Goal: Task Accomplishment & Management: Complete application form

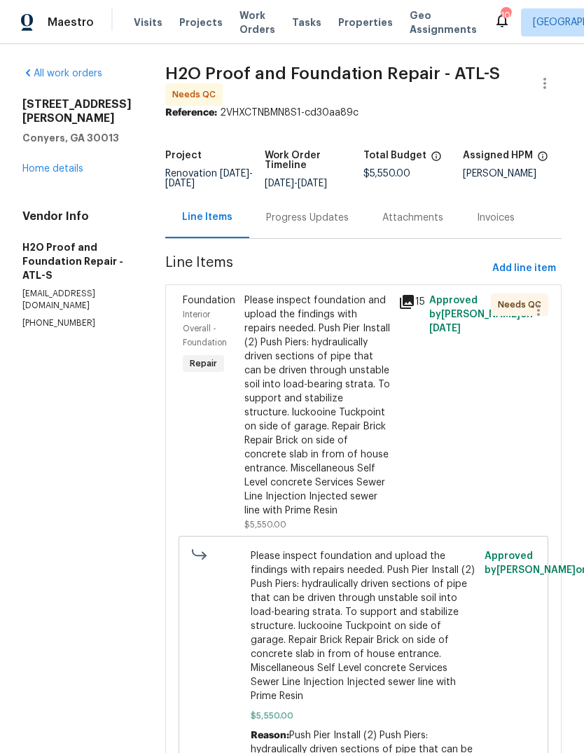
click at [31, 174] on link "Home details" at bounding box center [52, 169] width 61 height 10
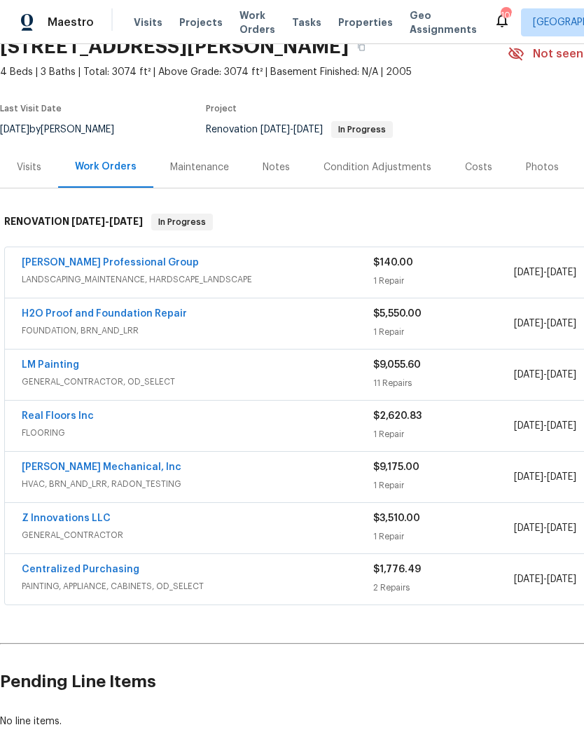
scroll to position [66, 0]
click at [51, 419] on link "Real Floors Inc" at bounding box center [58, 416] width 72 height 10
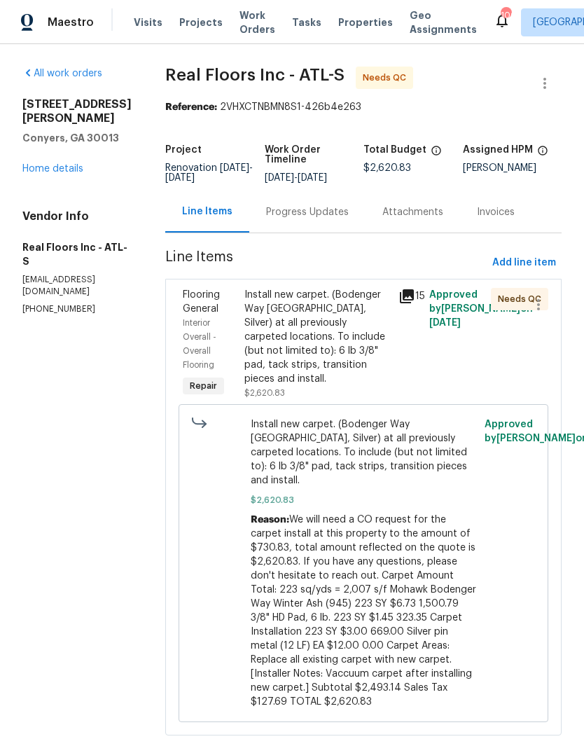
click at [330, 217] on div "Progress Updates" at bounding box center [307, 212] width 83 height 14
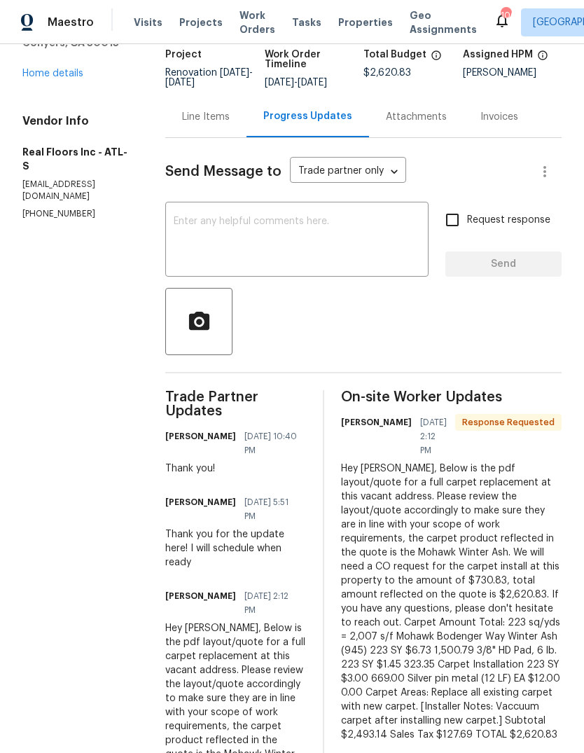
scroll to position [107, 0]
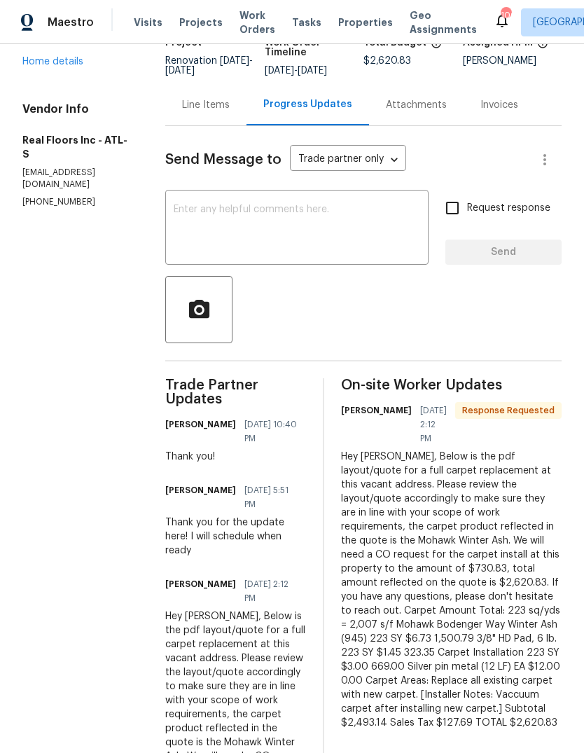
click at [223, 112] on div "Line Items" at bounding box center [206, 105] width 48 height 14
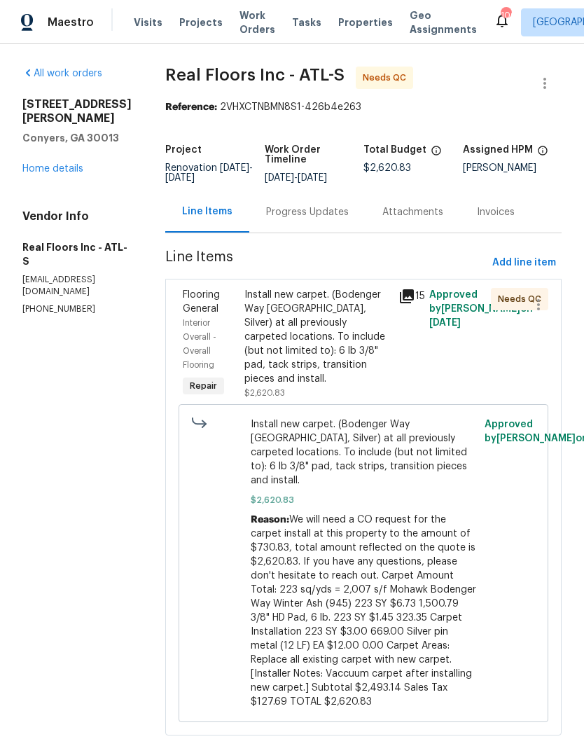
click at [321, 219] on div "Progress Updates" at bounding box center [307, 212] width 83 height 14
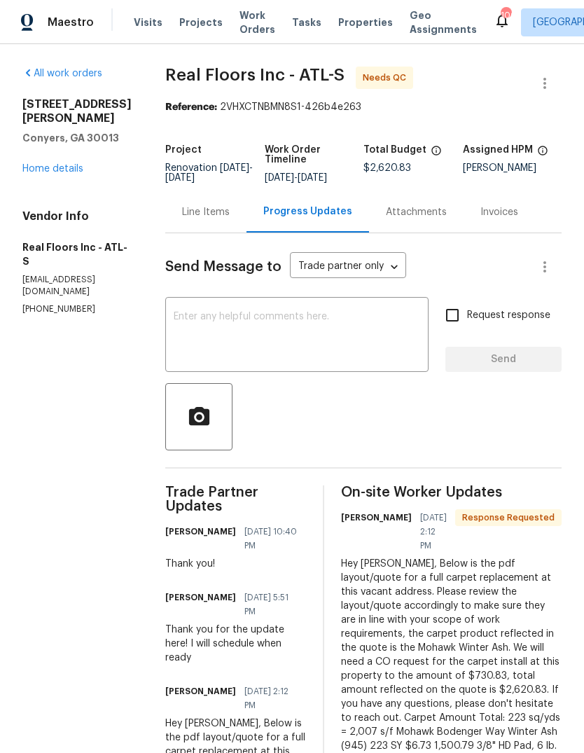
click at [211, 216] on div "Line Items" at bounding box center [206, 212] width 48 height 14
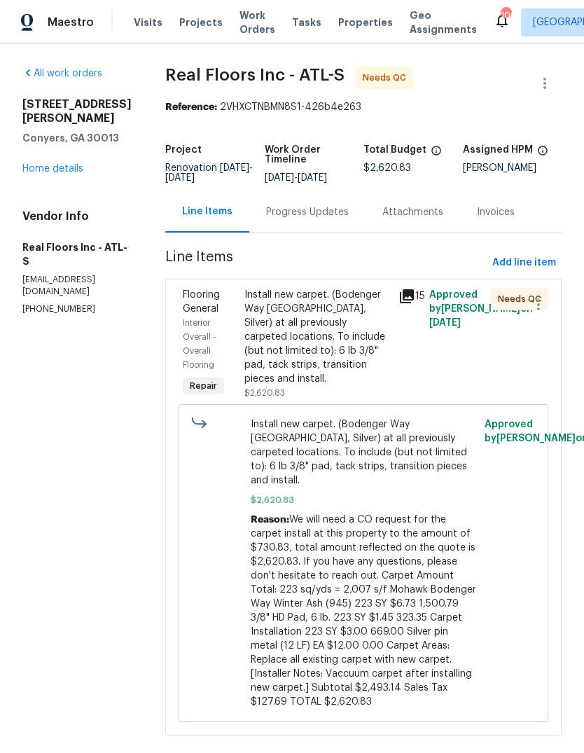
click at [330, 353] on div "Install new carpet. (Bodenger Way 945 Winter Ash, Silver) at all previously car…" at bounding box center [317, 337] width 146 height 98
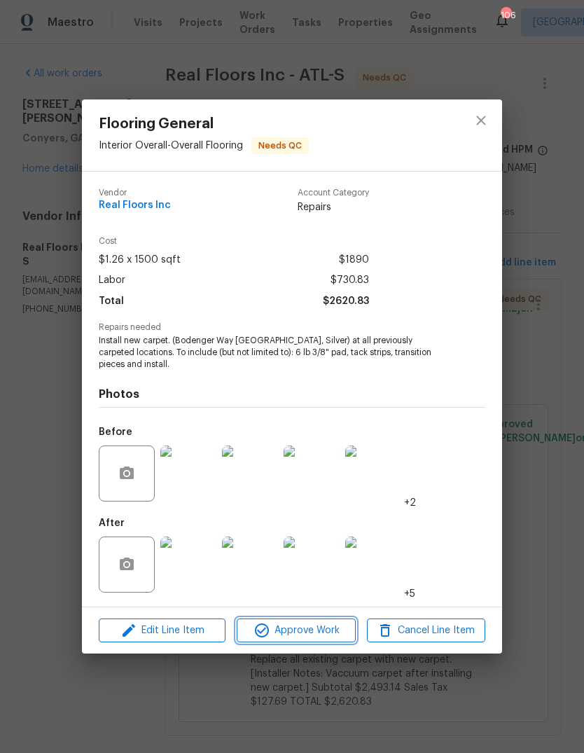
click at [324, 626] on span "Approve Work" at bounding box center [296, 631] width 110 height 18
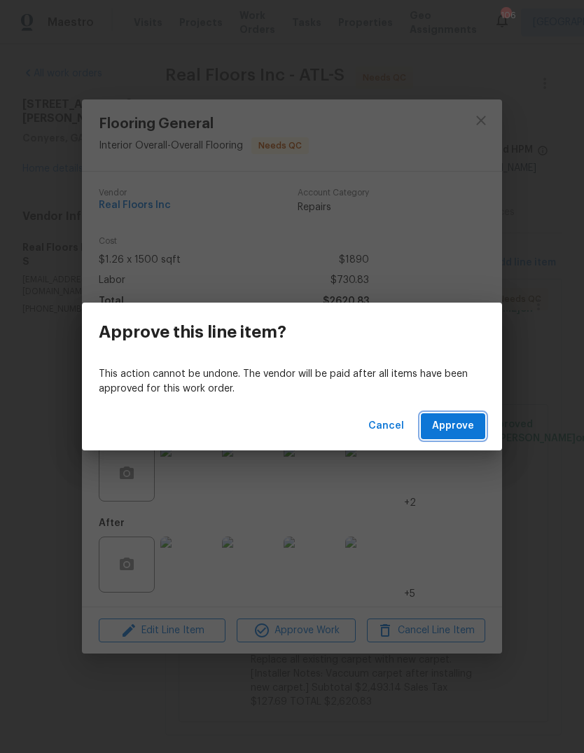
click at [458, 428] on span "Approve" at bounding box center [453, 426] width 42 height 18
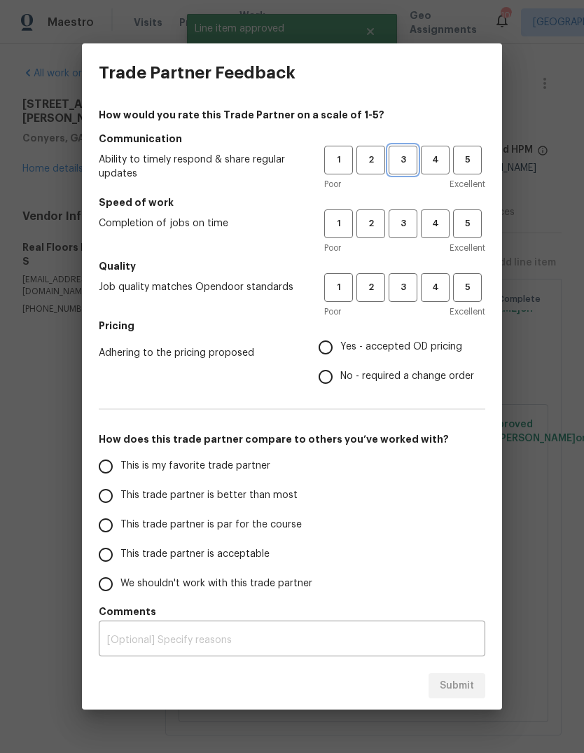
click at [412, 167] on span "3" at bounding box center [403, 160] width 26 height 16
click at [407, 223] on span "3" at bounding box center [403, 224] width 26 height 16
click at [412, 287] on span "3" at bounding box center [403, 287] width 26 height 16
click at [438, 350] on span "Yes - accepted OD pricing" at bounding box center [401, 347] width 122 height 15
click at [340, 350] on input "Yes - accepted OD pricing" at bounding box center [325, 347] width 29 height 29
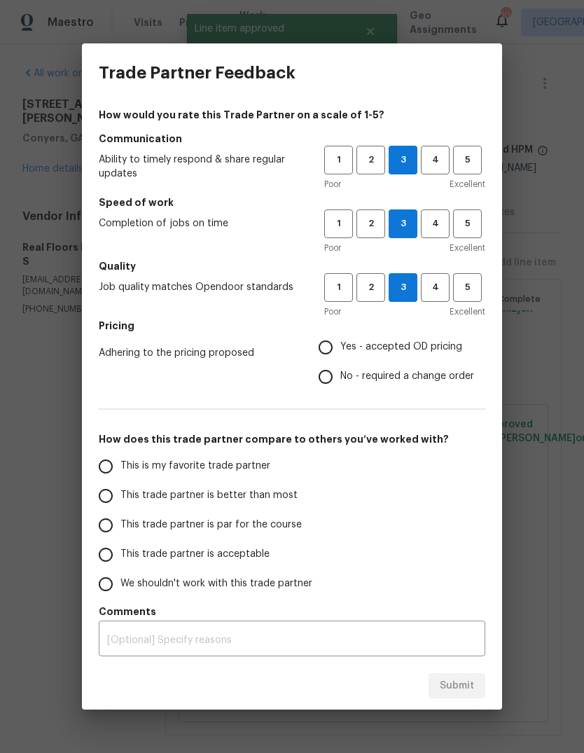
radio input "true"
click at [114, 468] on input "This is my favorite trade partner" at bounding box center [105, 466] width 29 height 29
click at [480, 676] on button "Submit" at bounding box center [456, 686] width 57 height 26
radio input "true"
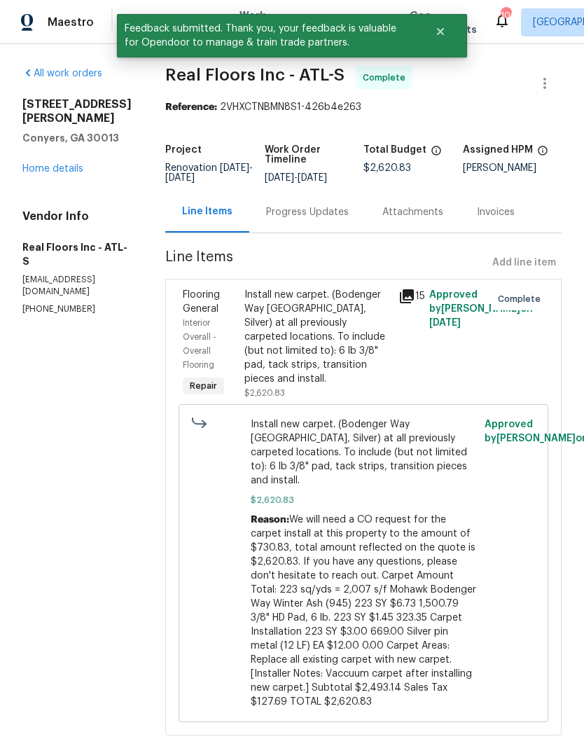
click at [43, 164] on link "Home details" at bounding box center [52, 169] width 61 height 10
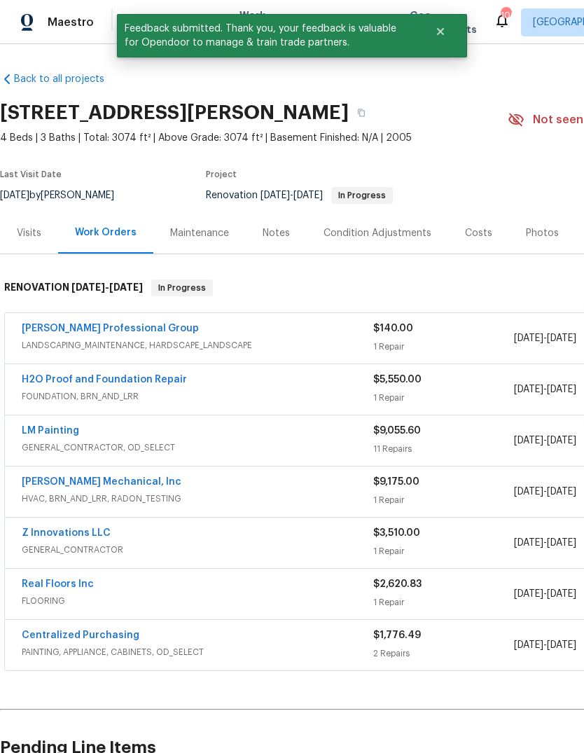
click at [49, 428] on link "LM Painting" at bounding box center [50, 431] width 57 height 10
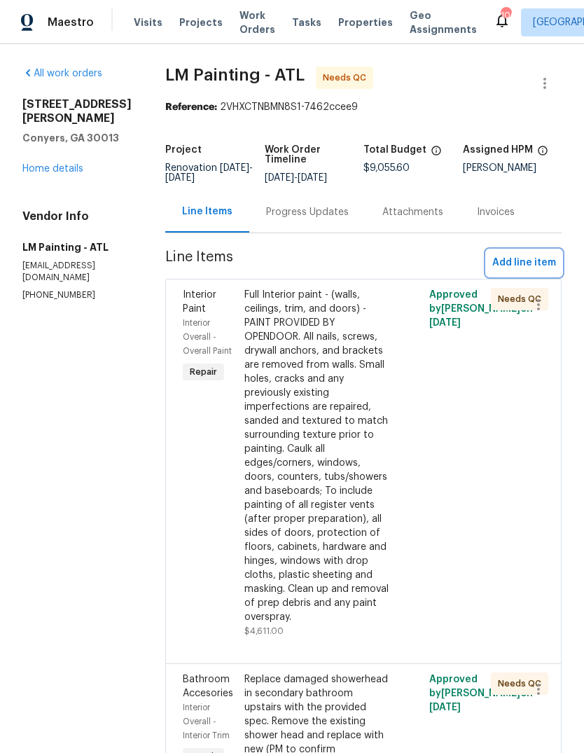
click at [531, 272] on span "Add line item" at bounding box center [524, 263] width 64 height 18
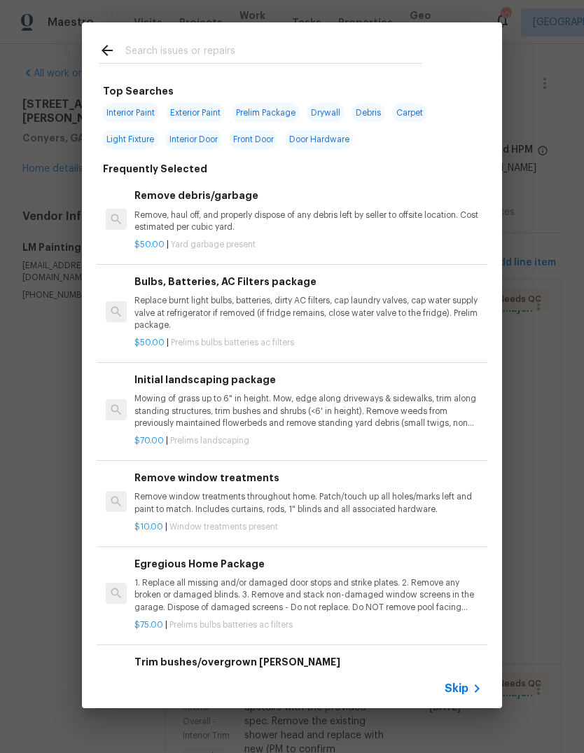
click at [305, 61] on input "text" at bounding box center [273, 52] width 297 height 21
type input "Retain"
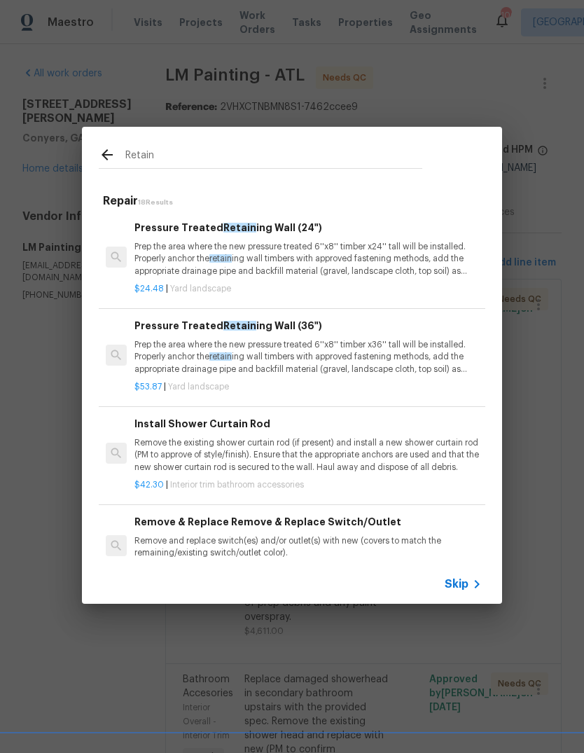
click at [383, 354] on p "Prep the area where the new pressure treated 6''x8'' timber x36'' tall will be …" at bounding box center [307, 357] width 347 height 36
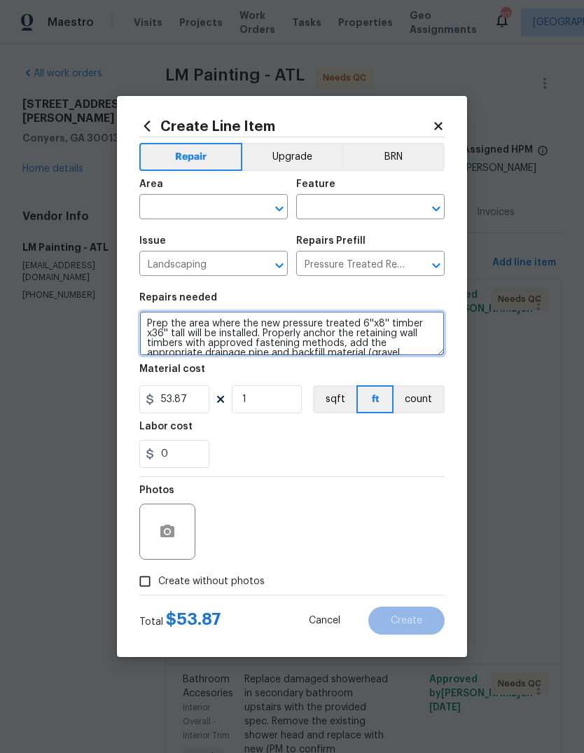
click at [148, 320] on textarea "Prep the area where the new pressure treated 6''x8'' timber x36'' tall will be …" at bounding box center [291, 333] width 305 height 45
click at [407, 326] on textarea "Prep the area where the new pressure treated 6''x8'' timber x36'' tall will be …" at bounding box center [291, 333] width 305 height 45
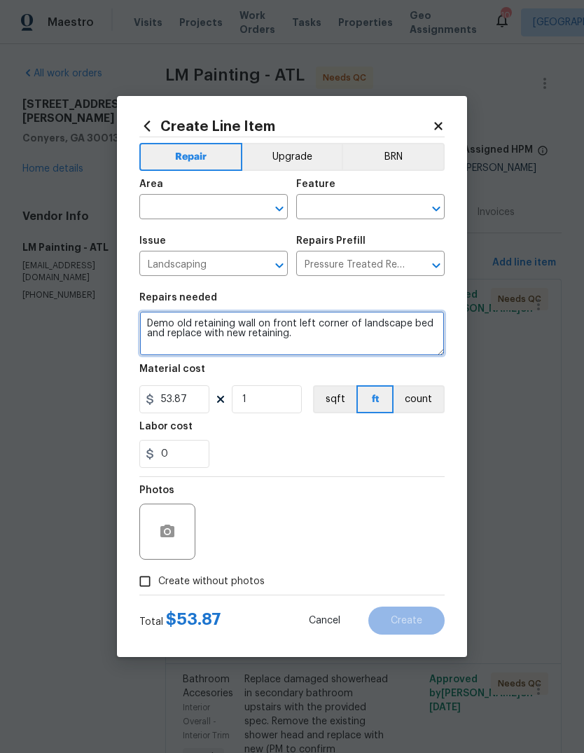
scroll to position [3, 0]
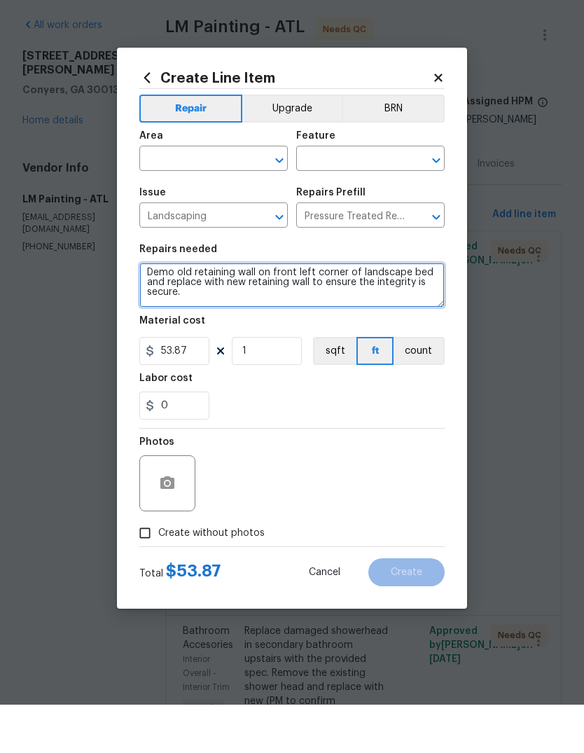
type textarea "Demo old retaining wall on front left corner of landscape bed and replace with …"
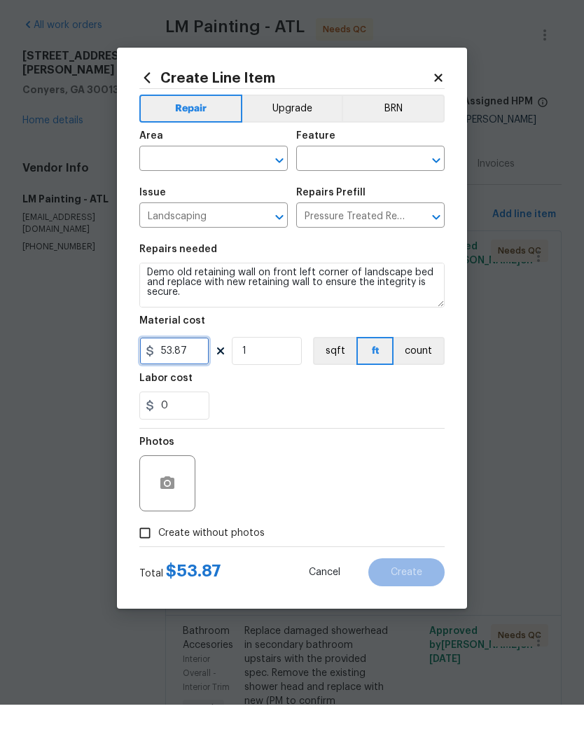
click at [187, 385] on input "53.87" at bounding box center [174, 399] width 70 height 28
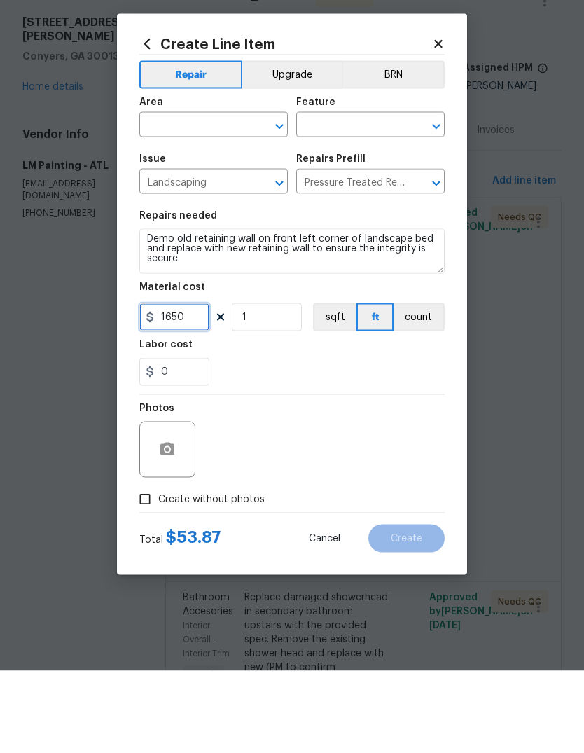
type input "1650"
click at [236, 197] on input "text" at bounding box center [193, 208] width 109 height 22
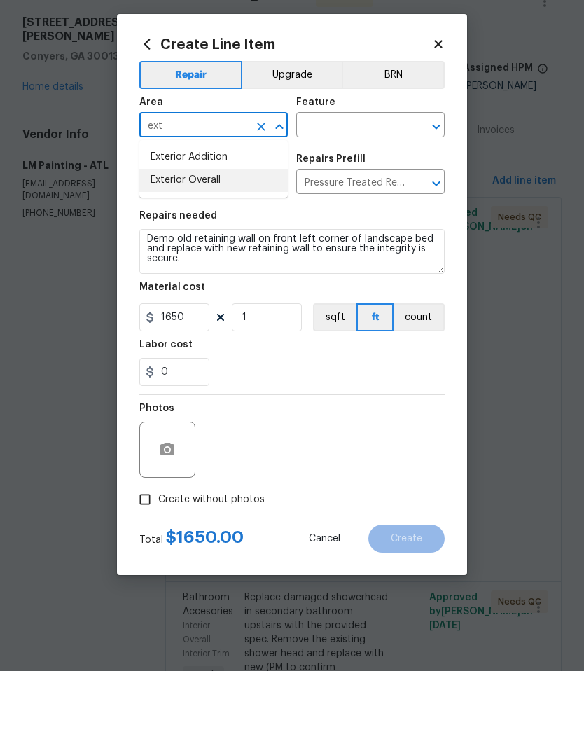
click at [214, 251] on li "Exterior Overall" at bounding box center [213, 262] width 148 height 23
type input "Exterior Overall"
click at [366, 197] on input "text" at bounding box center [350, 208] width 109 height 22
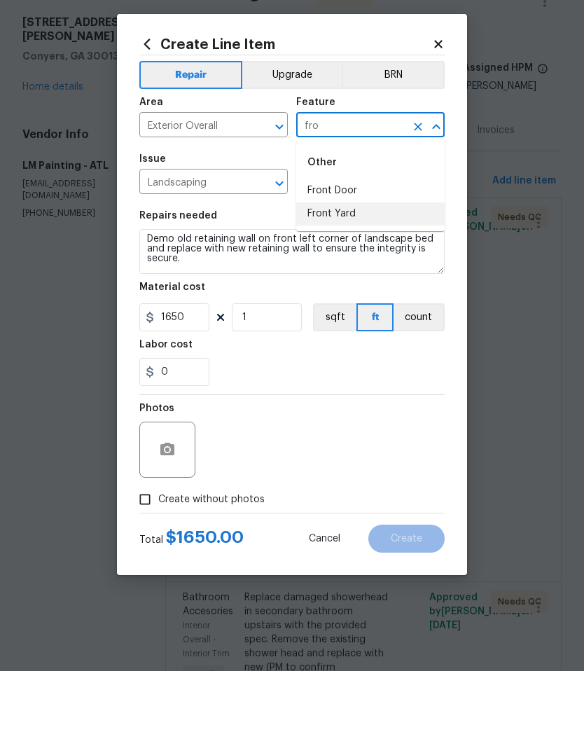
click at [354, 284] on li "Front Yard" at bounding box center [370, 295] width 148 height 23
type input "Front Yard"
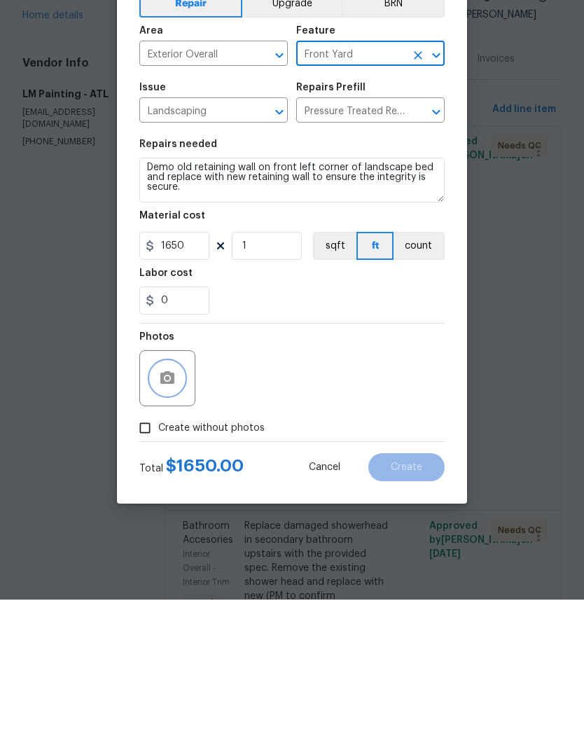
click at [179, 515] on button "button" at bounding box center [168, 532] width 34 height 34
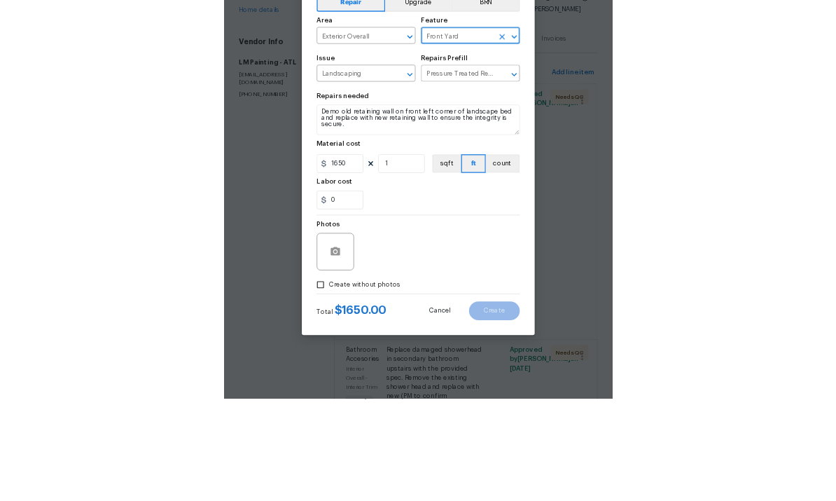
scroll to position [53, 0]
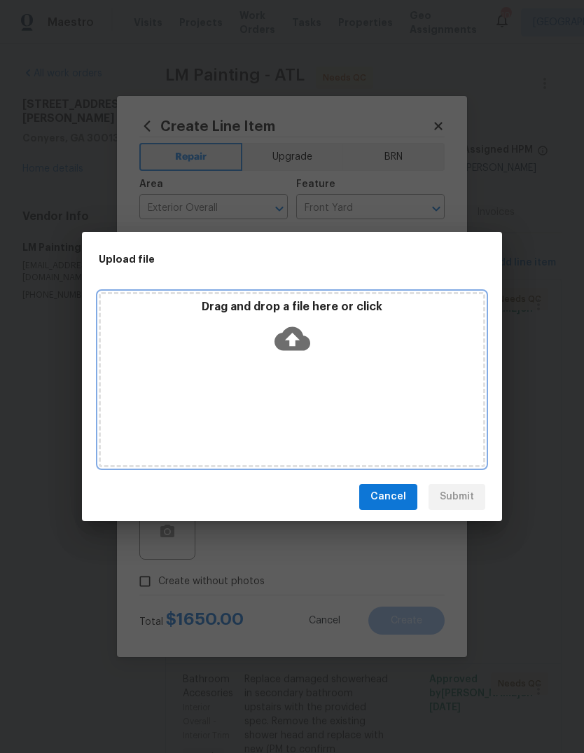
click at [302, 349] on icon at bounding box center [292, 338] width 36 height 24
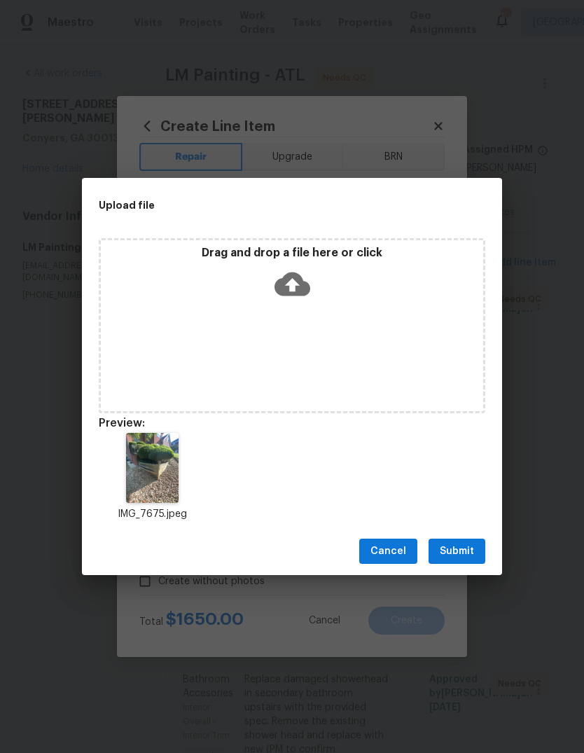
click at [473, 558] on span "Submit" at bounding box center [457, 552] width 34 height 18
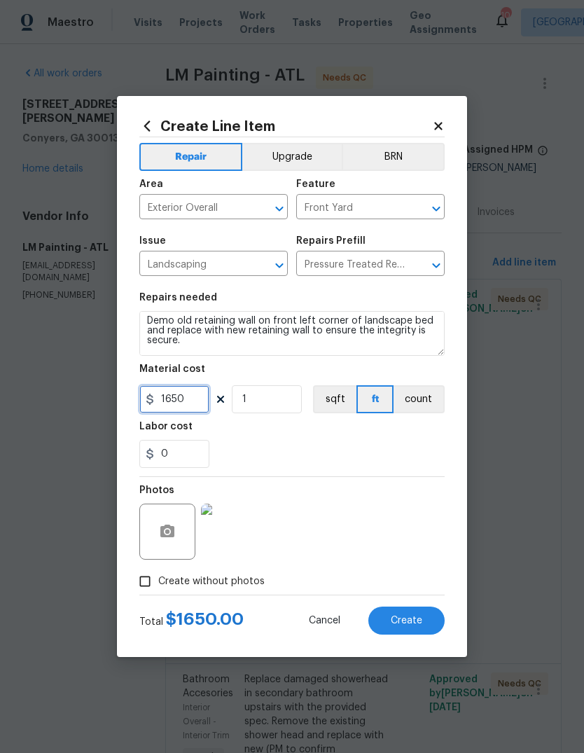
click at [198, 404] on input "1650" at bounding box center [174, 399] width 70 height 28
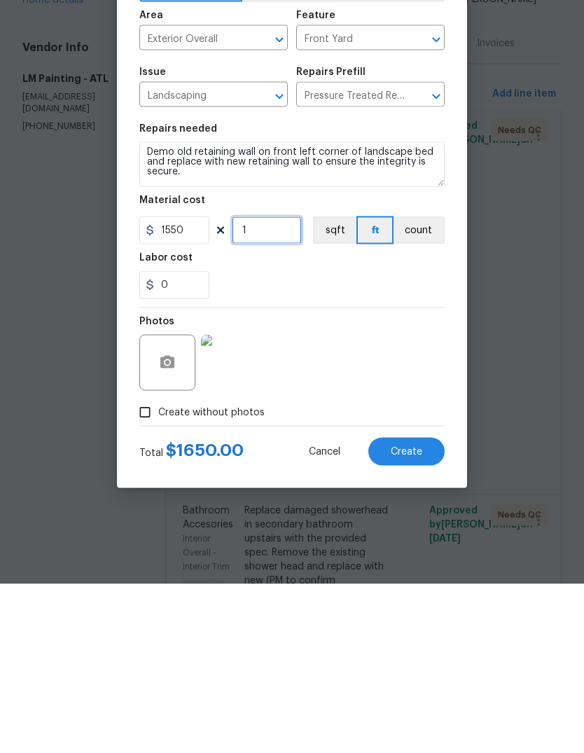
click at [274, 385] on input "1" at bounding box center [267, 399] width 70 height 28
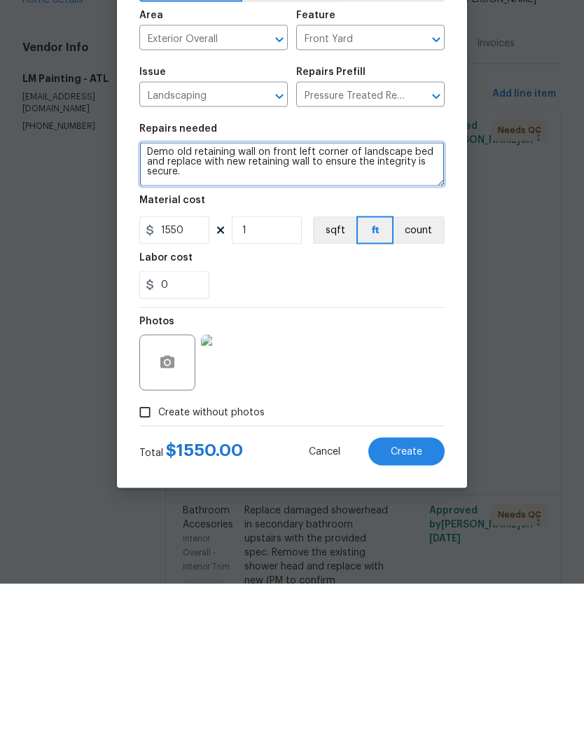
click at [374, 311] on textarea "Demo old retaining wall on front left corner of landscape bed and replace with …" at bounding box center [291, 333] width 305 height 45
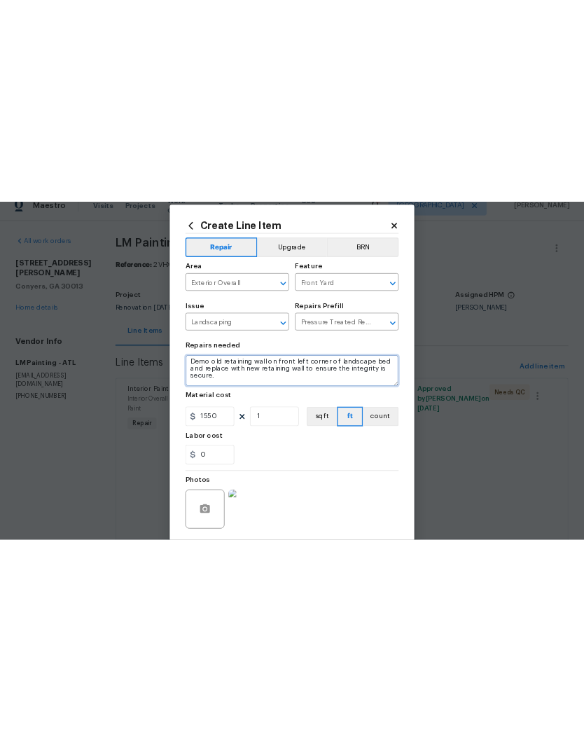
scroll to position [0, 0]
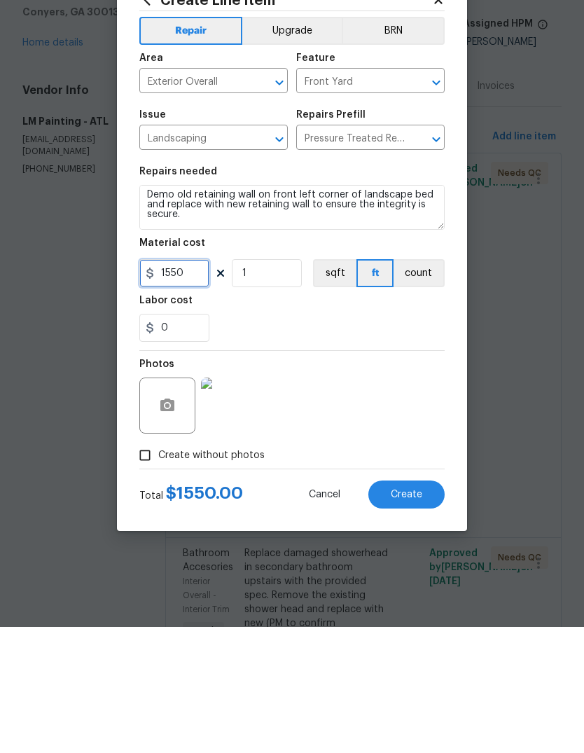
click at [195, 385] on input "1550" at bounding box center [174, 399] width 70 height 28
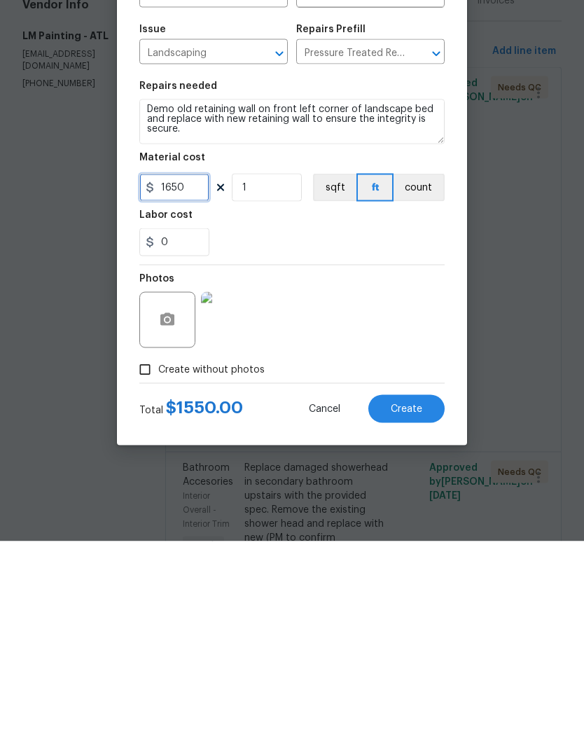
type input "1650"
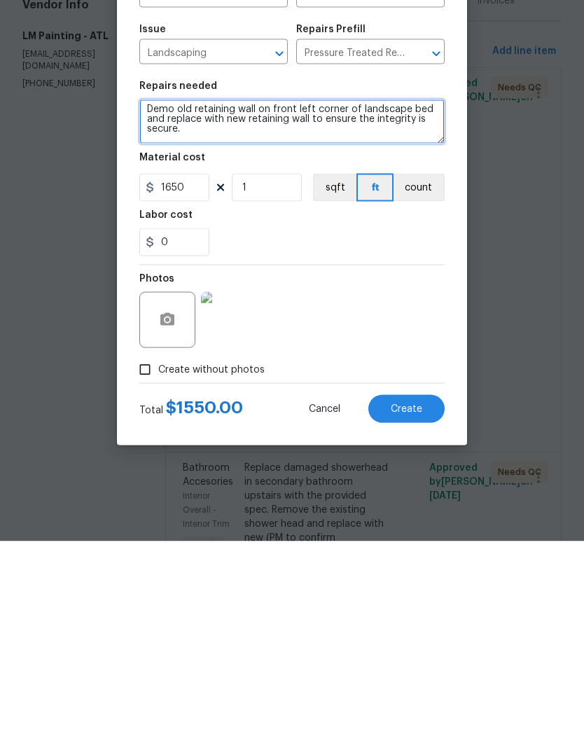
click at [392, 311] on textarea "Demo old retaining wall on front left corner of landscape bed and replace with …" at bounding box center [291, 333] width 305 height 45
type textarea "Demo old retaining wall on front left corner of landscape bed and replace with …"
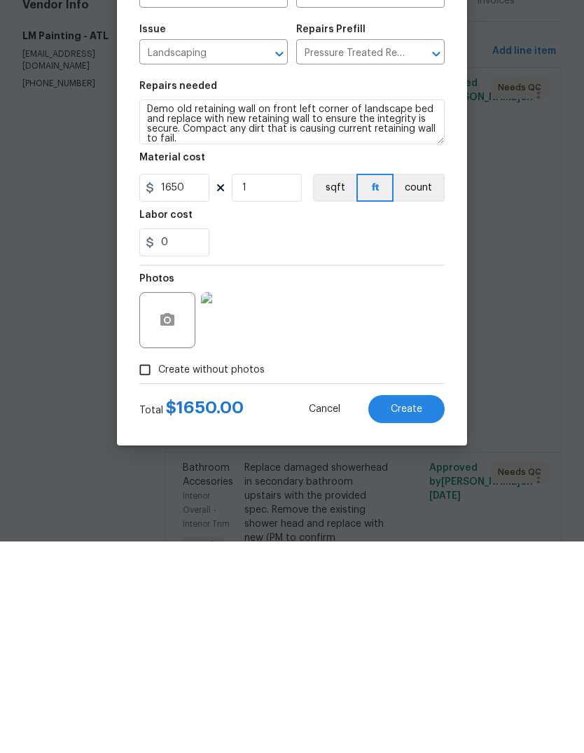
click at [423, 606] on button "Create" at bounding box center [406, 620] width 76 height 28
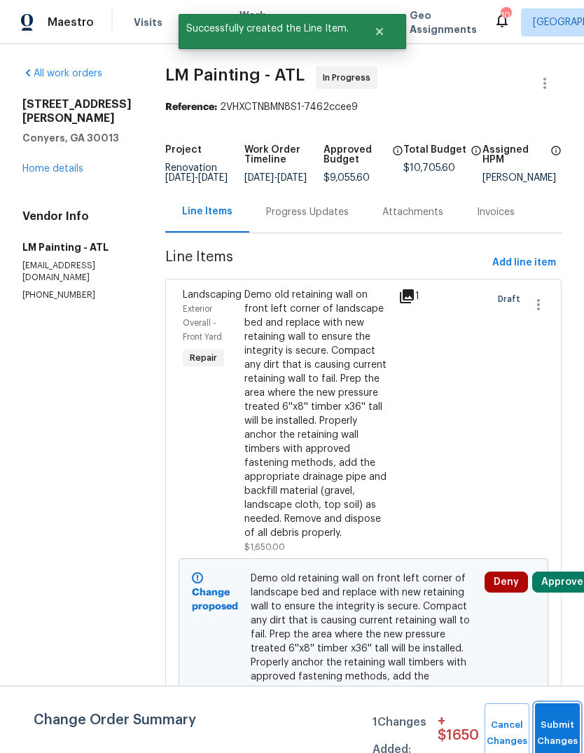
click at [562, 722] on button "Submit Changes" at bounding box center [557, 733] width 45 height 60
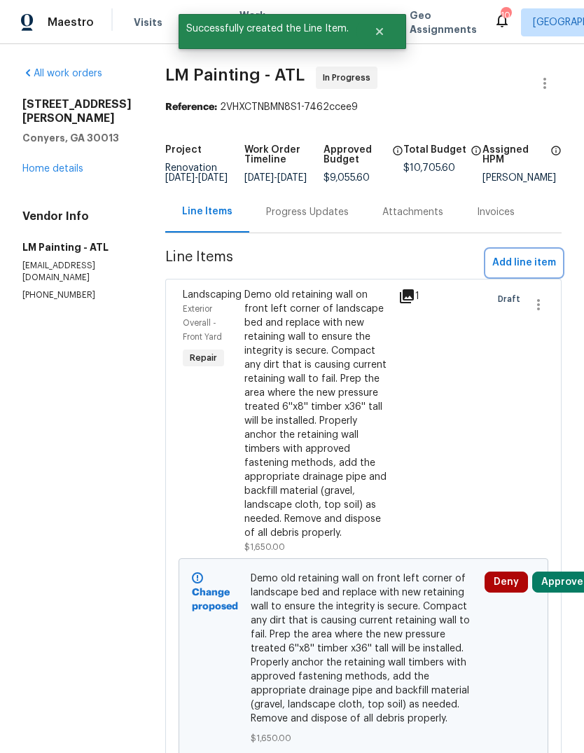
click at [540, 271] on span "Add line item" at bounding box center [524, 263] width 64 height 18
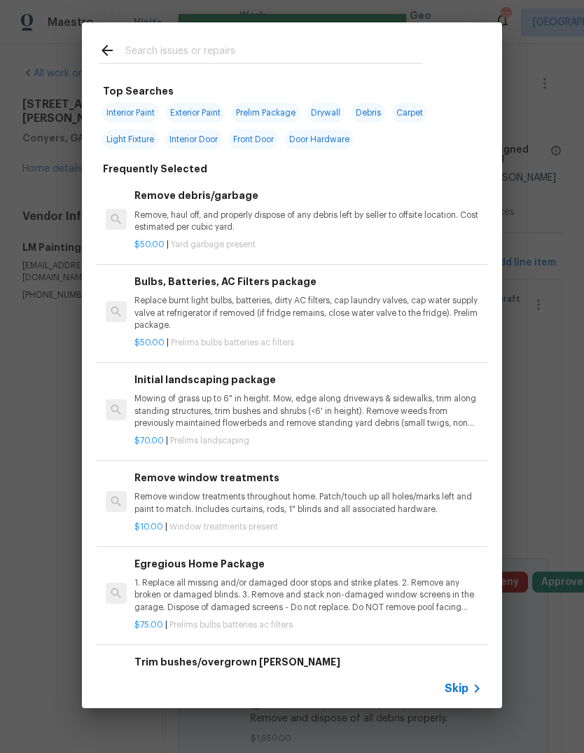
click at [309, 58] on input "text" at bounding box center [273, 52] width 297 height 21
type input "Cab"
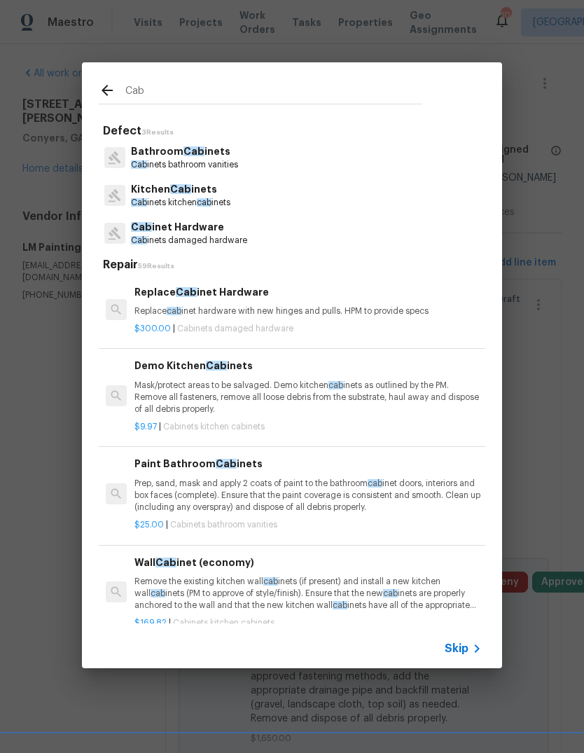
click at [200, 196] on p "Kitchen Cab inets" at bounding box center [180, 189] width 99 height 15
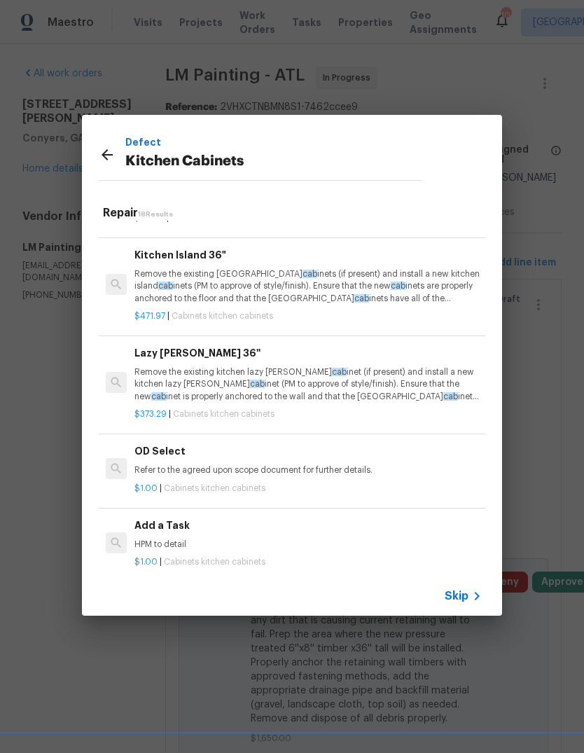
scroll to position [1344, 0]
click at [149, 539] on p "HPM to detail" at bounding box center [307, 545] width 347 height 12
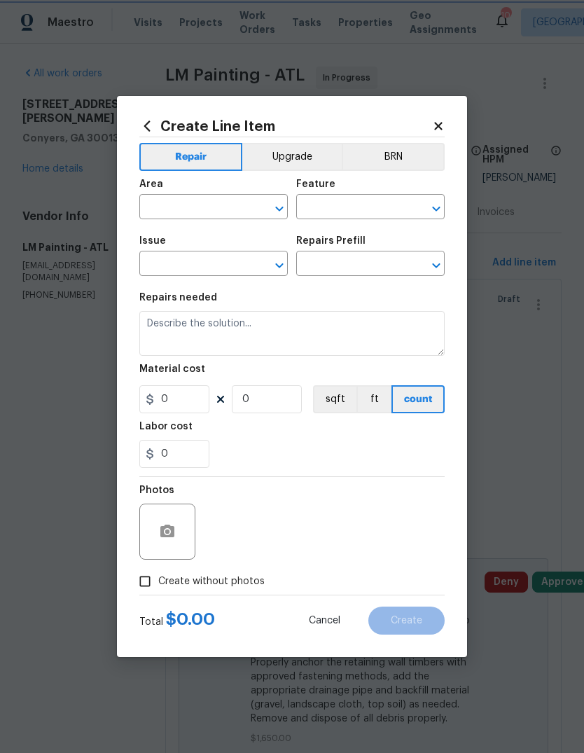
type input "Cabinets"
type input "Kitchen Cabinets"
type input "Add a Task $1.00"
type textarea "HPM to detail"
type input "1"
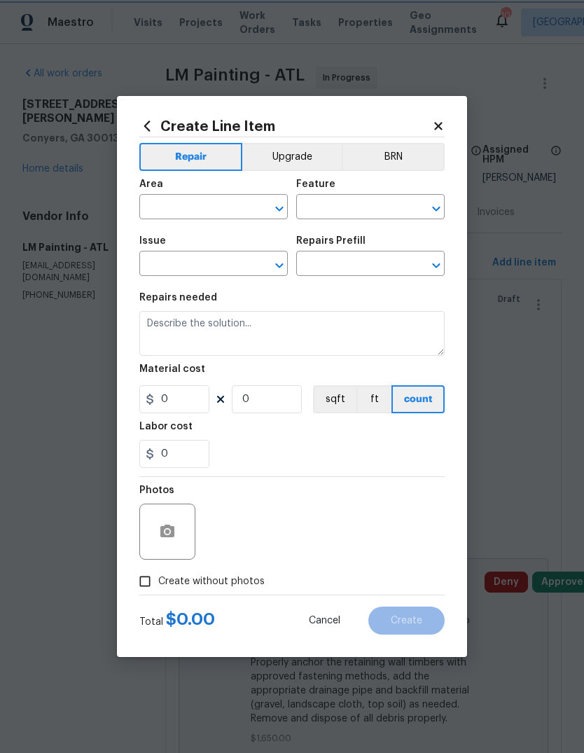
type input "1"
click at [224, 206] on input "text" at bounding box center [193, 208] width 109 height 22
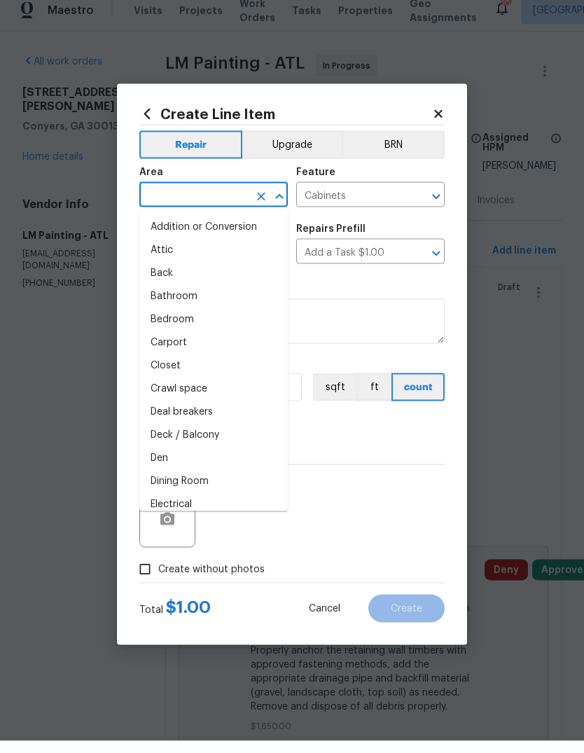
click at [441, 122] on icon at bounding box center [438, 126] width 8 height 8
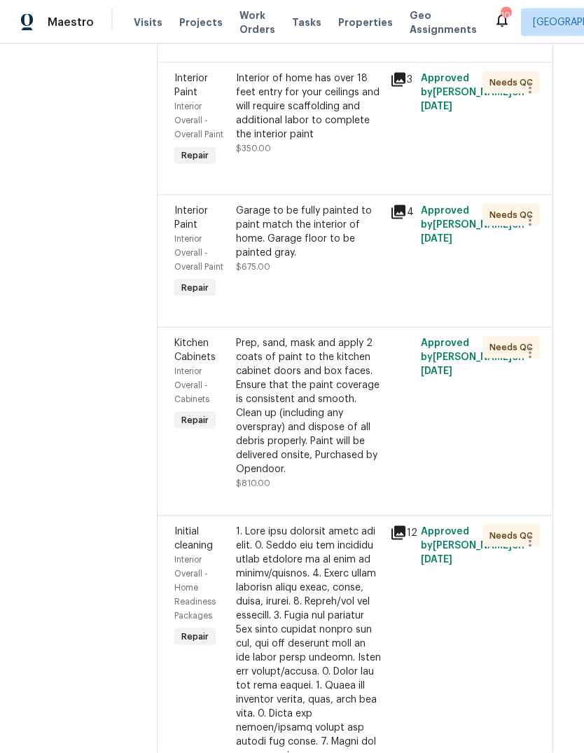
scroll to position [1267, 12]
click at [355, 260] on div "Garage to be fully painted to paint match the interior of home. Garage floor to…" at bounding box center [309, 232] width 146 height 56
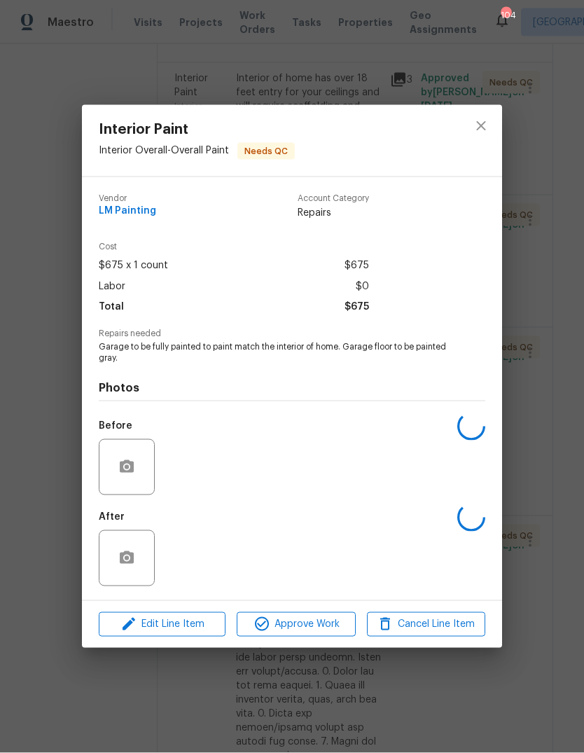
scroll to position [13, 0]
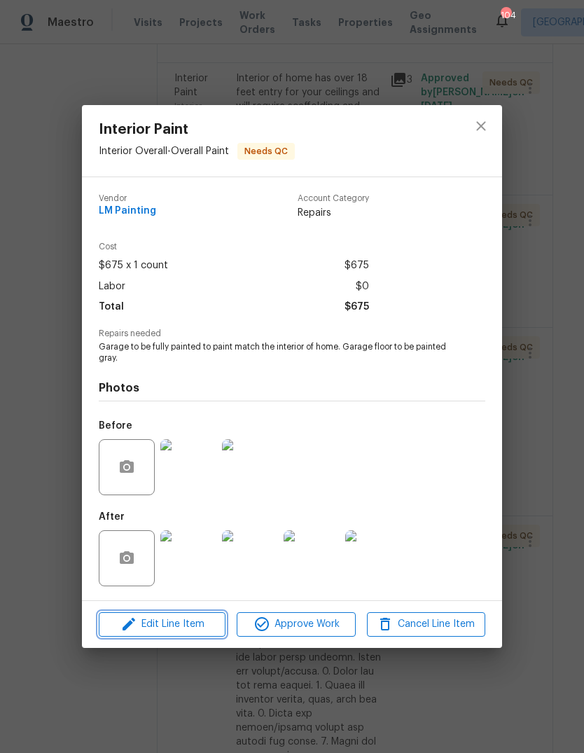
click at [145, 622] on span "Edit Line Item" at bounding box center [162, 624] width 118 height 18
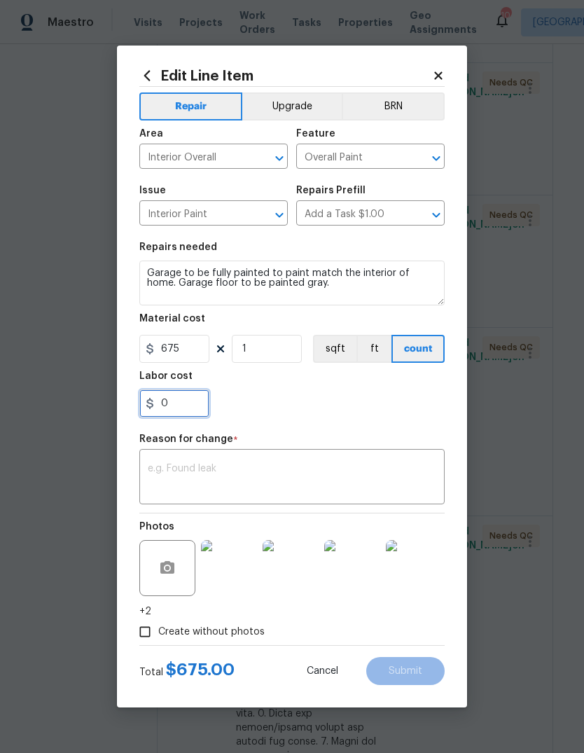
click at [175, 410] on input "0" at bounding box center [174, 403] width 70 height 28
type input "550"
click at [414, 466] on textarea at bounding box center [292, 477] width 288 height 29
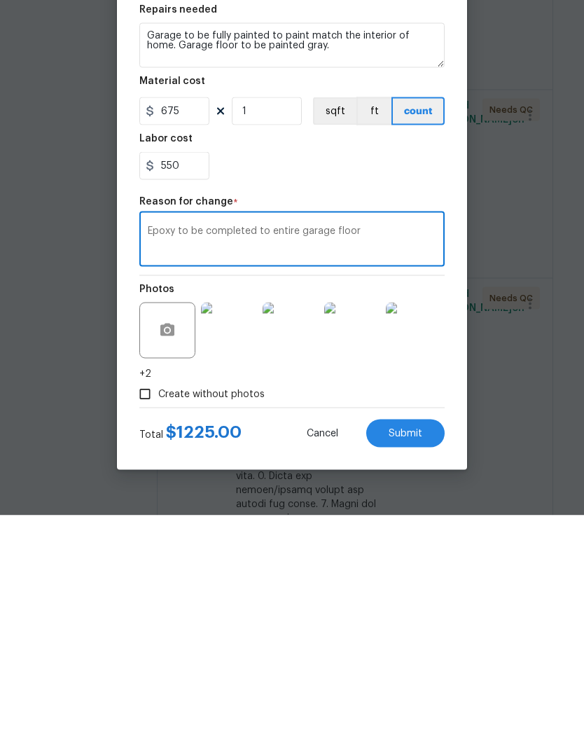
scroll to position [53, 0]
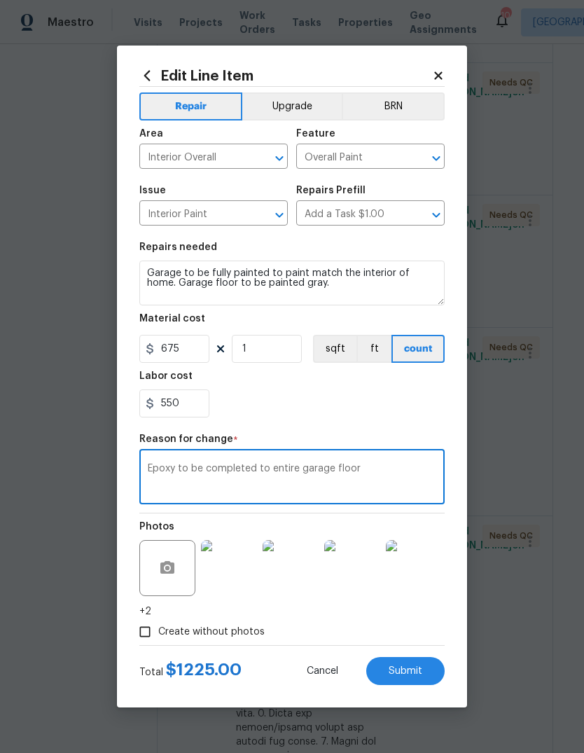
type textarea "Epoxy to be completed to entire garage floor"
click at [185, 400] on input "550" at bounding box center [174, 403] width 70 height 28
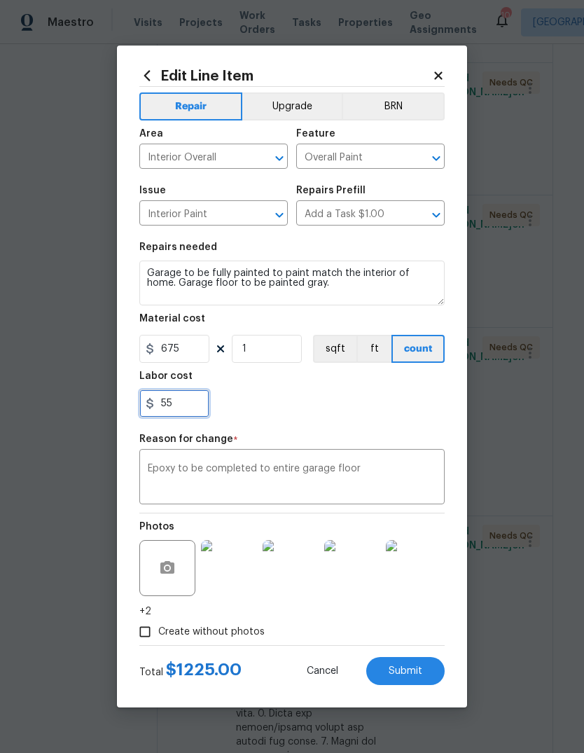
type input "5"
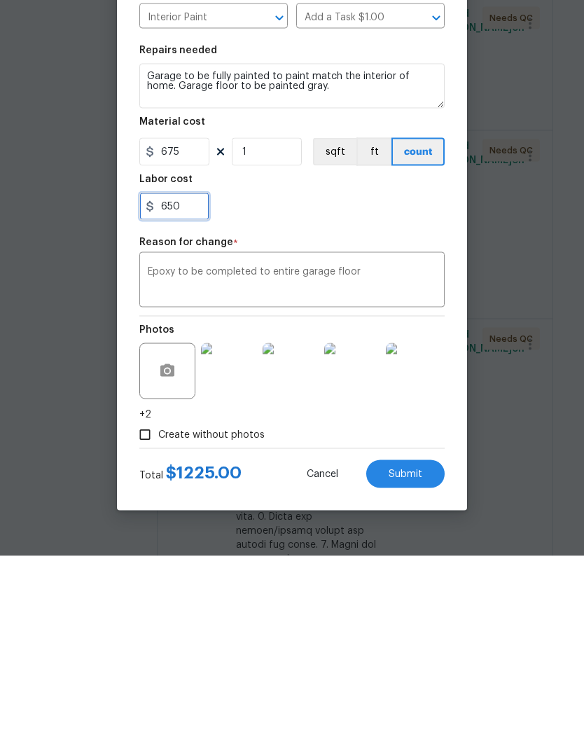
type input "650"
click at [408, 463] on textarea "Epoxy to be completed to entire garage floor" at bounding box center [292, 477] width 288 height 29
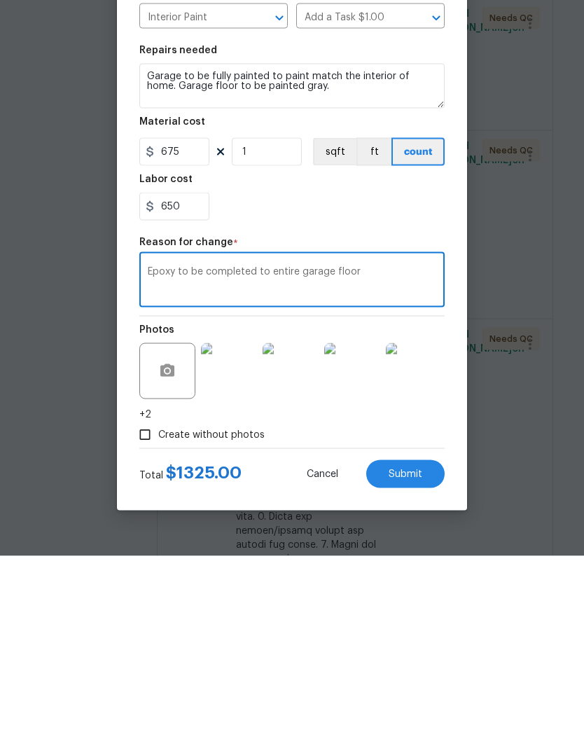
click at [152, 463] on textarea "Epoxy to be completed to entire garage floor" at bounding box center [292, 477] width 288 height 29
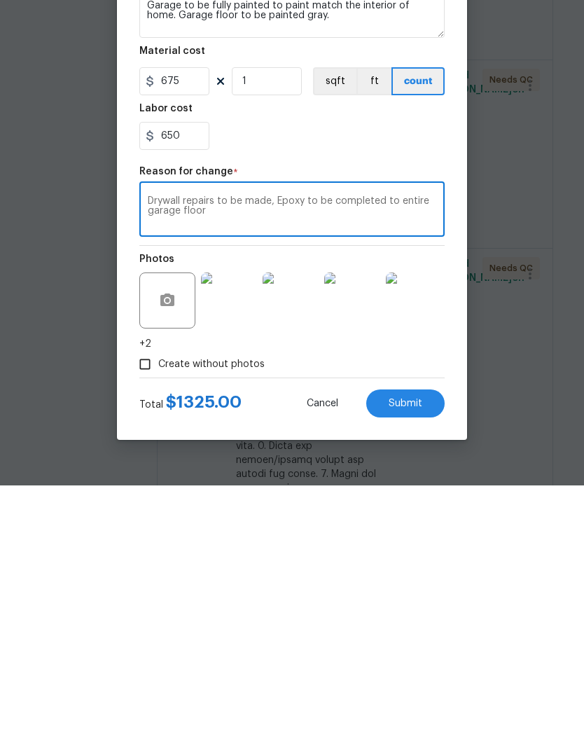
type textarea "Drywall repairs to be made, Epoxy to be completed to entire garage floor"
click at [427, 657] on button "Submit" at bounding box center [405, 671] width 78 height 28
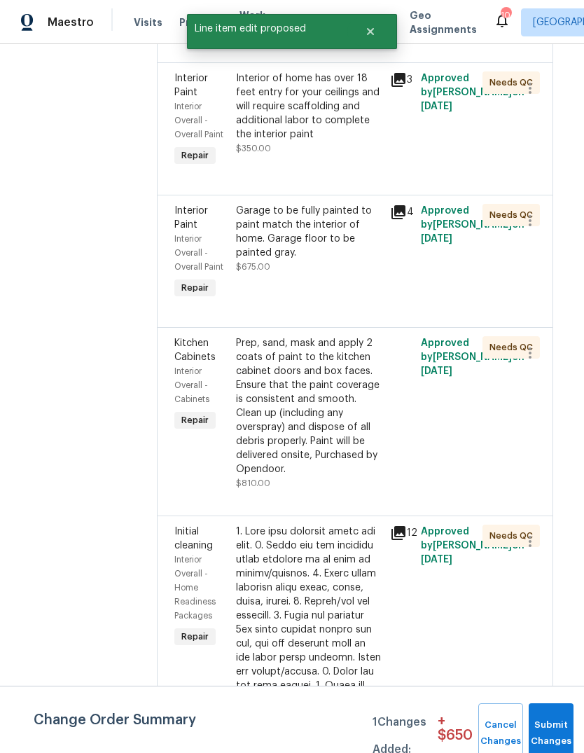
scroll to position [0, 0]
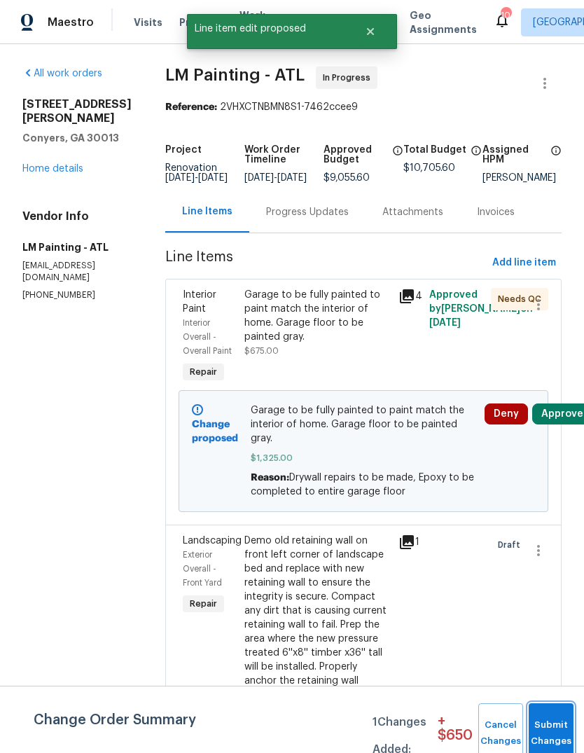
click at [553, 720] on button "Submit Changes" at bounding box center [551, 733] width 45 height 60
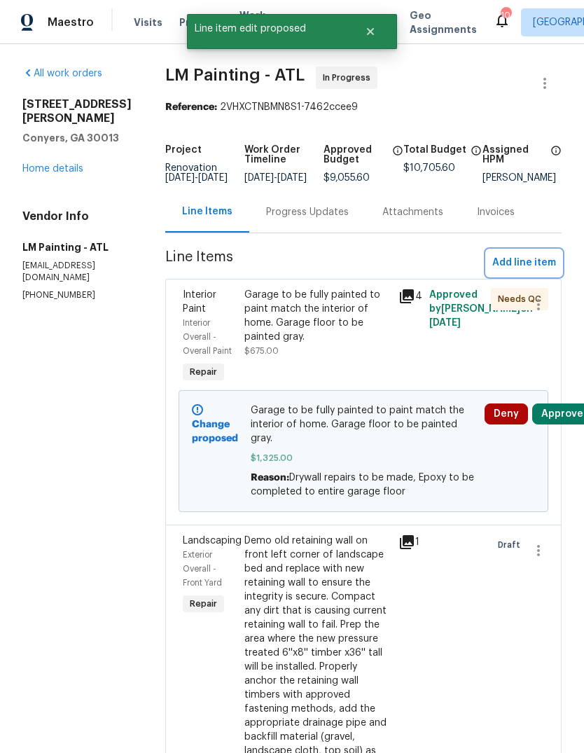
click at [536, 270] on span "Add line item" at bounding box center [524, 263] width 64 height 18
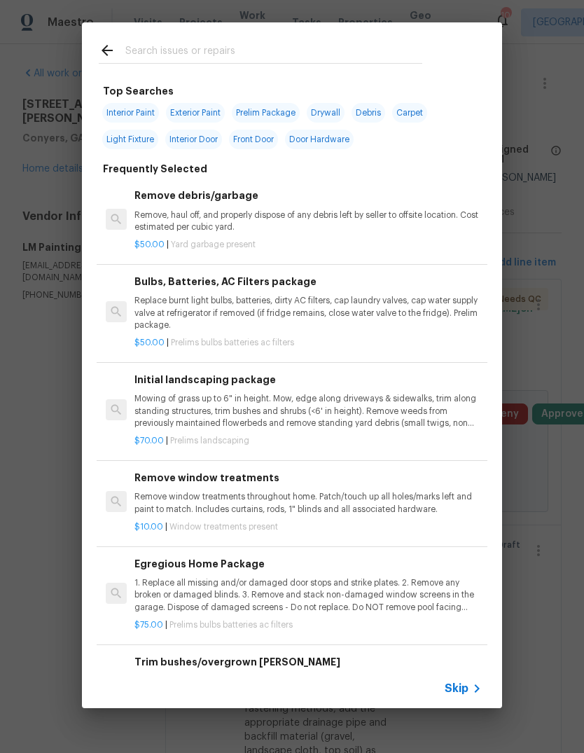
click at [300, 57] on input "text" at bounding box center [273, 52] width 297 height 21
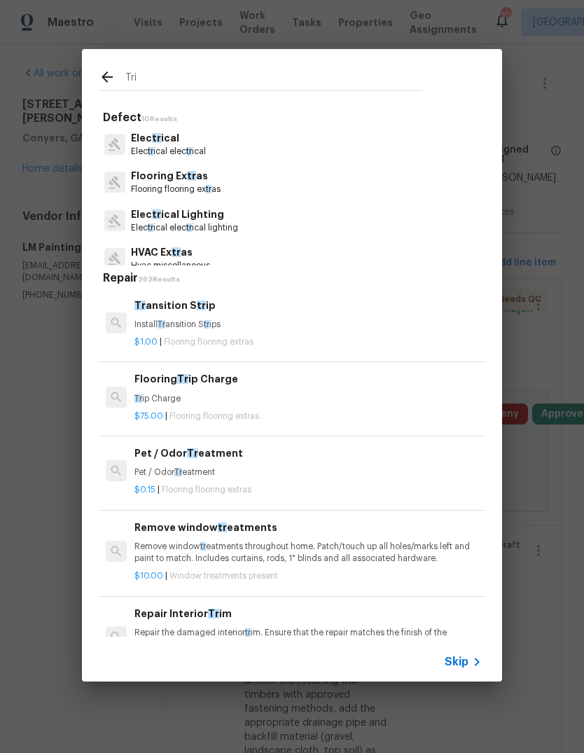
type input "Trim"
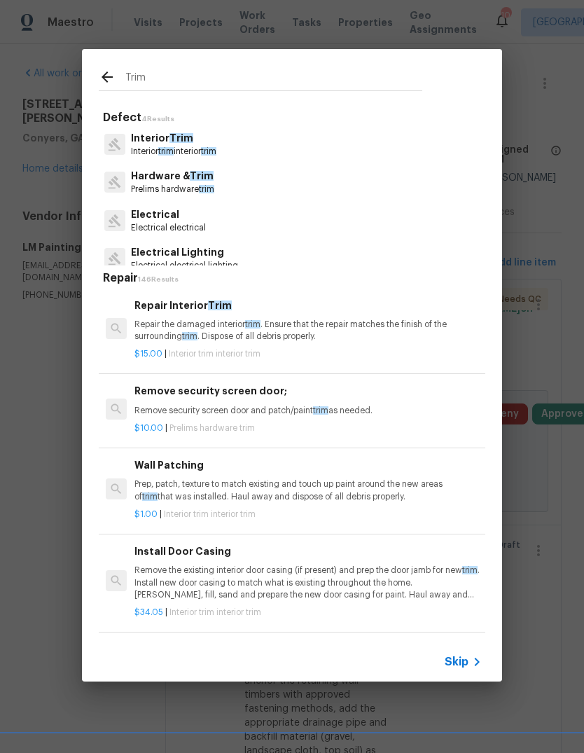
click at [289, 334] on p "Repair the damaged interior trim . Ensure that the repair matches the finish of…" at bounding box center [307, 331] width 347 height 24
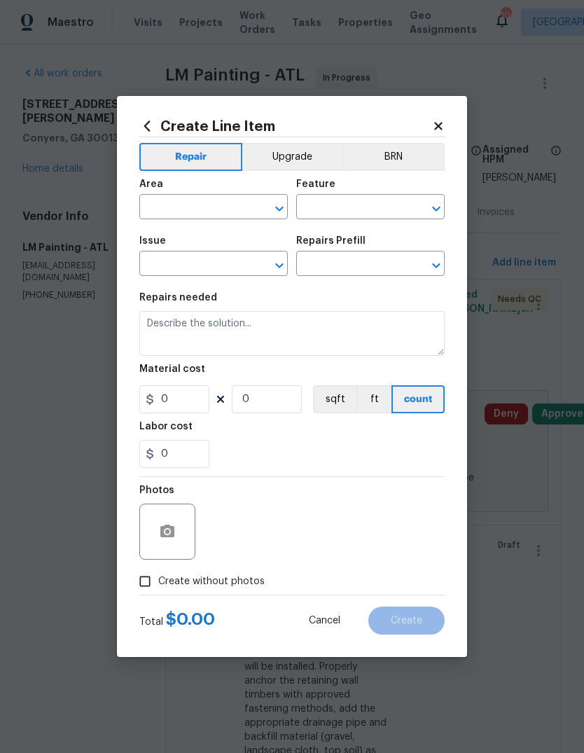
type input "Interior Trim"
type textarea "Repair the damaged interior trim. Ensure that the repair matches the finish of …"
type input "1"
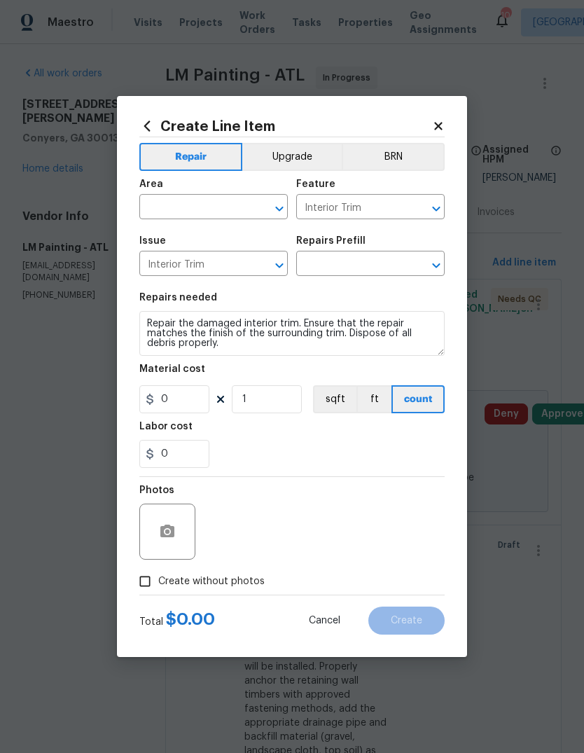
type input "Repair Interior Trim $15.00"
type input "15"
click at [235, 197] on input "text" at bounding box center [193, 208] width 109 height 22
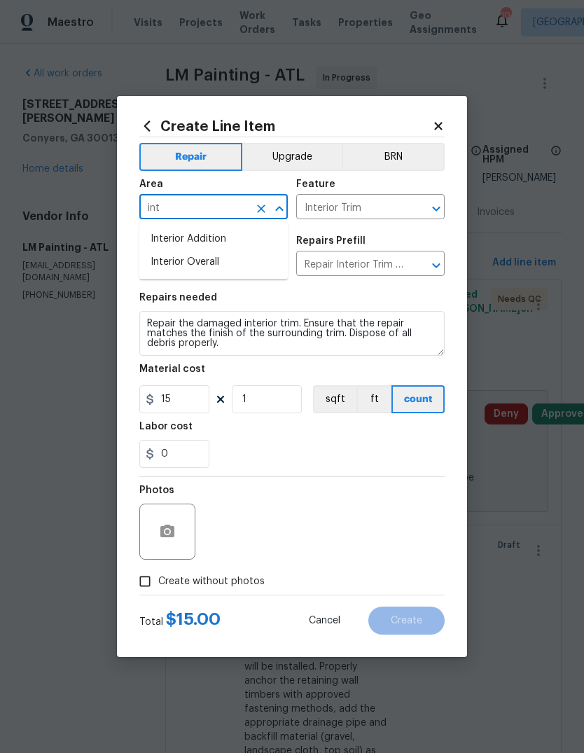
click at [214, 260] on li "Interior Overall" at bounding box center [213, 262] width 148 height 23
type input "Interior Overall"
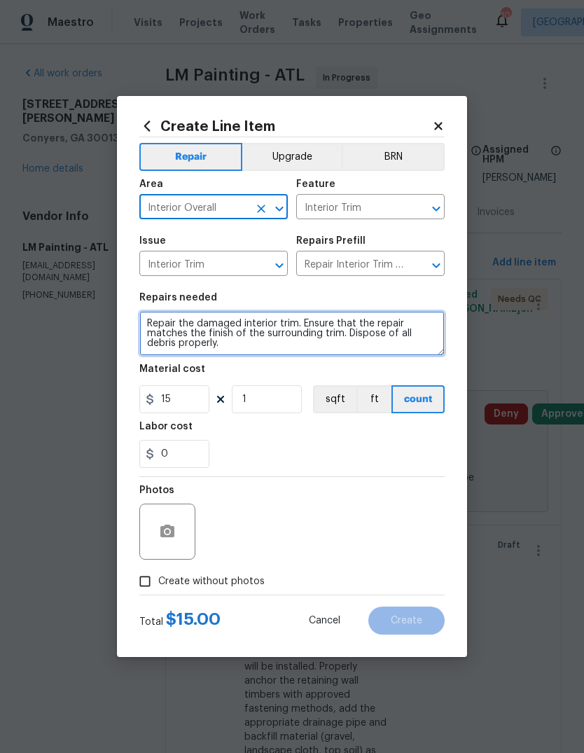
click at [159, 323] on textarea "Repair the damaged interior trim. Ensure that the repair matches the finish of …" at bounding box center [291, 333] width 305 height 45
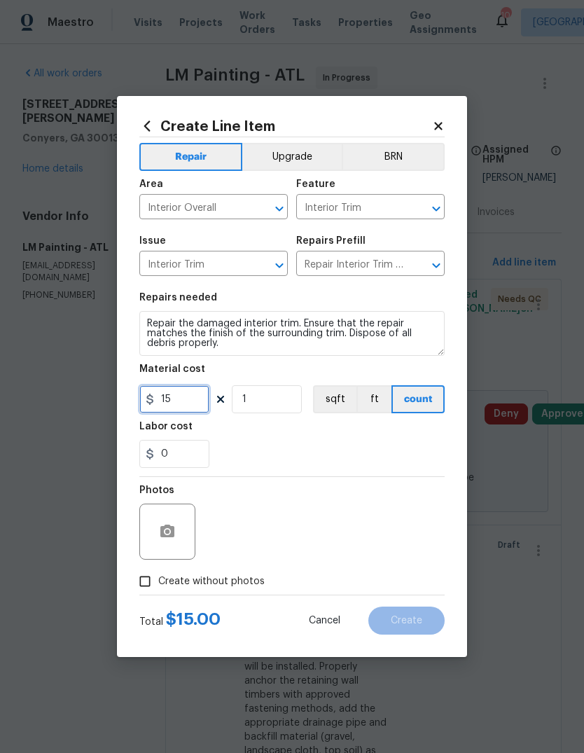
click at [187, 413] on input "15" at bounding box center [174, 399] width 70 height 28
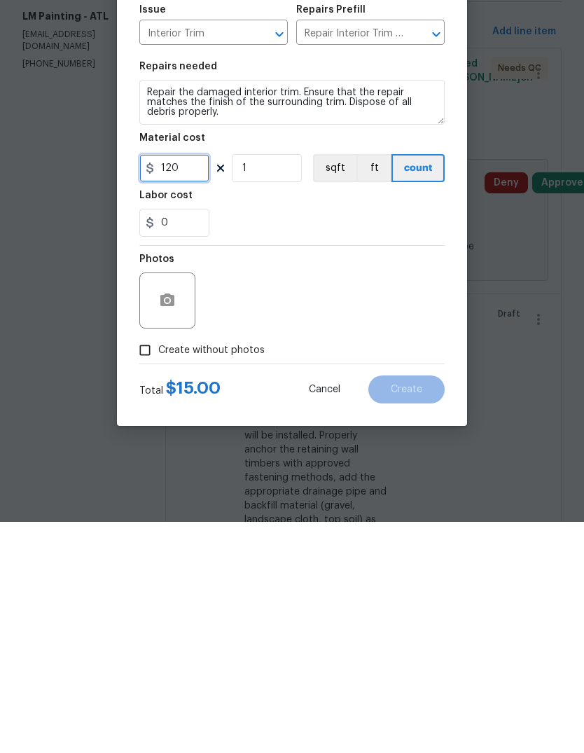
type input "120"
click at [222, 574] on span "Create without photos" at bounding box center [211, 581] width 106 height 15
click at [158, 568] on input "Create without photos" at bounding box center [145, 581] width 27 height 27
checkbox input "true"
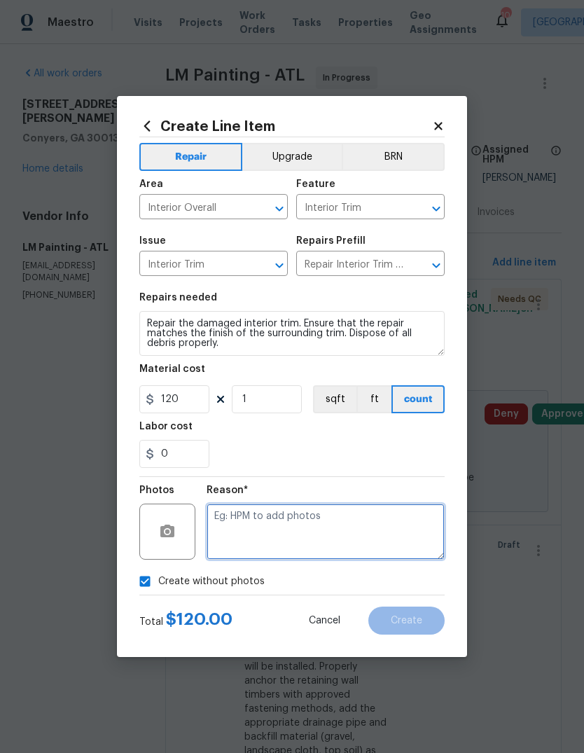
click at [291, 544] on textarea at bounding box center [326, 531] width 238 height 56
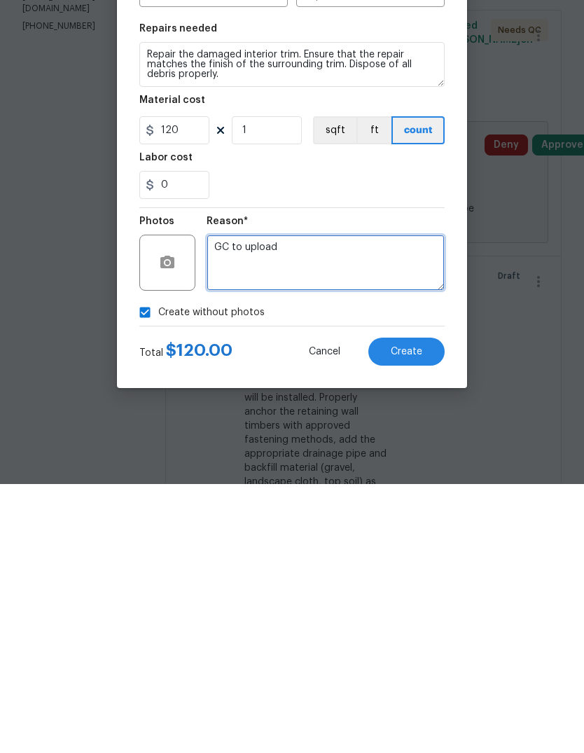
type textarea "GC to upload"
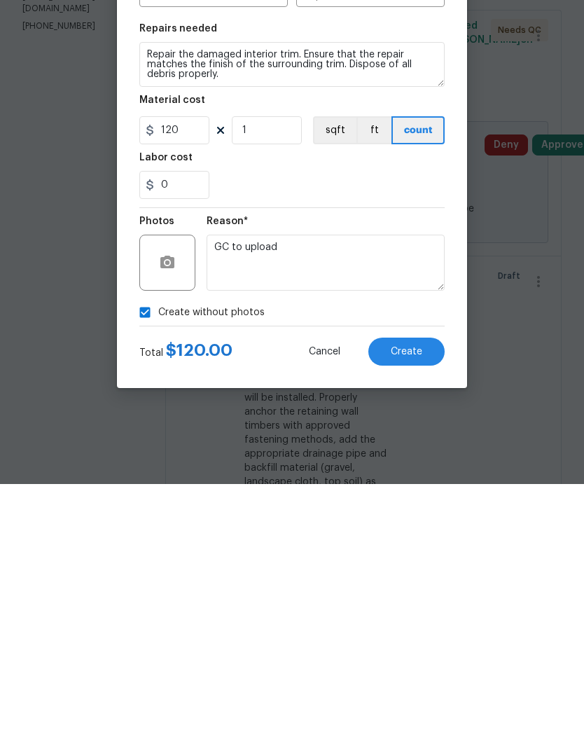
click at [417, 615] on span "Create" at bounding box center [407, 620] width 32 height 11
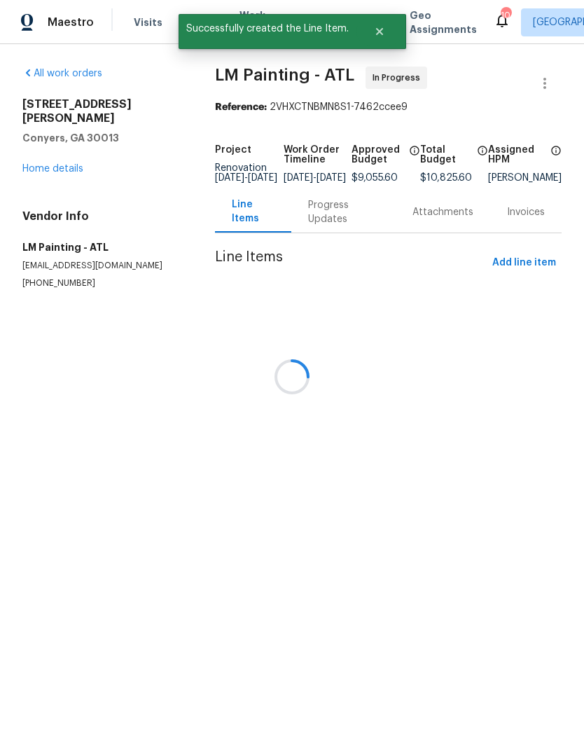
scroll to position [0, 0]
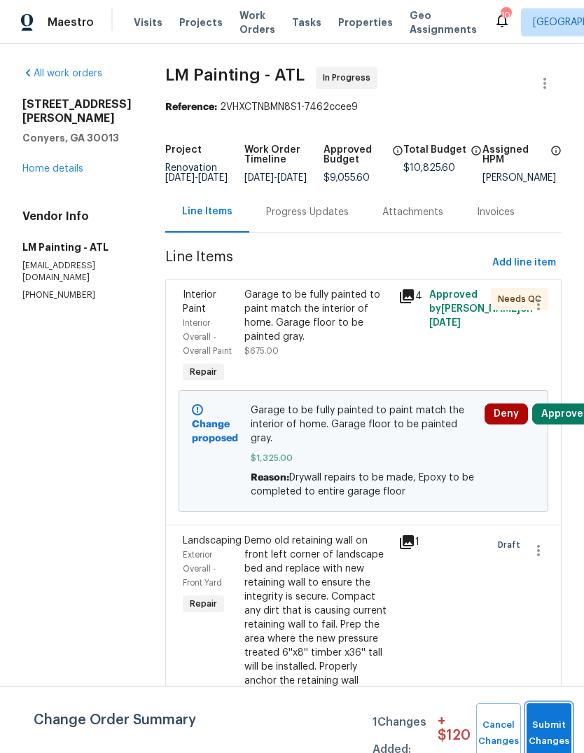
click at [557, 714] on button "Submit Changes" at bounding box center [548, 733] width 45 height 60
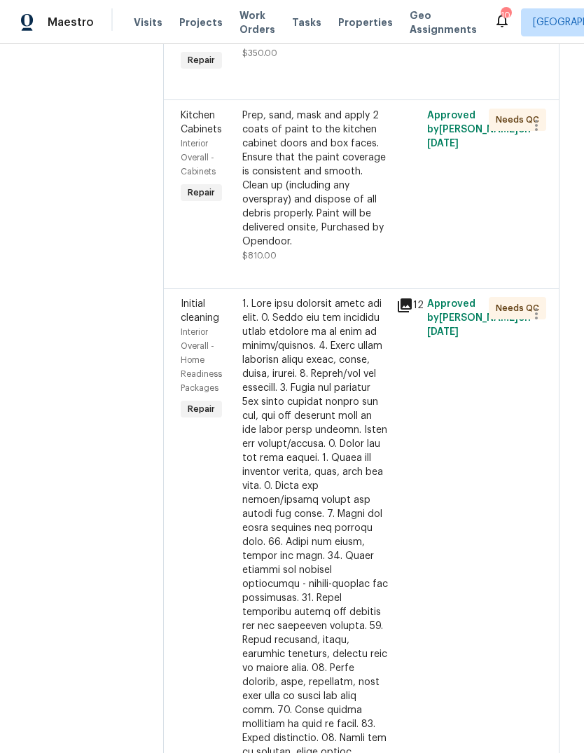
scroll to position [1820, 4]
click at [351, 249] on div "Prep, sand, mask and apply 2 coats of paint to the kitchen cabinet doors and bo…" at bounding box center [313, 179] width 146 height 140
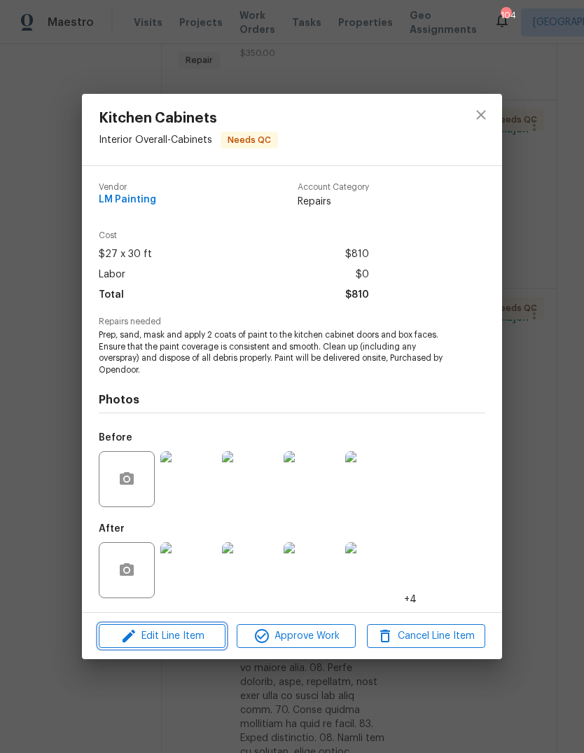
click at [152, 636] on span "Edit Line Item" at bounding box center [162, 636] width 118 height 18
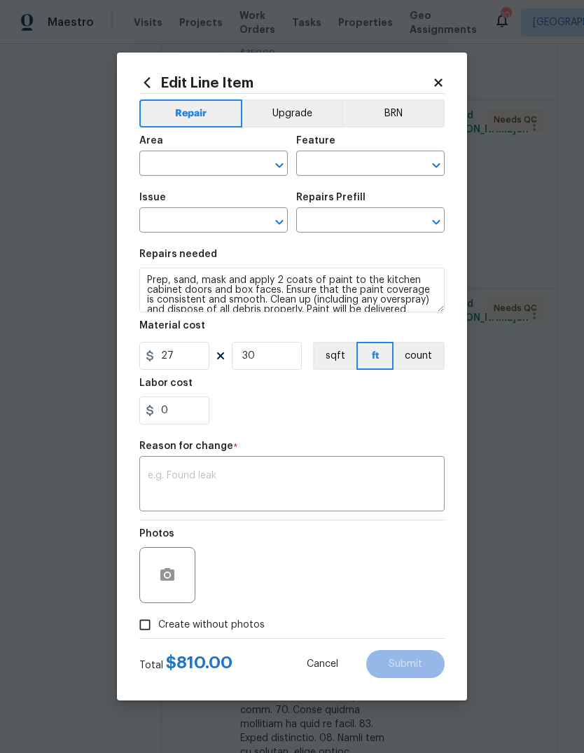
type input "Interior Overall"
type input "Cabinets"
type input "Kitchen Cabinets"
type input "Paint Cabinets - Doors and Faces LABOR ONLY $27.00"
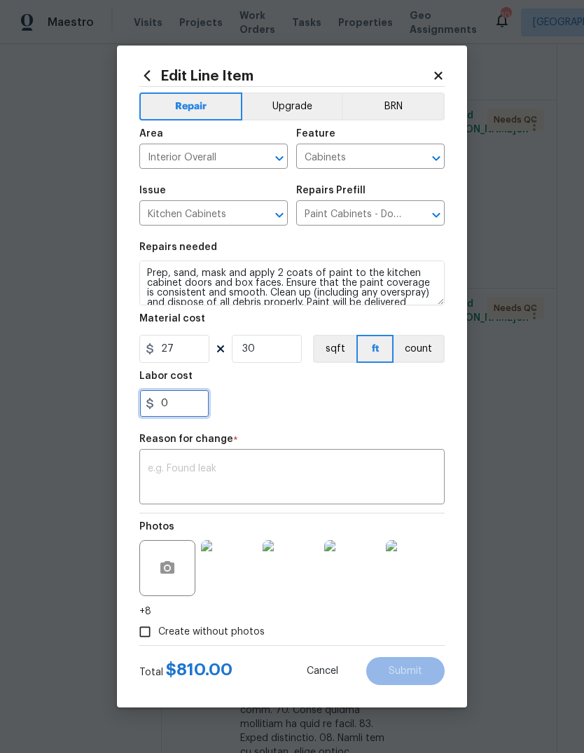
click at [187, 414] on input "0" at bounding box center [174, 403] width 70 height 28
type input "550"
click at [417, 468] on textarea at bounding box center [292, 477] width 288 height 29
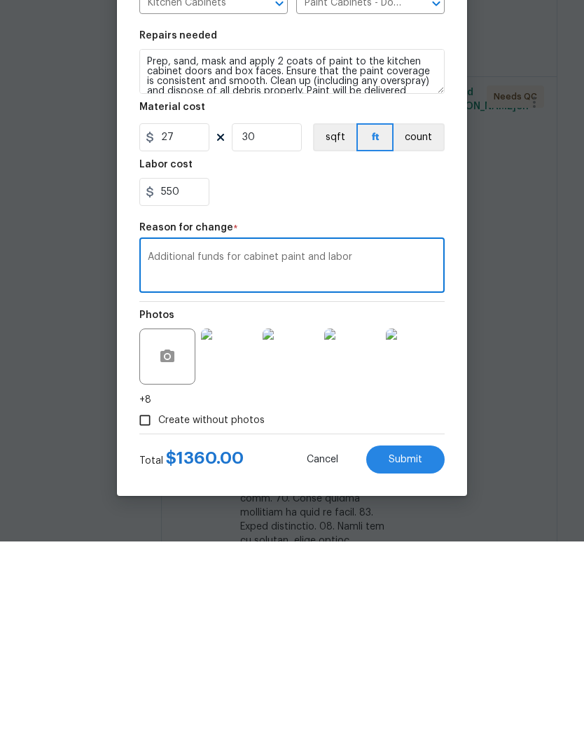
type textarea "Additional funds for cabinet paint and labor"
click at [430, 657] on button "Submit" at bounding box center [405, 671] width 78 height 28
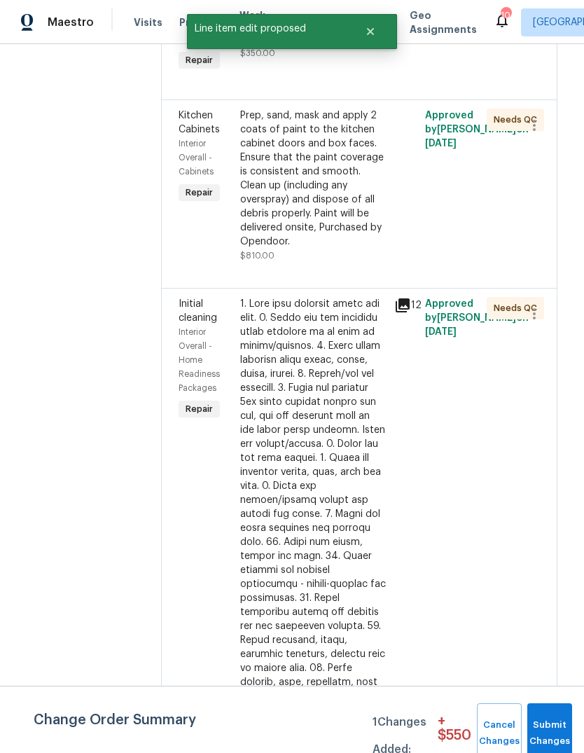
scroll to position [0, 0]
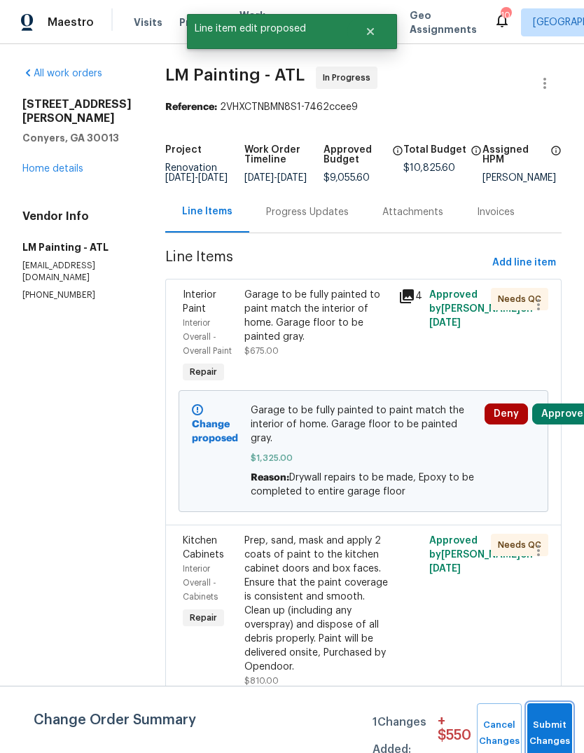
click at [559, 722] on button "Submit Changes" at bounding box center [549, 733] width 45 height 60
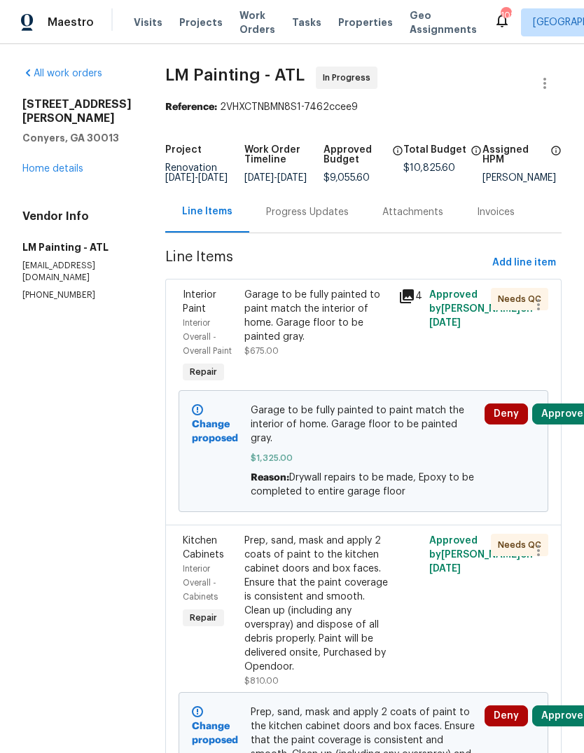
click at [74, 164] on link "Home details" at bounding box center [52, 169] width 61 height 10
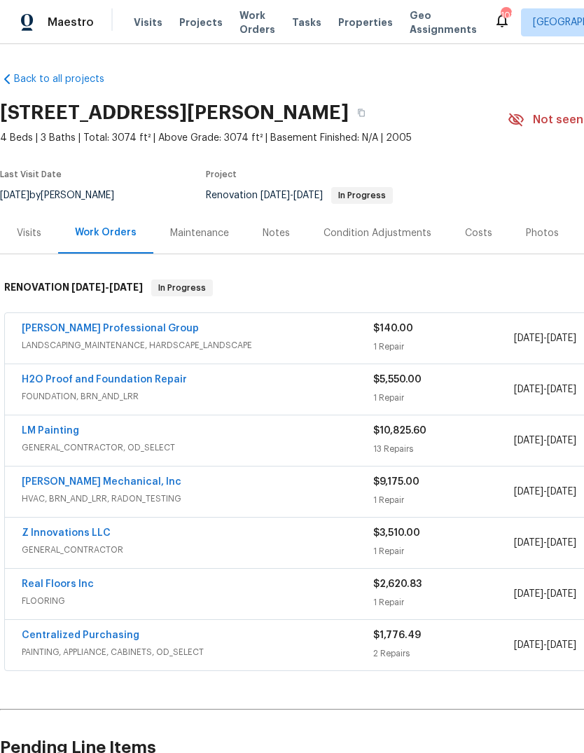
click at [476, 237] on div "Costs" at bounding box center [478, 233] width 27 height 14
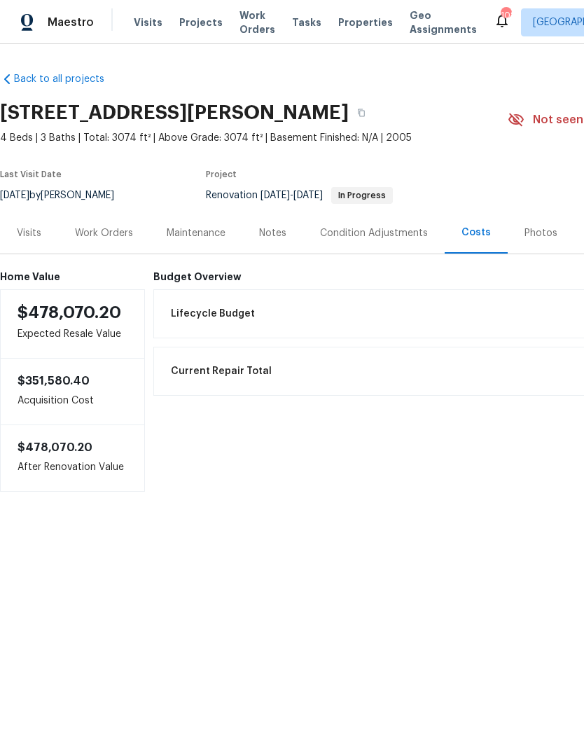
click at [127, 227] on div "Work Orders" at bounding box center [104, 233] width 58 height 14
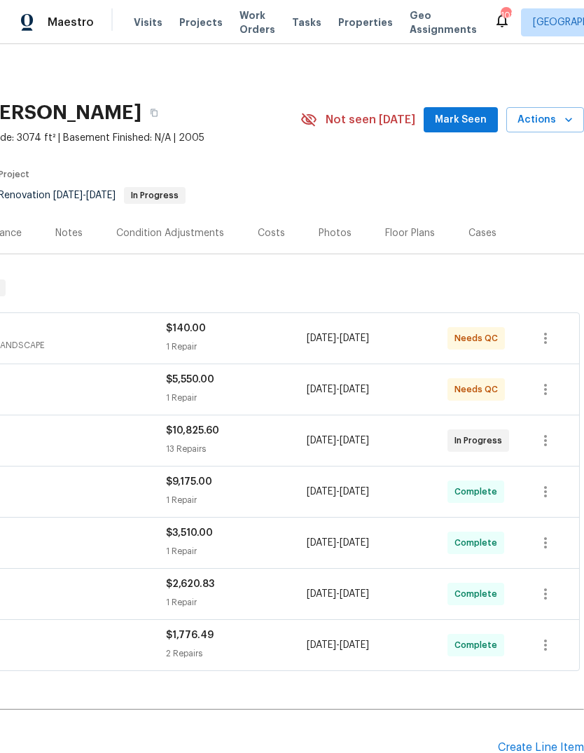
scroll to position [0, 207]
click at [475, 114] on span "Mark Seen" at bounding box center [461, 120] width 52 height 18
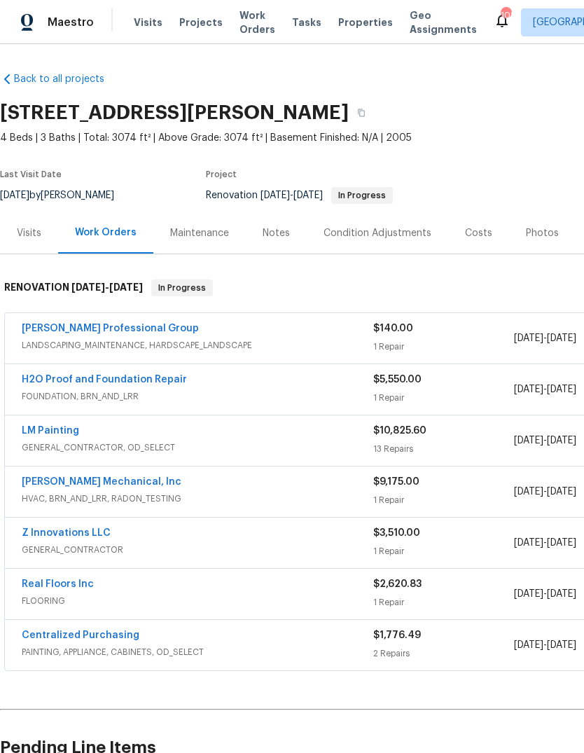
scroll to position [0, 0]
click at [128, 331] on link "Ramsey's Professional Group" at bounding box center [110, 328] width 177 height 10
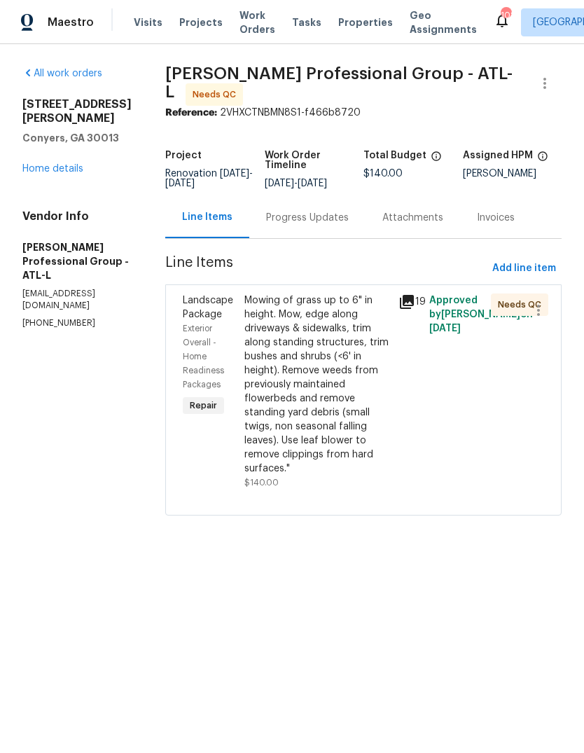
click at [332, 375] on div "Mowing of grass up to 6" in height. Mow, edge along driveways & sidewalks, trim…" at bounding box center [317, 384] width 146 height 182
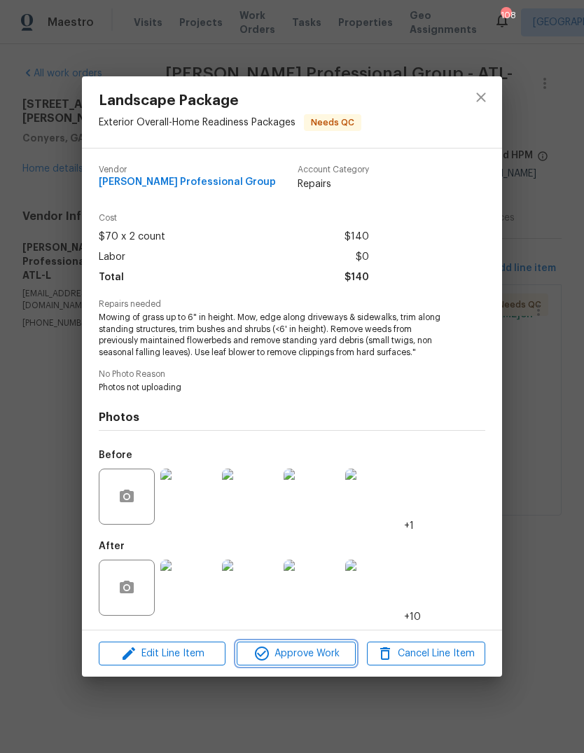
click at [319, 662] on span "Approve Work" at bounding box center [296, 654] width 110 height 18
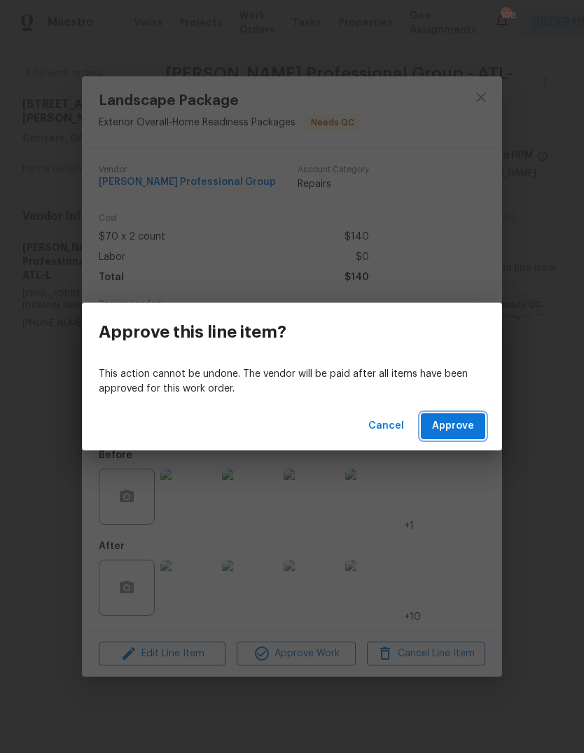
click at [461, 423] on span "Approve" at bounding box center [453, 426] width 42 height 18
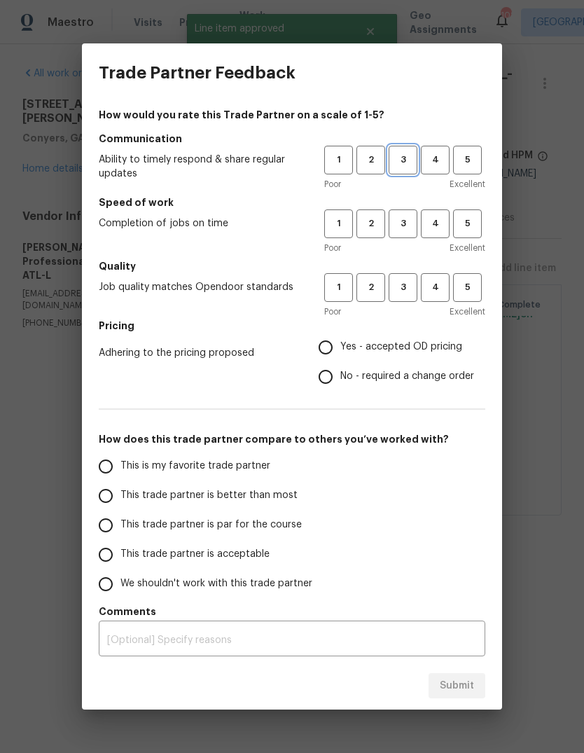
click at [408, 155] on span "3" at bounding box center [403, 160] width 26 height 16
click at [412, 219] on span "3" at bounding box center [403, 224] width 26 height 16
click at [414, 285] on span "3" at bounding box center [403, 287] width 26 height 16
click at [428, 347] on span "Yes - accepted OD pricing" at bounding box center [401, 347] width 122 height 15
click at [340, 347] on input "Yes - accepted OD pricing" at bounding box center [325, 347] width 29 height 29
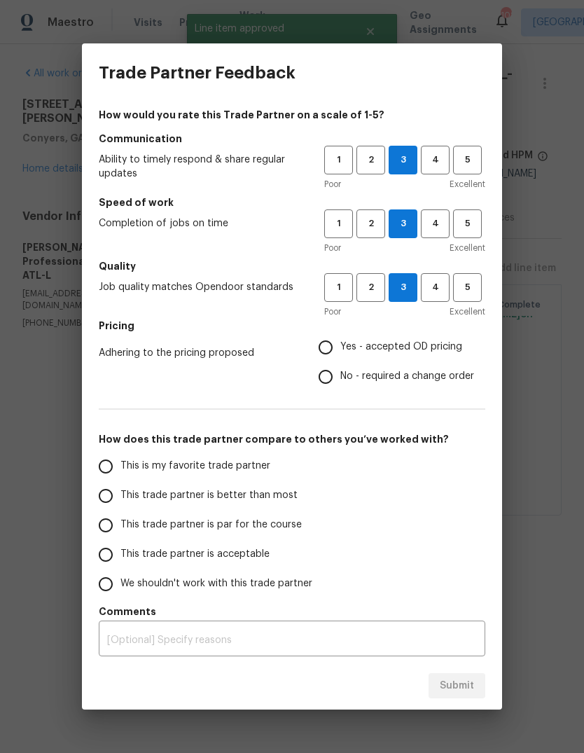
radio input "true"
click at [240, 468] on span "This is my favorite trade partner" at bounding box center [195, 466] width 150 height 15
click at [120, 468] on input "This is my favorite trade partner" at bounding box center [105, 466] width 29 height 29
click at [466, 679] on span "Submit" at bounding box center [457, 686] width 34 height 18
radio input "true"
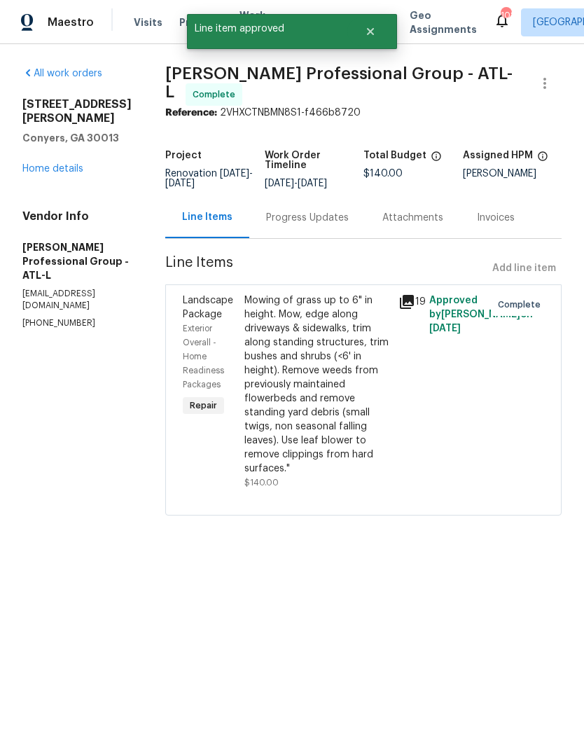
radio input "false"
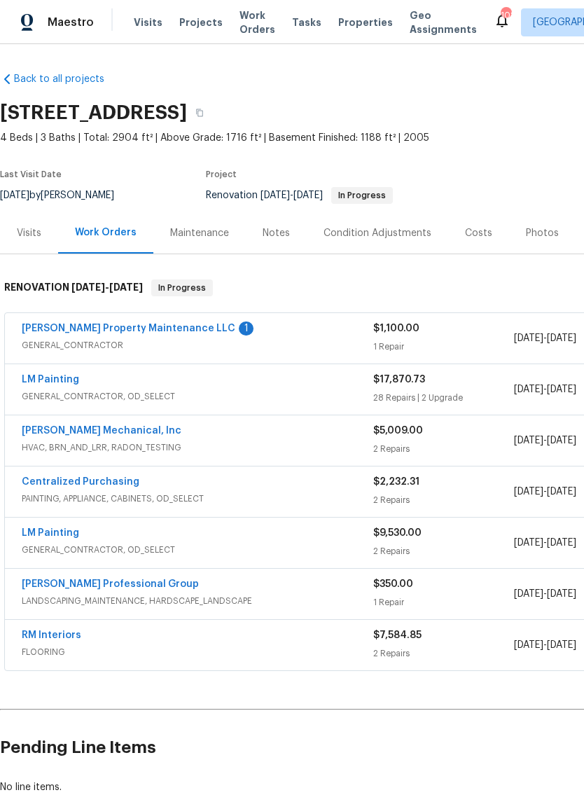
click at [149, 332] on link "Glen Property Maintenance LLC" at bounding box center [129, 328] width 214 height 10
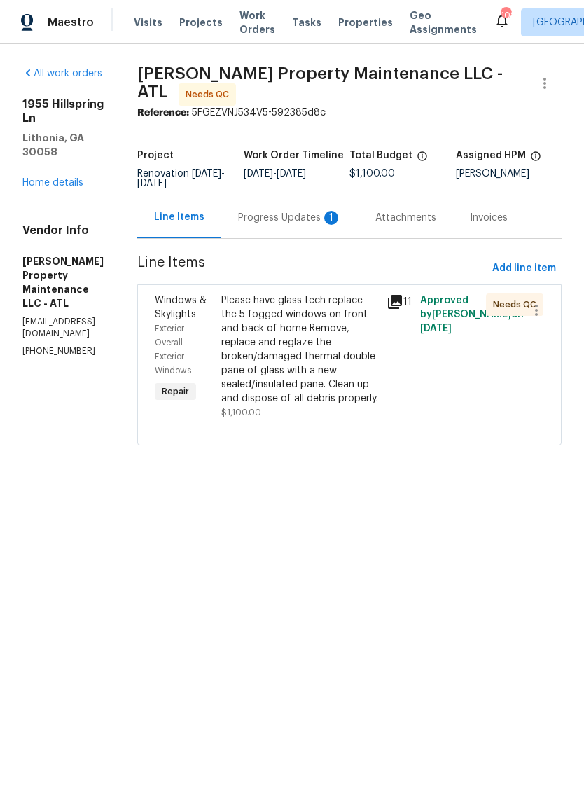
click at [335, 225] on div "Progress Updates 1" at bounding box center [290, 218] width 104 height 14
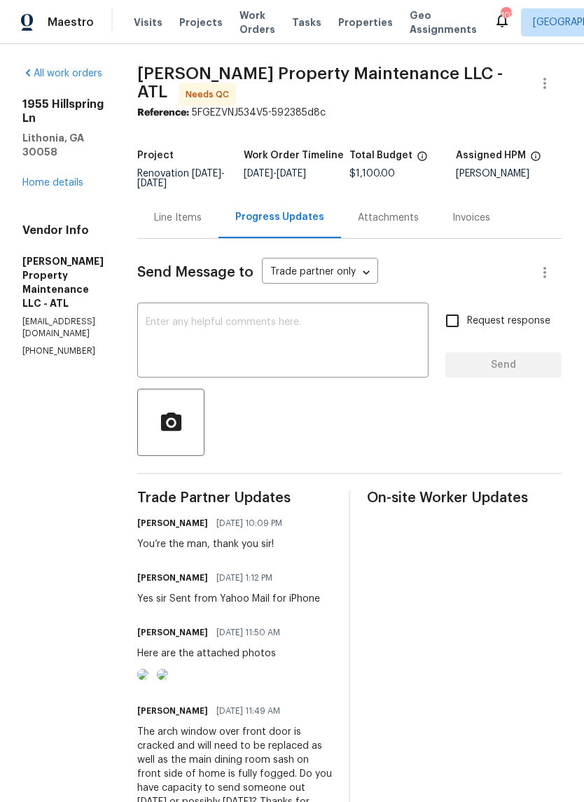
click at [76, 178] on link "Home details" at bounding box center [52, 183] width 61 height 10
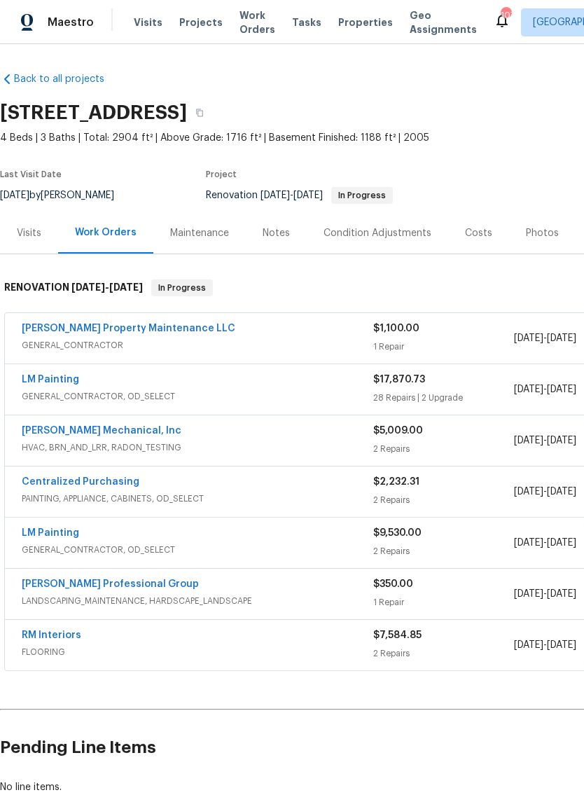
click at [470, 232] on div "Costs" at bounding box center [478, 233] width 27 height 14
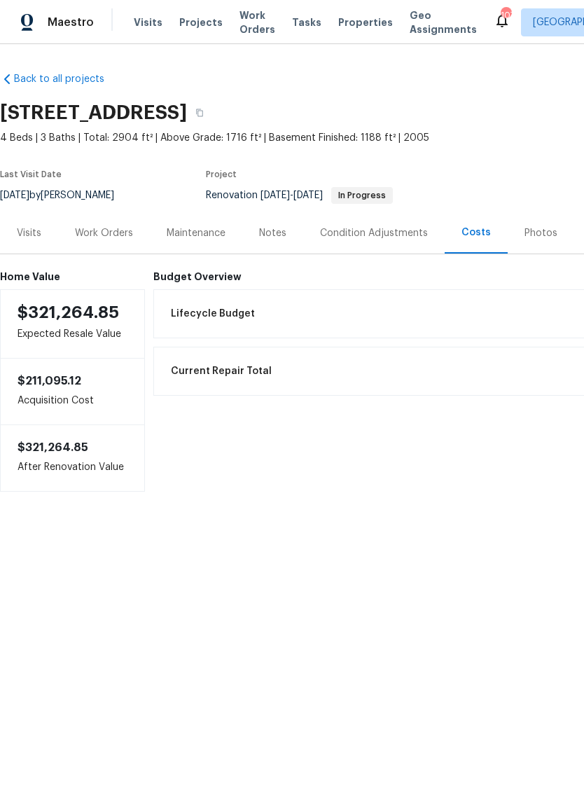
click at [347, 311] on div "Lifecycle Budget $32,919.88" at bounding box center [472, 313] width 620 height 31
click at [368, 234] on div "Condition Adjustments" at bounding box center [374, 233] width 108 height 14
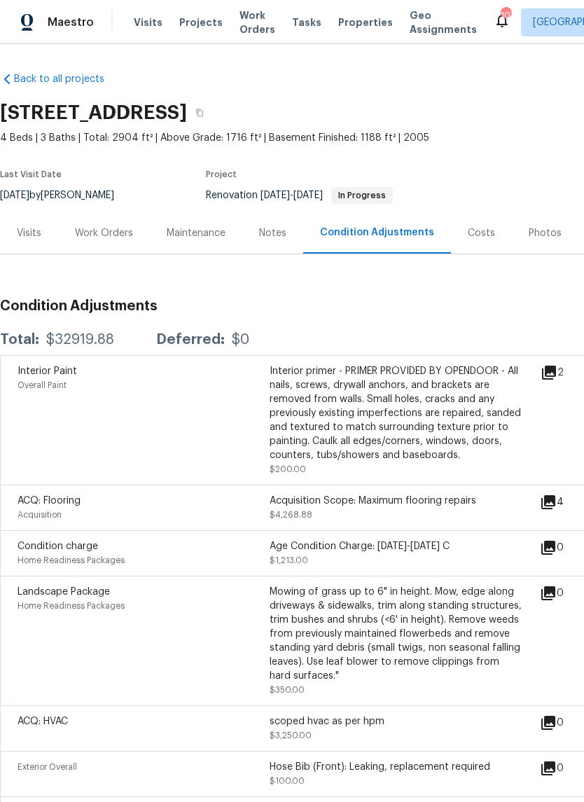
click at [284, 228] on div "Notes" at bounding box center [272, 233] width 27 height 14
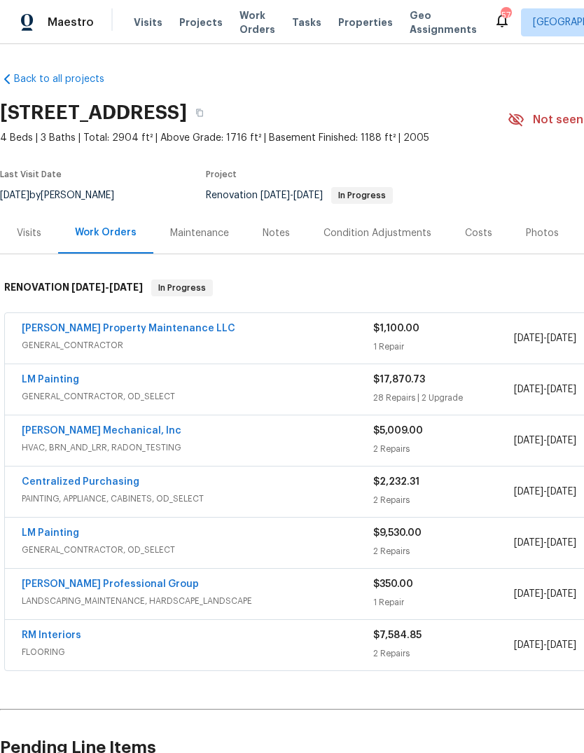
click at [45, 375] on link "LM Painting" at bounding box center [50, 380] width 57 height 10
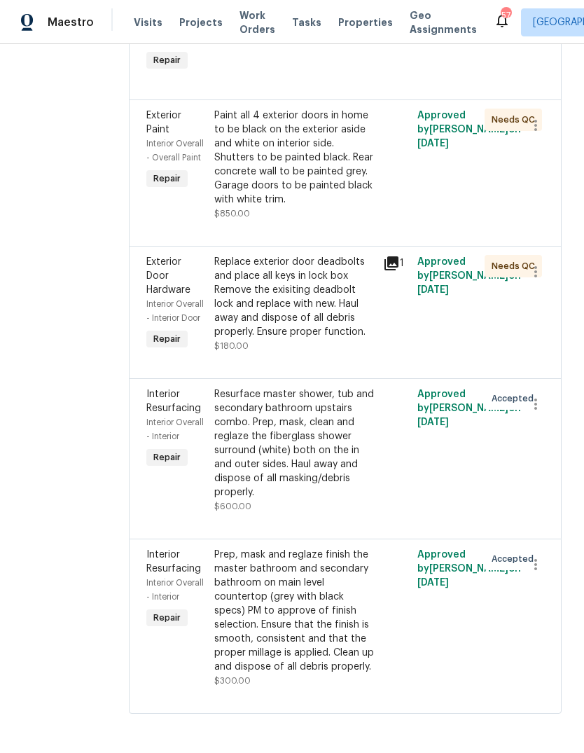
scroll to position [6303, 0]
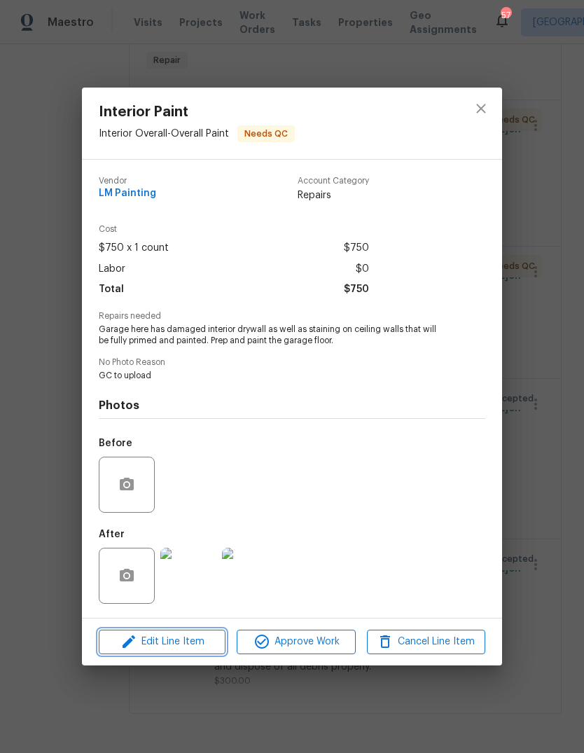
click at [153, 641] on span "Edit Line Item" at bounding box center [162, 642] width 118 height 18
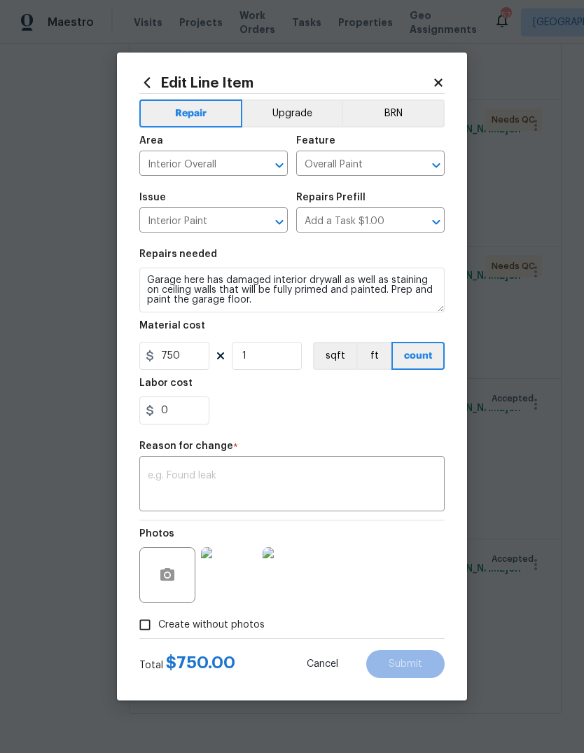
click at [403, 472] on textarea at bounding box center [292, 484] width 288 height 29
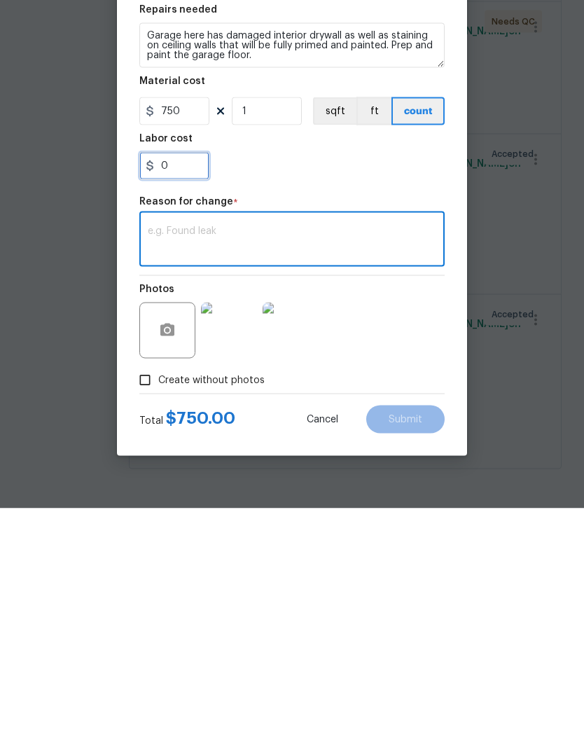
click at [183, 396] on input "0" at bounding box center [174, 410] width 70 height 28
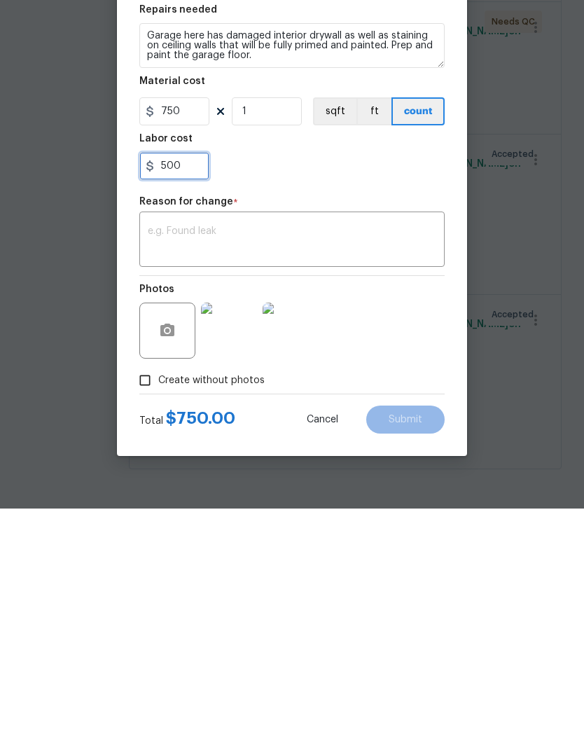
type input "500"
click at [404, 470] on textarea at bounding box center [292, 484] width 288 height 29
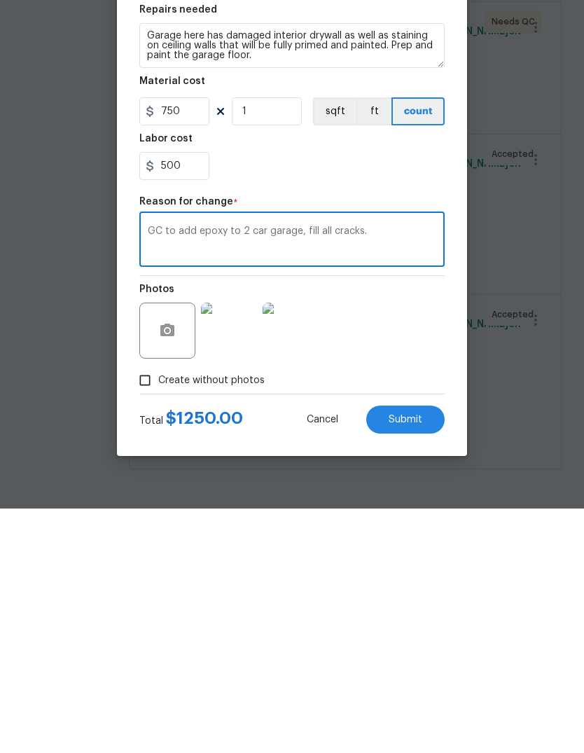
type textarea "GC to add epoxy to 2 car garage, fill all cracks."
click at [417, 659] on span "Submit" at bounding box center [406, 664] width 34 height 11
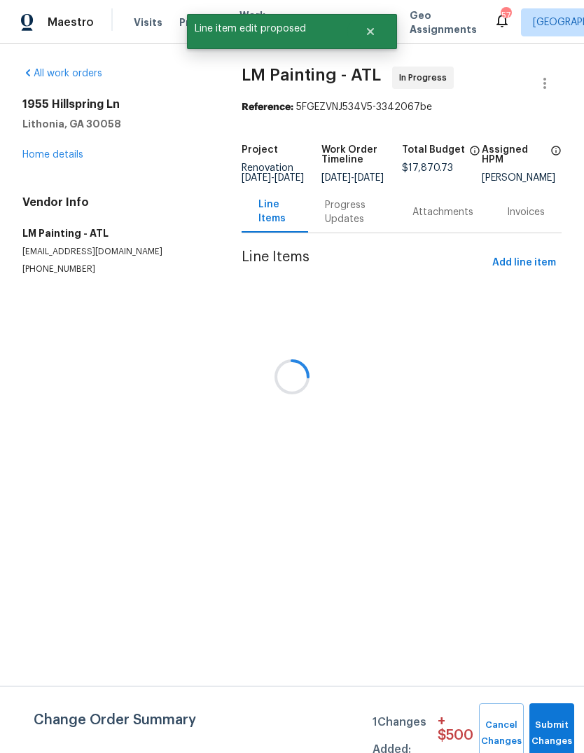
scroll to position [0, 0]
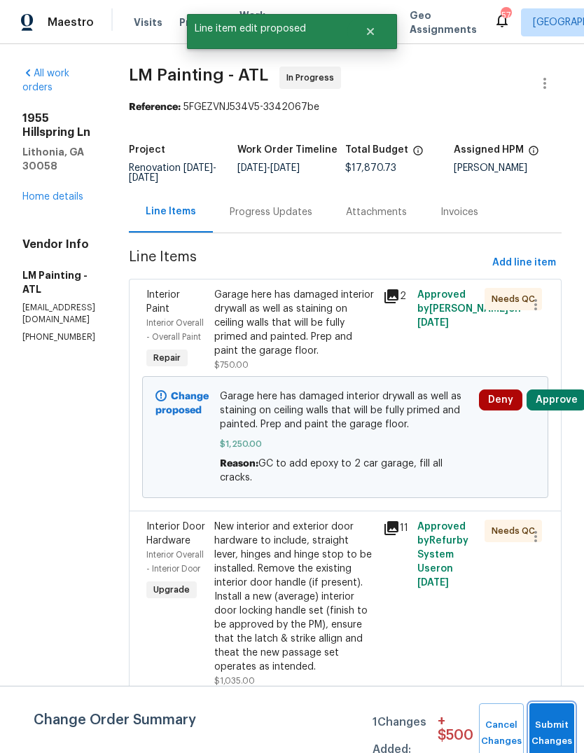
click at [559, 723] on button "Submit Changes" at bounding box center [551, 733] width 45 height 60
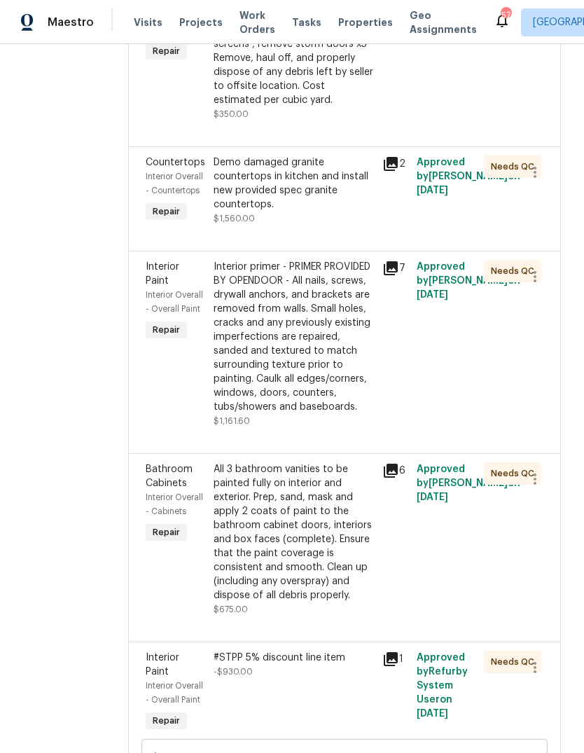
scroll to position [3503, 1]
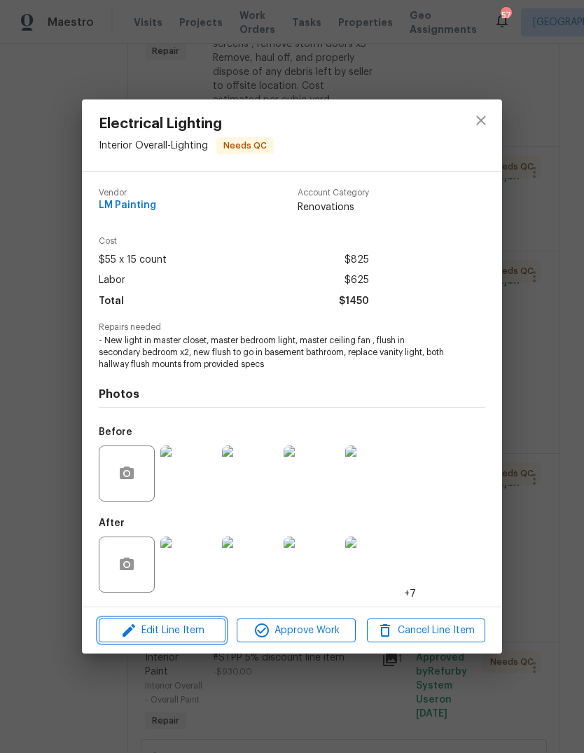
click at [143, 632] on span "Edit Line Item" at bounding box center [162, 631] width 118 height 18
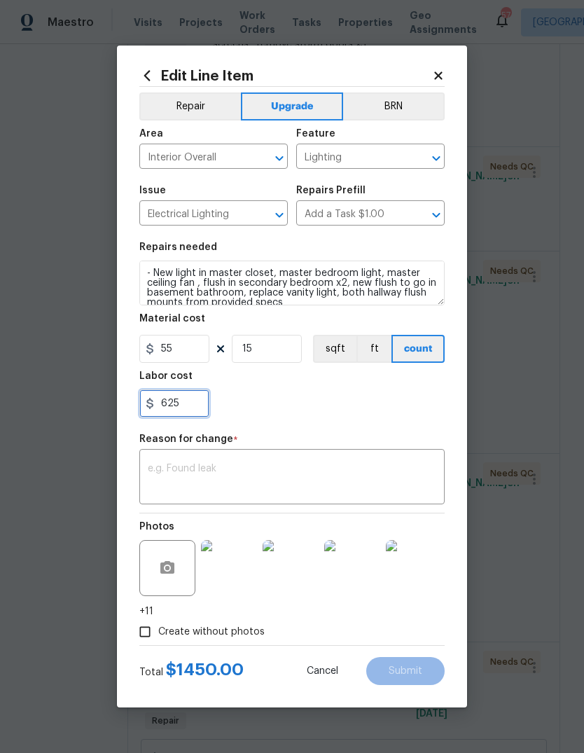
click at [188, 410] on input "625" at bounding box center [174, 403] width 70 height 28
type input "6"
type input "975"
click at [386, 459] on div "x ​" at bounding box center [291, 478] width 305 height 52
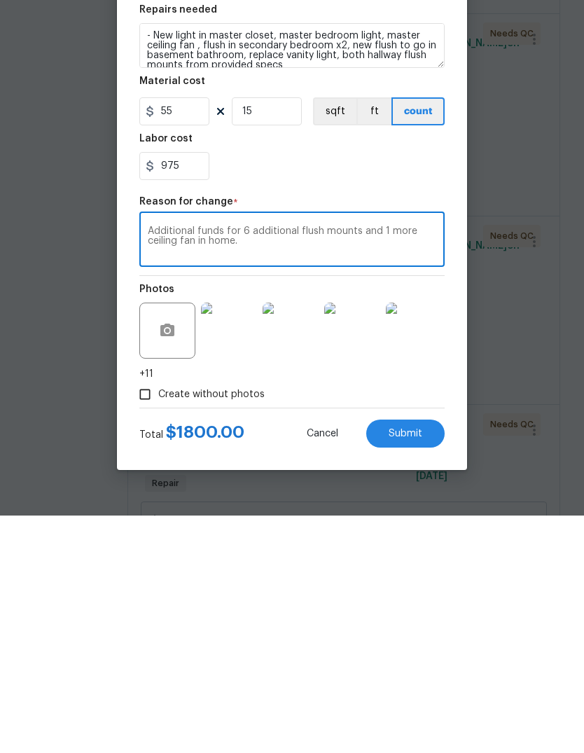
type textarea "Additional funds for 6 additional flush mounts and 1 more ceiling fan in home."
click at [424, 657] on button "Submit" at bounding box center [405, 671] width 78 height 28
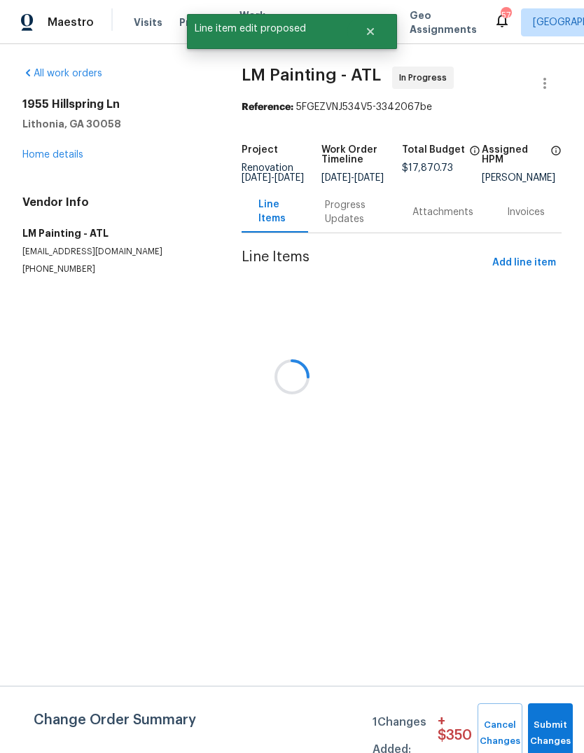
scroll to position [0, 0]
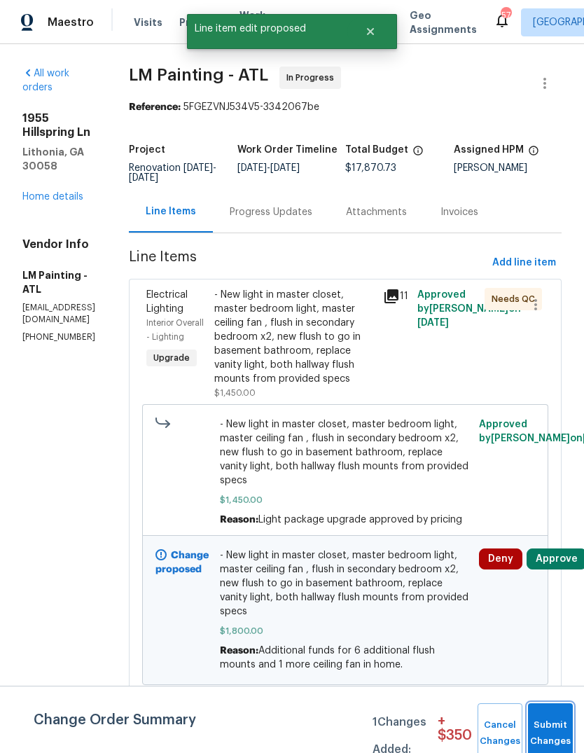
click at [549, 720] on button "Submit Changes" at bounding box center [550, 733] width 45 height 60
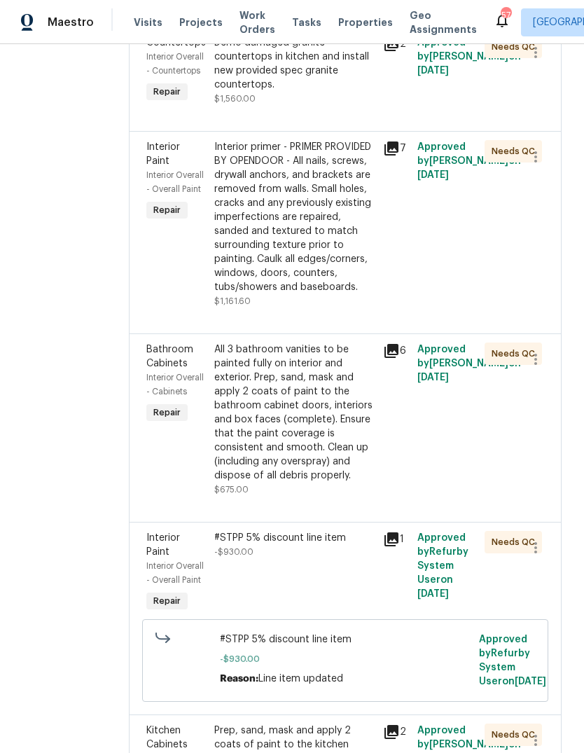
scroll to position [3769, 0]
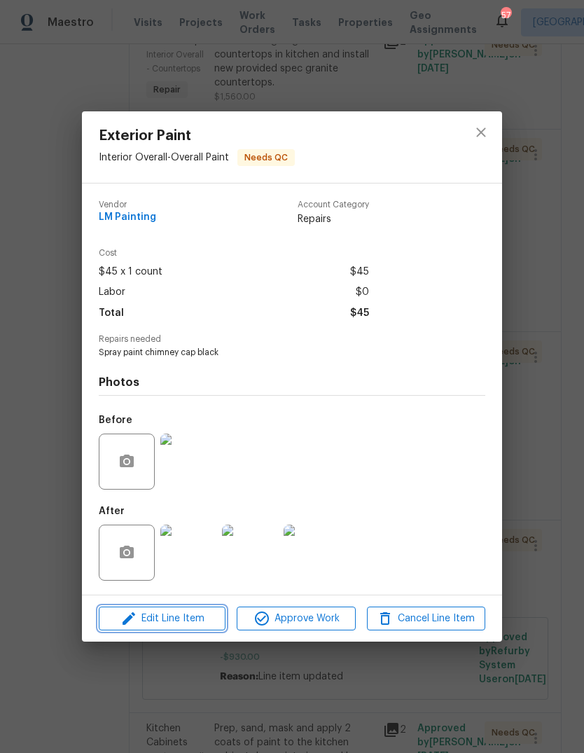
click at [148, 622] on span "Edit Line Item" at bounding box center [162, 619] width 118 height 18
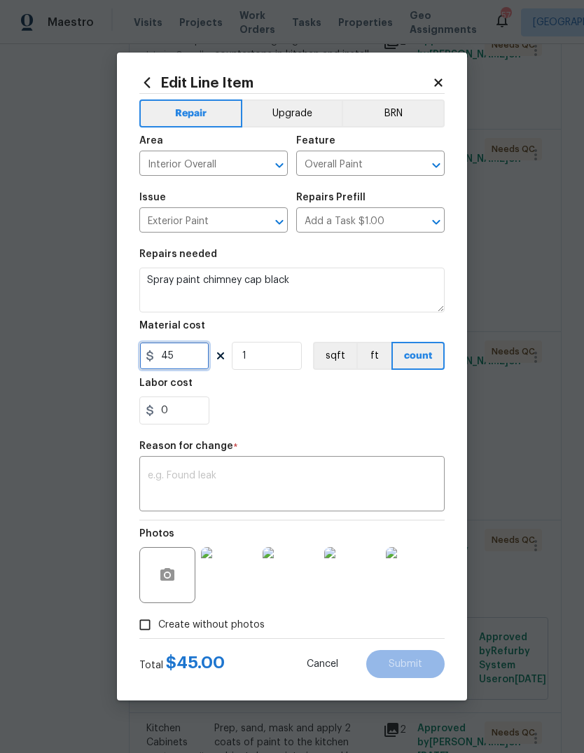
click at [178, 366] on input "45" at bounding box center [174, 356] width 70 height 28
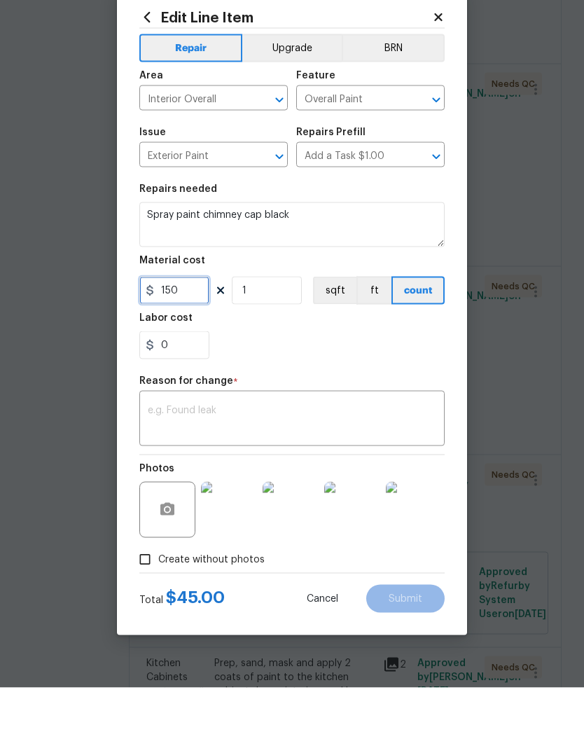
type input "150"
click at [392, 470] on textarea at bounding box center [292, 484] width 288 height 29
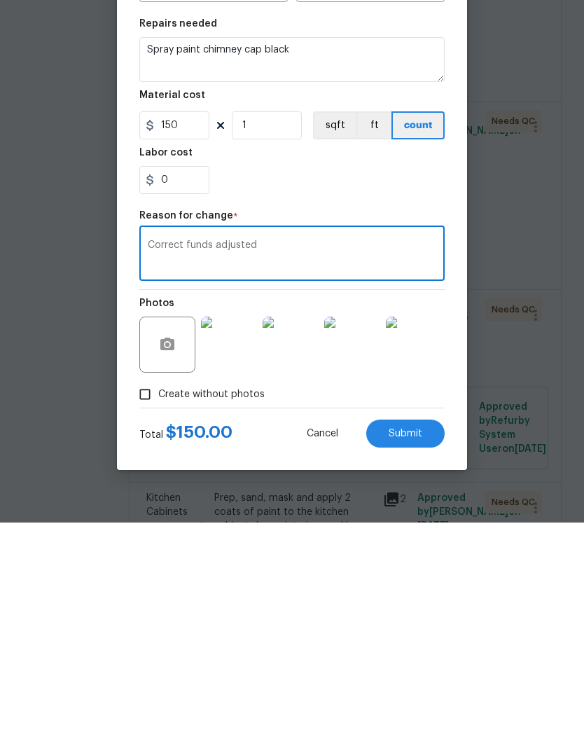
type textarea "Correct funds adjusted"
click at [435, 650] on button "Submit" at bounding box center [405, 664] width 78 height 28
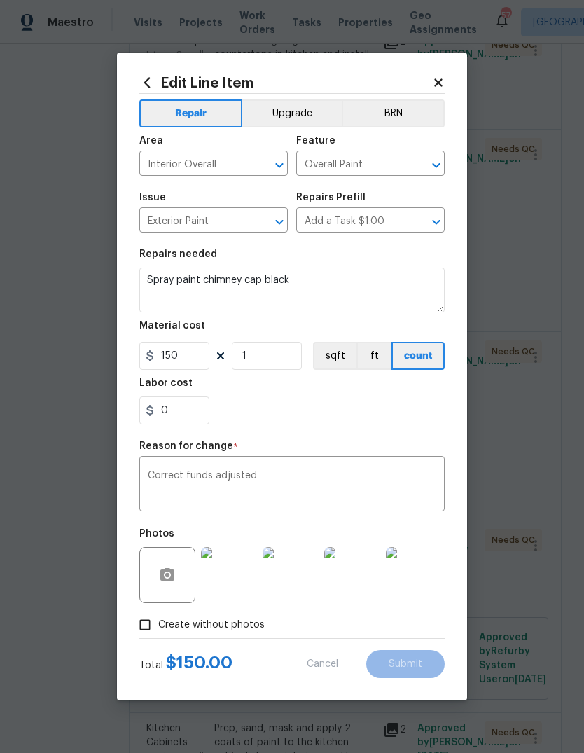
type input "45"
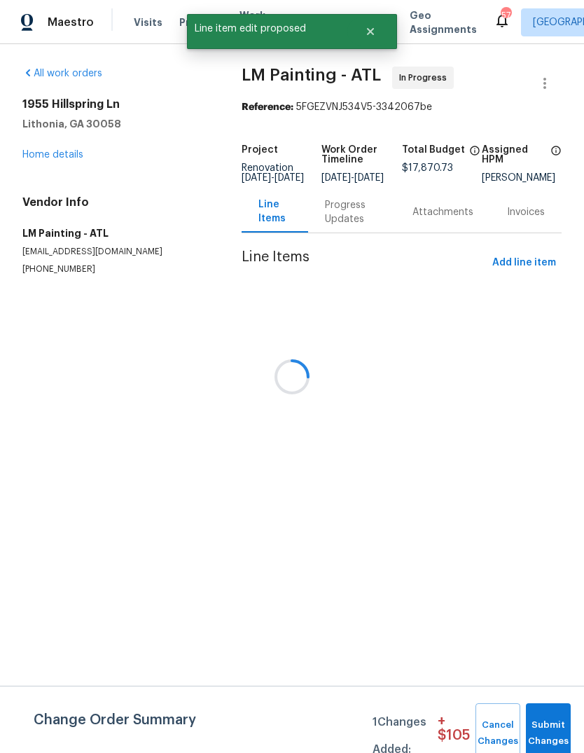
scroll to position [0, 0]
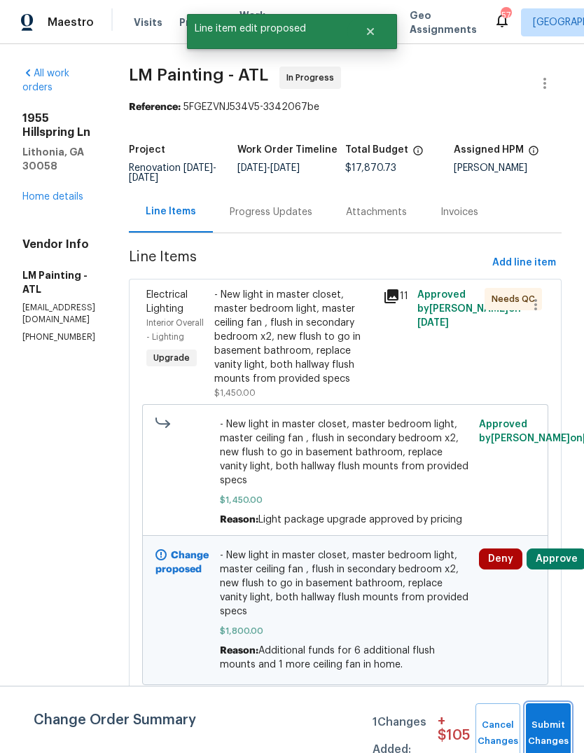
click at [551, 716] on button "Submit Changes" at bounding box center [548, 733] width 45 height 60
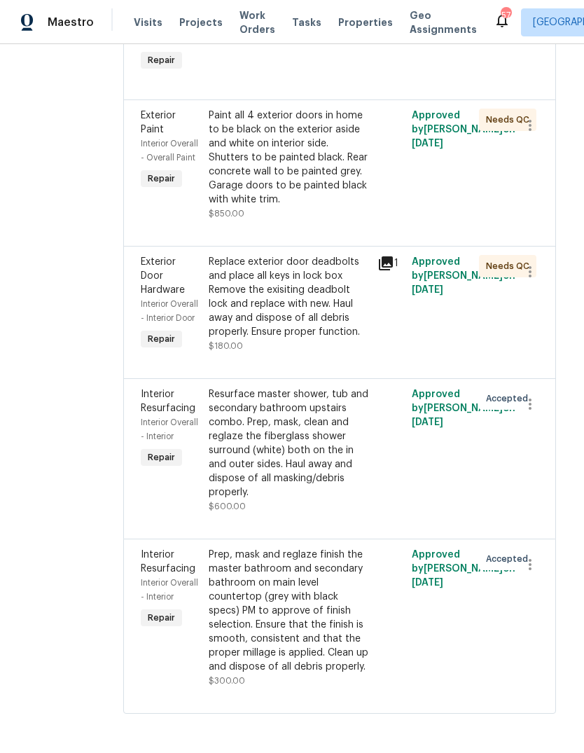
scroll to position [7247, 6]
click at [538, 556] on icon "button" at bounding box center [530, 564] width 17 height 17
click at [543, 524] on li "Cancel" at bounding box center [545, 521] width 54 height 23
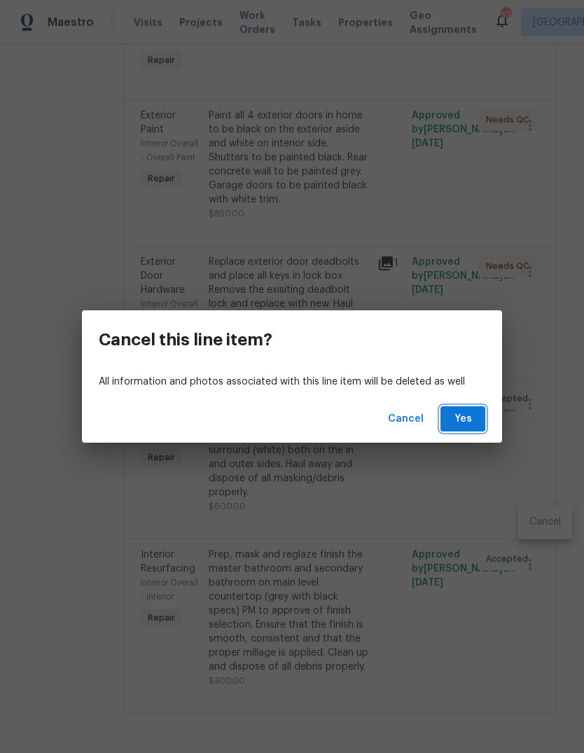
click at [478, 420] on button "Yes" at bounding box center [462, 419] width 45 height 26
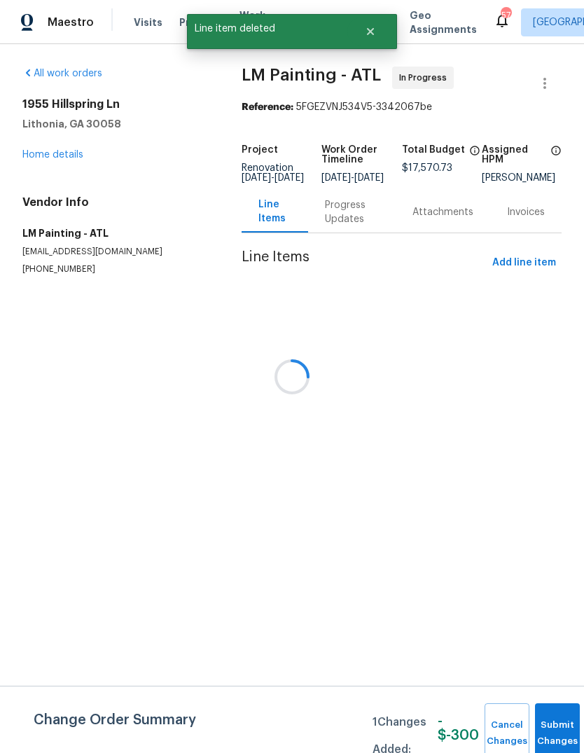
scroll to position [0, 0]
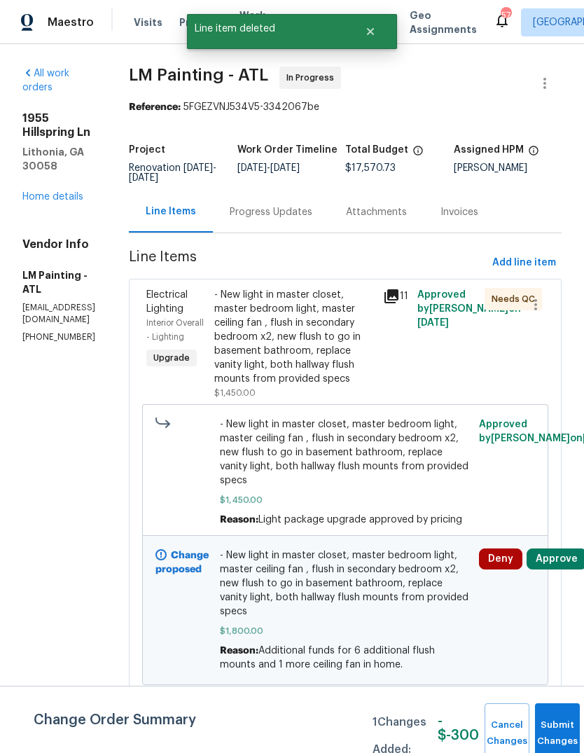
click at [550, 727] on button "Submit Changes" at bounding box center [557, 733] width 45 height 60
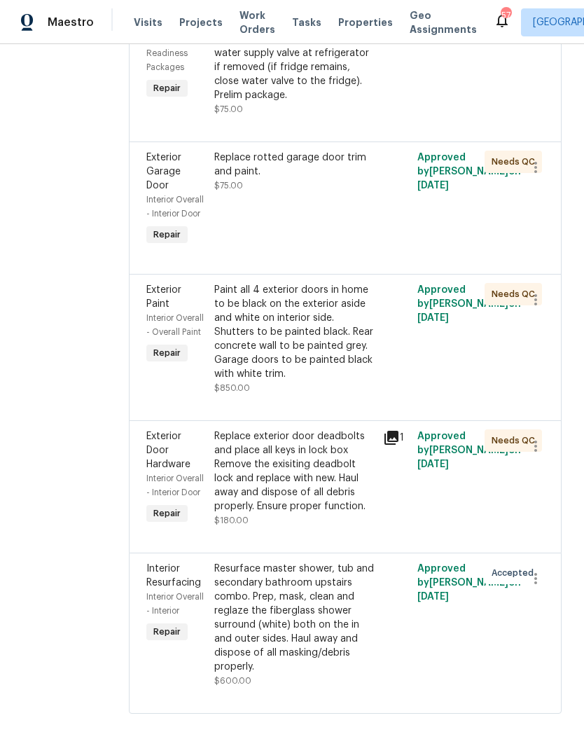
scroll to position [7030, 0]
click at [544, 587] on icon "button" at bounding box center [535, 578] width 17 height 17
click at [543, 603] on li "Cancel" at bounding box center [545, 602] width 54 height 23
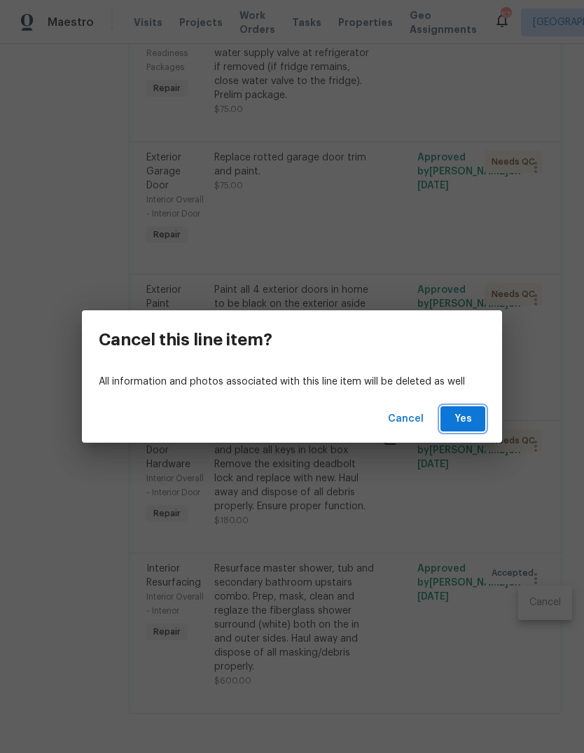
click at [468, 417] on span "Yes" at bounding box center [463, 419] width 22 height 18
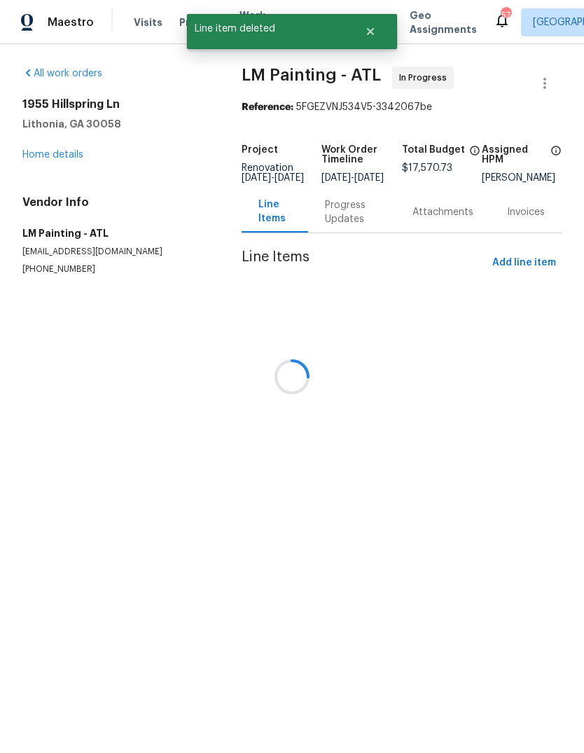
scroll to position [0, 0]
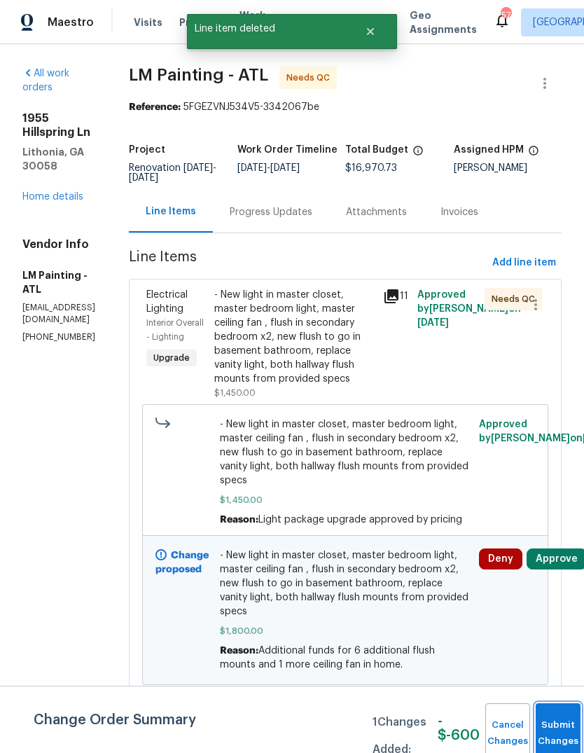
click at [554, 714] on button "Submit Changes" at bounding box center [558, 733] width 45 height 60
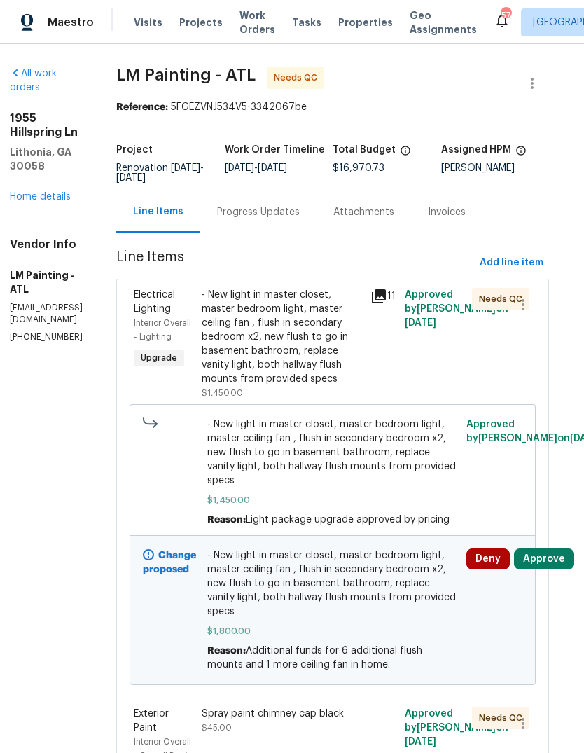
scroll to position [0, 13]
click at [518, 267] on span "Add line item" at bounding box center [512, 263] width 64 height 18
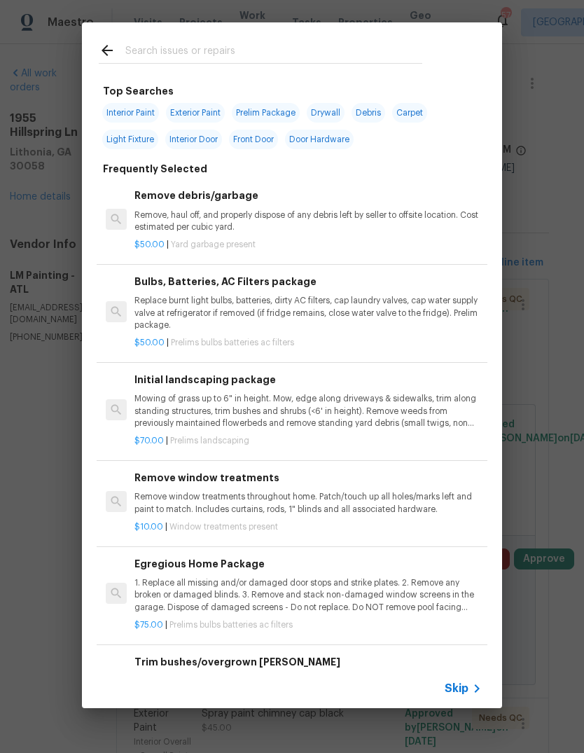
click at [334, 55] on input "text" at bounding box center [273, 52] width 297 height 21
type input "Plumb"
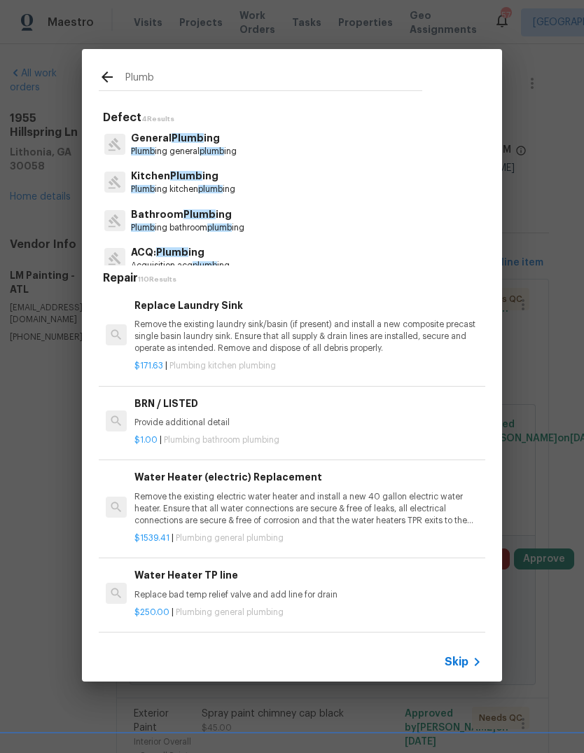
click at [198, 147] on p "Plumb ing general plumb ing" at bounding box center [184, 152] width 106 height 12
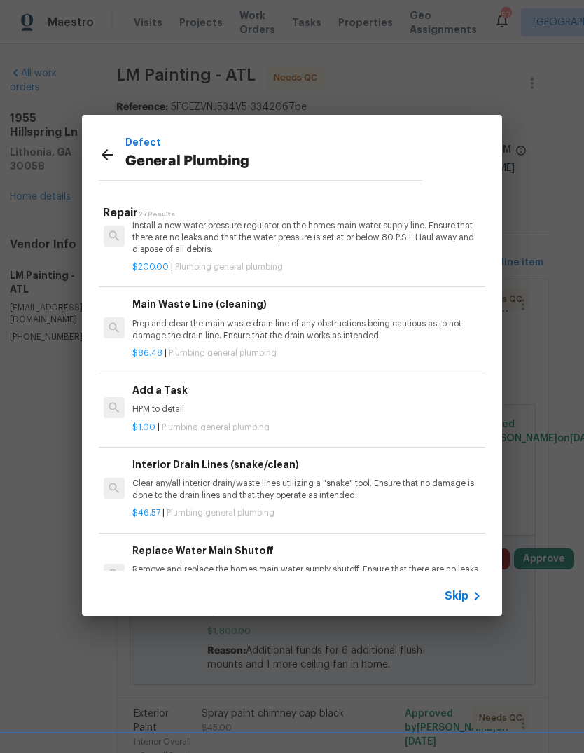
scroll to position [1432, 2]
click at [152, 403] on p "HPM to detail" at bounding box center [305, 409] width 347 height 12
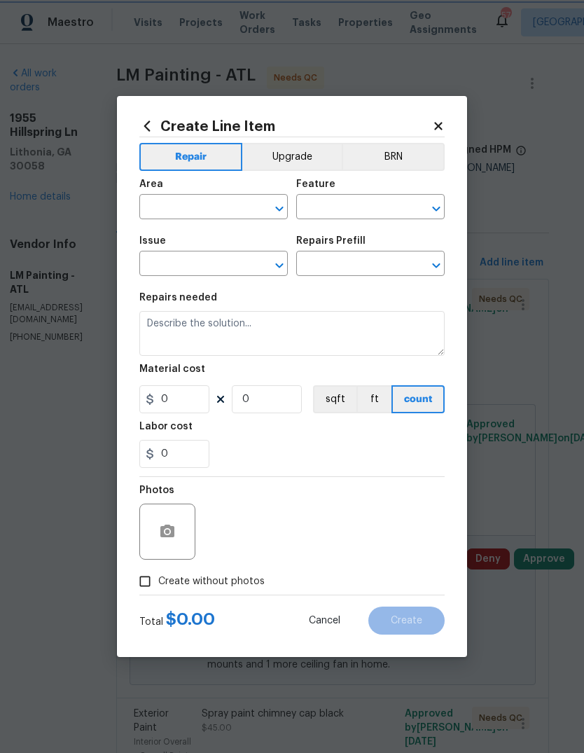
type input "Plumbing"
type input "General Plumbing"
type input "Add a Task $1.00"
type textarea "HPM to detail"
type input "1"
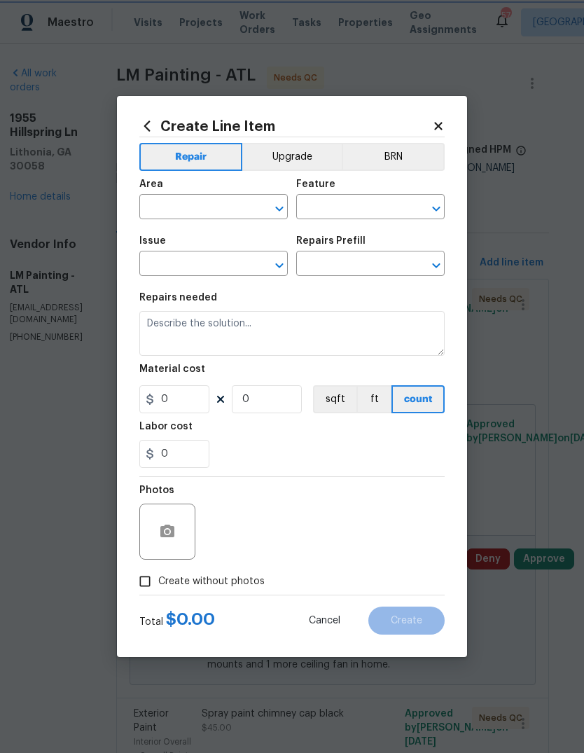
type input "1"
click at [230, 205] on input "text" at bounding box center [193, 208] width 109 height 22
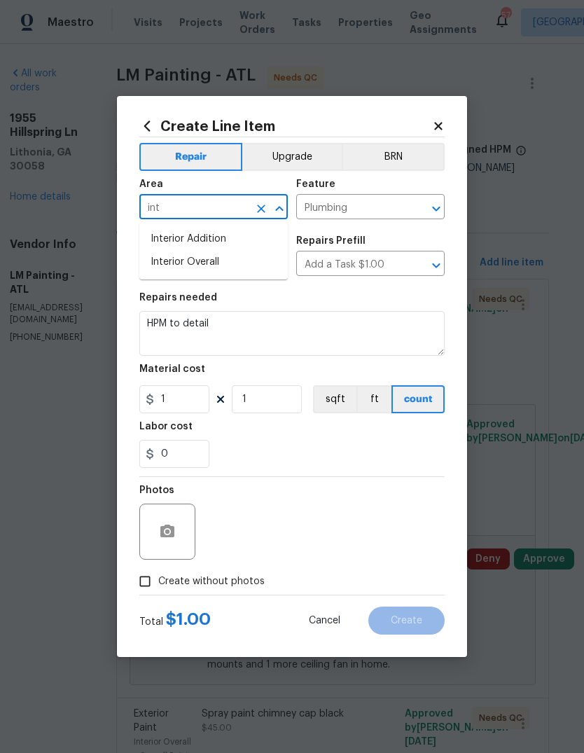
click at [221, 263] on li "Interior Overall" at bounding box center [213, 262] width 148 height 23
type input "Interior Overall"
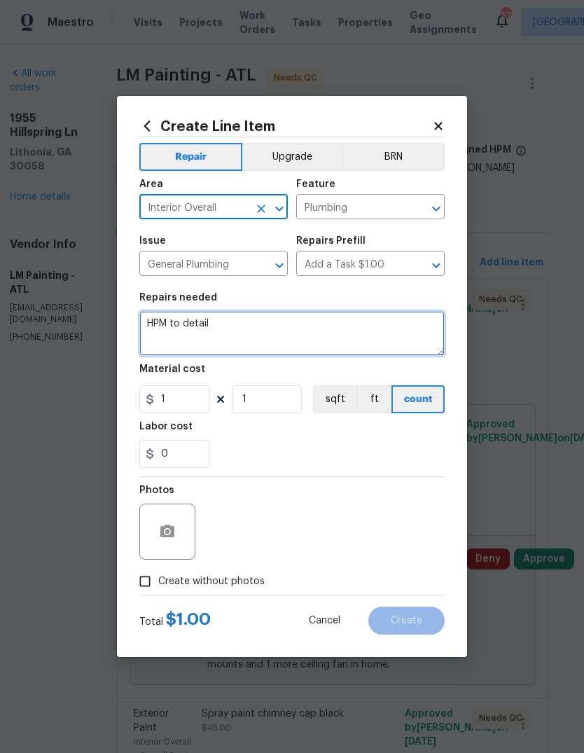
click at [316, 345] on textarea "HPM to detail" at bounding box center [291, 333] width 305 height 45
type textarea "H"
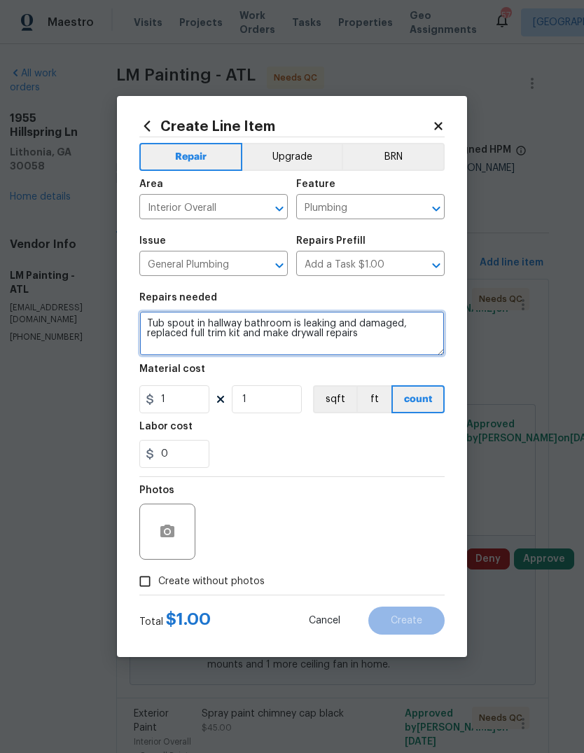
type textarea "Tub spout in hallway bathroom is leaking and damaged, replaced full trim kit an…"
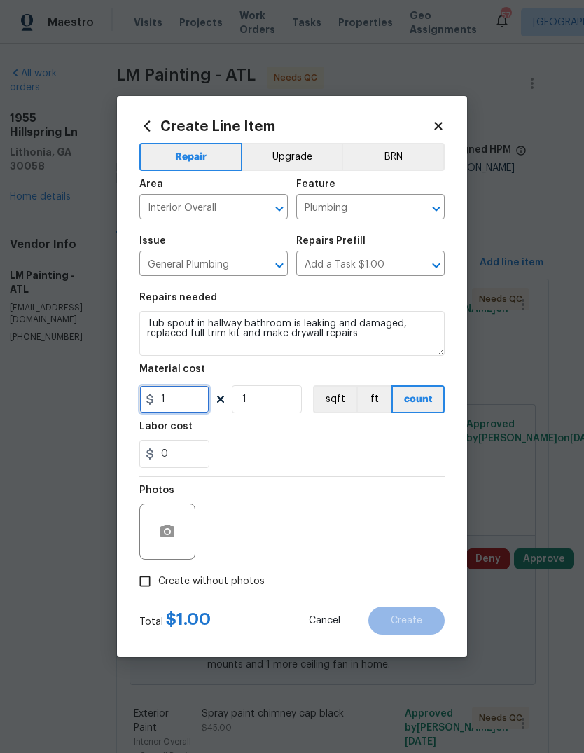
click at [180, 400] on input "1" at bounding box center [174, 399] width 70 height 28
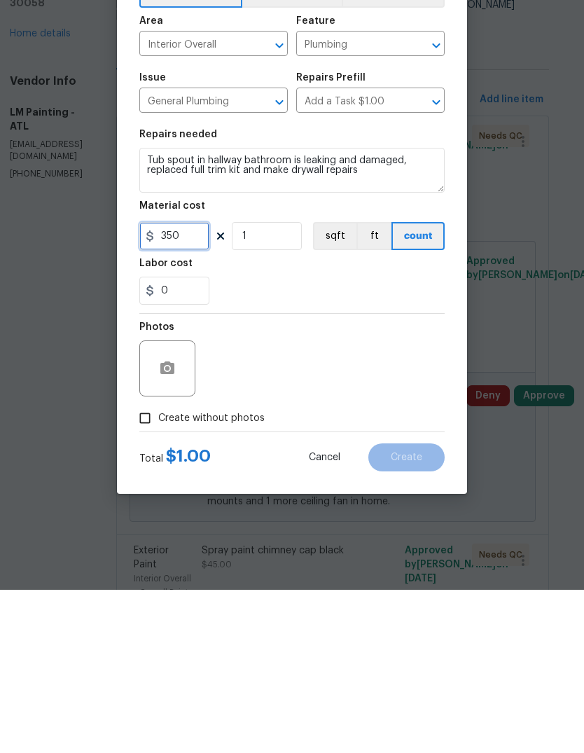
type input "350"
click at [148, 568] on input "Create without photos" at bounding box center [145, 581] width 27 height 27
checkbox input "true"
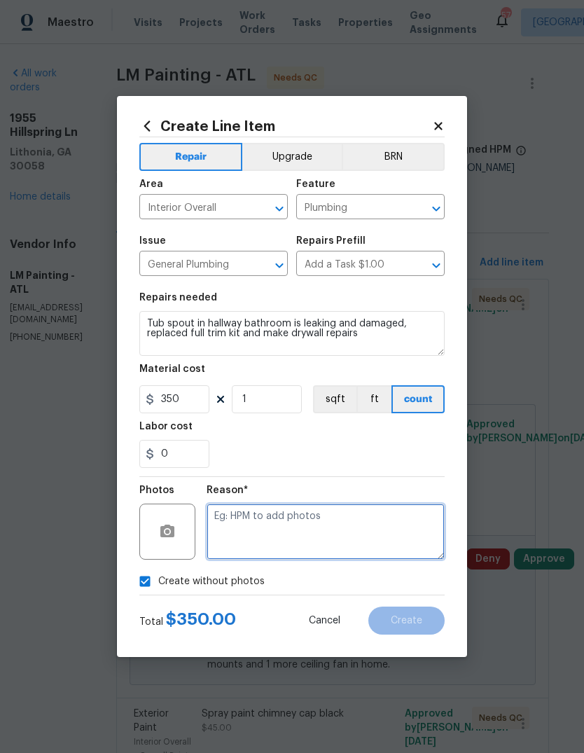
click at [374, 507] on textarea at bounding box center [326, 531] width 238 height 56
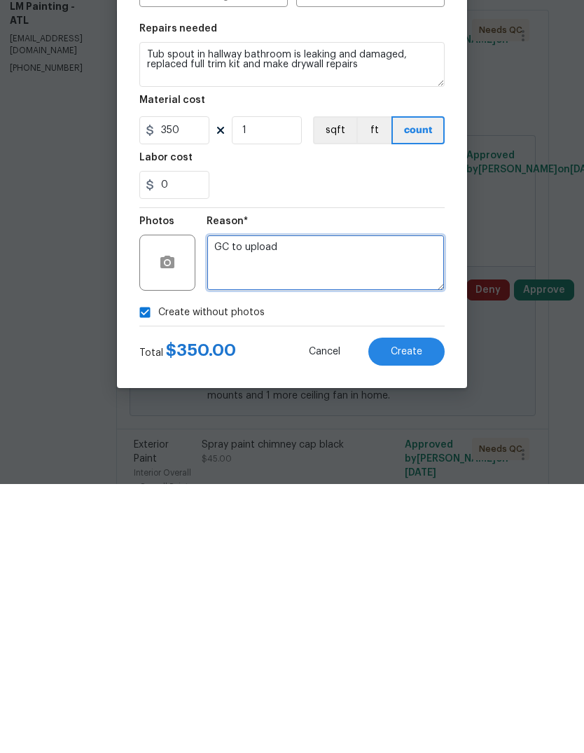
type textarea "GC to upload"
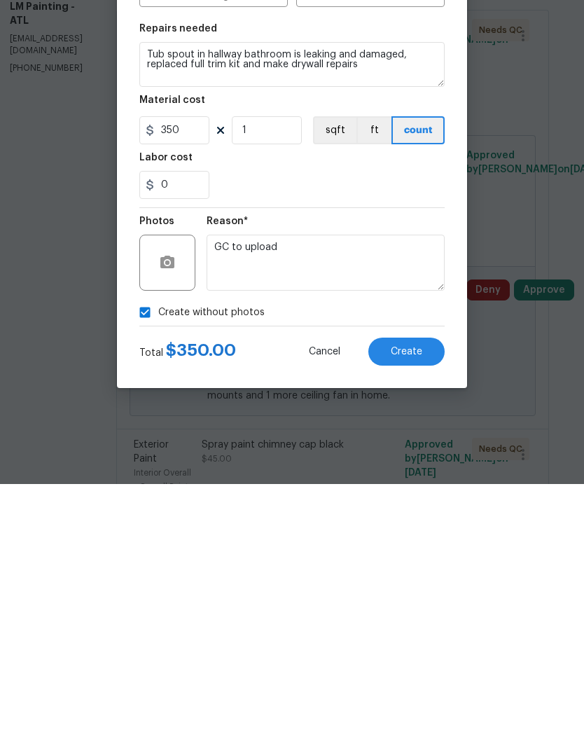
click at [421, 615] on span "Create" at bounding box center [407, 620] width 32 height 11
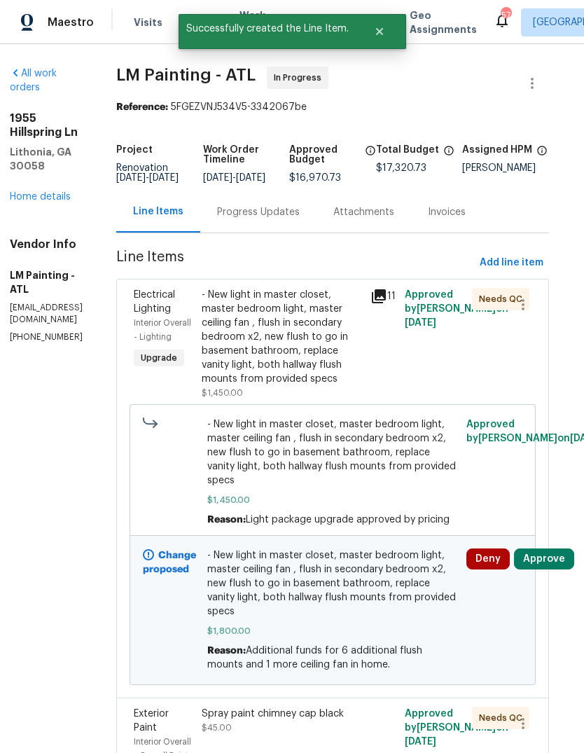
scroll to position [0, 0]
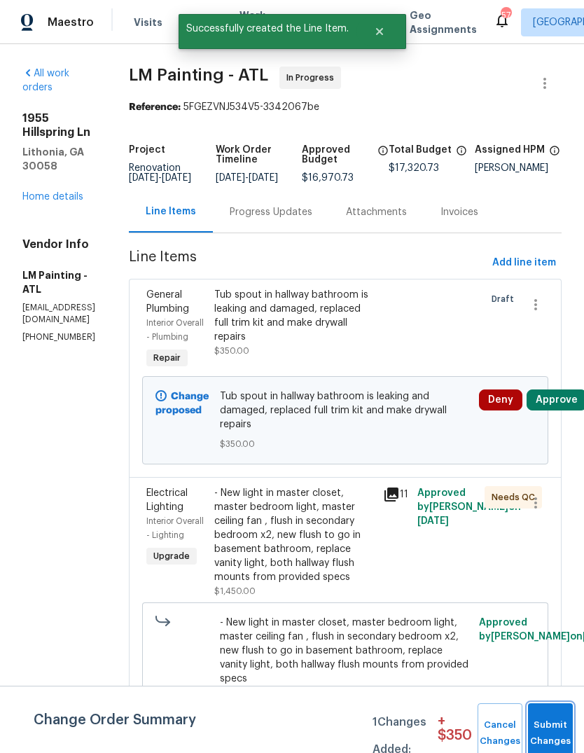
click at [548, 715] on button "Submit Changes" at bounding box center [550, 733] width 45 height 60
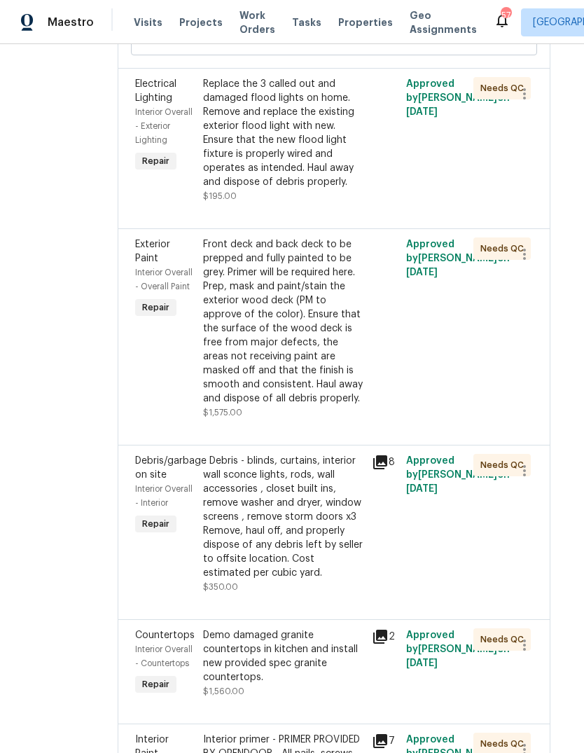
scroll to position [3446, 11]
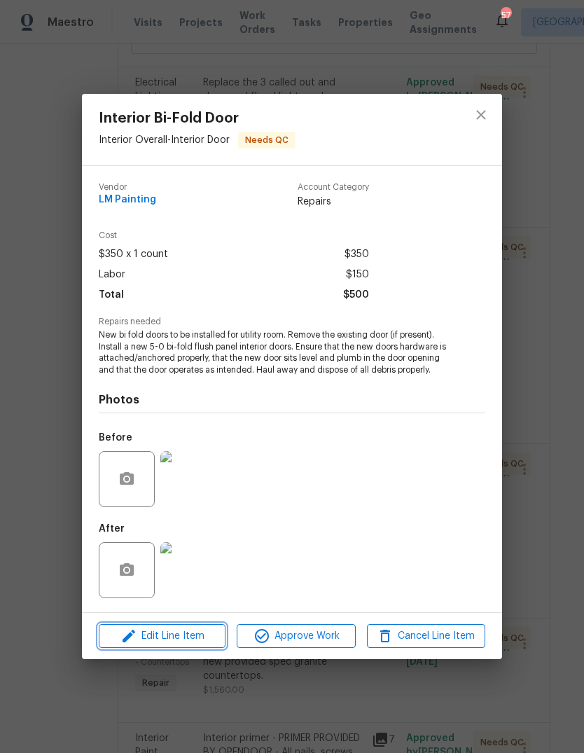
click at [153, 638] on span "Edit Line Item" at bounding box center [162, 636] width 118 height 18
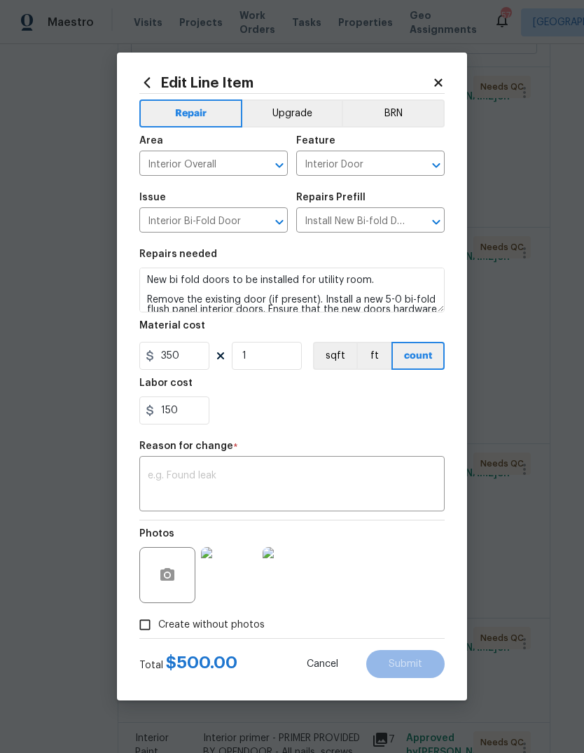
click at [380, 473] on textarea at bounding box center [292, 484] width 288 height 29
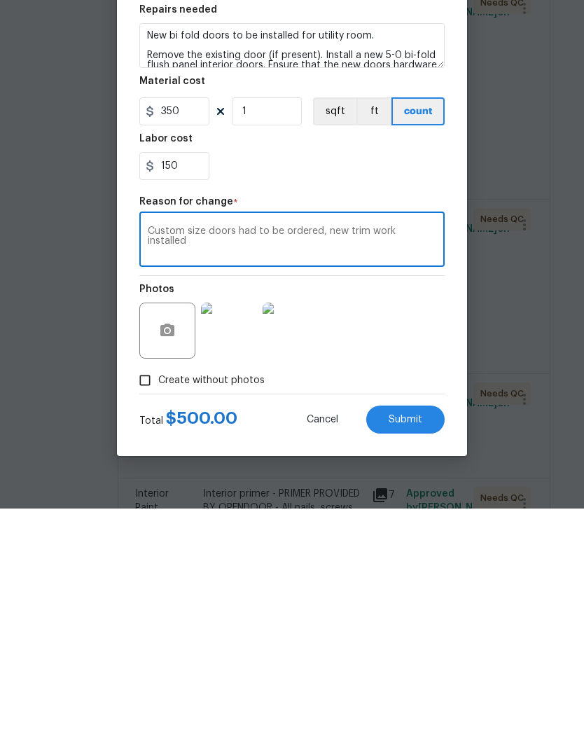
type textarea "Custom size doors had to be ordered, new trim work installed"
click at [189, 396] on input "150" at bounding box center [174, 410] width 70 height 28
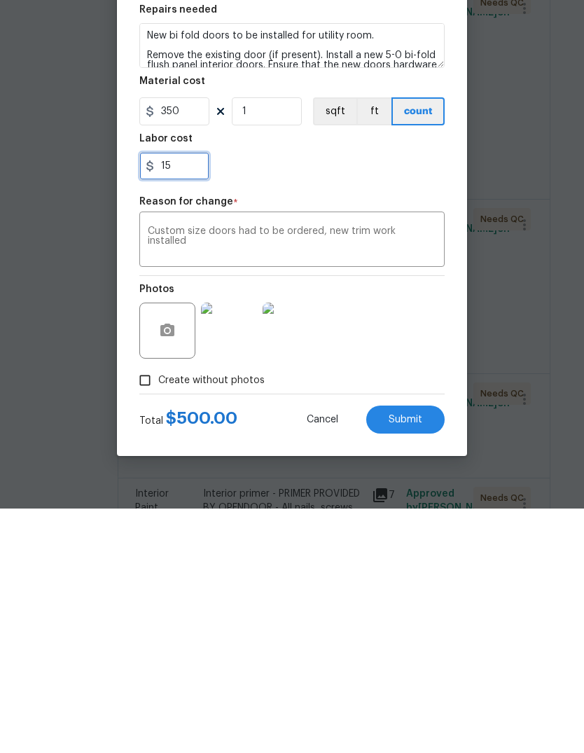
type input "1"
type input "200"
click at [413, 470] on textarea "Custom size doors had to be ordered, new trim work installed" at bounding box center [292, 484] width 288 height 29
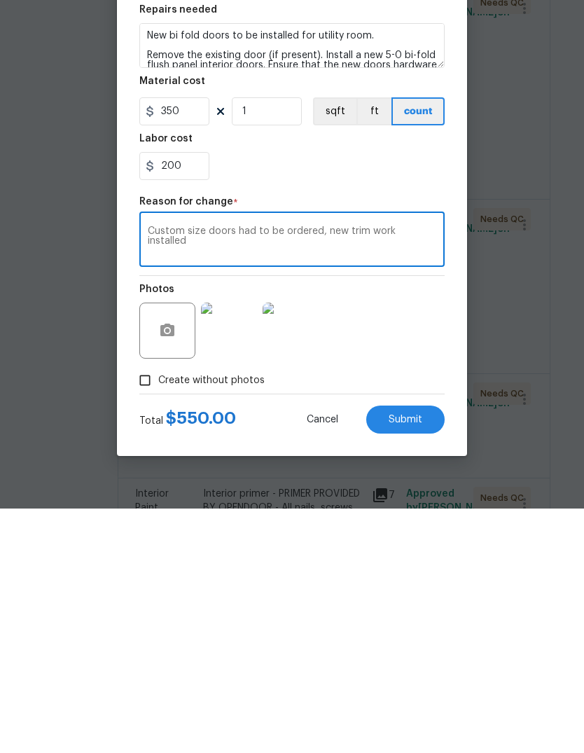
click at [326, 470] on textarea "Custom size doors had to be ordered, new trim work installed" at bounding box center [292, 484] width 288 height 29
click at [419, 470] on textarea "new trim work installed" at bounding box center [292, 484] width 288 height 29
type textarea "new trim work installed around bi fold doors"
click at [419, 659] on span "Submit" at bounding box center [406, 664] width 34 height 11
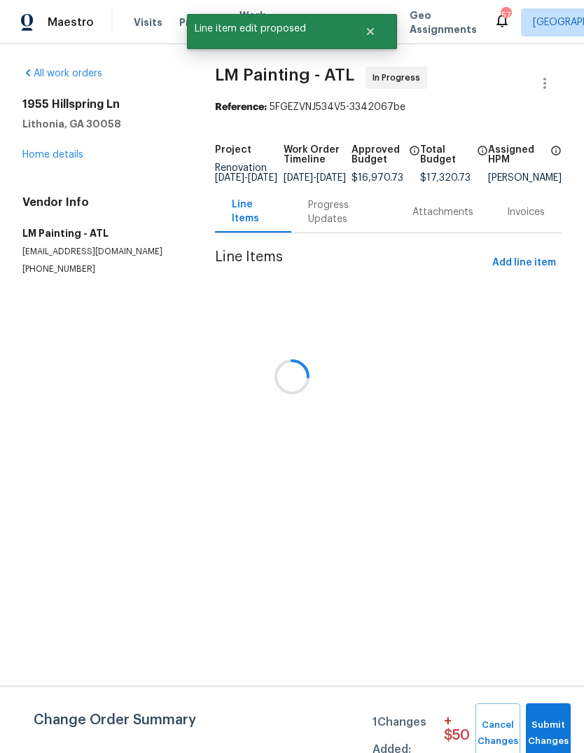
scroll to position [0, 0]
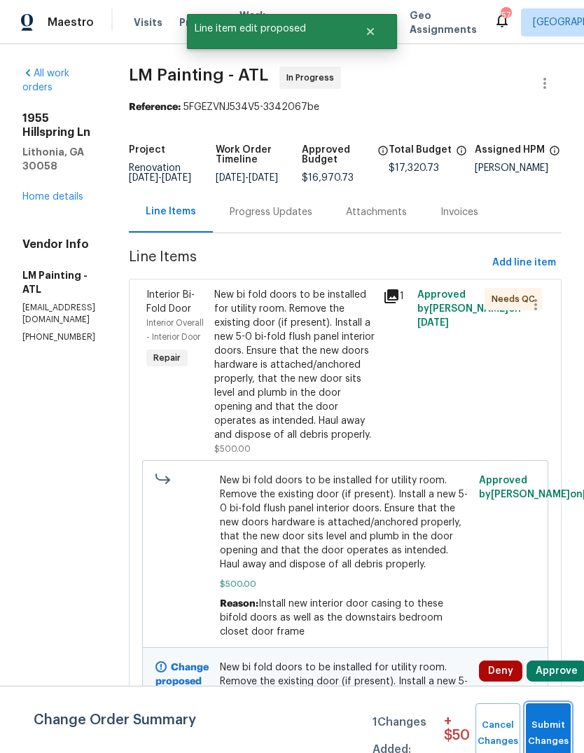
click at [560, 723] on span "Submit Changes" at bounding box center [548, 733] width 31 height 32
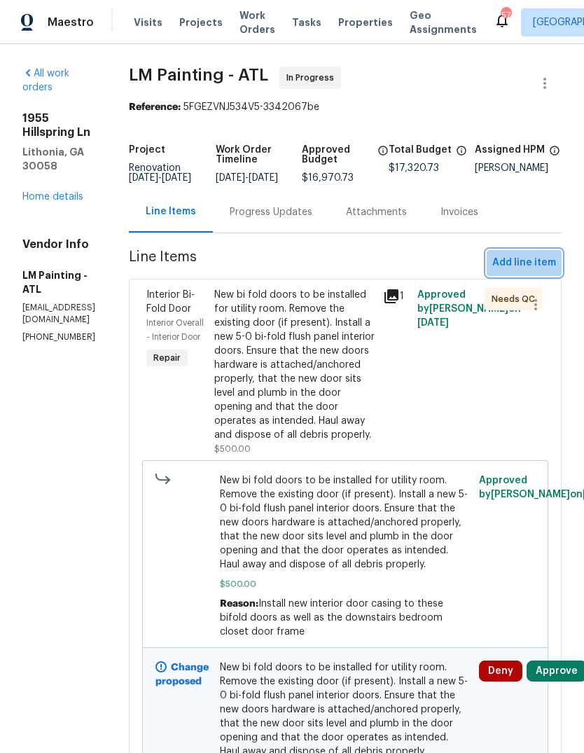
click at [536, 272] on span "Add line item" at bounding box center [524, 263] width 64 height 18
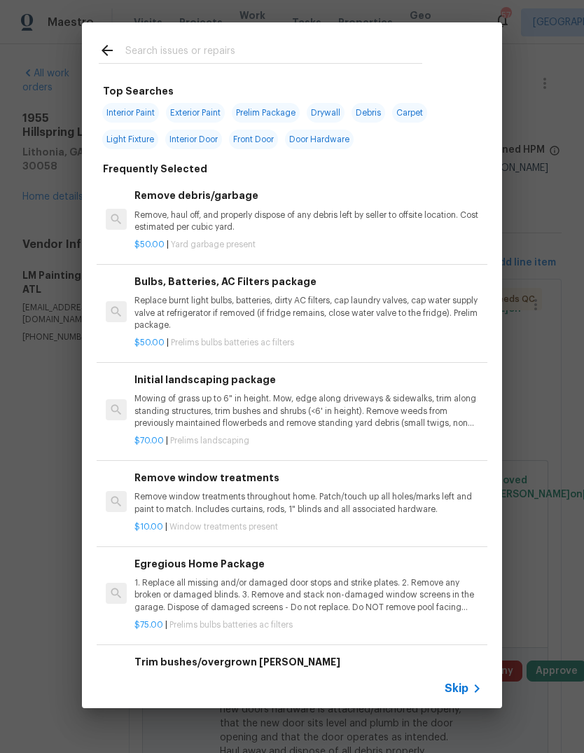
click at [349, 45] on input "text" at bounding box center [273, 52] width 297 height 21
type input "Exterior door"
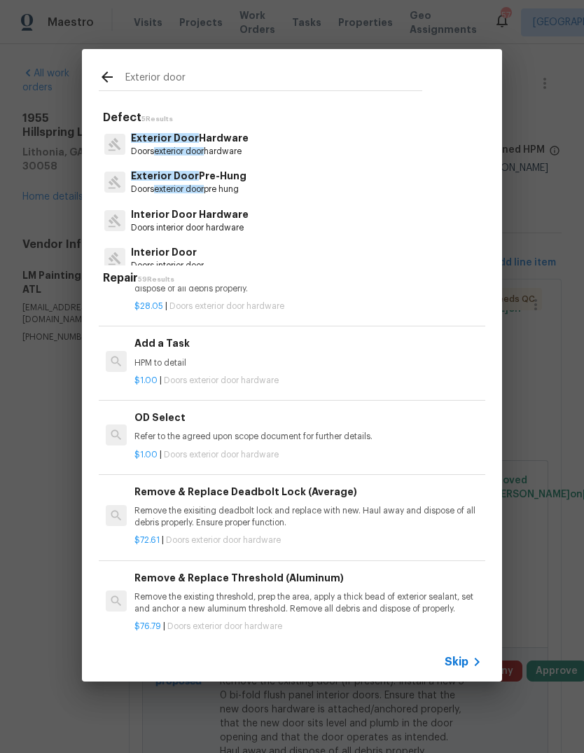
scroll to position [437, 1]
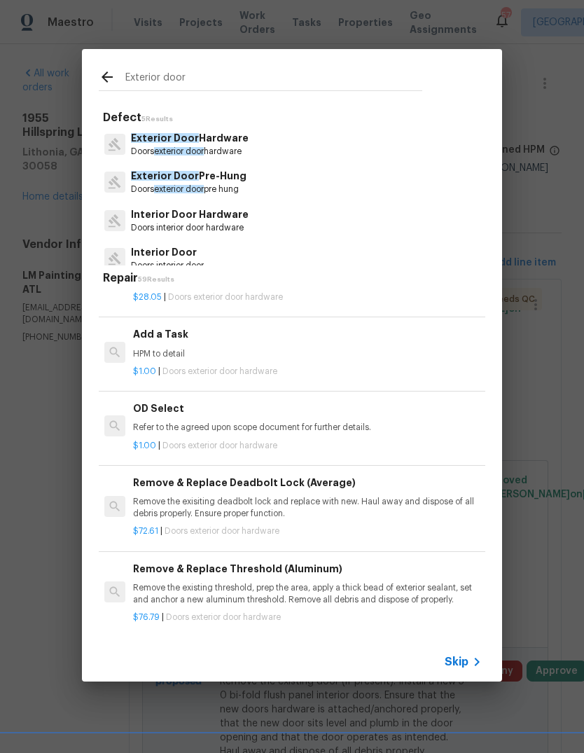
click at [152, 350] on p "HPM to detail" at bounding box center [306, 354] width 347 height 12
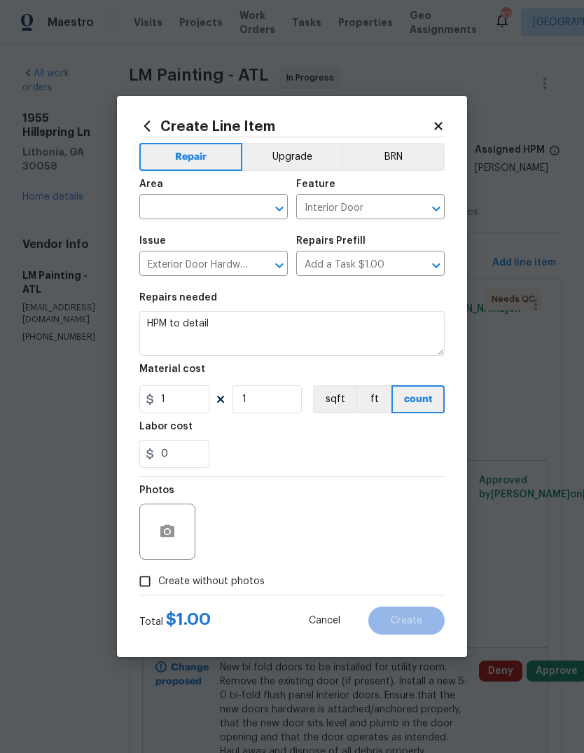
click at [242, 211] on input "text" at bounding box center [193, 208] width 109 height 22
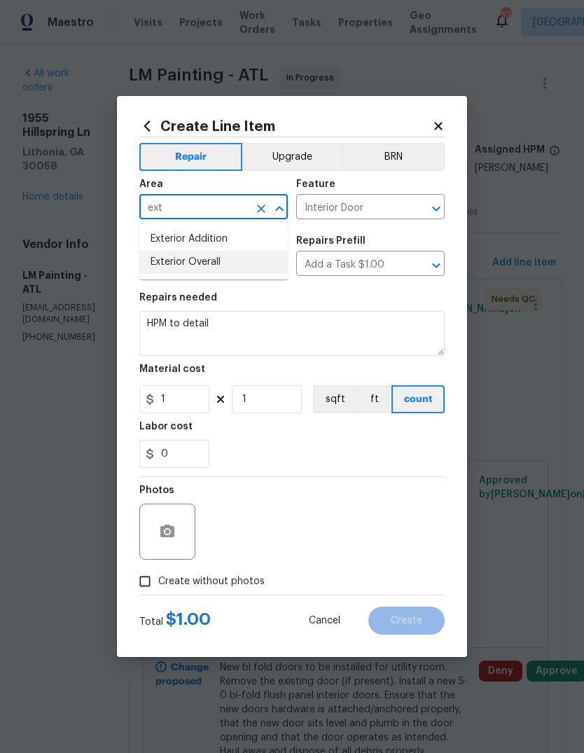
click at [209, 261] on li "Exterior Overall" at bounding box center [213, 262] width 148 height 23
type input "Exterior Overall"
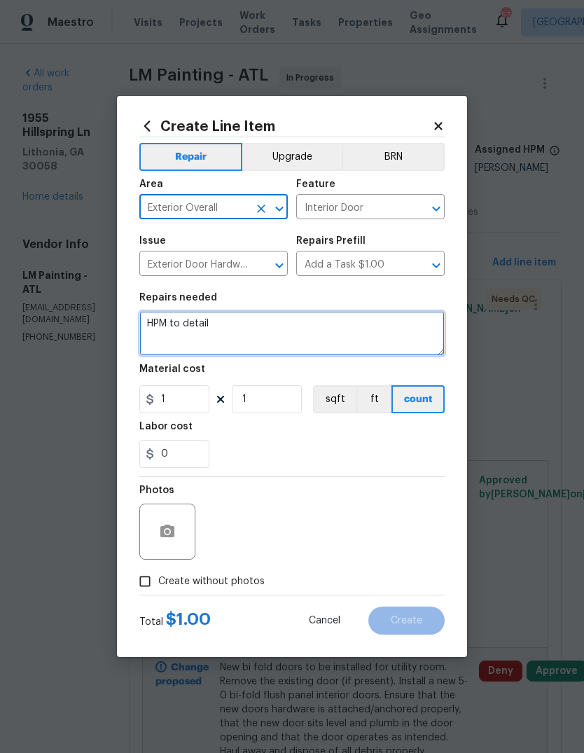
click at [281, 332] on textarea "HPM to detail" at bounding box center [291, 333] width 305 height 45
type textarea "H"
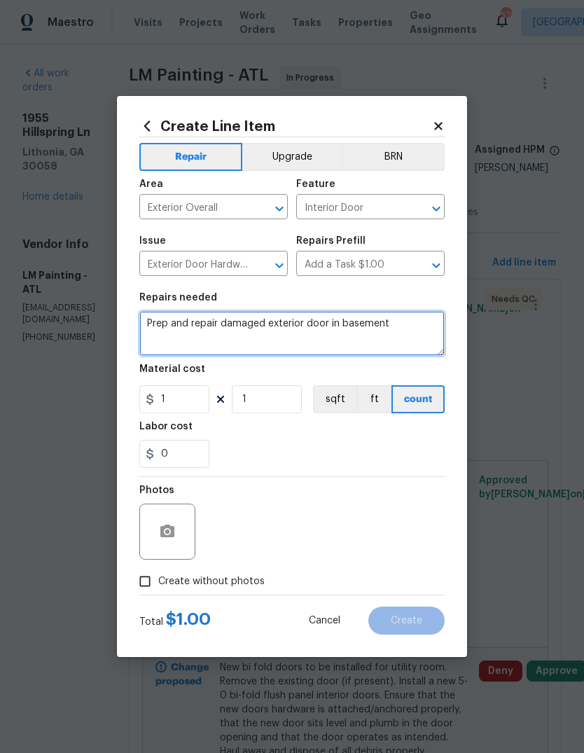
type textarea "Prep and repair damaged exterior door in basement"
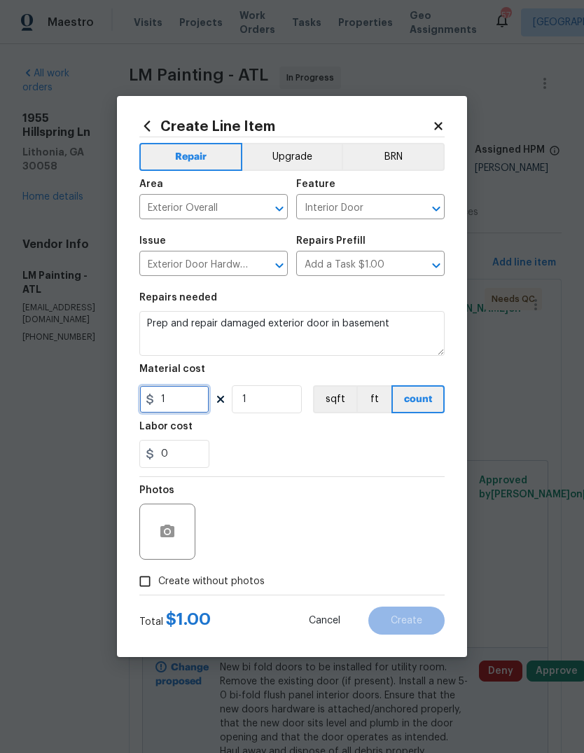
click at [174, 403] on input "1" at bounding box center [174, 399] width 70 height 28
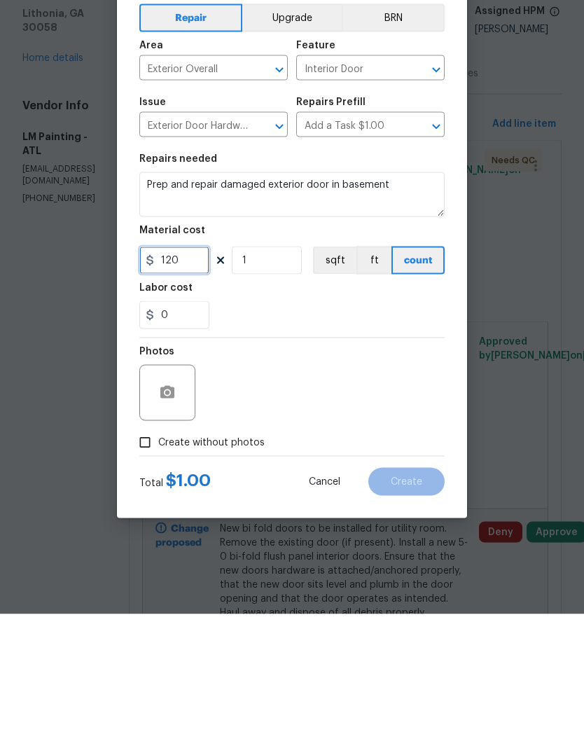
type input "120"
click at [148, 568] on input "Create without photos" at bounding box center [145, 581] width 27 height 27
checkbox input "true"
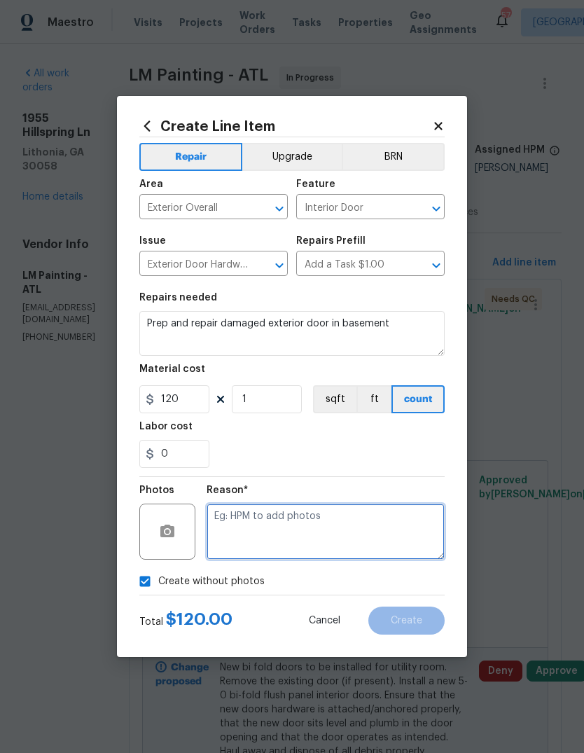
click at [375, 533] on textarea at bounding box center [326, 531] width 238 height 56
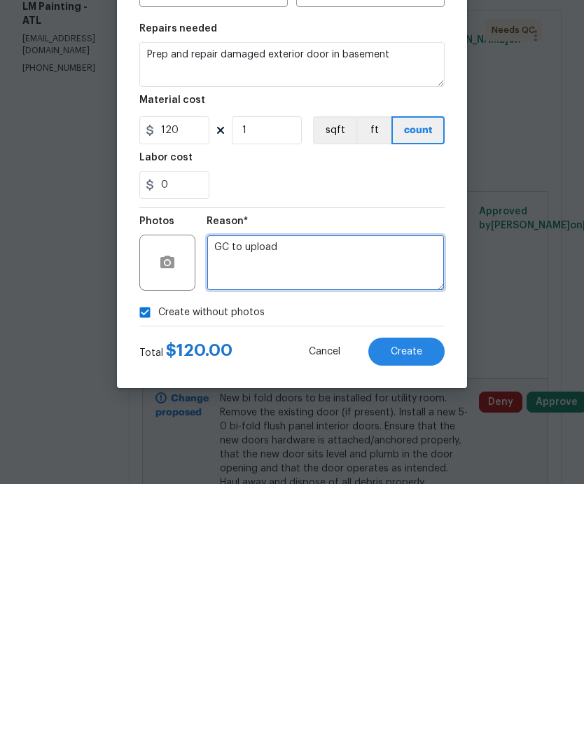
type textarea "GC to upload"
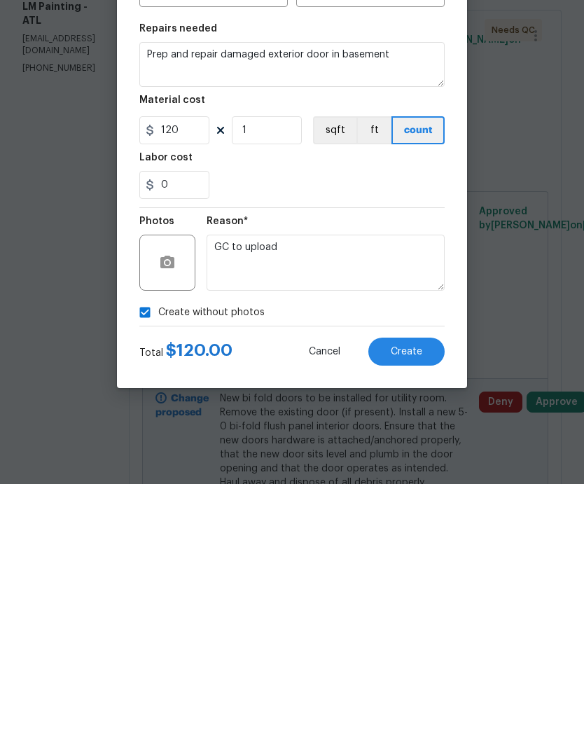
click at [422, 606] on button "Create" at bounding box center [406, 620] width 76 height 28
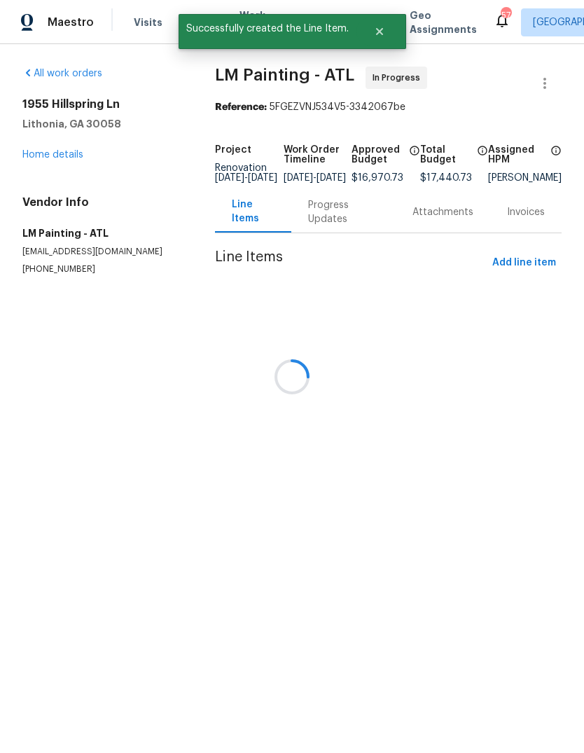
scroll to position [0, 0]
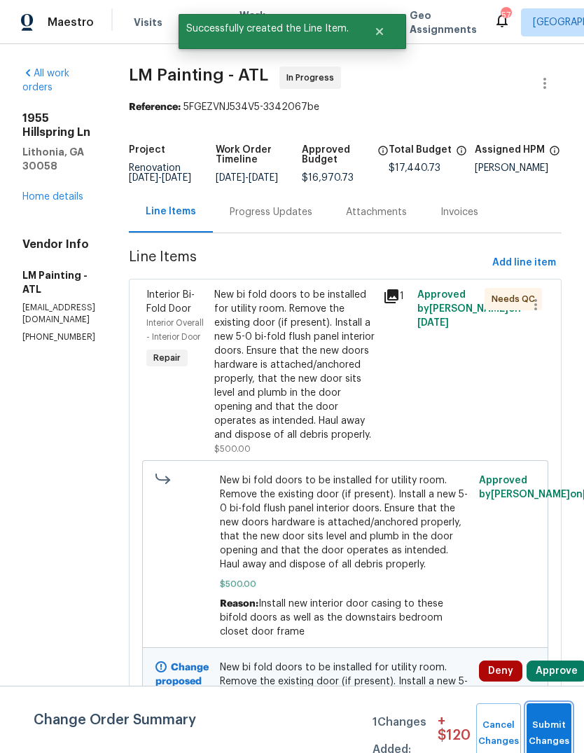
click at [556, 720] on button "Submit Changes" at bounding box center [548, 733] width 45 height 60
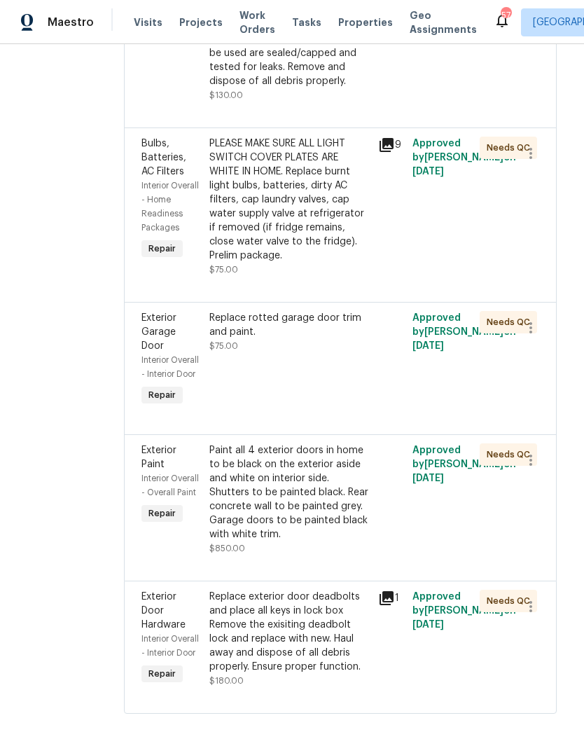
scroll to position [7261, 9]
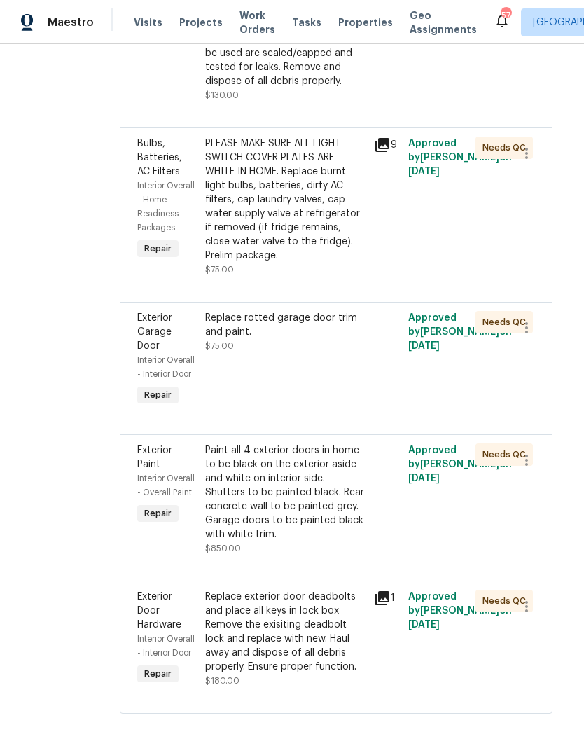
click at [363, 339] on div "Replace rotted garage door trim and paint." at bounding box center [285, 325] width 161 height 28
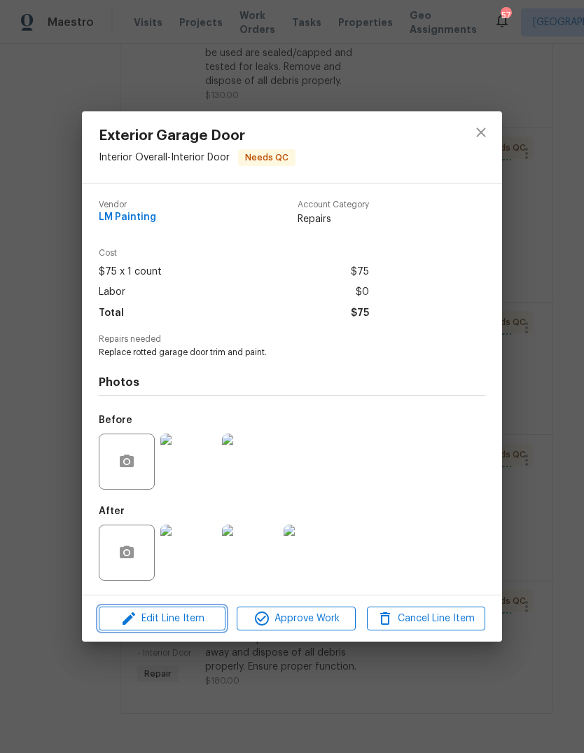
click at [151, 624] on span "Edit Line Item" at bounding box center [162, 619] width 118 height 18
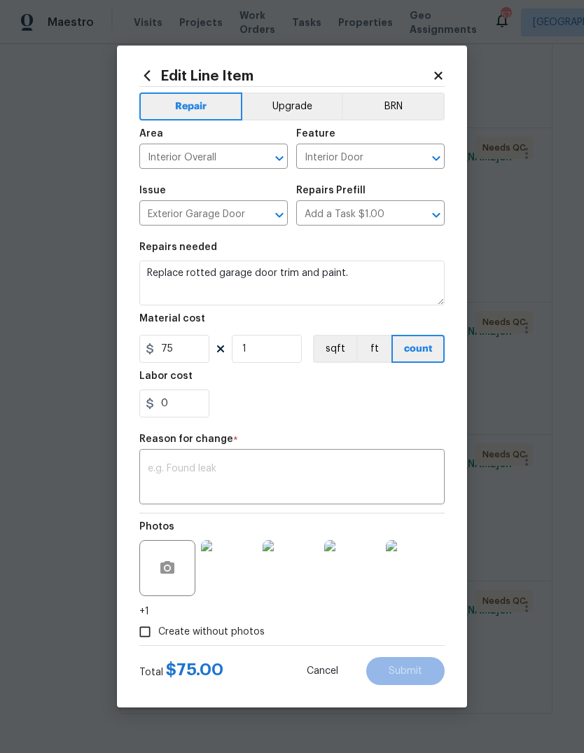
click at [393, 474] on textarea at bounding box center [292, 477] width 288 height 29
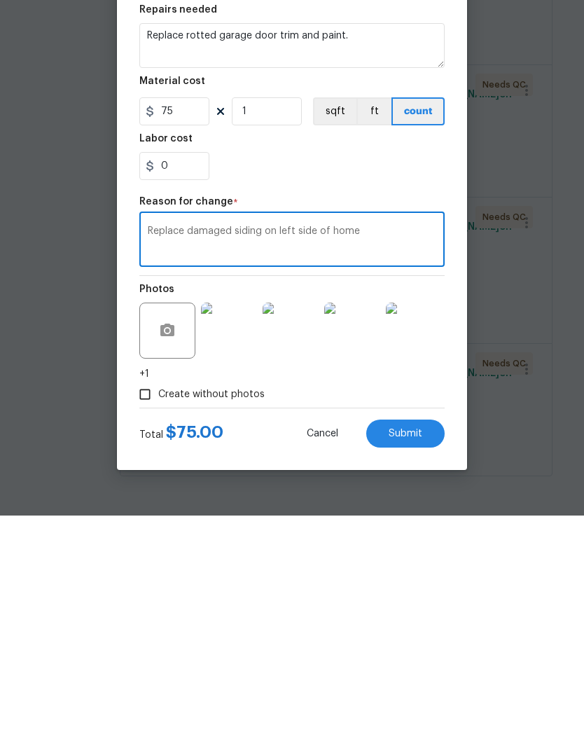
type textarea "Replace damaged siding on left side of home"
click at [191, 389] on input "0" at bounding box center [174, 403] width 70 height 28
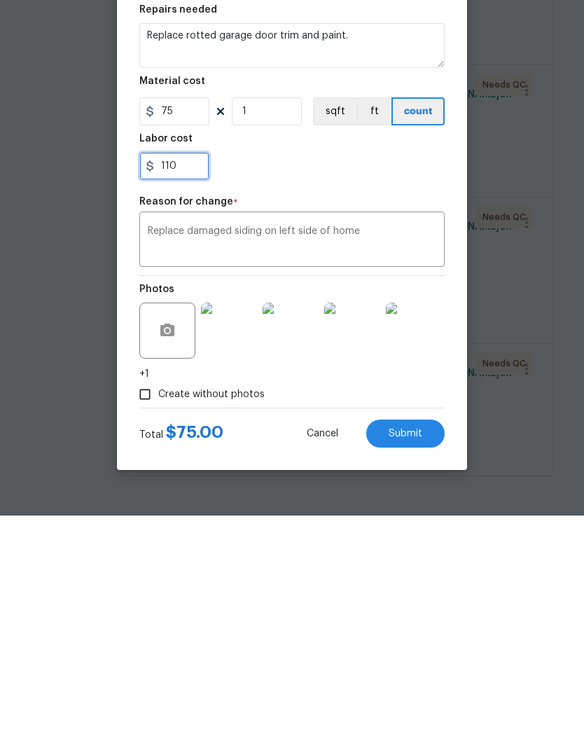
type input "110"
click at [419, 666] on span "Submit" at bounding box center [406, 671] width 34 height 11
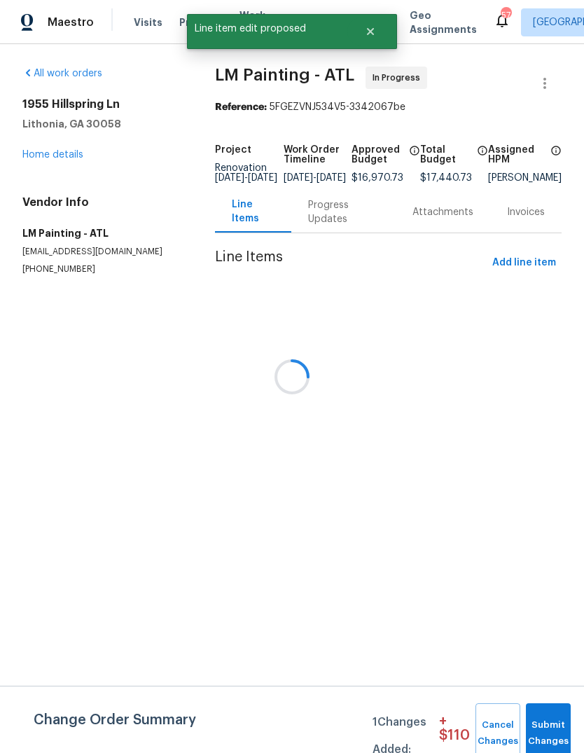
scroll to position [0, 0]
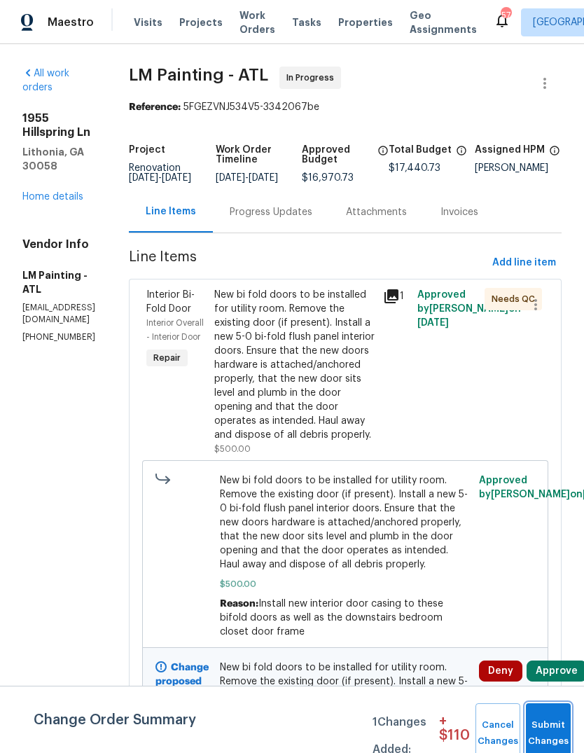
click at [552, 712] on button "Submit Changes" at bounding box center [548, 733] width 45 height 60
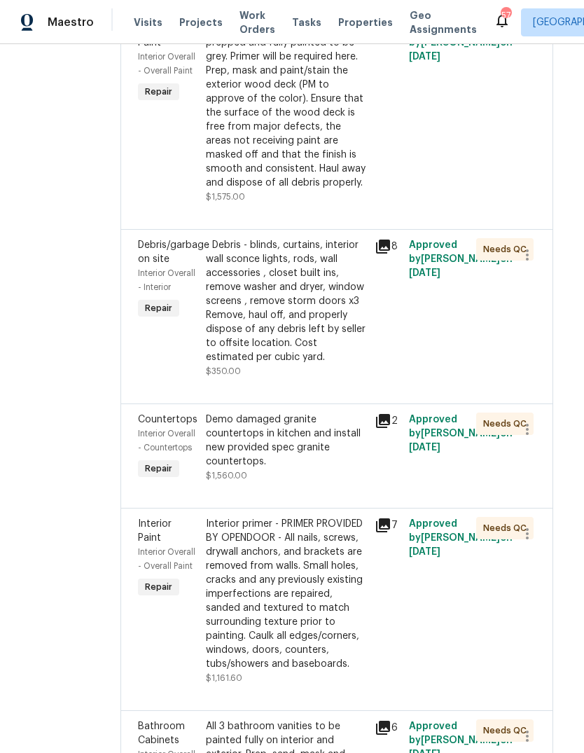
scroll to position [4235, 9]
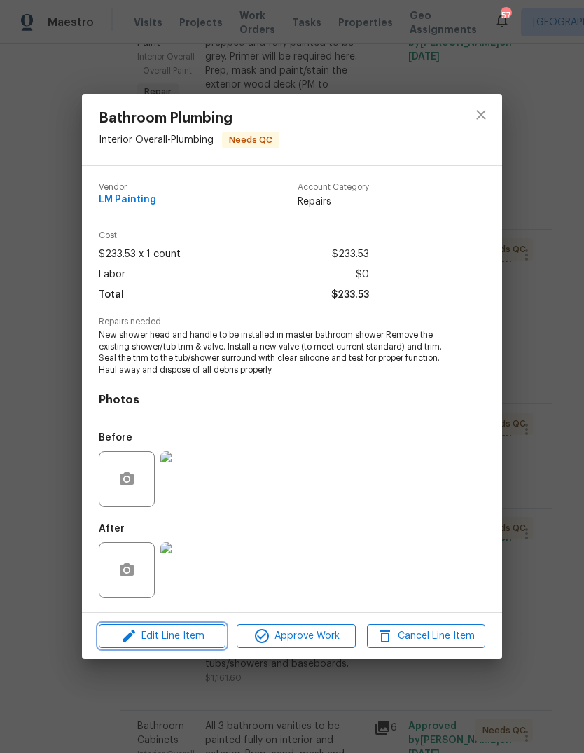
click at [132, 638] on icon "button" at bounding box center [128, 635] width 17 height 17
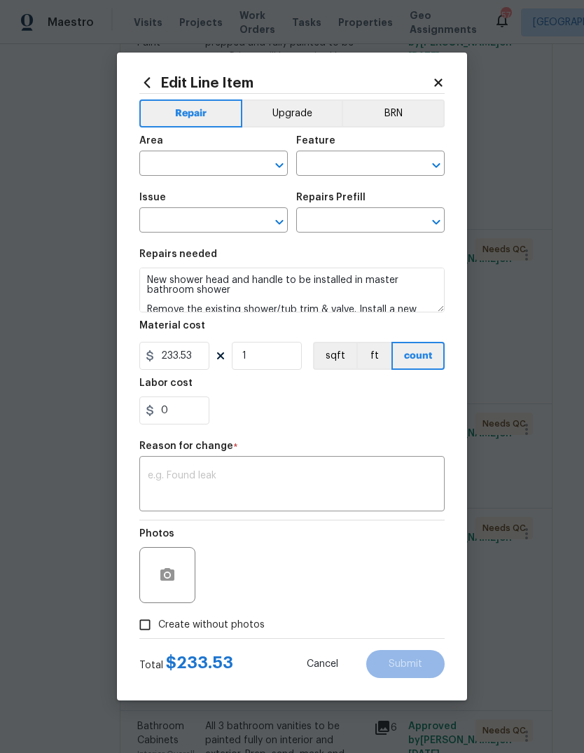
type input "Interior Overall"
type input "Plumbing"
type input "Bathroom Plumbing"
type input "Replace Shower Valve $233.53"
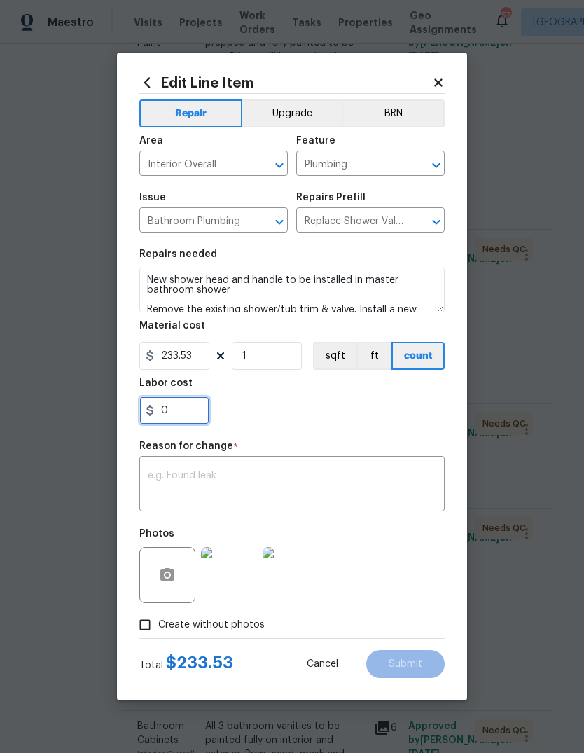
click at [172, 417] on input "0" at bounding box center [174, 410] width 70 height 28
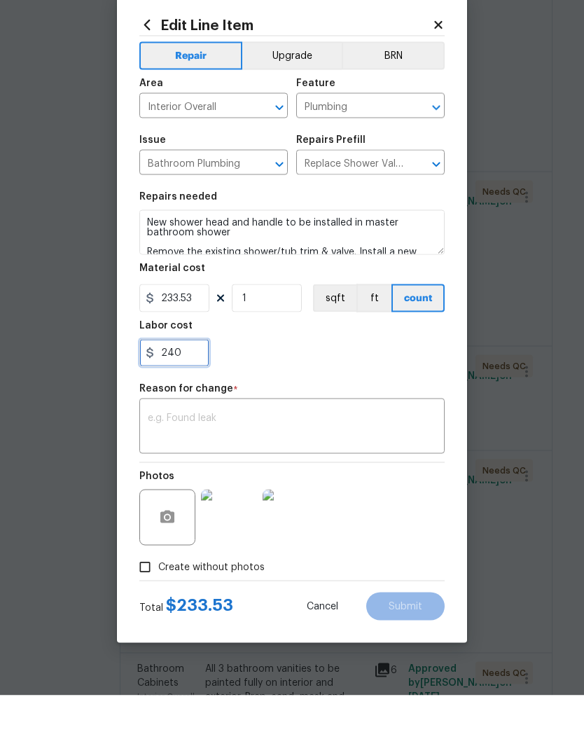
type input "240"
click at [407, 470] on textarea at bounding box center [292, 484] width 288 height 29
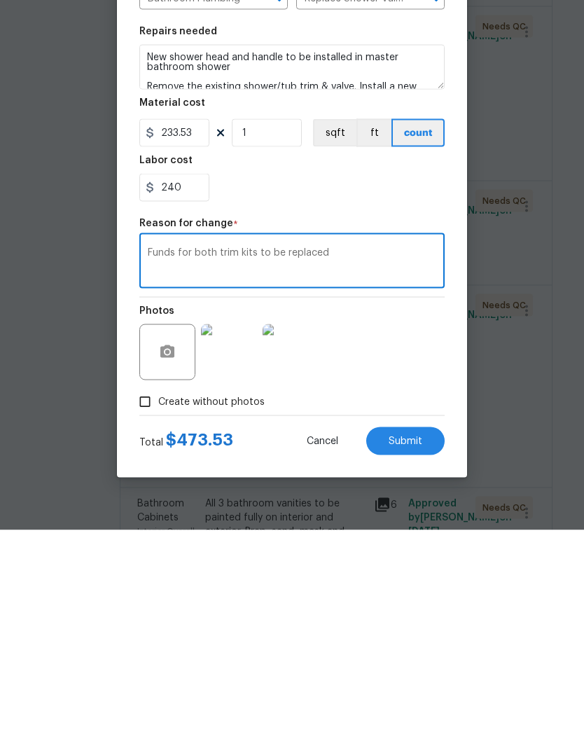
type textarea "Funds for both trim kits to be replaced"
click at [426, 650] on button "Submit" at bounding box center [405, 664] width 78 height 28
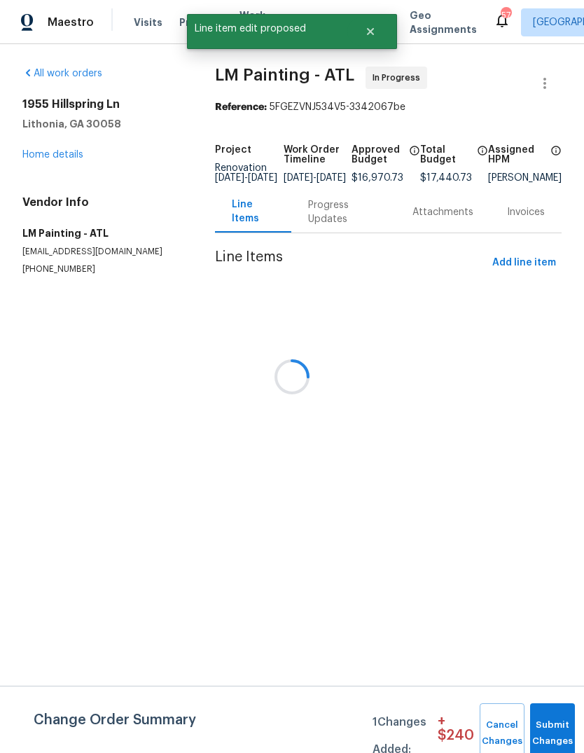
scroll to position [0, 0]
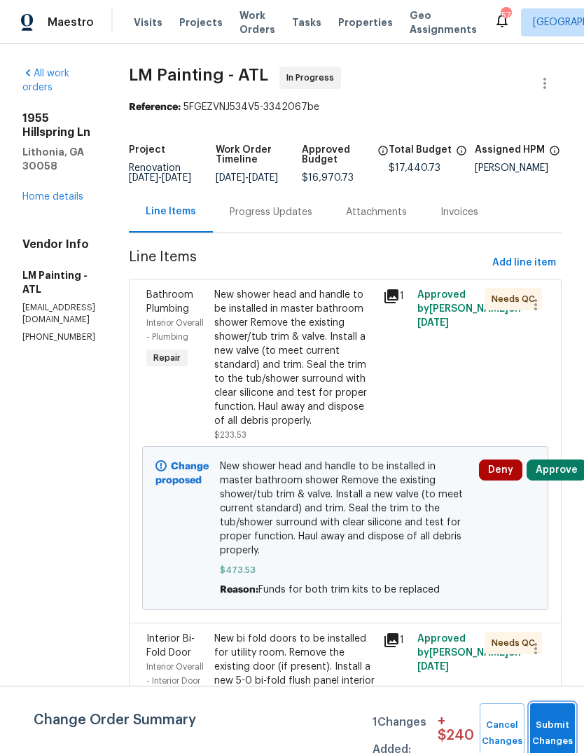
click at [549, 725] on button "Submit Changes" at bounding box center [552, 733] width 45 height 60
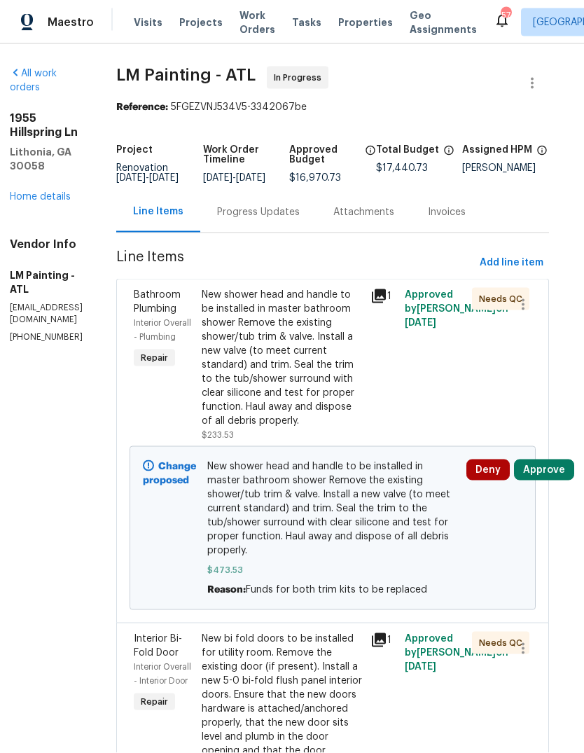
scroll to position [0, 13]
click at [522, 254] on span "Add line item" at bounding box center [512, 263] width 64 height 18
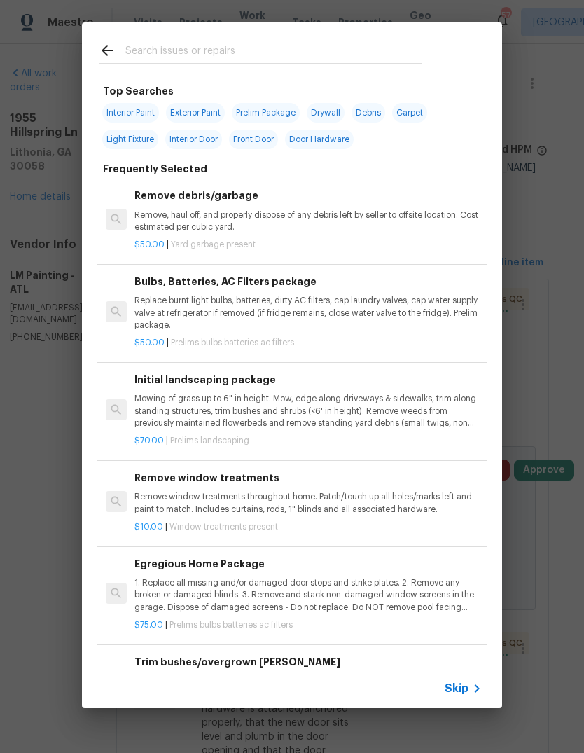
click at [361, 47] on input "text" at bounding box center [273, 52] width 297 height 21
type input "Trim"
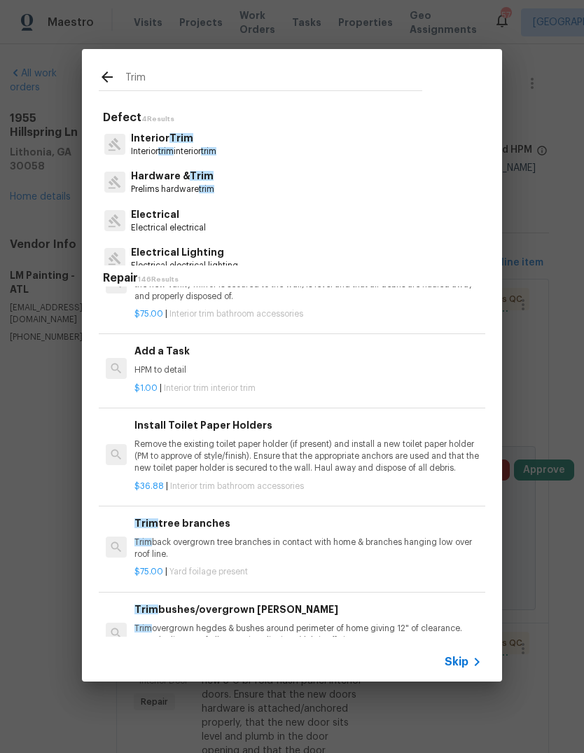
scroll to position [2065, 0]
click at [187, 364] on p "HPM to detail" at bounding box center [307, 370] width 347 height 12
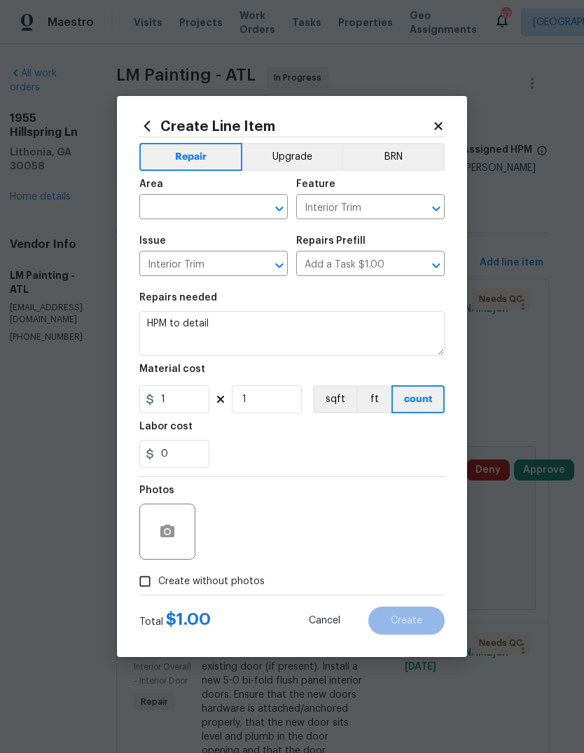
click at [229, 207] on input "text" at bounding box center [193, 208] width 109 height 22
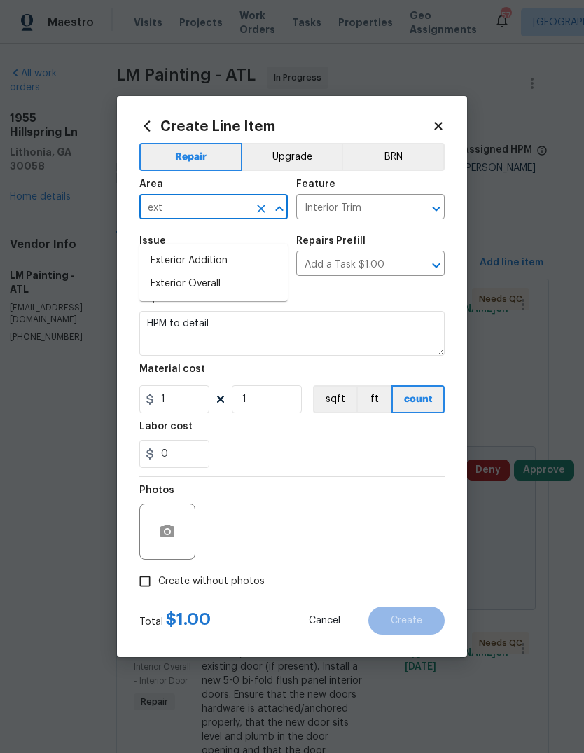
click at [218, 249] on li "Exterior Addition" at bounding box center [213, 260] width 148 height 23
type input "Exterior Addition"
click at [260, 208] on icon "Clear" at bounding box center [261, 208] width 8 height 8
type input "w"
click at [214, 272] on li "Exterior Overall" at bounding box center [213, 283] width 148 height 23
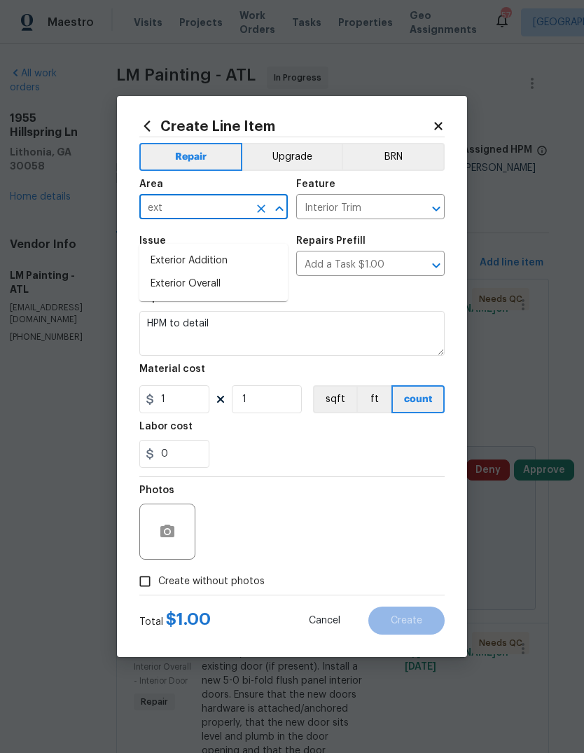
type input "Exterior Overall"
click at [393, 211] on input "Interior Trim" at bounding box center [350, 208] width 109 height 22
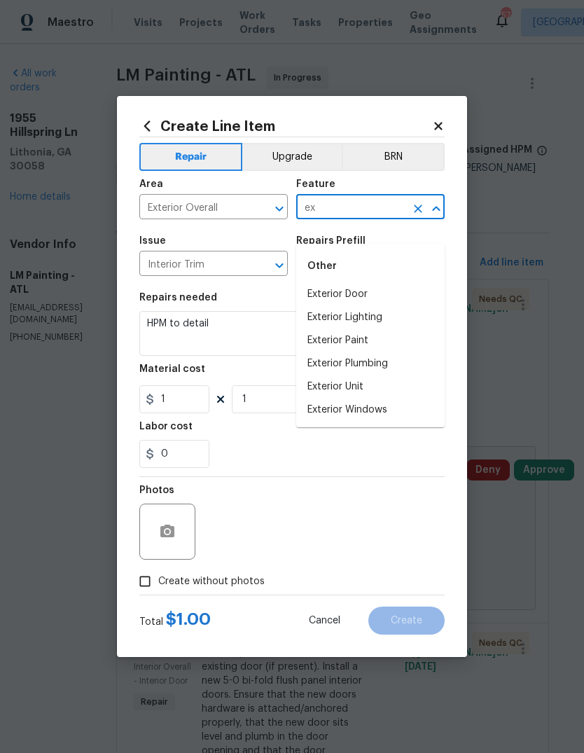
type input "e"
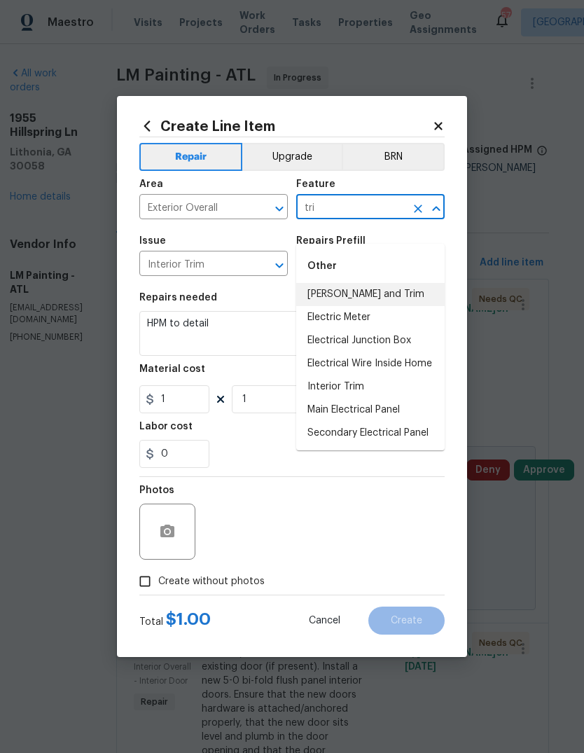
click at [375, 283] on li "Eaves and Trim" at bounding box center [370, 294] width 148 height 23
type input "Eaves and Trim"
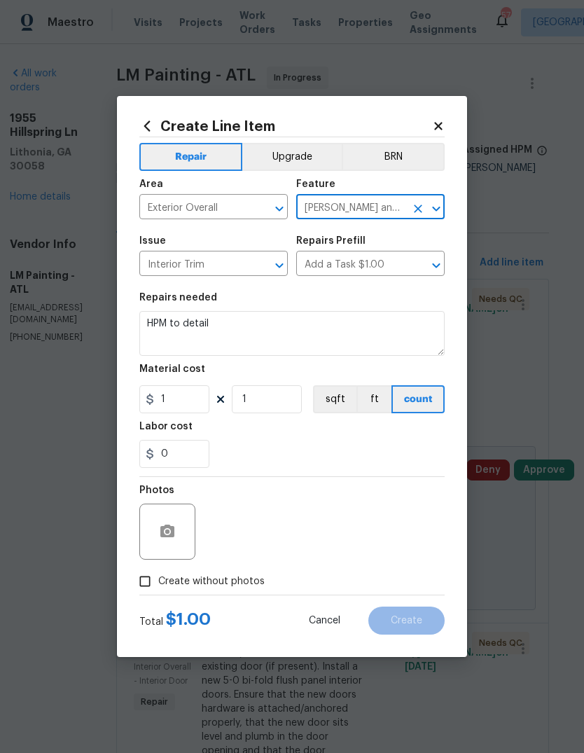
click at [376, 323] on textarea "HPM to detail" at bounding box center [291, 333] width 305 height 45
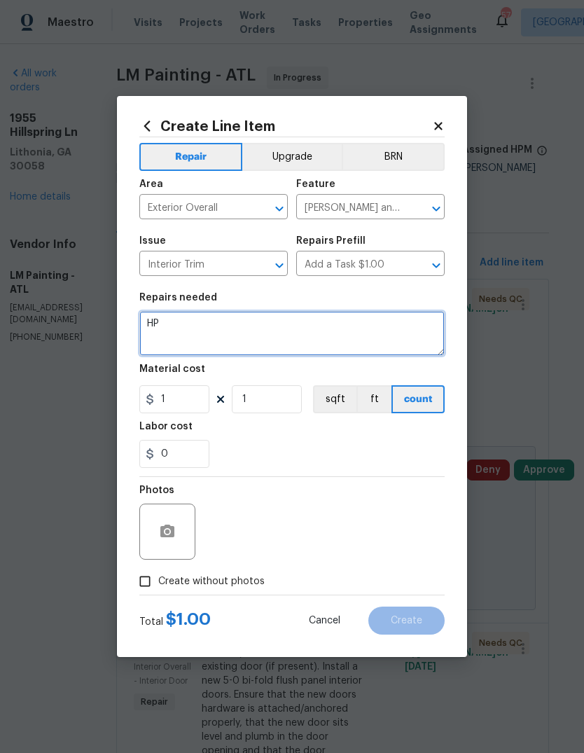
type textarea "H"
type textarea "Replace damaged door frame and trim on the interior and exterior of garage and …"
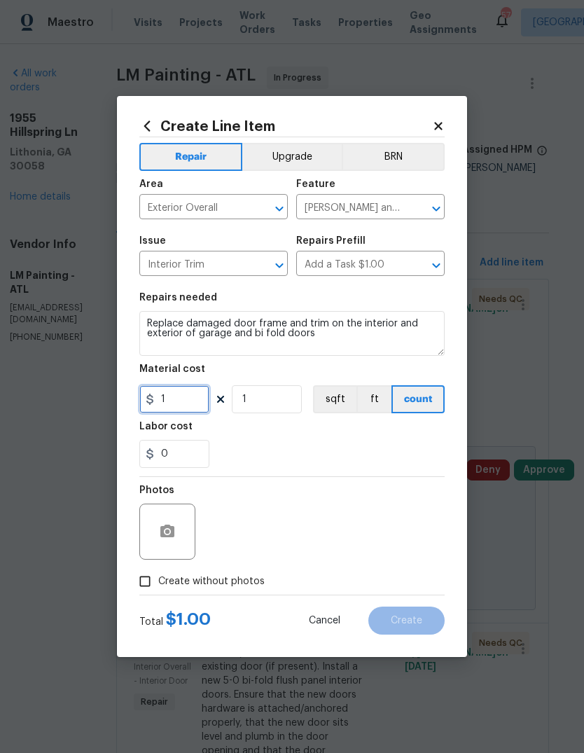
click at [167, 403] on input "1" at bounding box center [174, 399] width 70 height 28
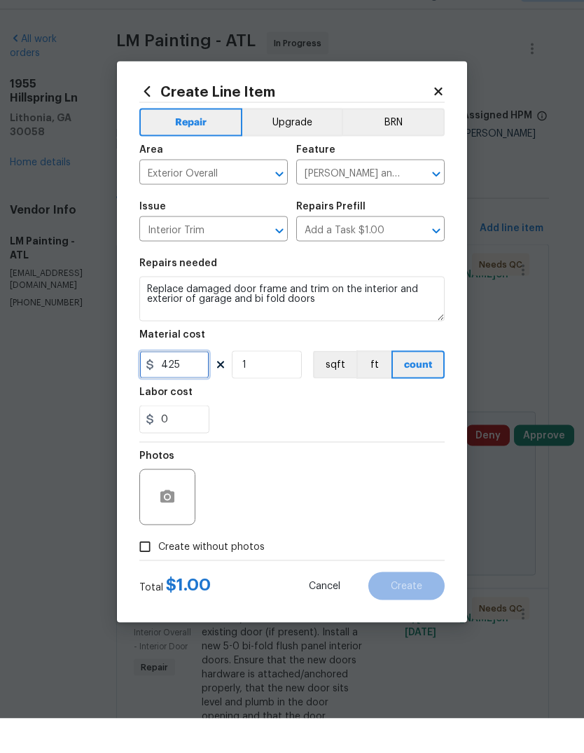
type input "425"
click at [412, 318] on textarea "Replace damaged door frame and trim on the interior and exterior of garage and …" at bounding box center [291, 333] width 305 height 45
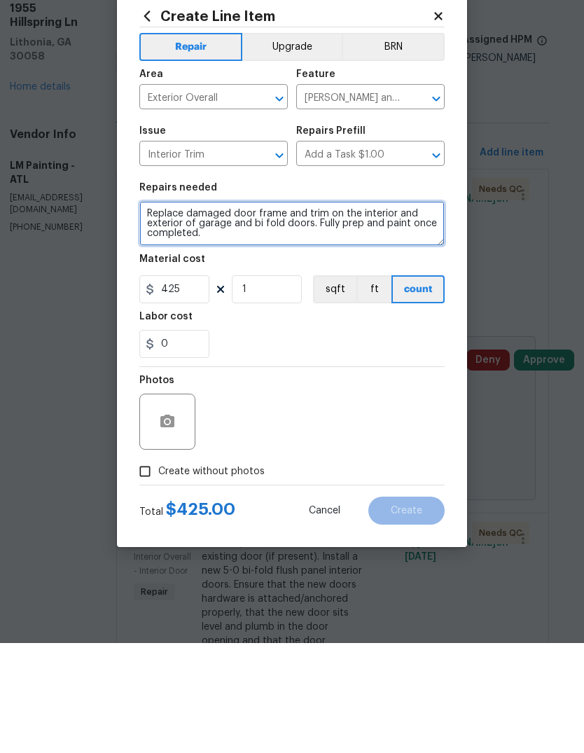
type textarea "Replace damaged door frame and trim on the interior and exterior of garage and …"
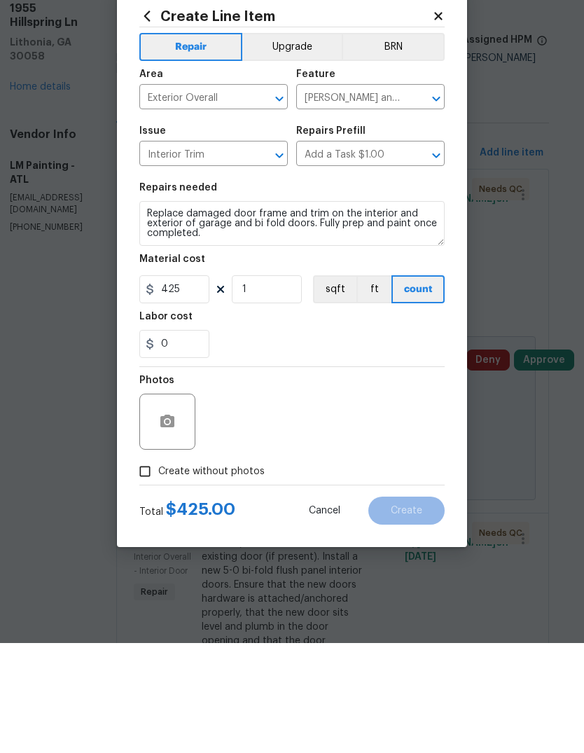
click at [150, 568] on input "Create without photos" at bounding box center [145, 581] width 27 height 27
checkbox input "true"
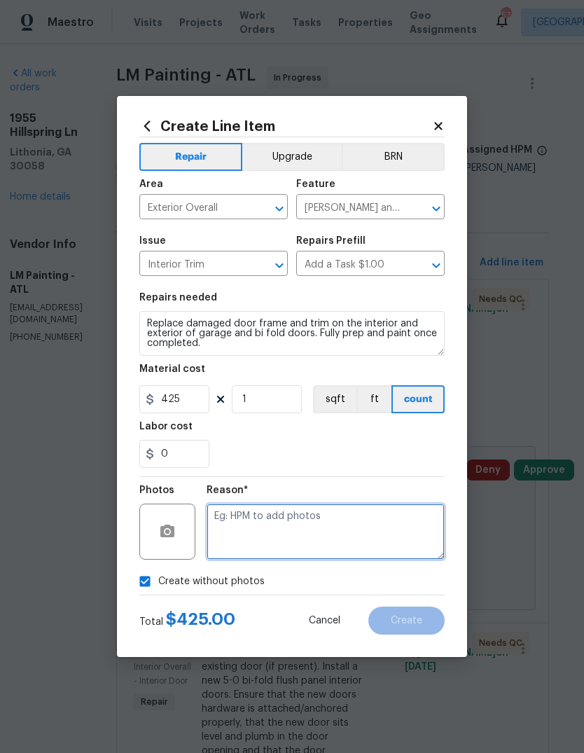
click at [377, 550] on textarea at bounding box center [326, 531] width 238 height 56
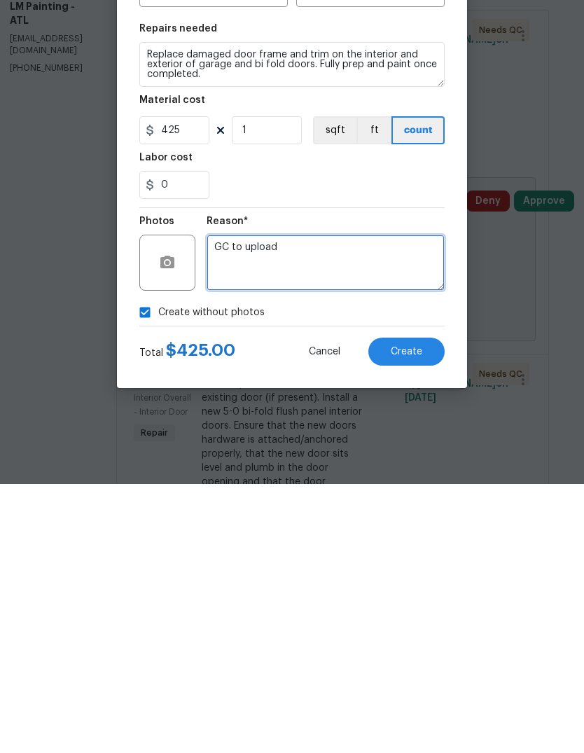
type textarea "GC to upload"
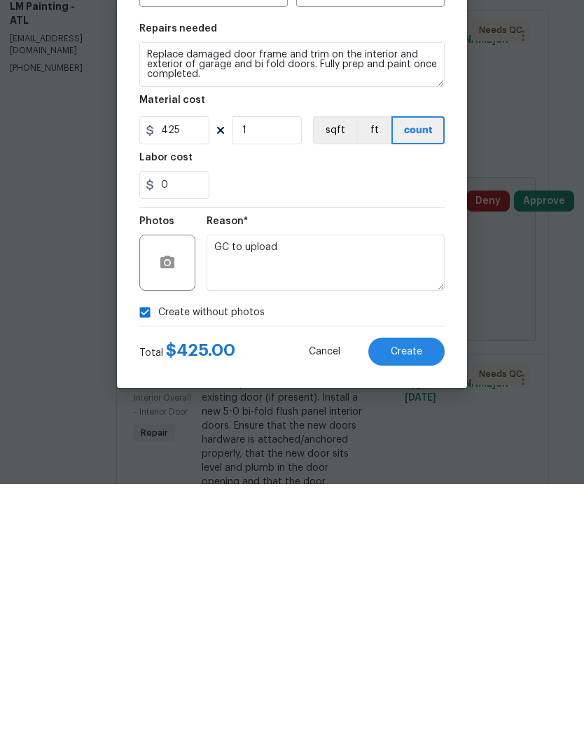
click at [424, 606] on button "Create" at bounding box center [406, 620] width 76 height 28
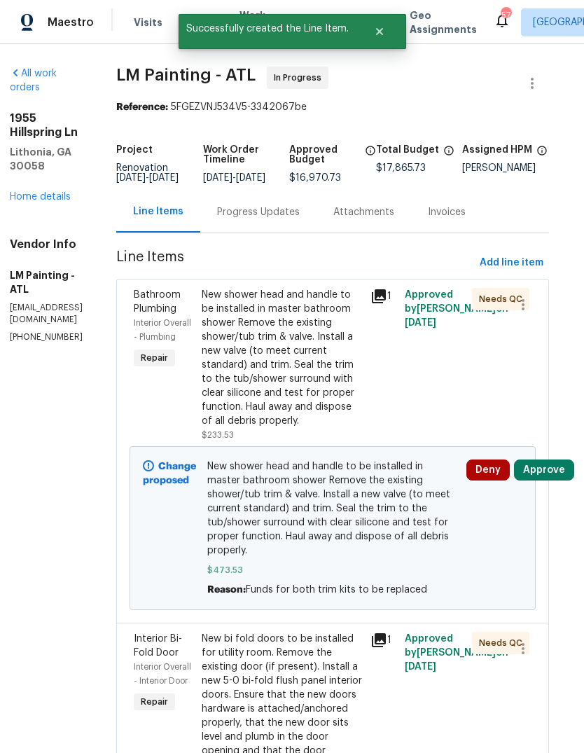
scroll to position [0, 0]
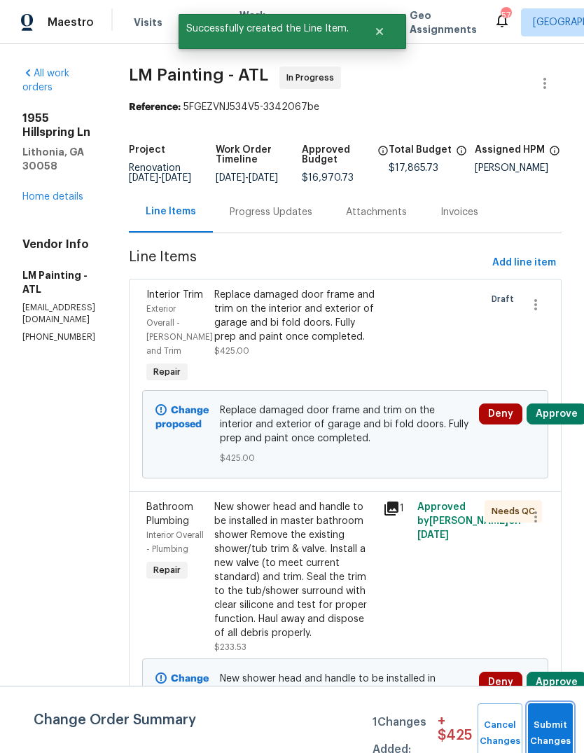
click at [553, 718] on button "Submit Changes" at bounding box center [550, 733] width 45 height 60
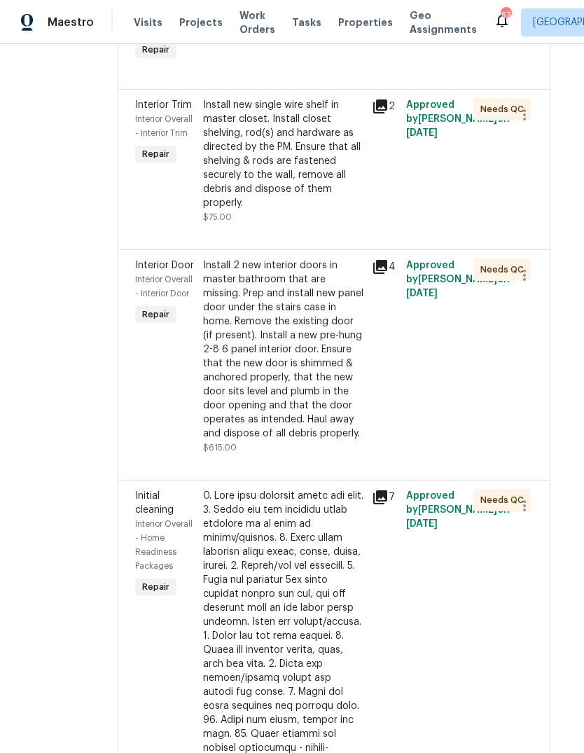
scroll to position [3213, 11]
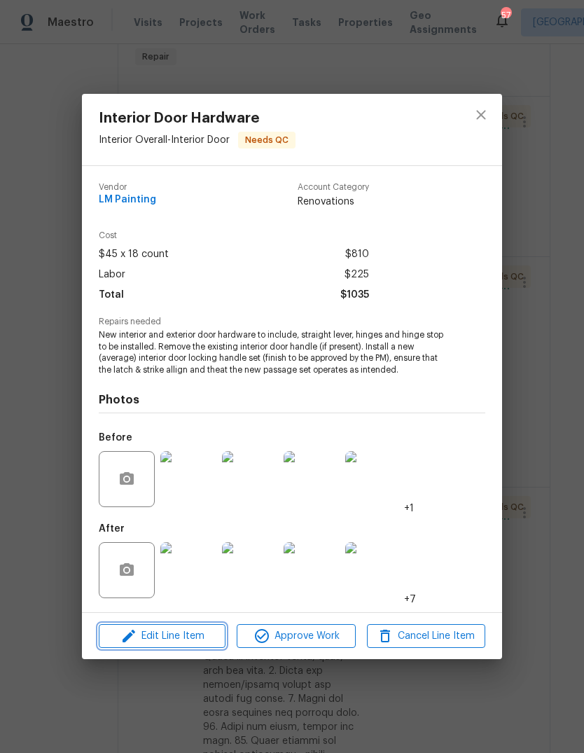
click at [134, 639] on icon "button" at bounding box center [128, 635] width 17 height 17
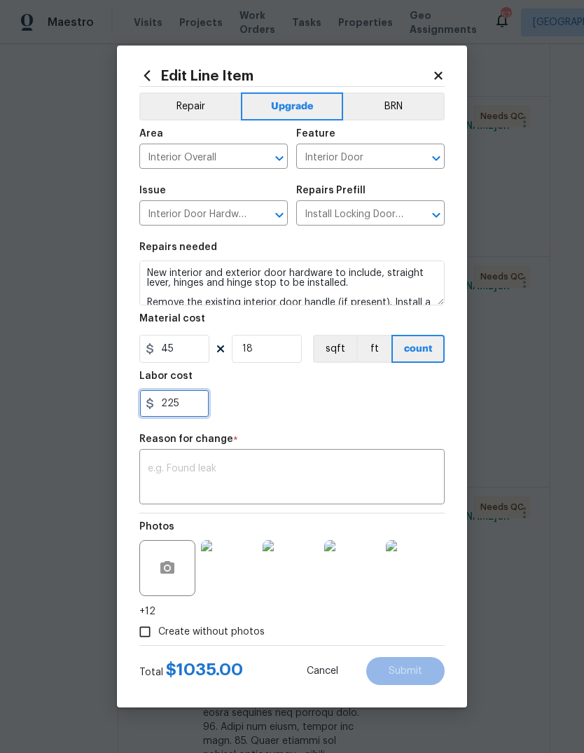
click at [181, 413] on input "225" at bounding box center [174, 403] width 70 height 28
type input "2"
type input "390"
click at [169, 460] on div "x ​" at bounding box center [291, 478] width 305 height 52
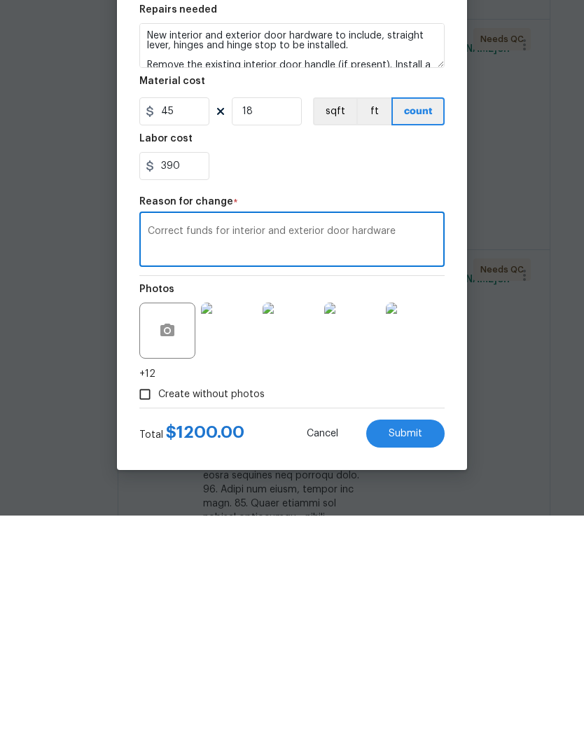
type textarea "Correct funds for interior and exterior door hardware"
click at [430, 657] on button "Submit" at bounding box center [405, 671] width 78 height 28
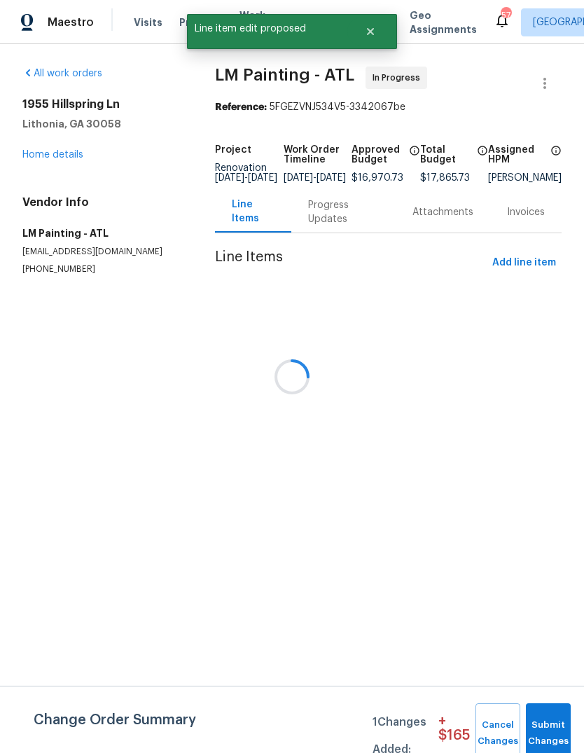
scroll to position [0, 0]
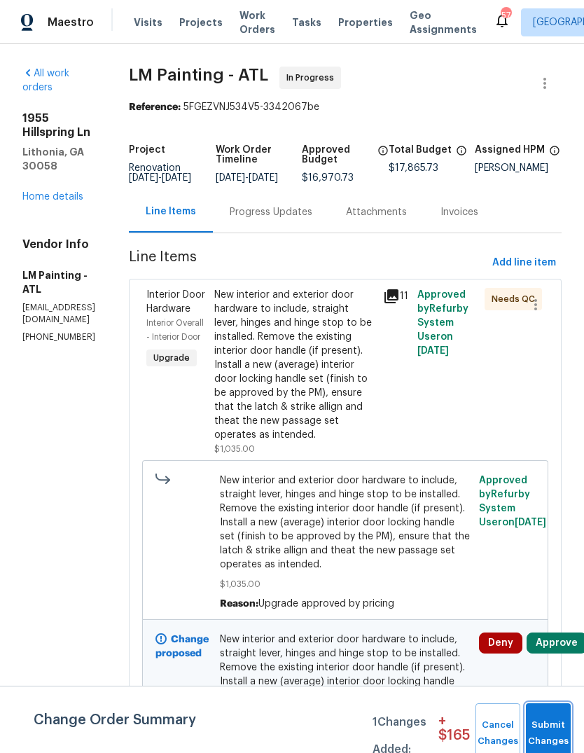
click at [553, 704] on button "Submit Changes" at bounding box center [548, 733] width 45 height 60
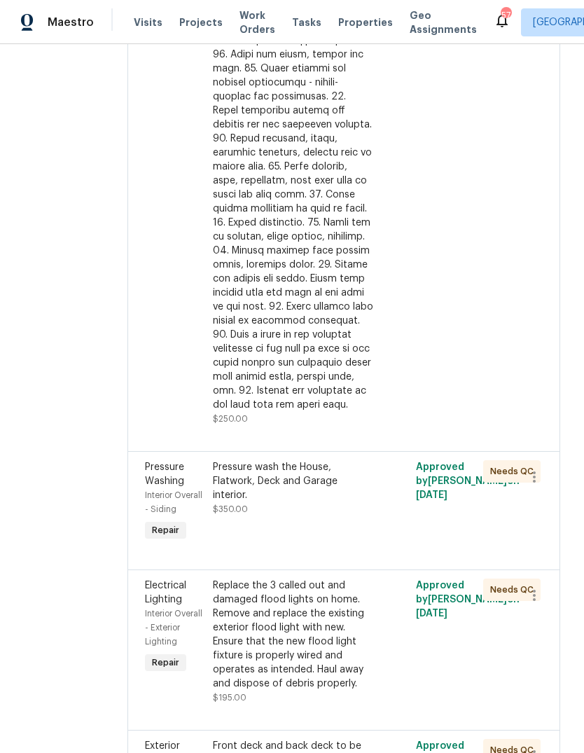
scroll to position [4058, 2]
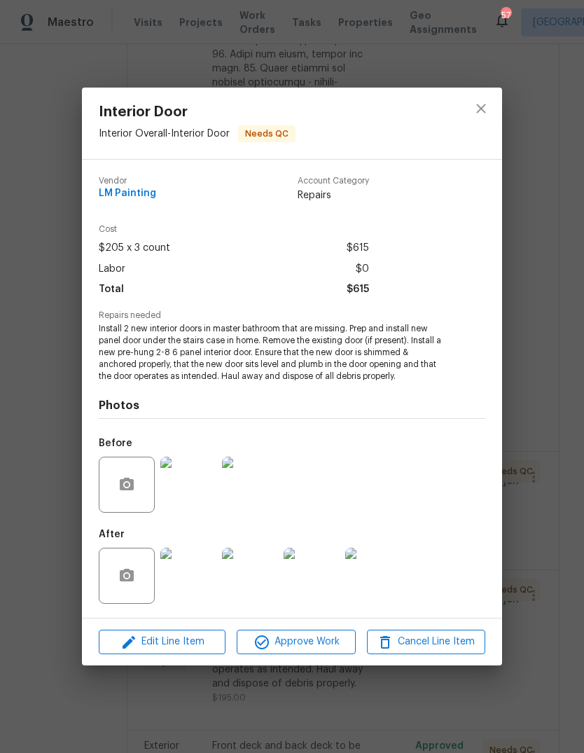
click at [150, 636] on span "Edit Line Item" at bounding box center [162, 642] width 118 height 18
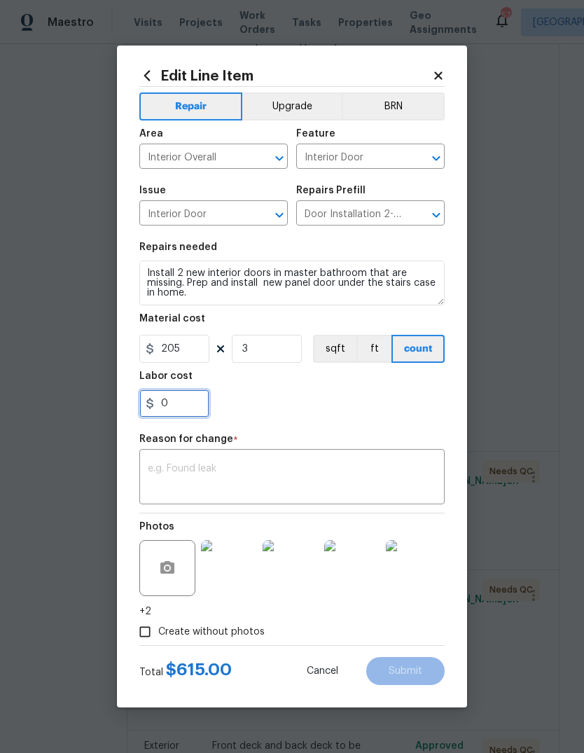
click at [176, 411] on input "0" at bounding box center [174, 403] width 70 height 28
type input "110"
click at [400, 457] on div "x ​" at bounding box center [291, 478] width 305 height 52
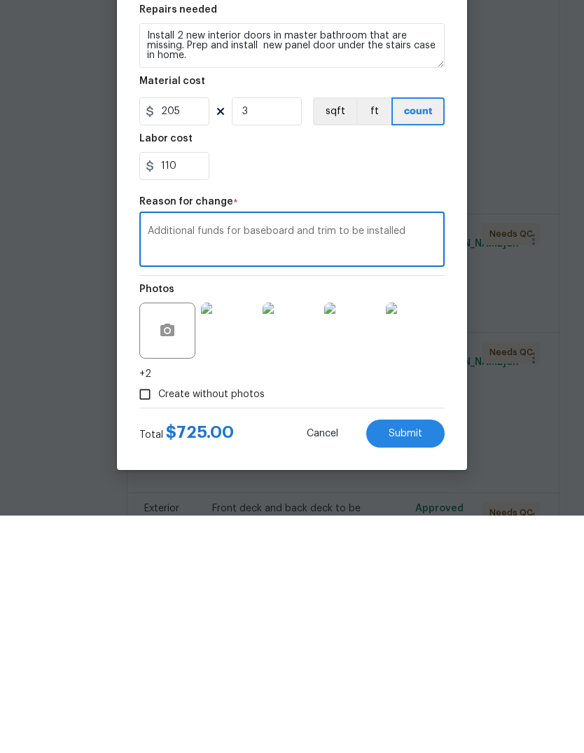
type textarea "Additional funds for baseboard and trim to be installed"
click at [419, 666] on span "Submit" at bounding box center [406, 671] width 34 height 11
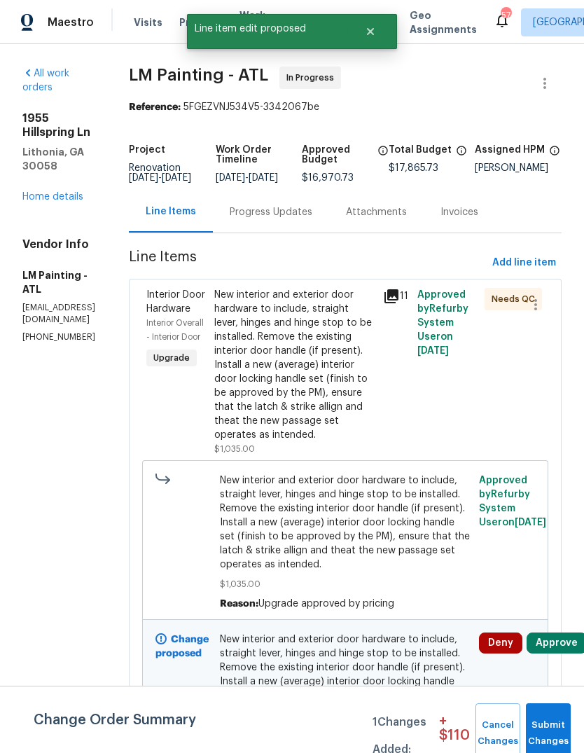
scroll to position [0, 0]
click at [560, 723] on span "Submit Changes" at bounding box center [548, 733] width 31 height 32
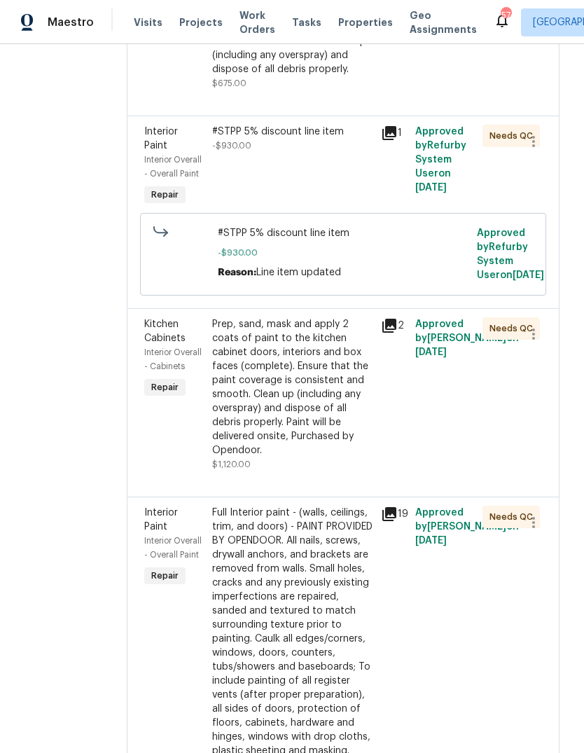
scroll to position [5760, 1]
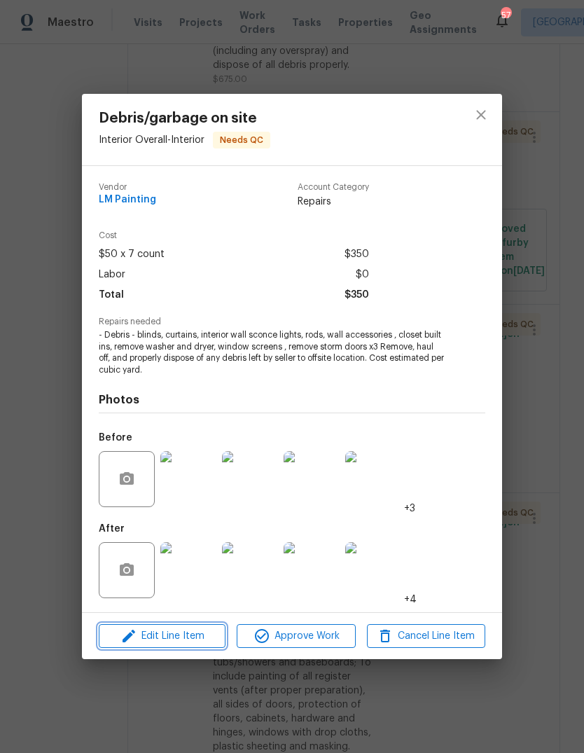
click at [140, 633] on span "Edit Line Item" at bounding box center [162, 636] width 118 height 18
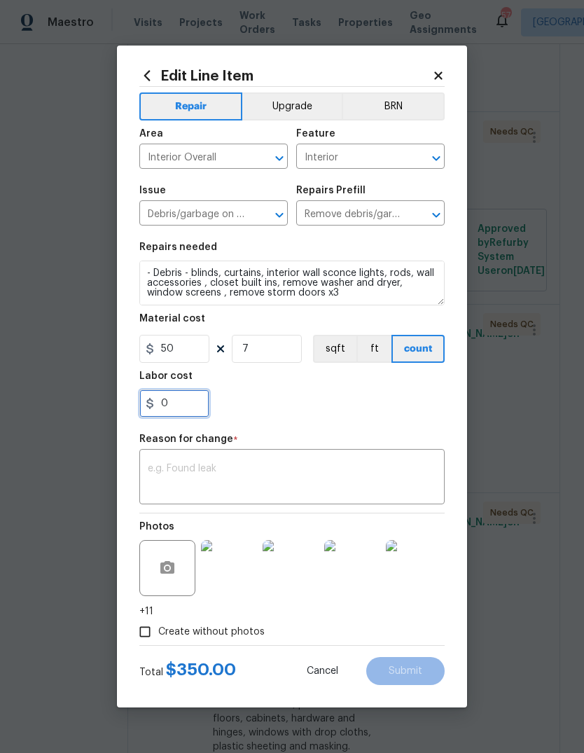
click at [175, 416] on input "0" at bounding box center [174, 403] width 70 height 28
type input "100"
click at [424, 470] on textarea at bounding box center [292, 477] width 288 height 29
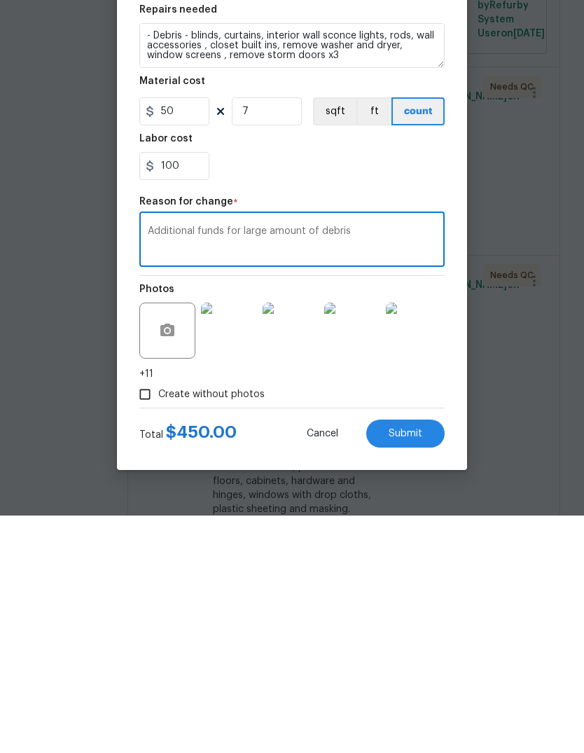
type textarea "Additional funds for large amount of debris"
click at [431, 657] on button "Submit" at bounding box center [405, 671] width 78 height 28
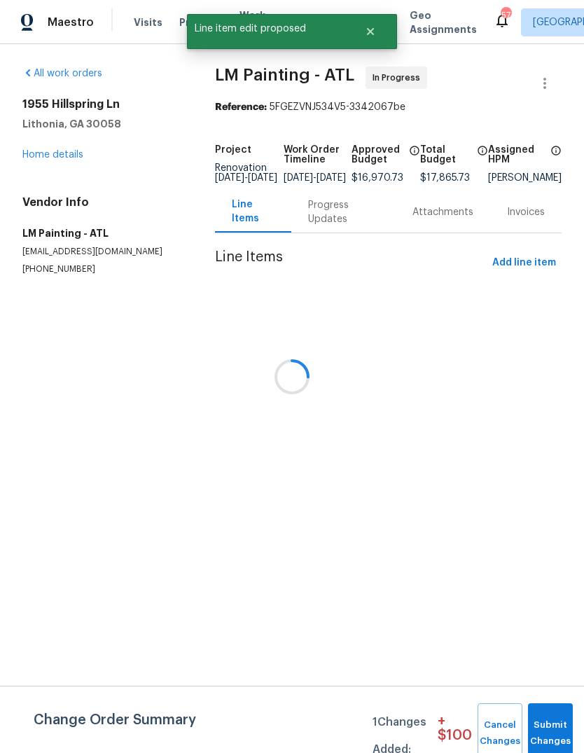
scroll to position [0, 0]
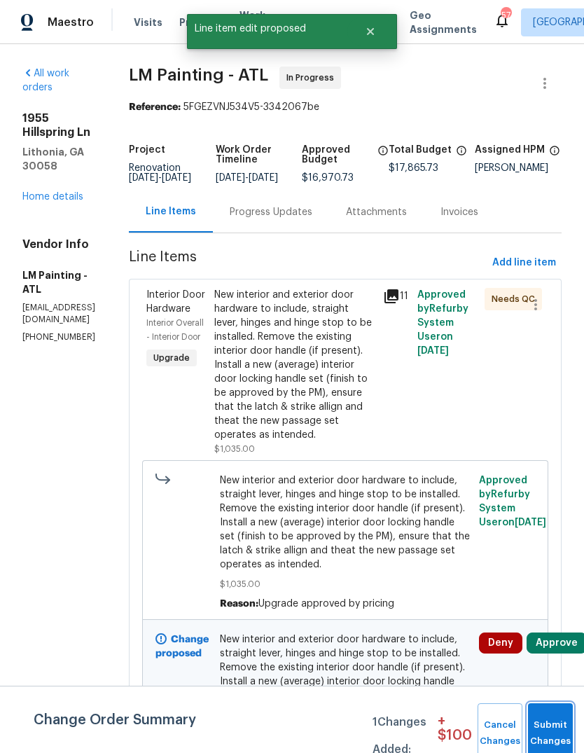
click at [552, 722] on button "Submit Changes" at bounding box center [550, 733] width 45 height 60
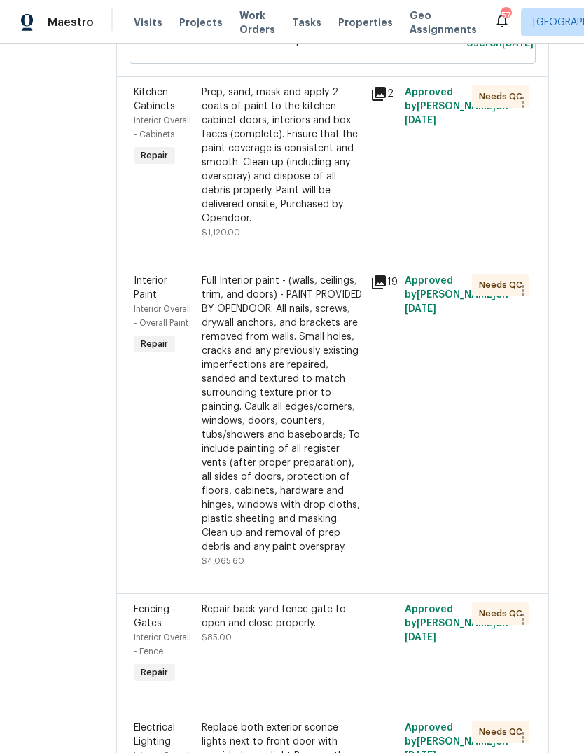
scroll to position [6129, 12]
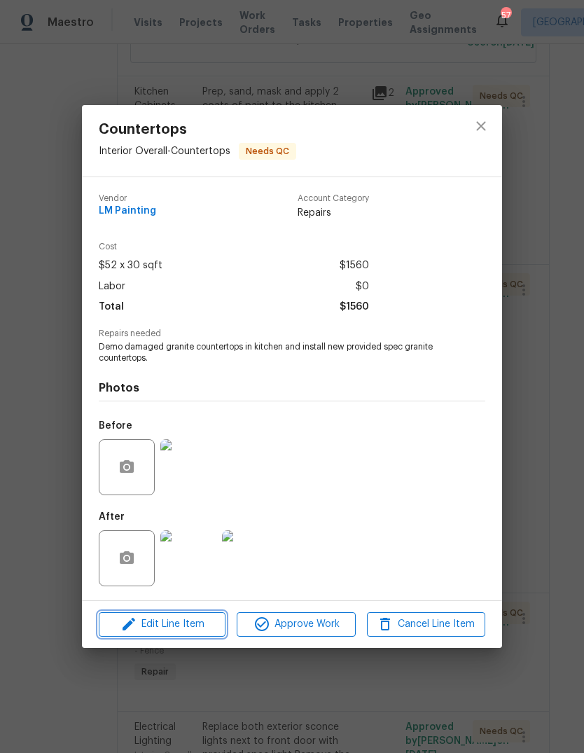
click at [147, 624] on span "Edit Line Item" at bounding box center [162, 624] width 118 height 18
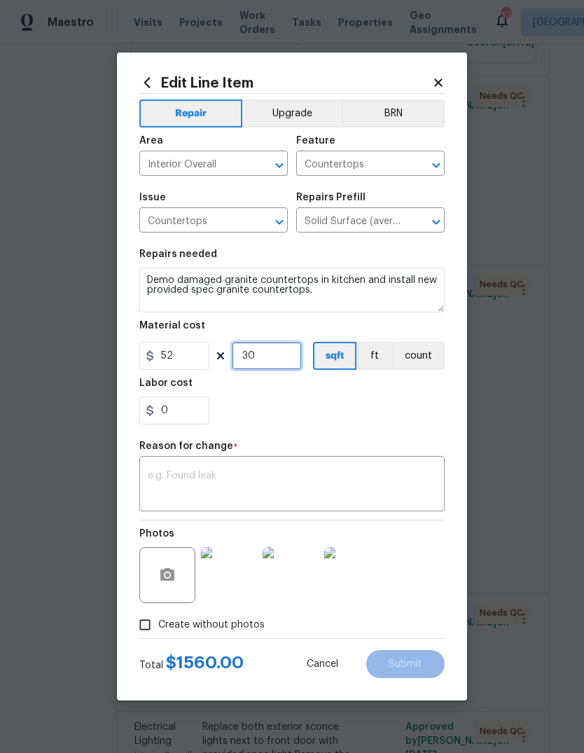
click at [293, 361] on input "30" at bounding box center [267, 356] width 70 height 28
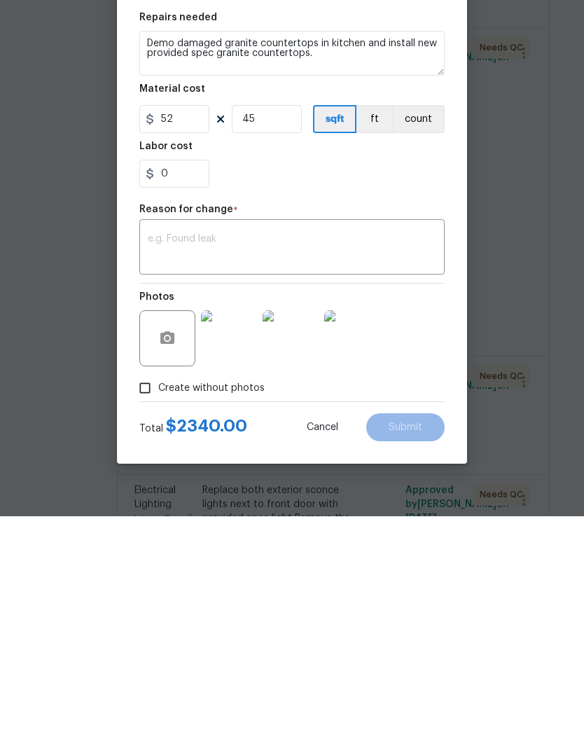
click at [411, 470] on textarea at bounding box center [292, 484] width 288 height 29
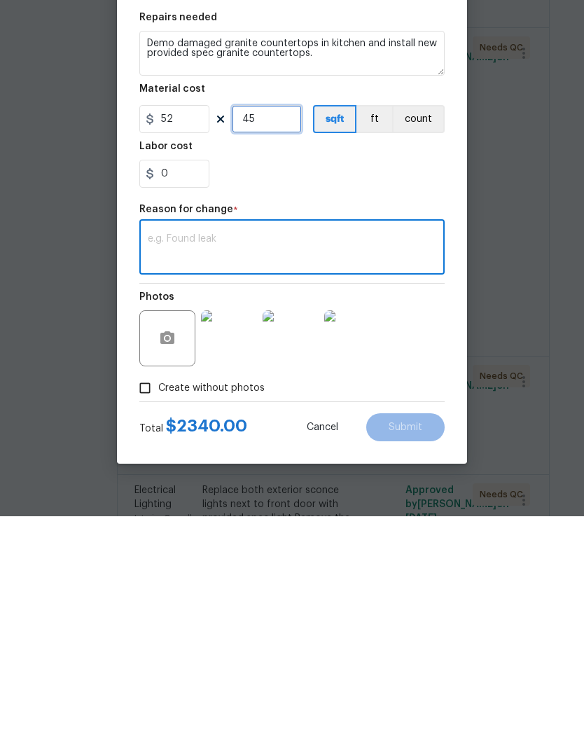
click at [283, 342] on input "45" at bounding box center [267, 356] width 70 height 28
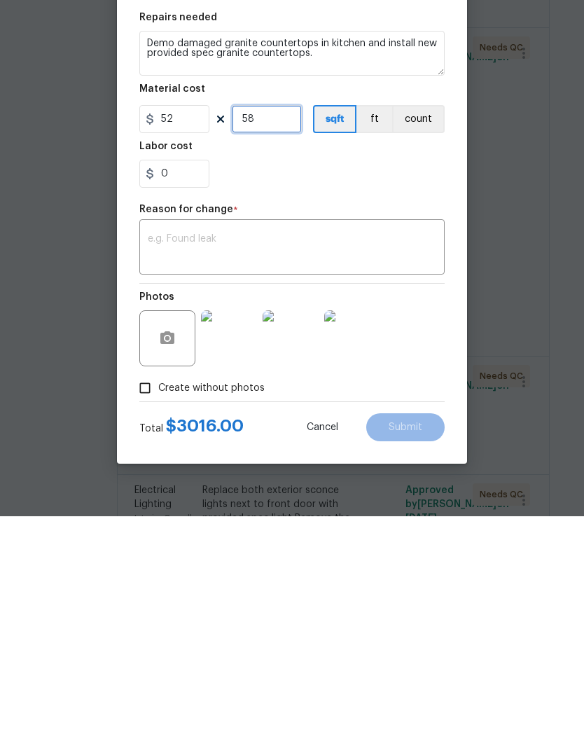
type input "58"
click at [410, 459] on div "x ​" at bounding box center [291, 485] width 305 height 52
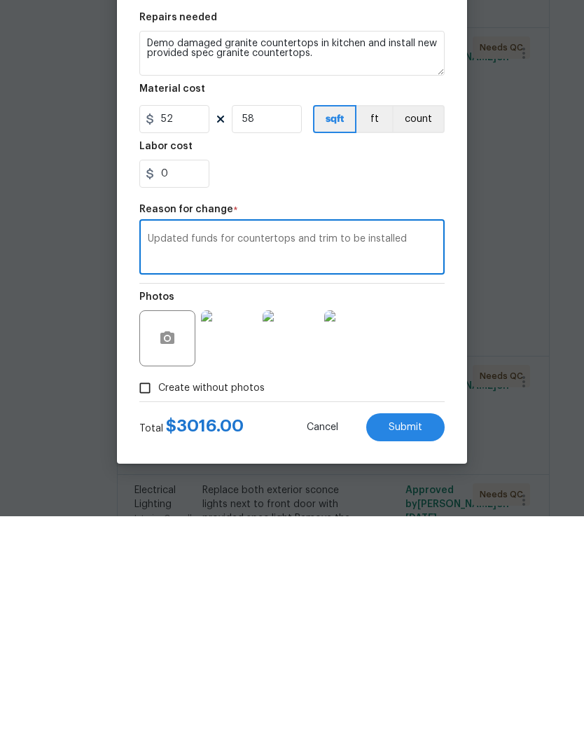
type textarea "Updated funds for countertops and trim to be installed"
click at [426, 650] on button "Submit" at bounding box center [405, 664] width 78 height 28
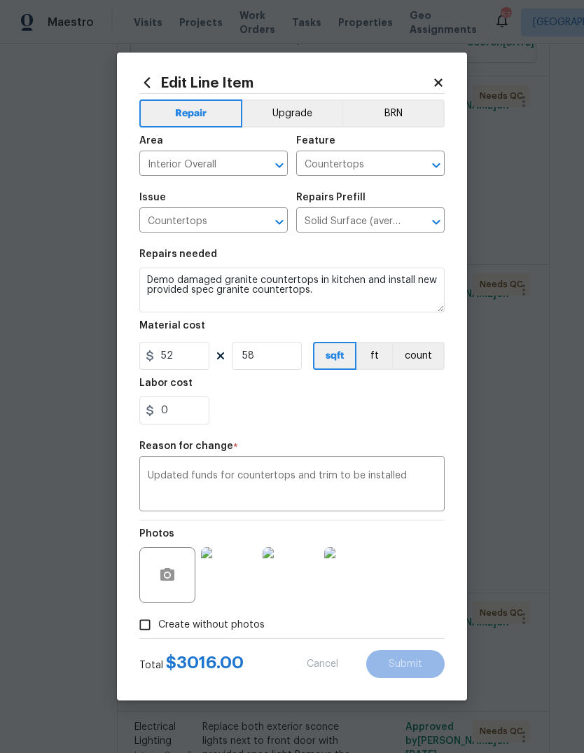
type input "30"
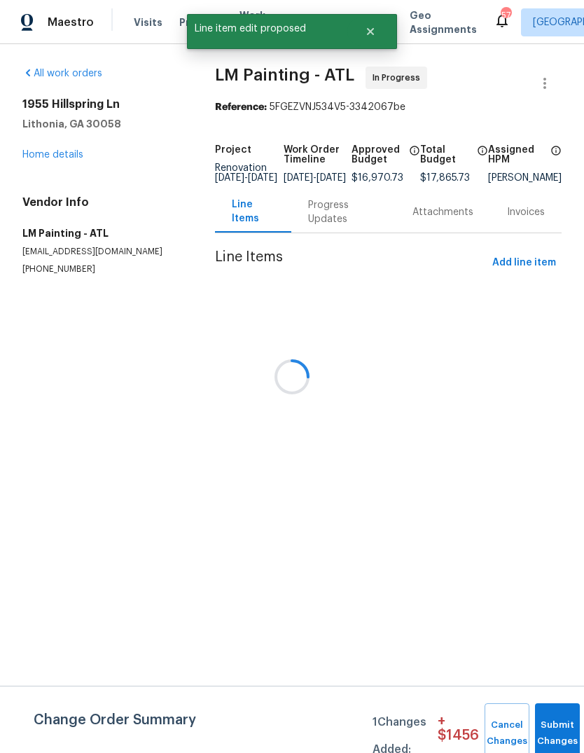
scroll to position [0, 0]
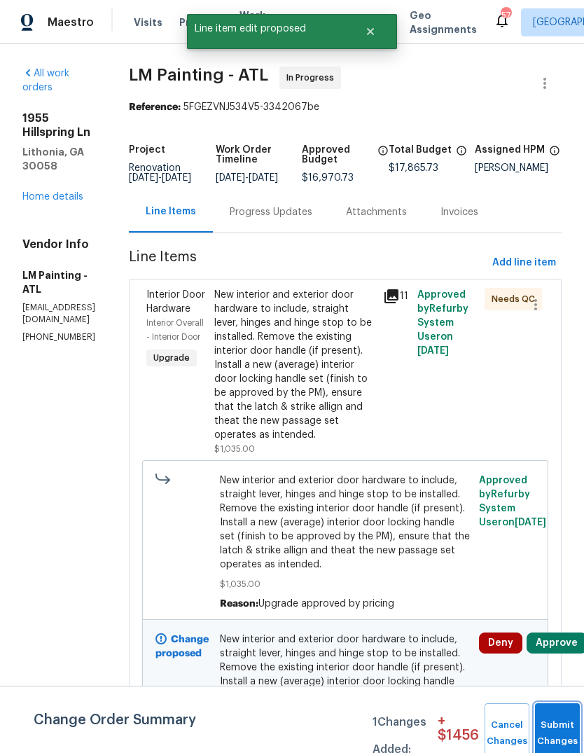
click at [557, 716] on button "Submit Changes" at bounding box center [557, 733] width 45 height 60
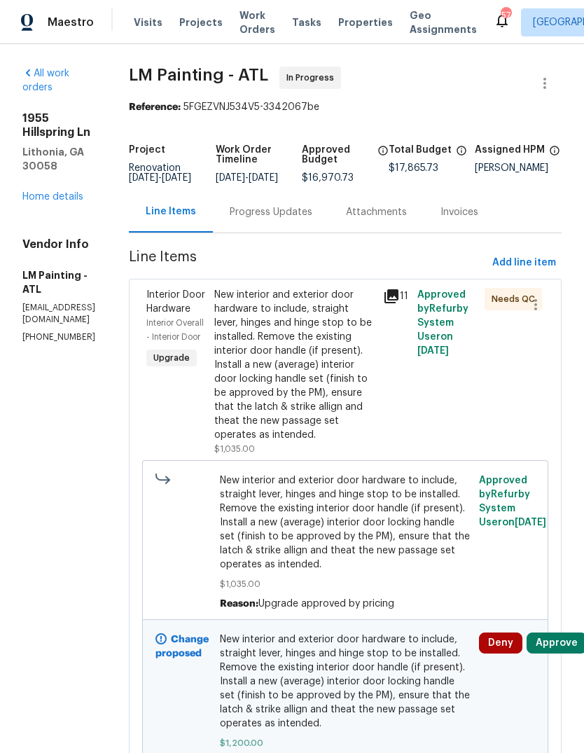
click at [69, 192] on link "Home details" at bounding box center [52, 197] width 61 height 10
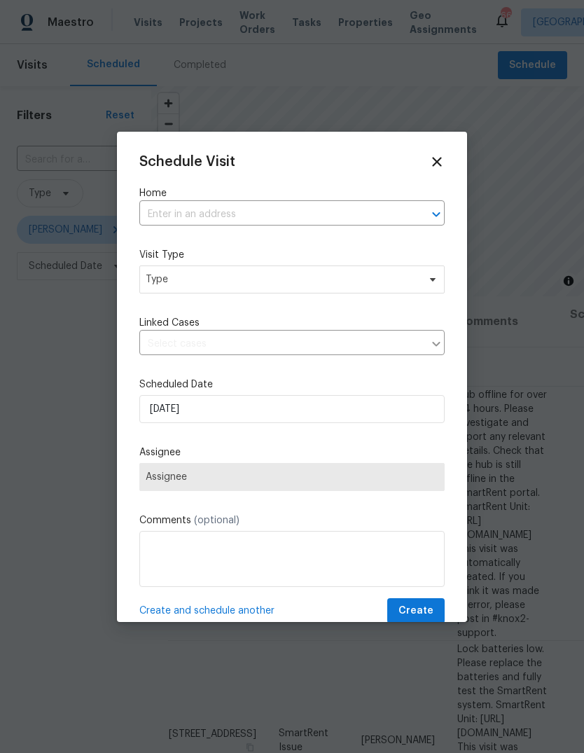
scroll to position [31, 120]
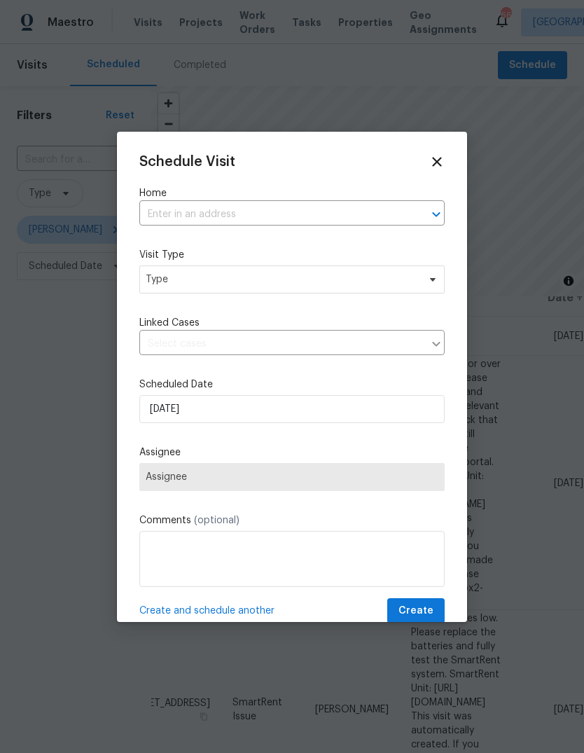
click at [378, 214] on input "text" at bounding box center [272, 215] width 266 height 22
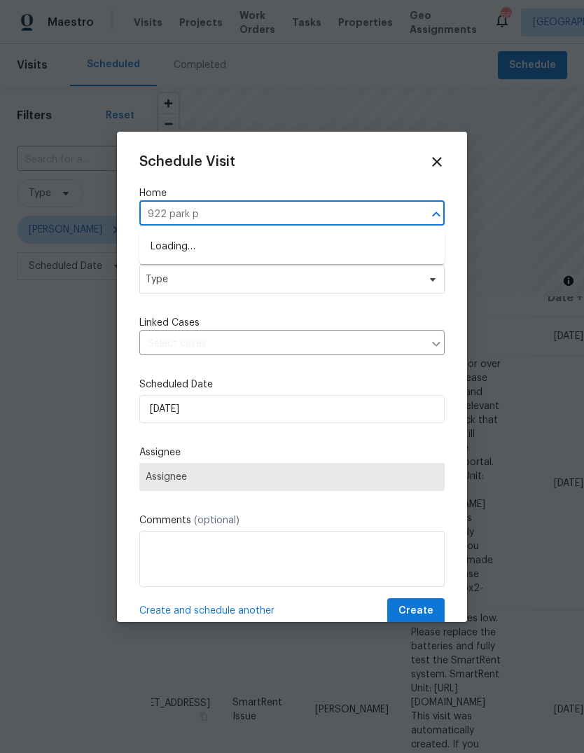
type input "922 park pl"
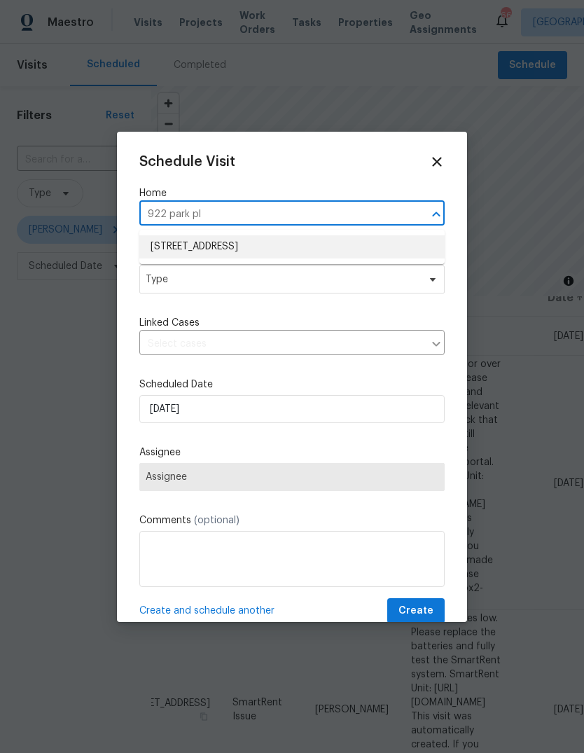
click at [178, 244] on li "[STREET_ADDRESS]" at bounding box center [291, 246] width 305 height 23
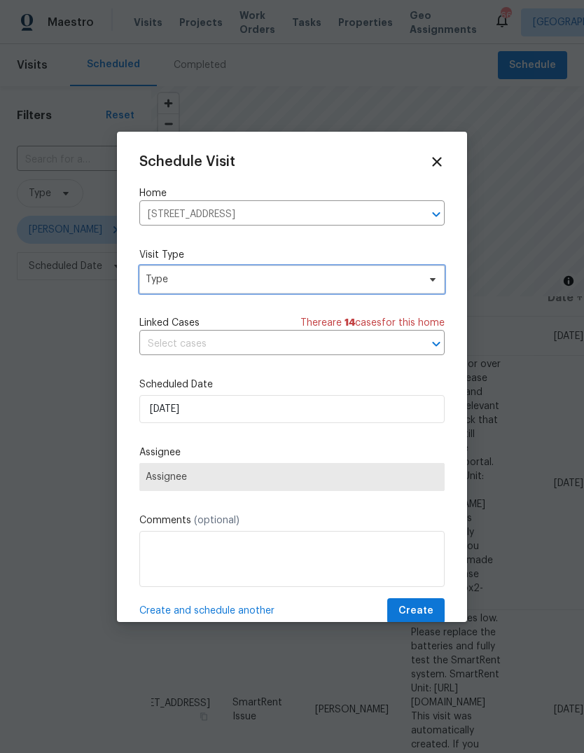
click at [171, 285] on span "Type" at bounding box center [282, 279] width 272 height 14
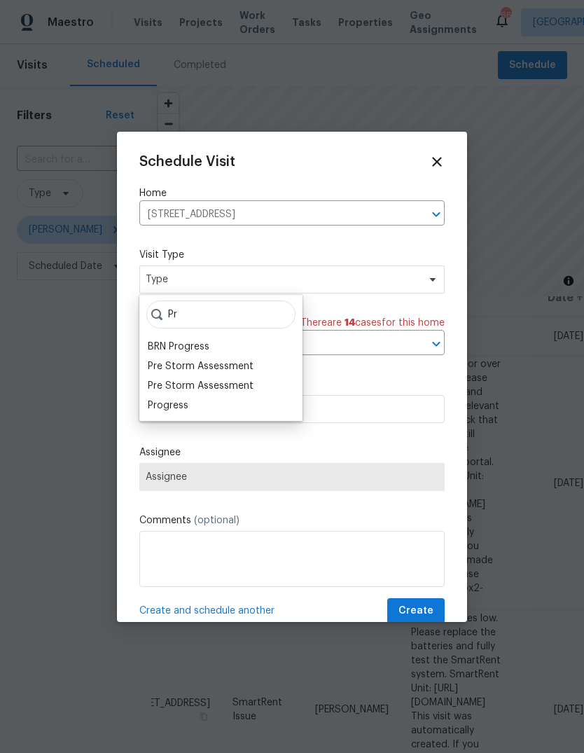
type input "Pr"
click at [160, 405] on div "Progress" at bounding box center [168, 405] width 41 height 14
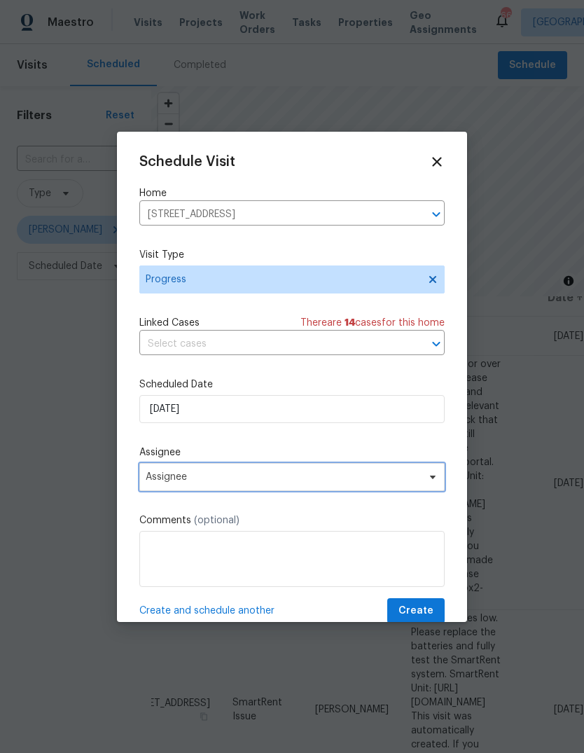
click at [178, 482] on span "Assignee" at bounding box center [283, 476] width 274 height 11
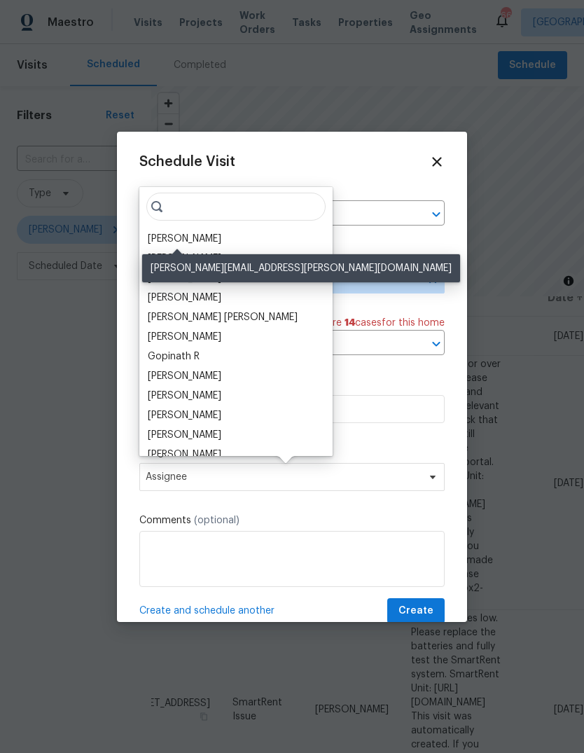
click at [175, 241] on div "[PERSON_NAME]" at bounding box center [185, 239] width 74 height 14
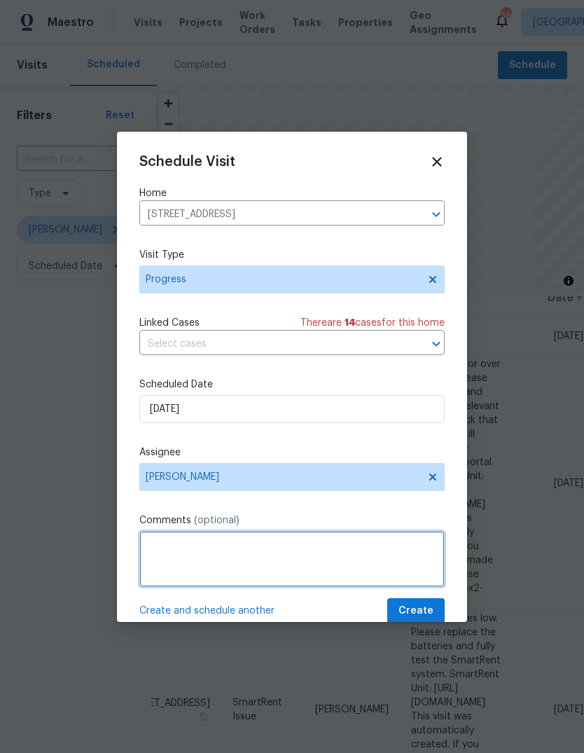
click at [409, 559] on textarea at bounding box center [291, 559] width 305 height 56
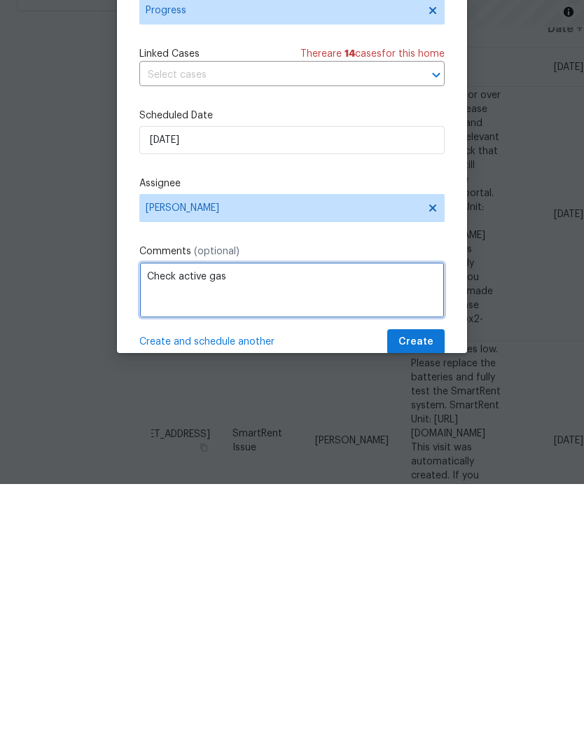
type textarea "Check active gas"
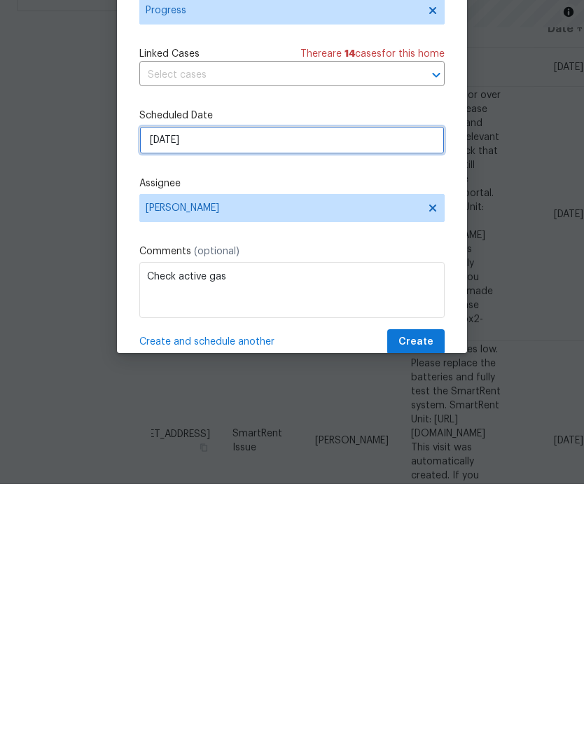
click at [396, 395] on input "[DATE]" at bounding box center [291, 409] width 305 height 28
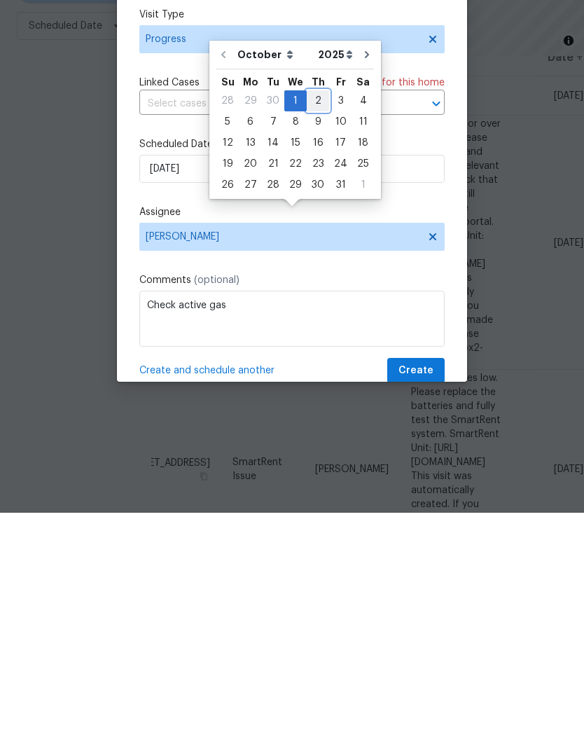
click at [316, 331] on div "2" at bounding box center [318, 341] width 22 height 20
type input "[DATE]"
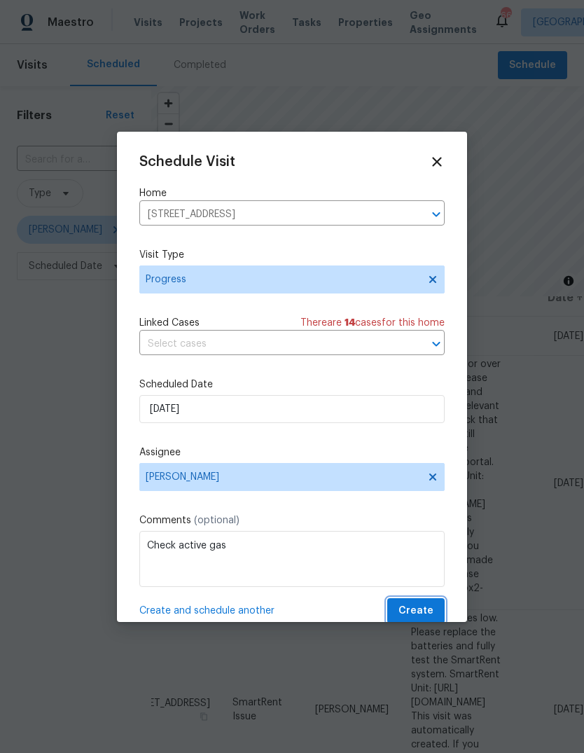
click at [440, 607] on button "Create" at bounding box center [415, 611] width 57 height 26
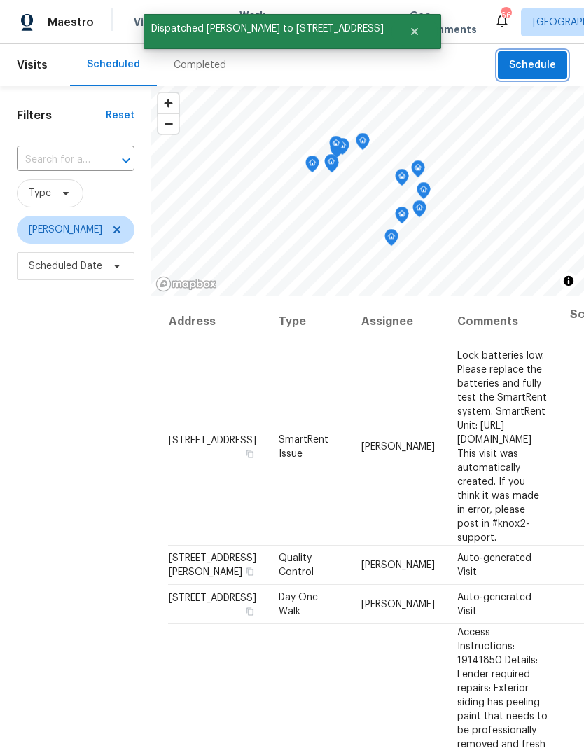
scroll to position [0, 0]
click at [545, 60] on span "Schedule" at bounding box center [532, 66] width 47 height 18
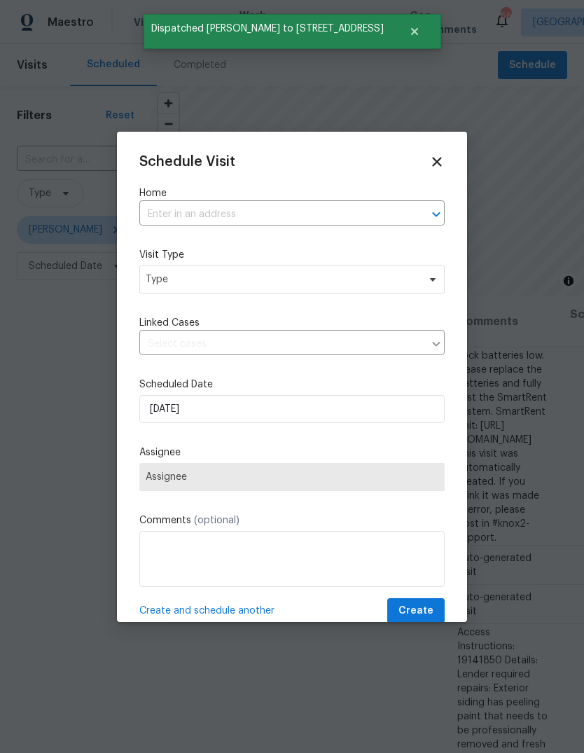
click at [345, 204] on input "text" at bounding box center [272, 215] width 266 height 22
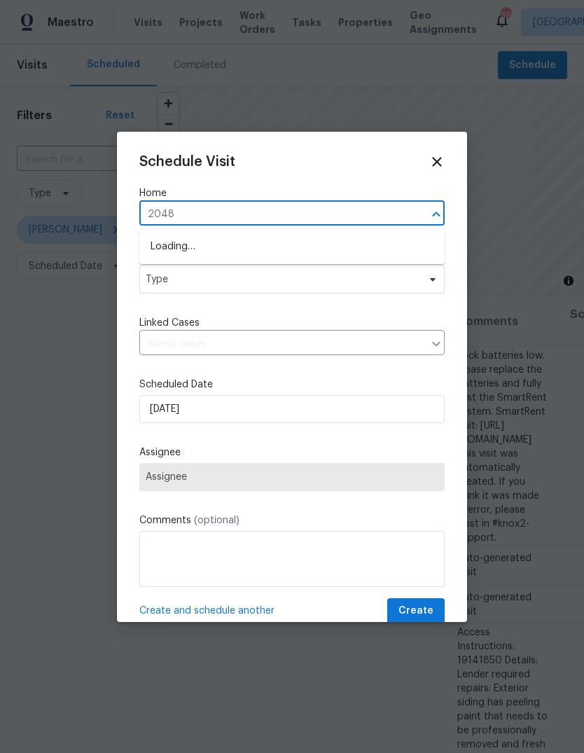
type input "2048"
click at [293, 261] on li "[STREET_ADDRESS]" at bounding box center [291, 269] width 305 height 23
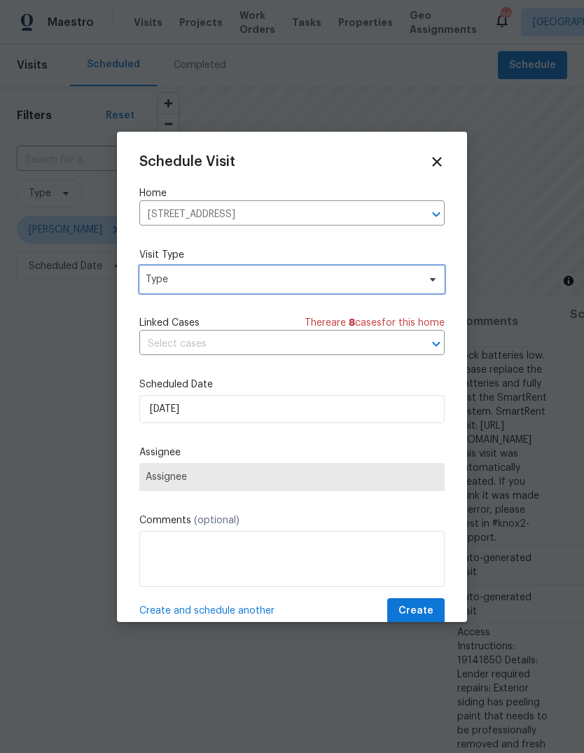
click at [384, 281] on span "Type" at bounding box center [282, 279] width 272 height 14
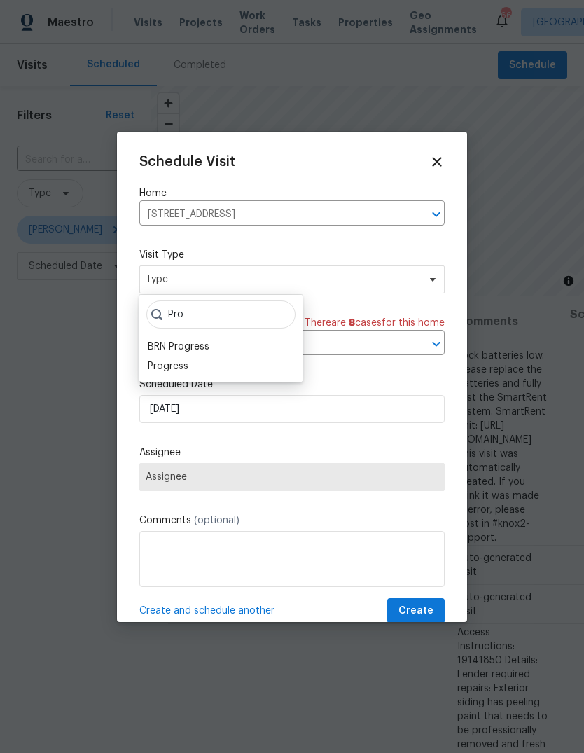
type input "Pro"
click at [162, 367] on div "Progress" at bounding box center [168, 366] width 41 height 14
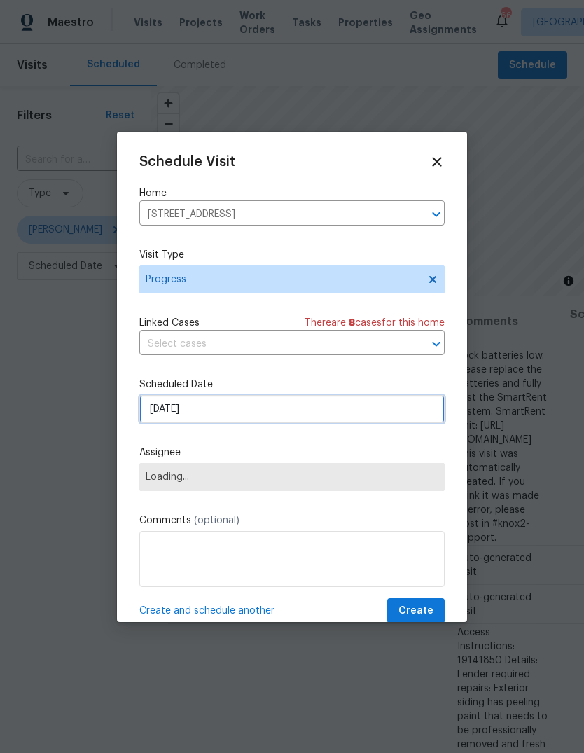
click at [394, 417] on input "[DATE]" at bounding box center [291, 409] width 305 height 28
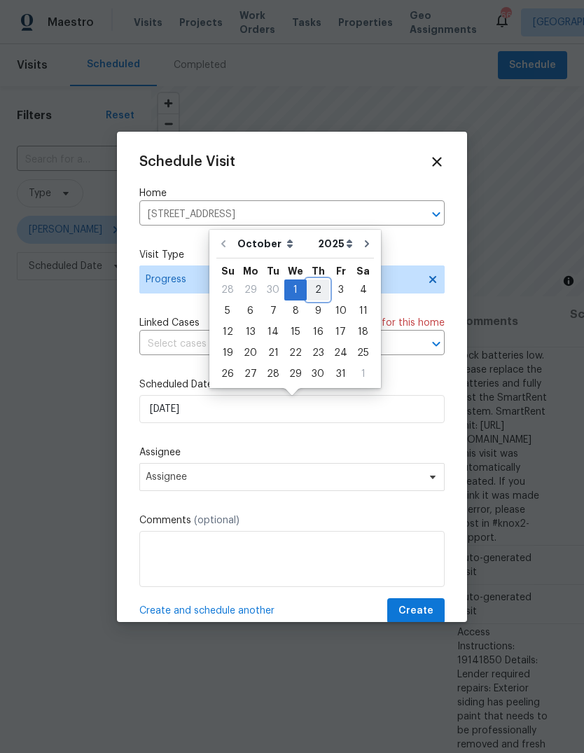
click at [316, 287] on div "2" at bounding box center [318, 290] width 22 height 20
type input "[DATE]"
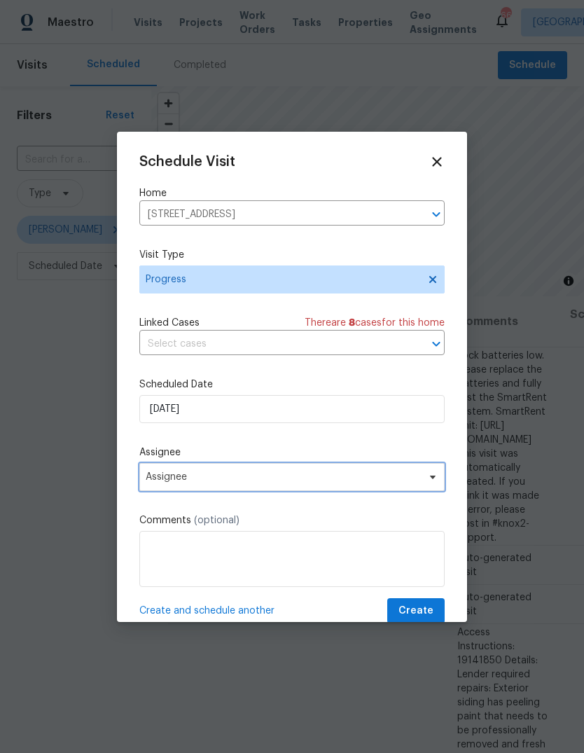
click at [391, 482] on span "Assignee" at bounding box center [283, 476] width 274 height 11
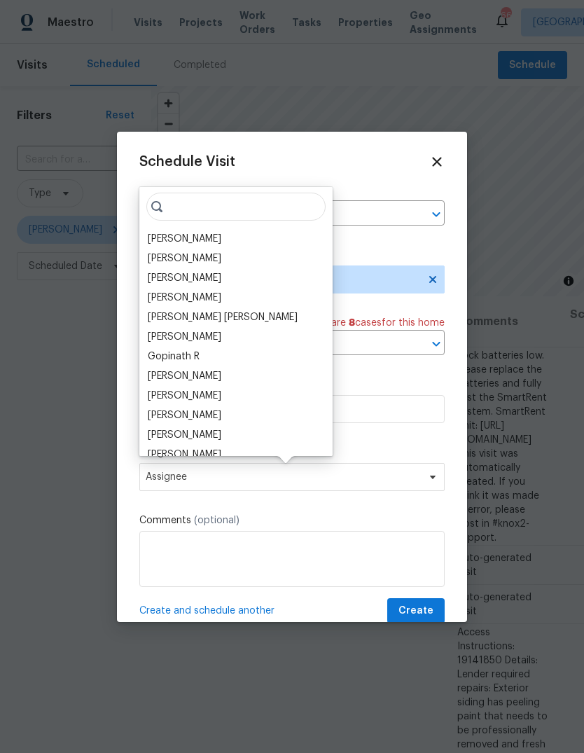
click at [198, 239] on div "[PERSON_NAME]" at bounding box center [185, 239] width 74 height 14
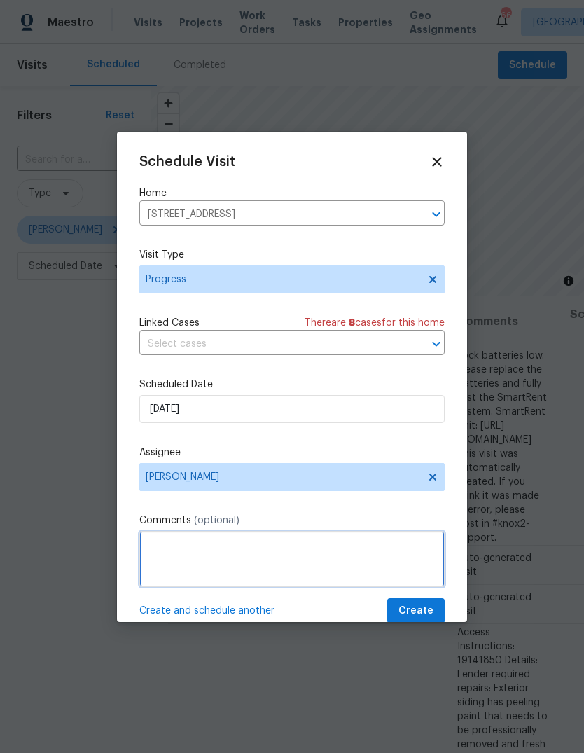
click at [392, 540] on textarea at bounding box center [291, 559] width 305 height 56
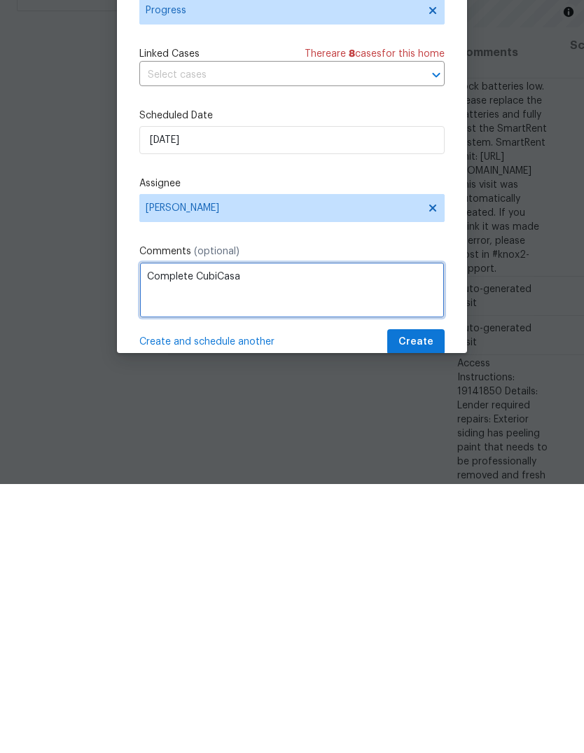
type textarea "Complete CubiCasa"
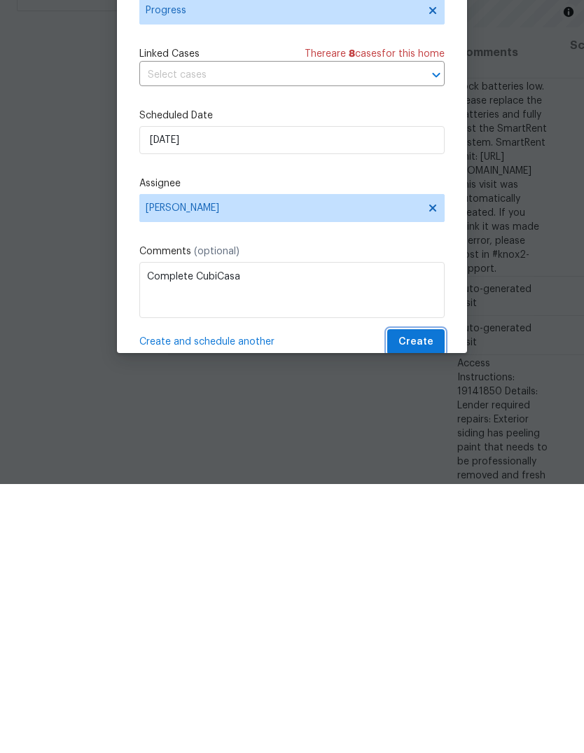
click at [429, 602] on span "Create" at bounding box center [415, 611] width 35 height 18
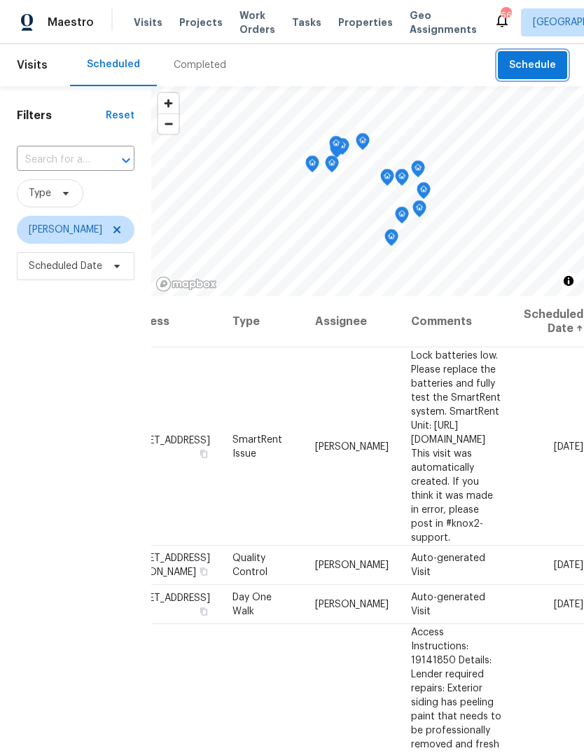
scroll to position [0, 120]
click at [0, 0] on icon at bounding box center [0, 0] width 0 height 0
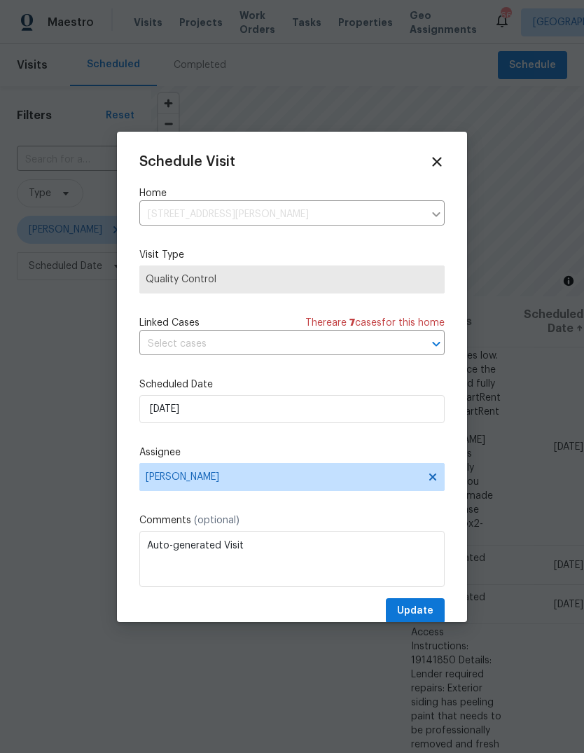
click at [411, 375] on div "Schedule Visit Home [STREET_ADDRESS][PERSON_NAME] ​ Visit Type Quality Control …" at bounding box center [291, 389] width 305 height 470
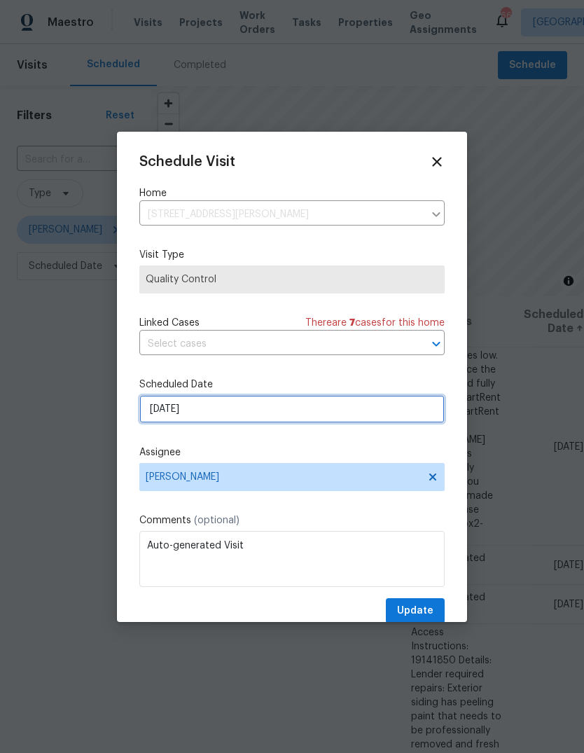
click at [413, 417] on input "[DATE]" at bounding box center [291, 409] width 305 height 28
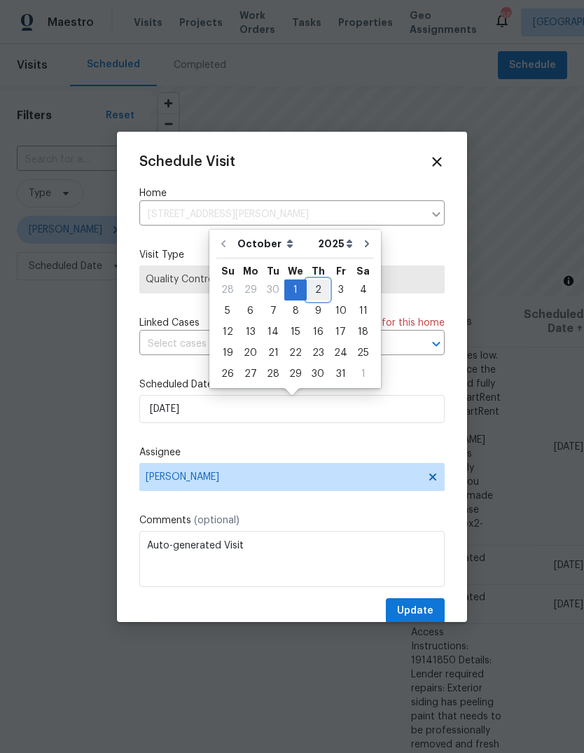
click at [314, 287] on div "2" at bounding box center [318, 290] width 22 height 20
type input "[DATE]"
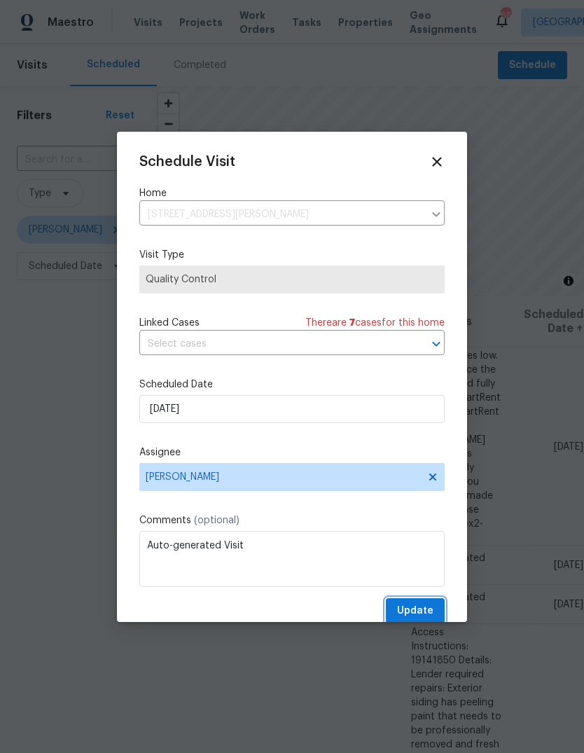
click at [441, 611] on button "Update" at bounding box center [415, 611] width 59 height 26
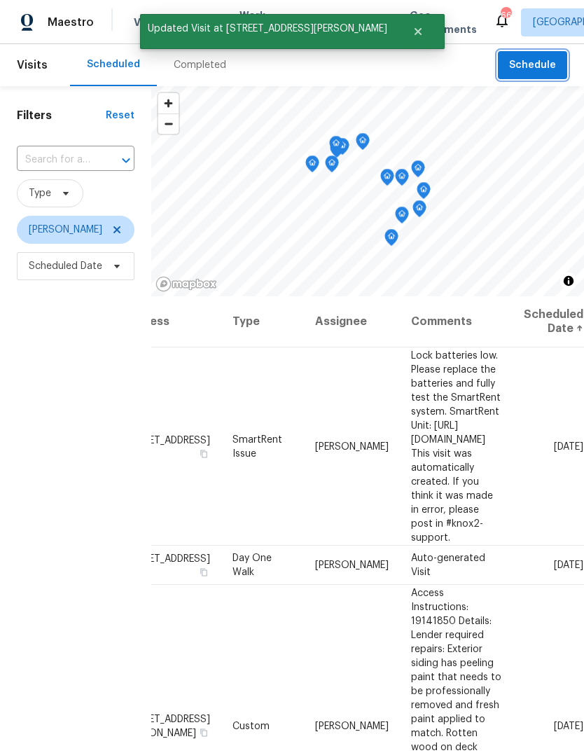
click at [533, 67] on span "Schedule" at bounding box center [532, 66] width 47 height 18
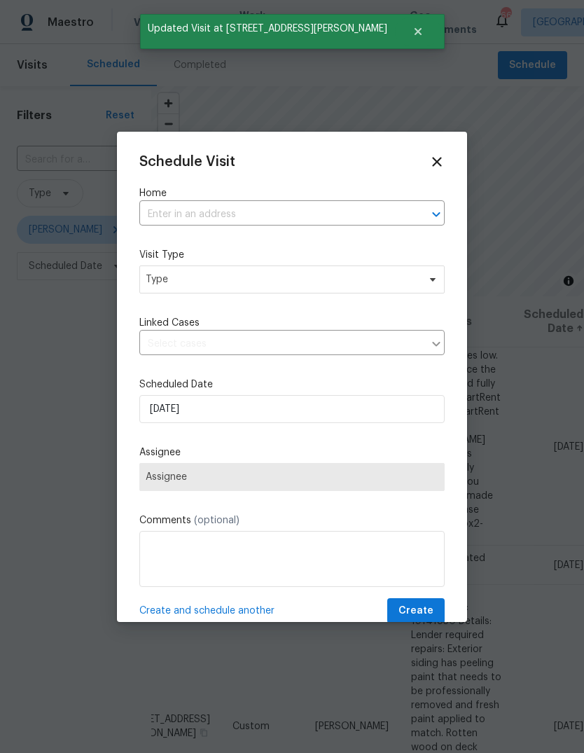
click at [363, 218] on input "text" at bounding box center [272, 215] width 266 height 22
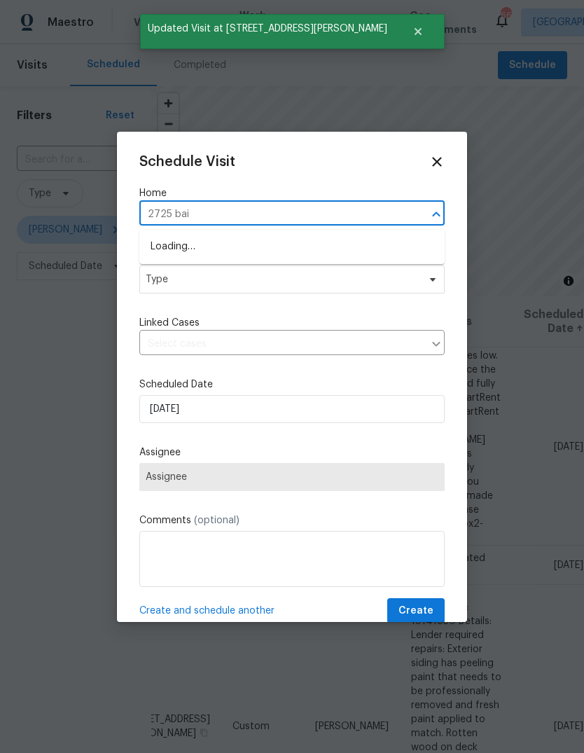
type input "2725 bail"
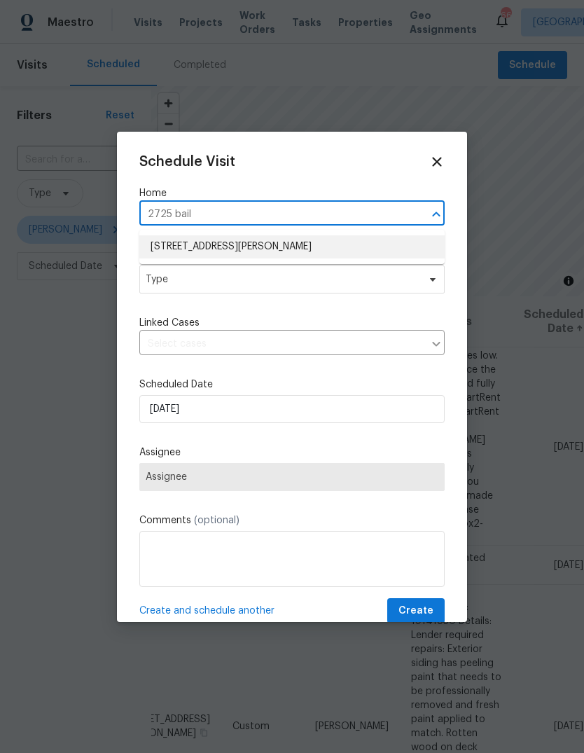
click at [274, 248] on li "[STREET_ADDRESS][PERSON_NAME]" at bounding box center [291, 246] width 305 height 23
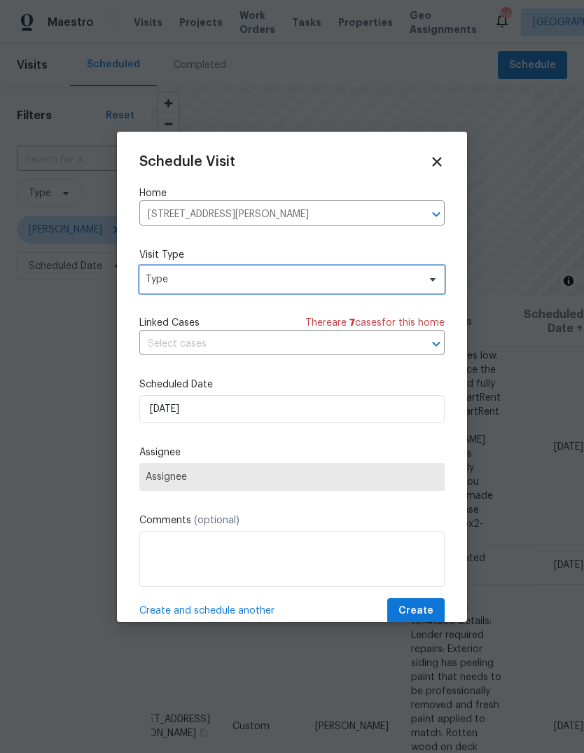
click at [349, 283] on span "Type" at bounding box center [282, 279] width 272 height 14
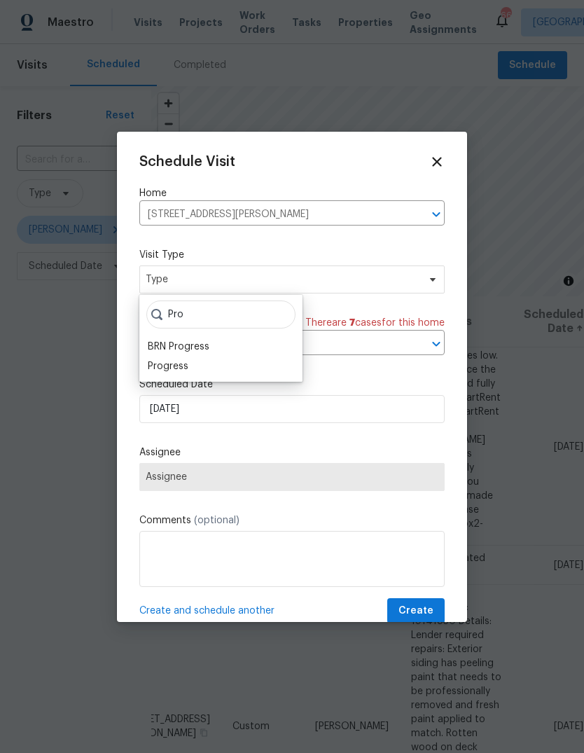
type input "Pro"
click at [165, 371] on div "Progress" at bounding box center [168, 366] width 41 height 14
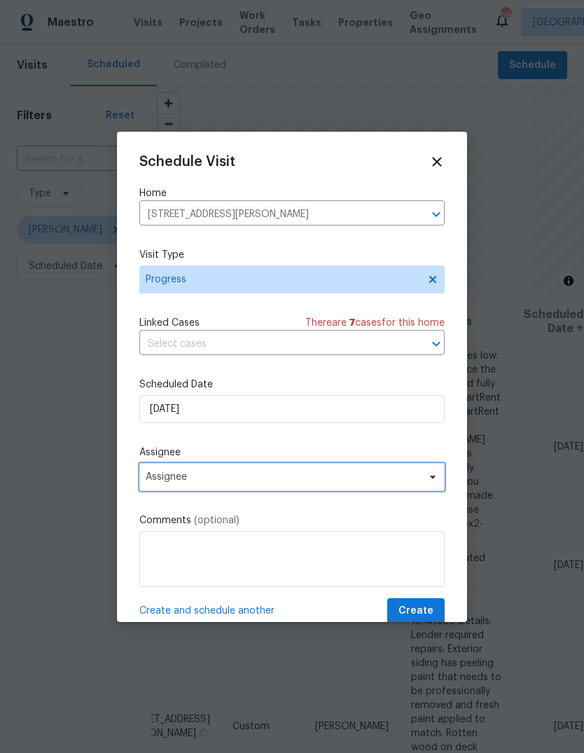
click at [174, 482] on span "Assignee" at bounding box center [283, 476] width 274 height 11
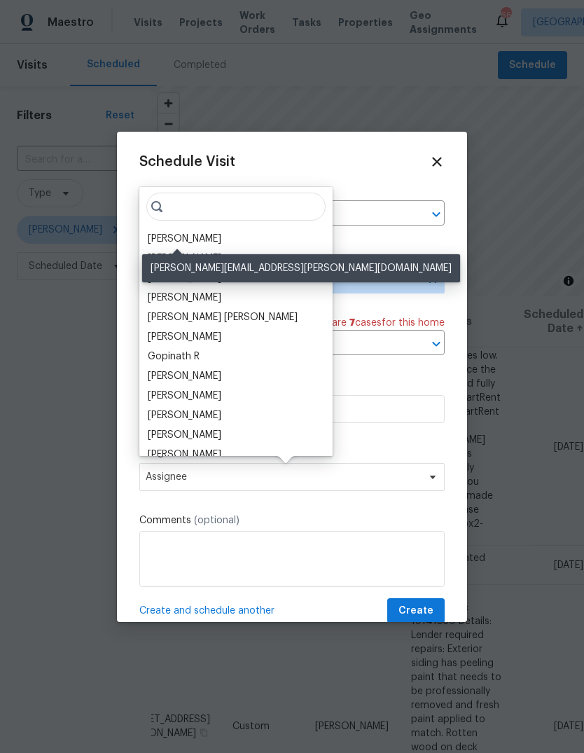
click at [199, 235] on div "[PERSON_NAME]" at bounding box center [185, 239] width 74 height 14
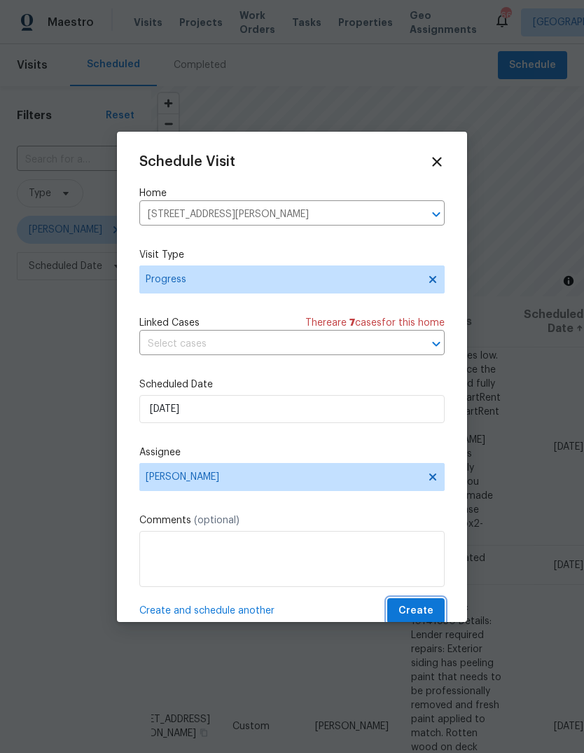
click at [433, 603] on button "Create" at bounding box center [415, 611] width 57 height 26
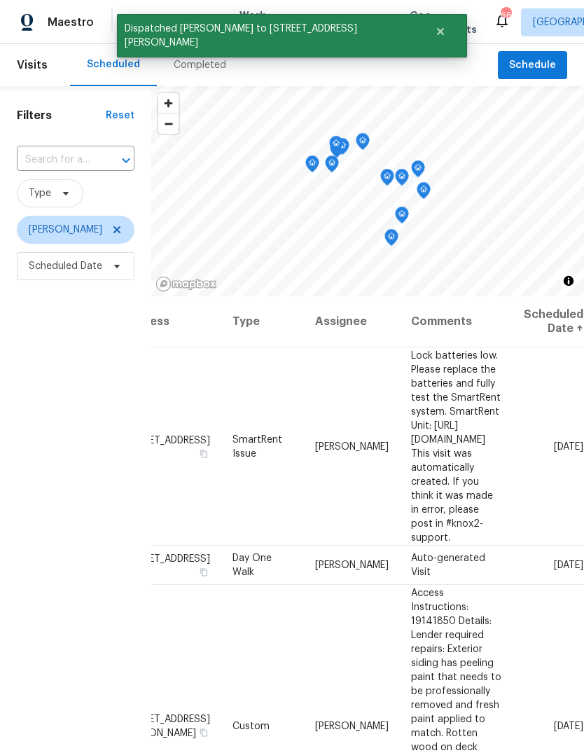
click at [0, 0] on icon at bounding box center [0, 0] width 0 height 0
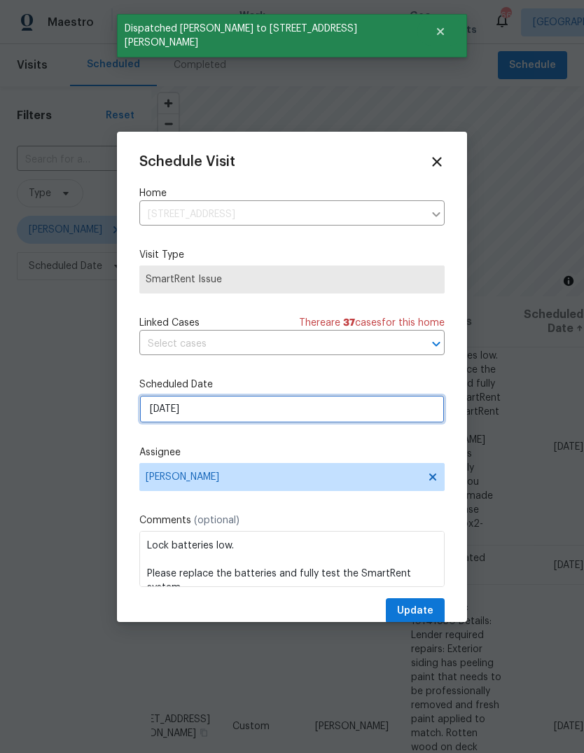
click at [365, 414] on input "[DATE]" at bounding box center [291, 409] width 305 height 28
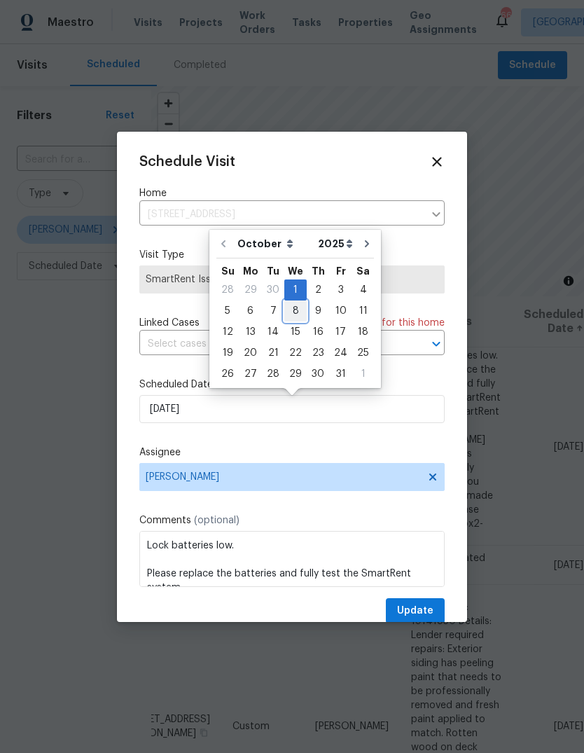
click at [296, 309] on div "8" at bounding box center [295, 311] width 22 height 20
type input "[DATE]"
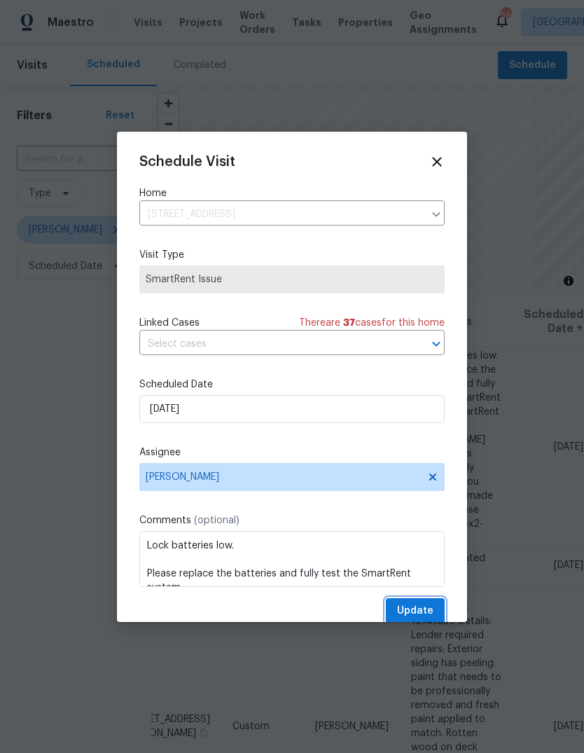
click at [436, 609] on button "Update" at bounding box center [415, 611] width 59 height 26
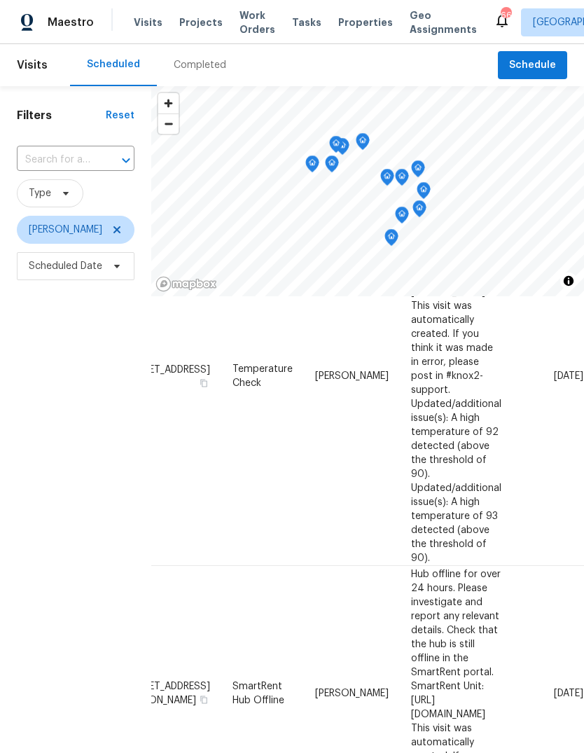
scroll to position [676, 120]
click at [0, 0] on icon at bounding box center [0, 0] width 0 height 0
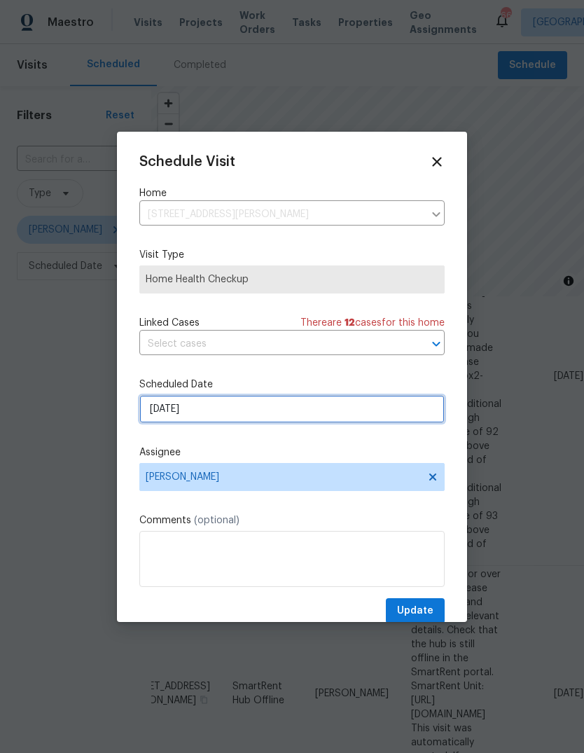
click at [391, 413] on input "[DATE]" at bounding box center [291, 409] width 305 height 28
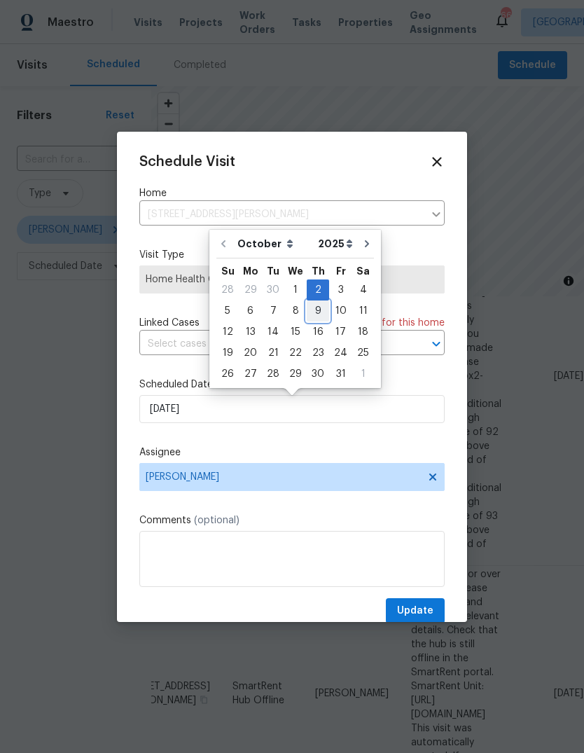
click at [314, 309] on div "9" at bounding box center [318, 311] width 22 height 20
type input "[DATE]"
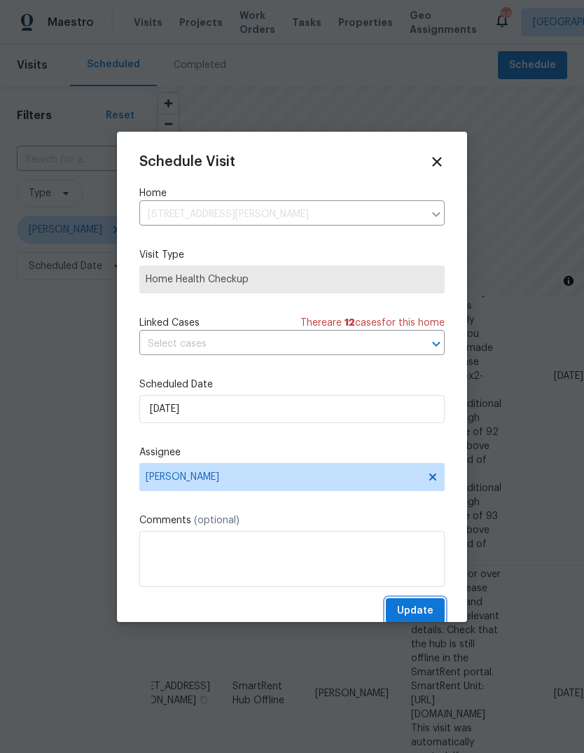
click at [434, 610] on button "Update" at bounding box center [415, 611] width 59 height 26
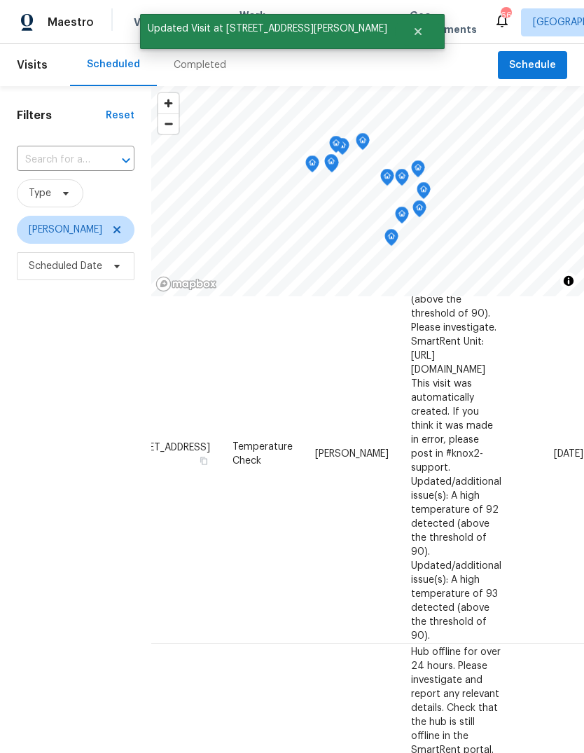
scroll to position [598, 120]
click at [0, 0] on icon at bounding box center [0, 0] width 0 height 0
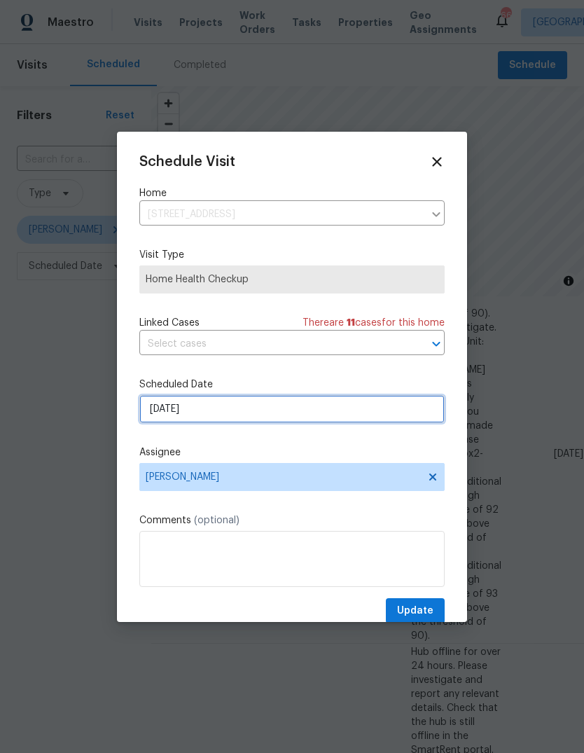
click at [402, 418] on input "[DATE]" at bounding box center [291, 409] width 305 height 28
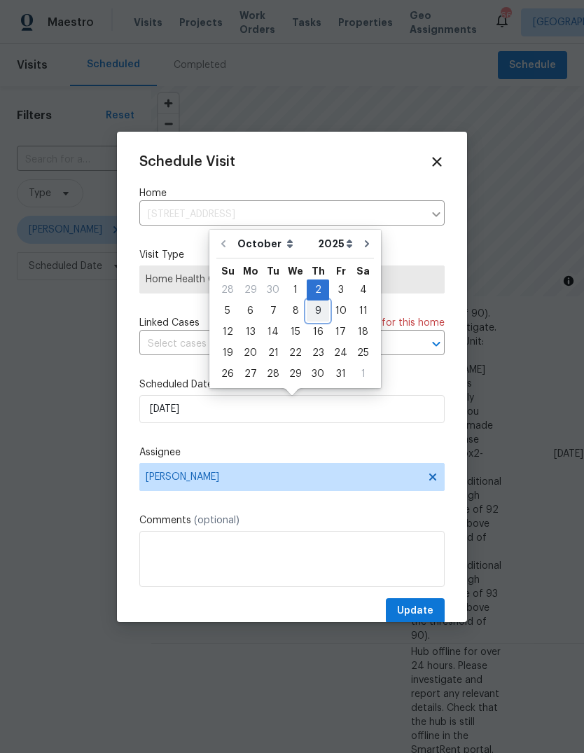
click at [319, 310] on div "9" at bounding box center [318, 311] width 22 height 20
type input "[DATE]"
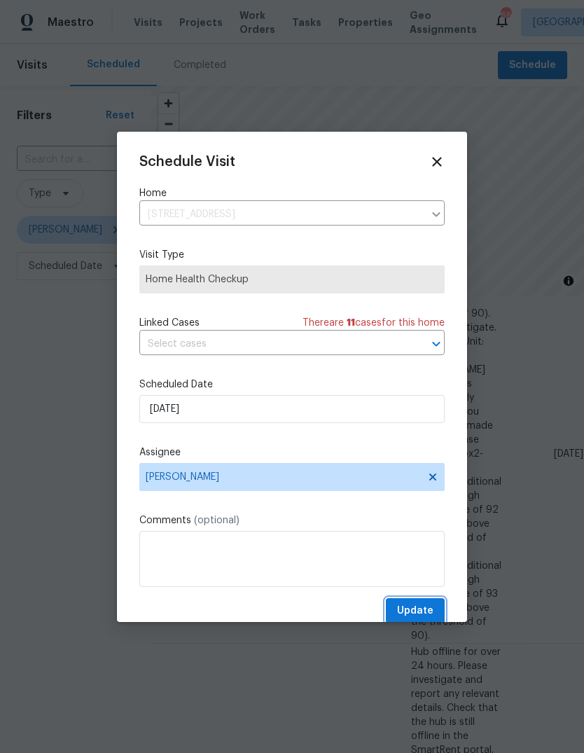
click at [431, 604] on button "Update" at bounding box center [415, 611] width 59 height 26
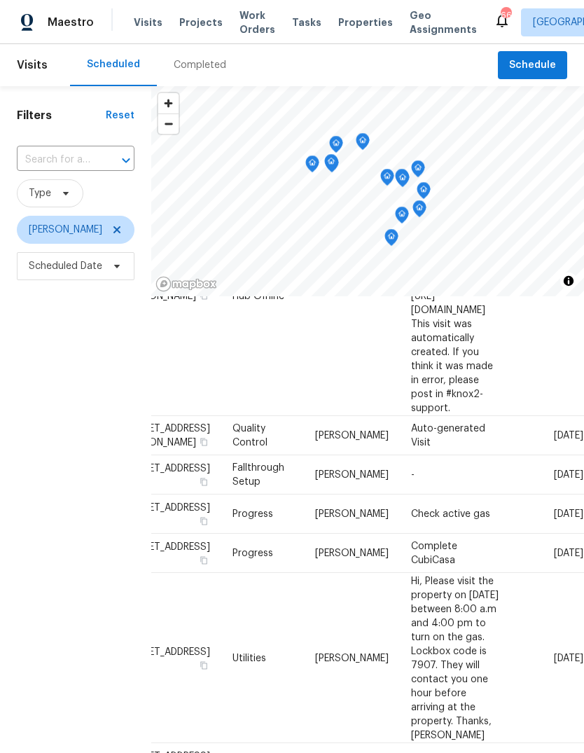
scroll to position [1080, 111]
click at [0, 0] on icon at bounding box center [0, 0] width 0 height 0
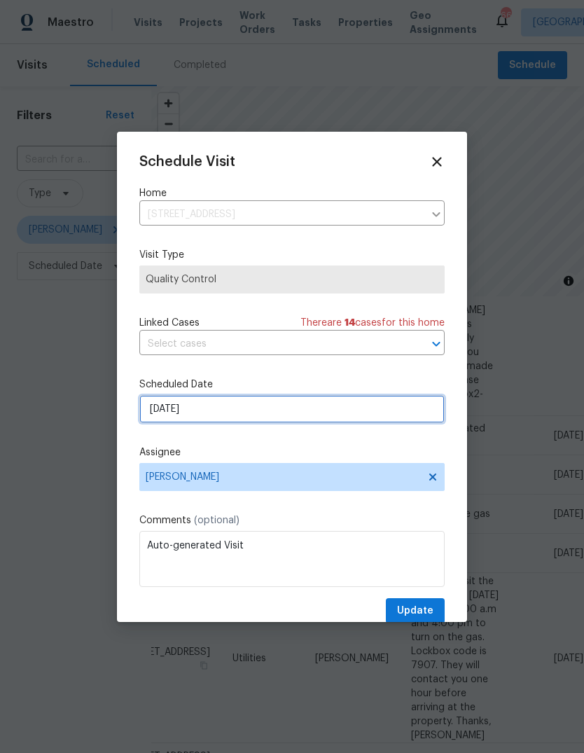
click at [390, 414] on input "[DATE]" at bounding box center [291, 409] width 305 height 28
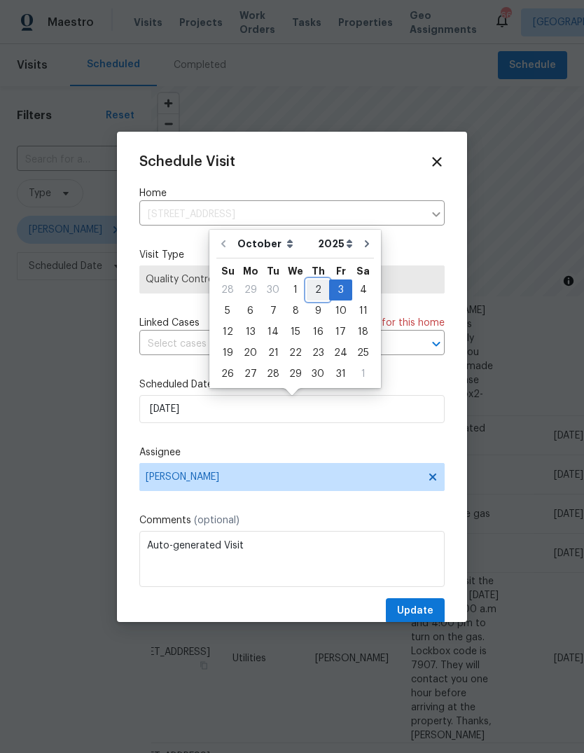
click at [316, 287] on div "2" at bounding box center [318, 290] width 22 height 20
type input "[DATE]"
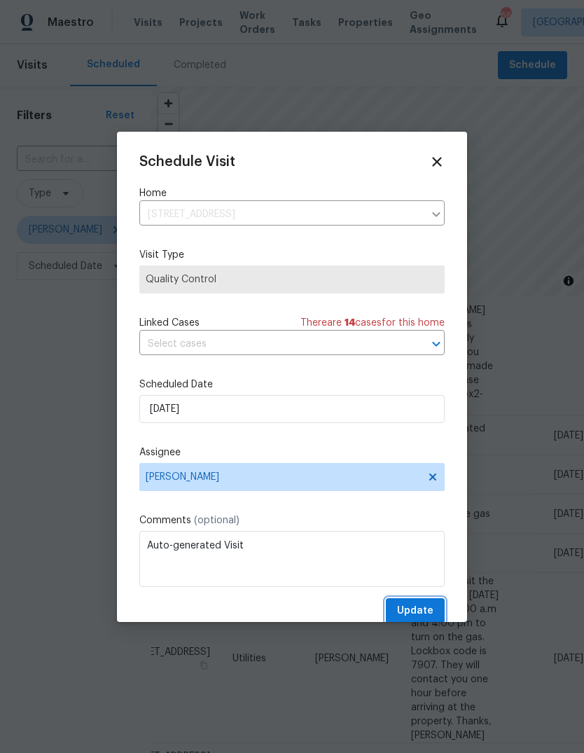
click at [439, 609] on button "Update" at bounding box center [415, 611] width 59 height 26
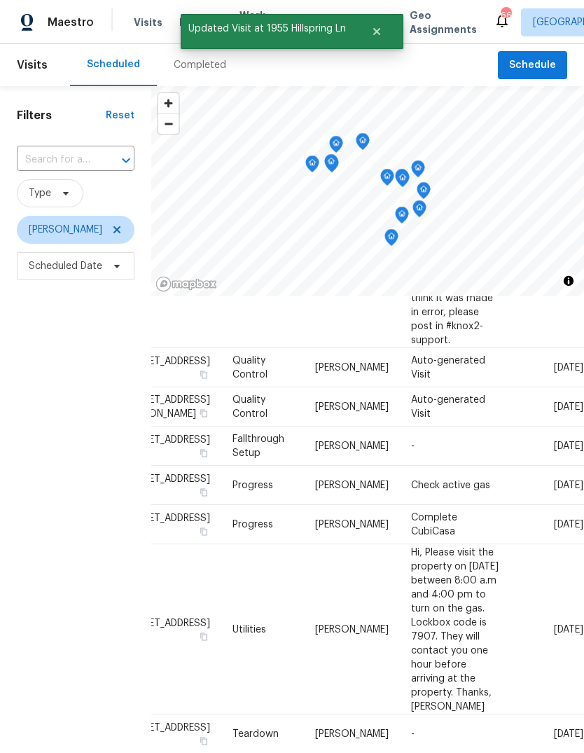
scroll to position [1147, 111]
click at [0, 0] on icon at bounding box center [0, 0] width 0 height 0
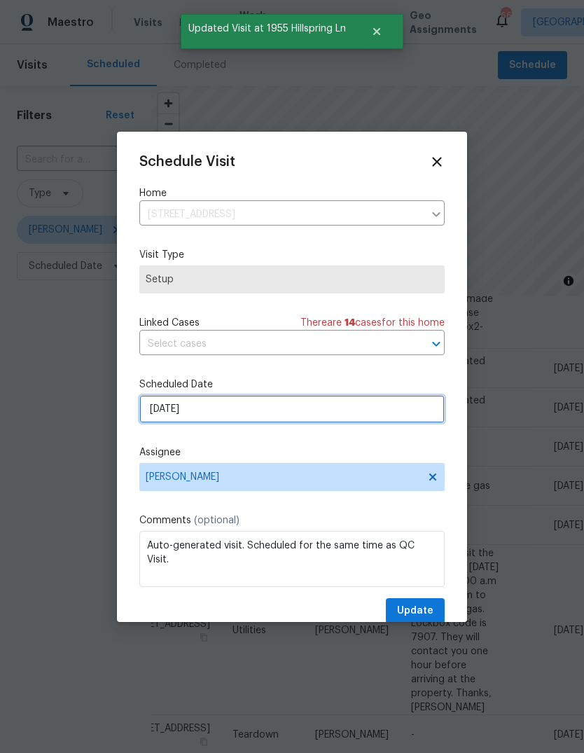
click at [409, 418] on input "[DATE]" at bounding box center [291, 409] width 305 height 28
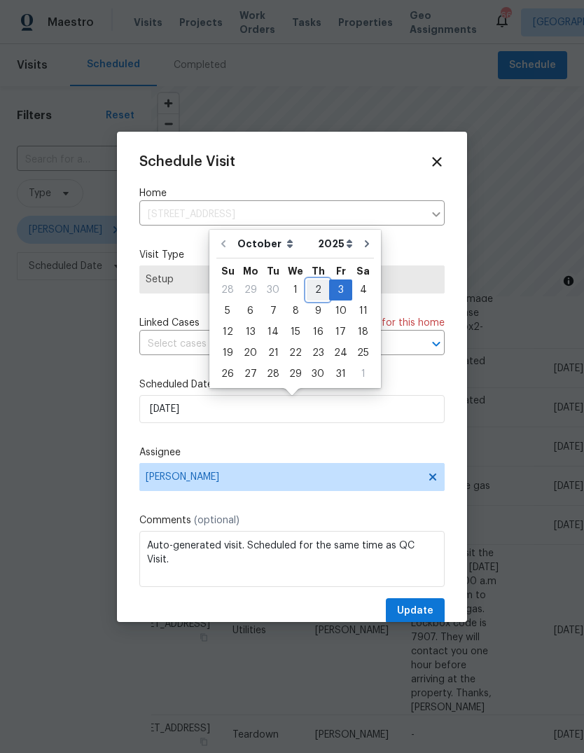
click at [319, 291] on div "2" at bounding box center [318, 290] width 22 height 20
type input "[DATE]"
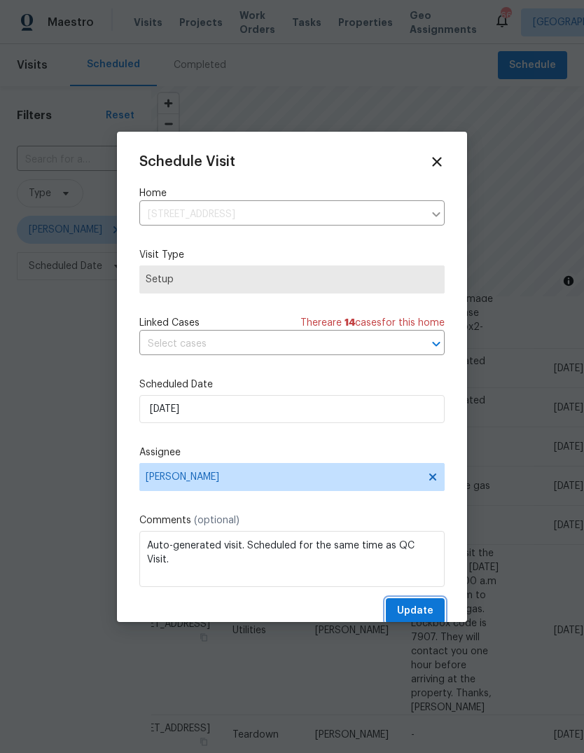
click at [438, 612] on button "Update" at bounding box center [415, 611] width 59 height 26
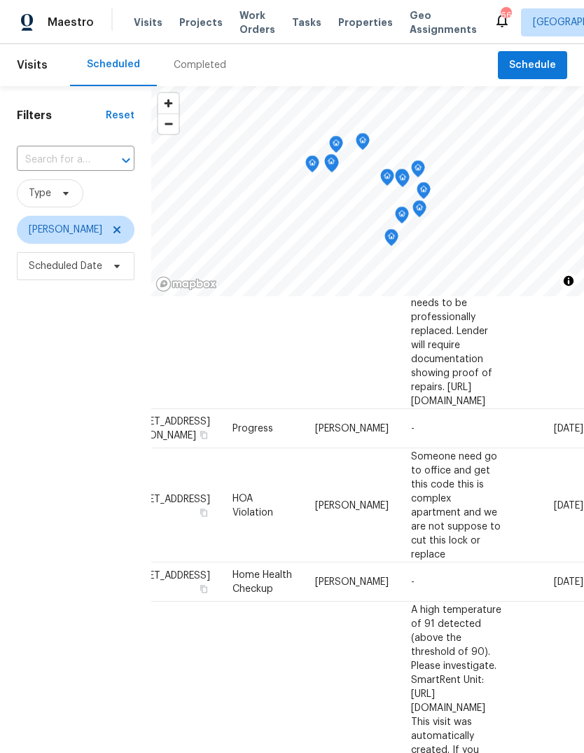
scroll to position [259, 111]
click at [0, 0] on icon at bounding box center [0, 0] width 0 height 0
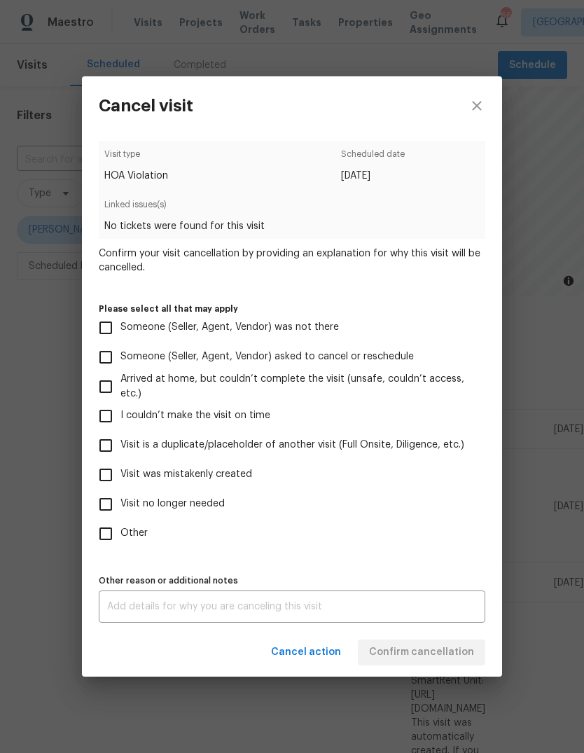
click at [107, 506] on input "Visit no longer needed" at bounding box center [105, 503] width 29 height 29
checkbox input "true"
click at [426, 606] on textarea at bounding box center [292, 606] width 370 height 10
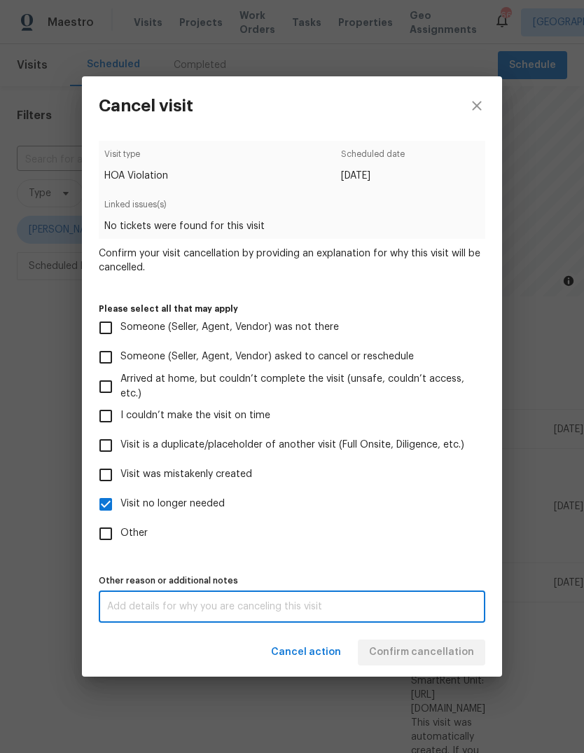
scroll to position [53, 0]
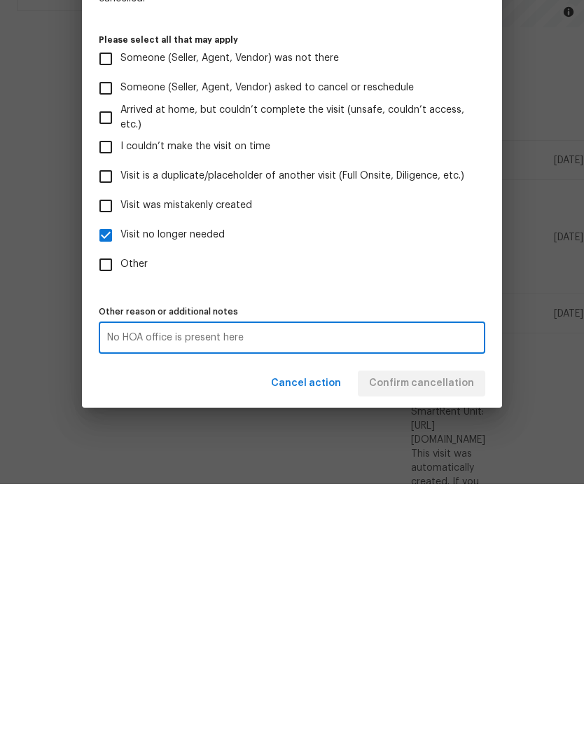
type textarea "No HOA office is present here"
click at [449, 519] on label "Other" at bounding box center [282, 533] width 383 height 29
click at [120, 519] on input "Other" at bounding box center [105, 533] width 29 height 29
checkbox input "true"
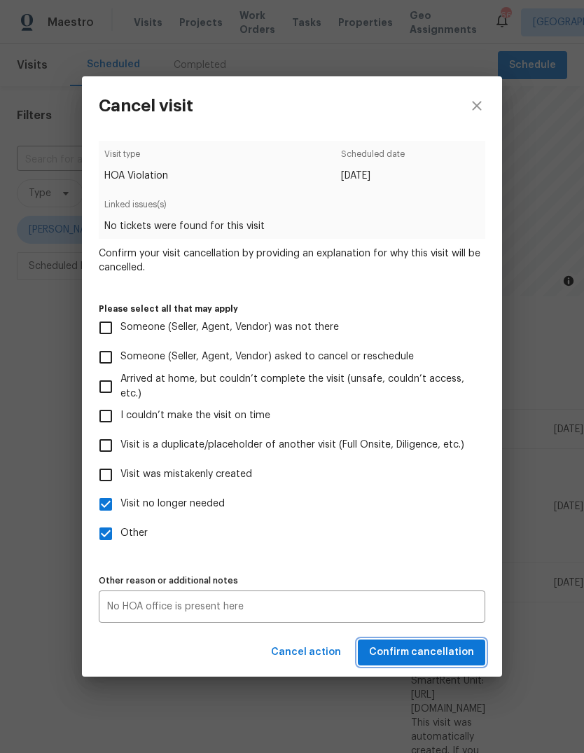
click at [453, 649] on span "Confirm cancellation" at bounding box center [421, 652] width 105 height 18
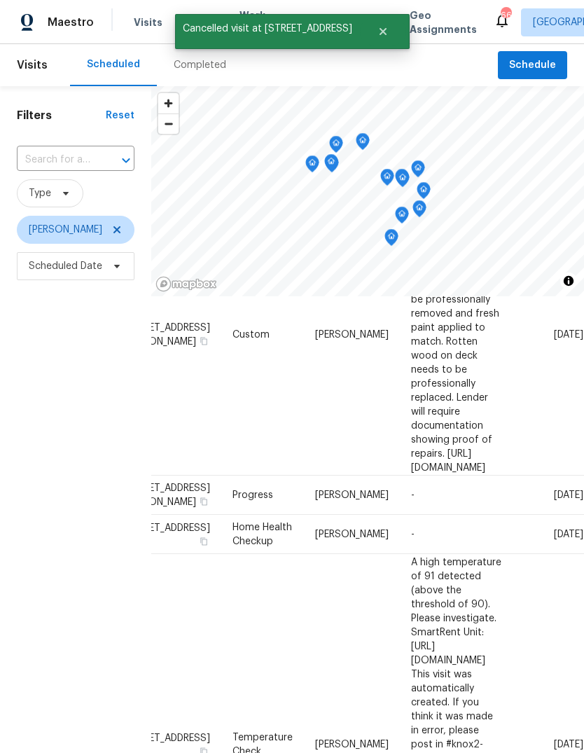
scroll to position [193, 111]
click at [0, 0] on icon at bounding box center [0, 0] width 0 height 0
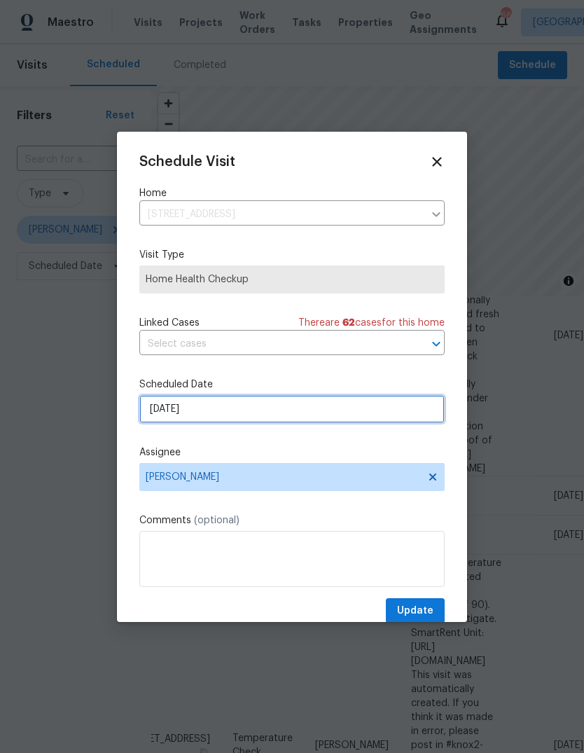
click at [397, 417] on input "[DATE]" at bounding box center [291, 409] width 305 height 28
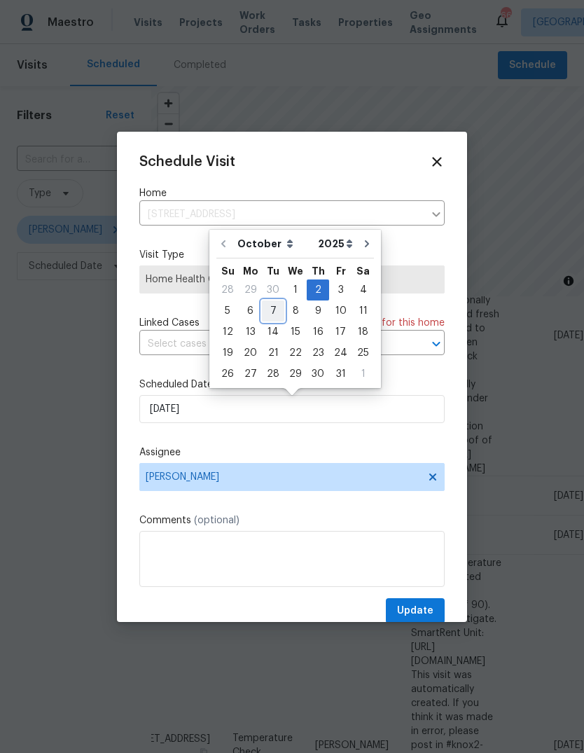
click at [272, 306] on div "7" at bounding box center [273, 311] width 22 height 20
type input "[DATE]"
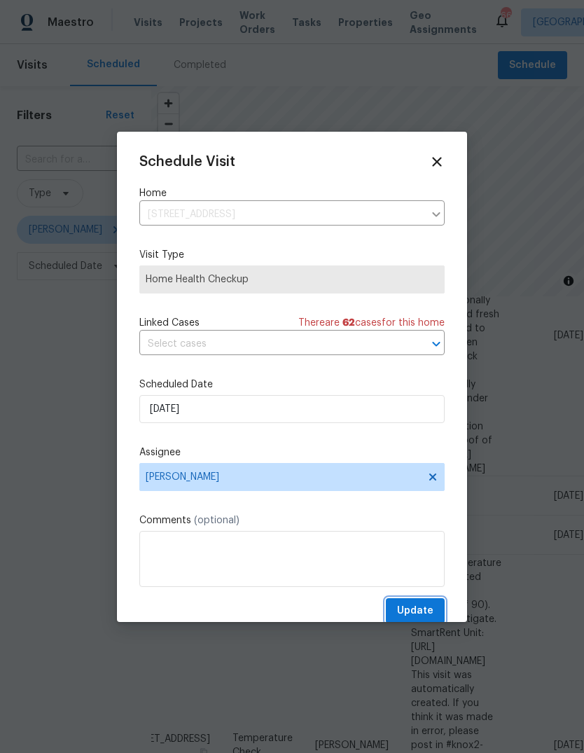
click at [436, 608] on button "Update" at bounding box center [415, 611] width 59 height 26
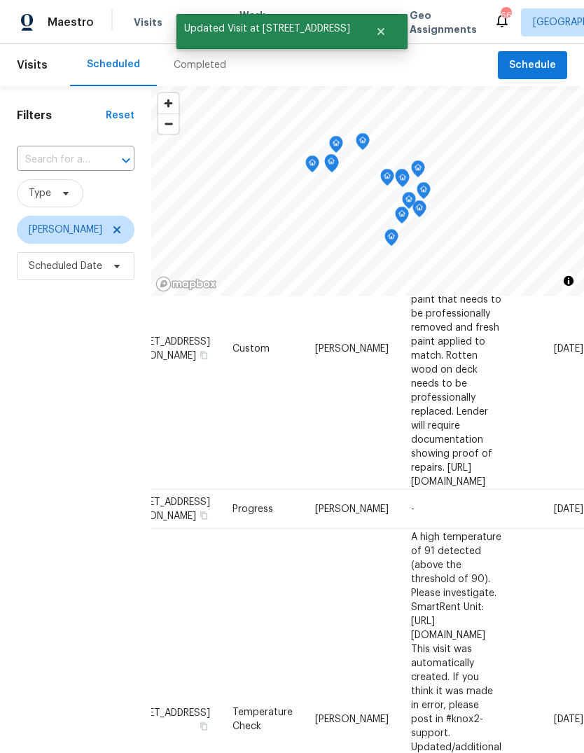
scroll to position [177, 111]
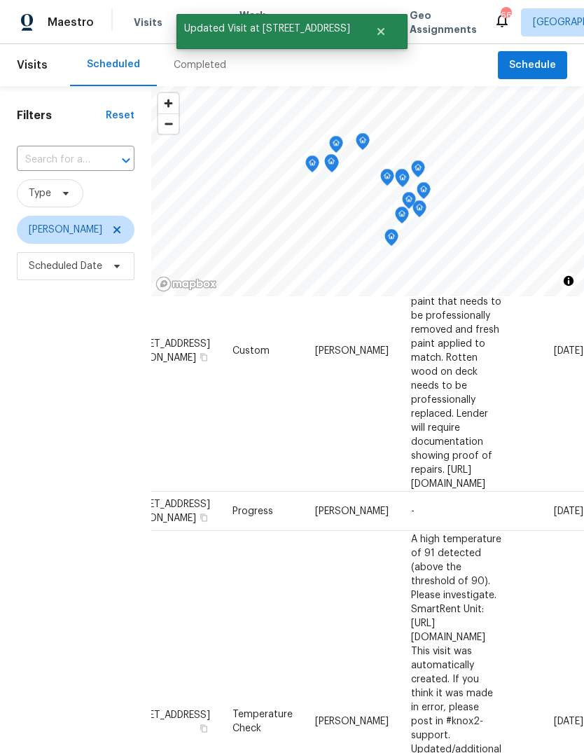
click at [0, 0] on icon at bounding box center [0, 0] width 0 height 0
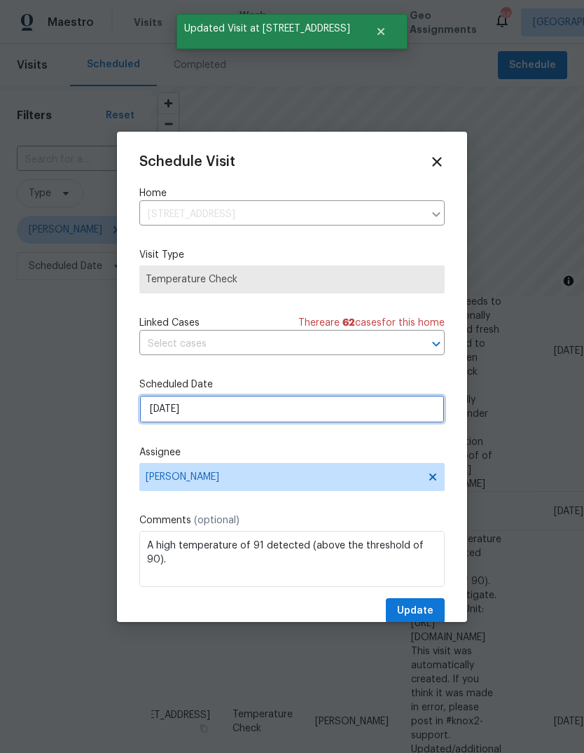
click at [398, 414] on input "[DATE]" at bounding box center [291, 409] width 305 height 28
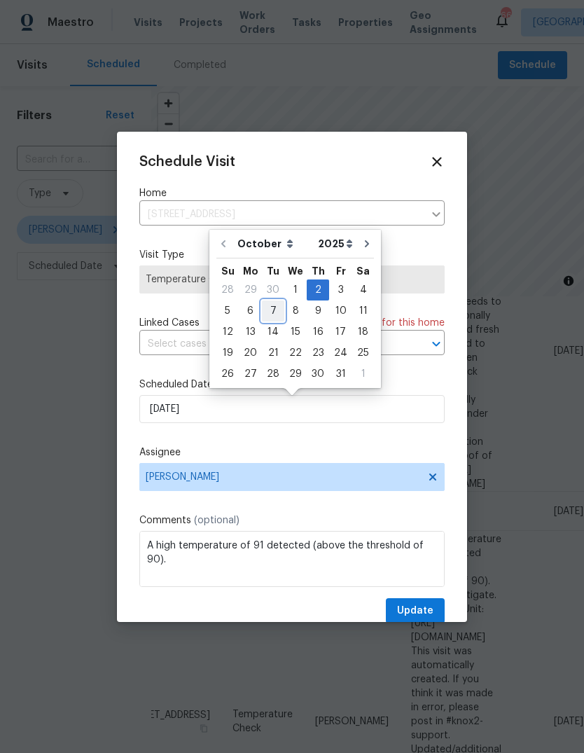
click at [272, 309] on div "7" at bounding box center [273, 311] width 22 height 20
type input "[DATE]"
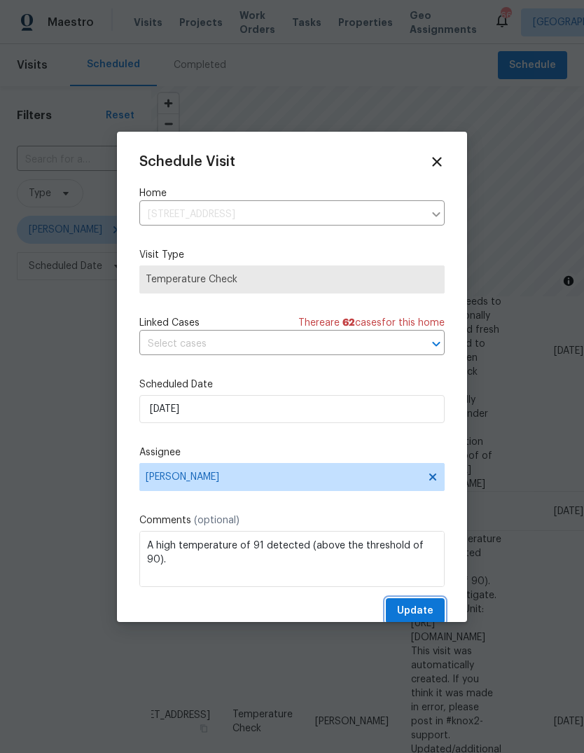
click at [436, 606] on button "Update" at bounding box center [415, 611] width 59 height 26
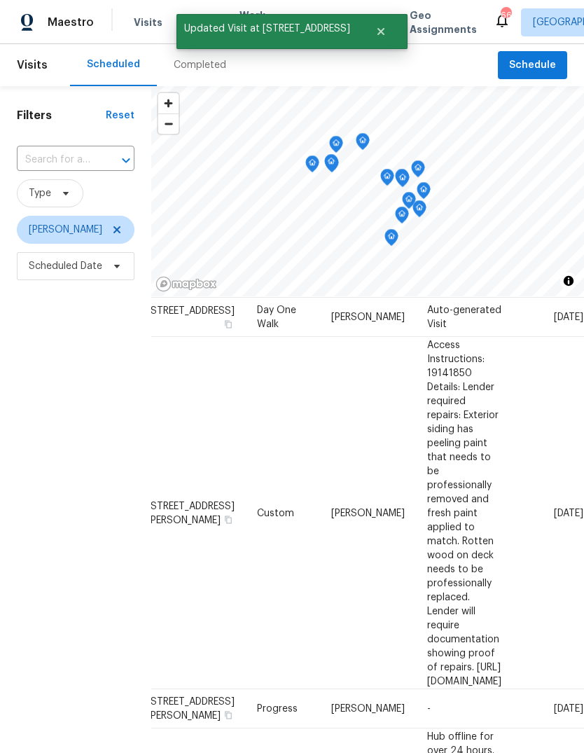
scroll to position [50, 105]
click at [0, 0] on icon at bounding box center [0, 0] width 0 height 0
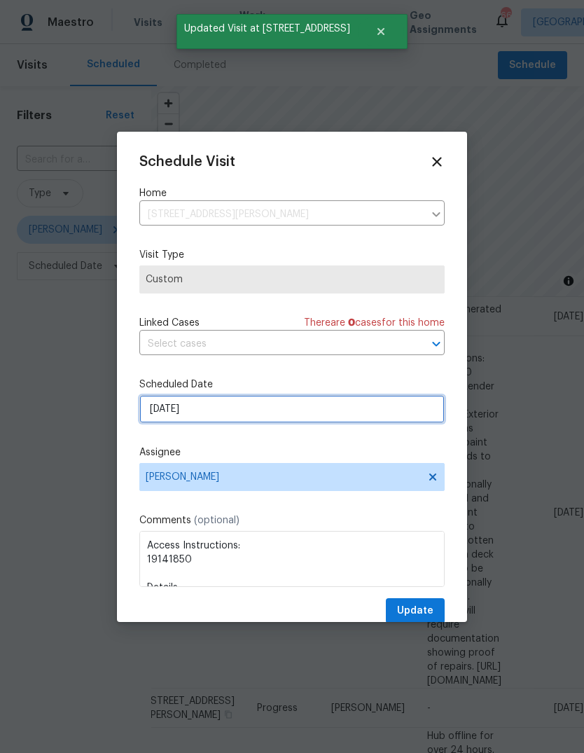
click at [393, 401] on input "[DATE]" at bounding box center [291, 409] width 305 height 28
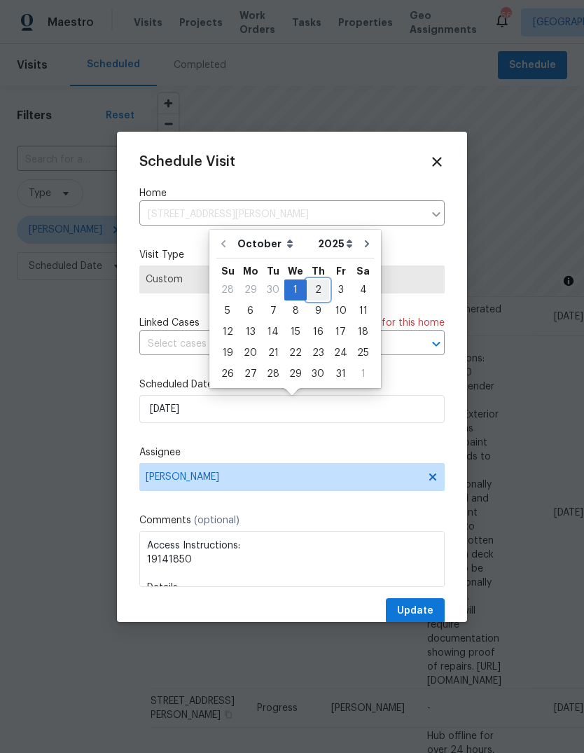
click at [313, 287] on div "2" at bounding box center [318, 290] width 22 height 20
type input "[DATE]"
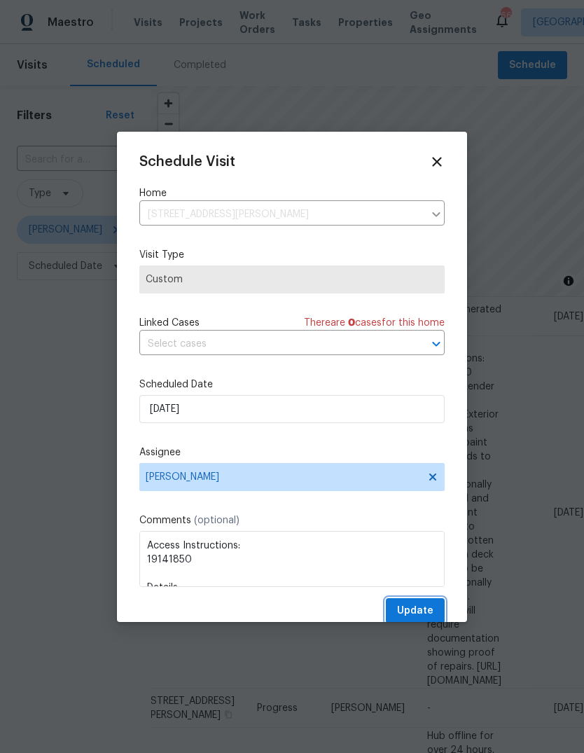
click at [434, 606] on button "Update" at bounding box center [415, 611] width 59 height 26
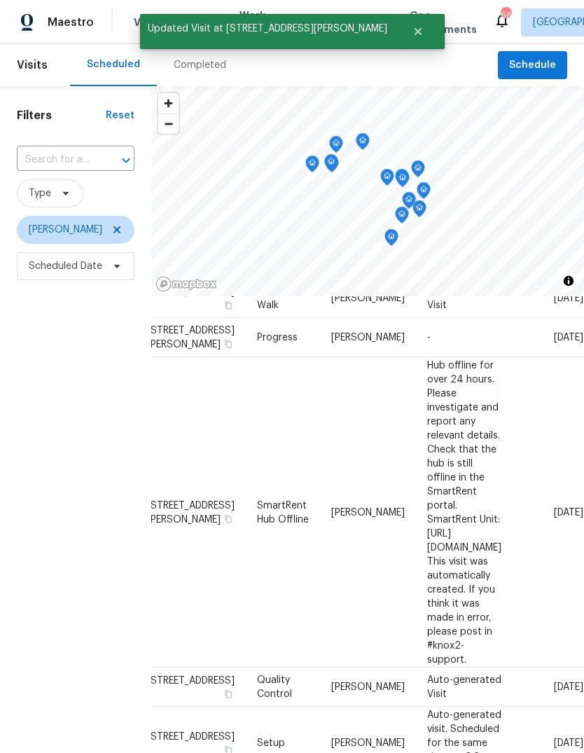
scroll to position [69, 105]
click at [0, 0] on icon at bounding box center [0, 0] width 0 height 0
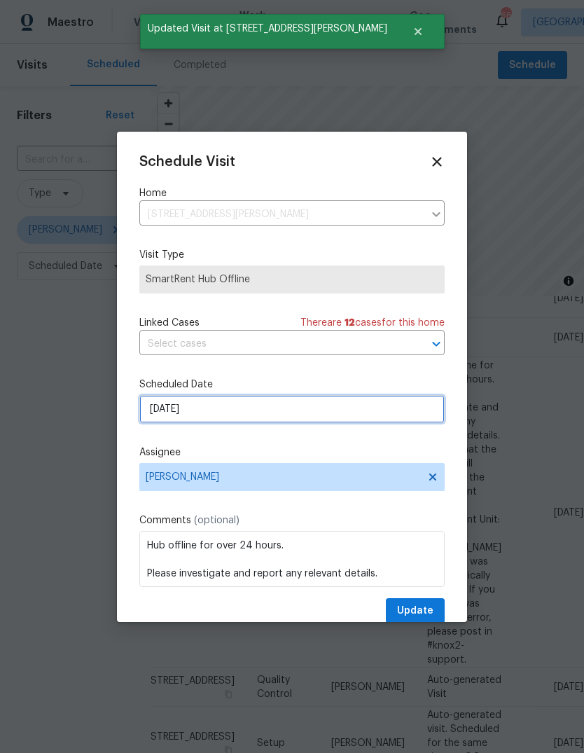
click at [397, 415] on input "[DATE]" at bounding box center [291, 409] width 305 height 28
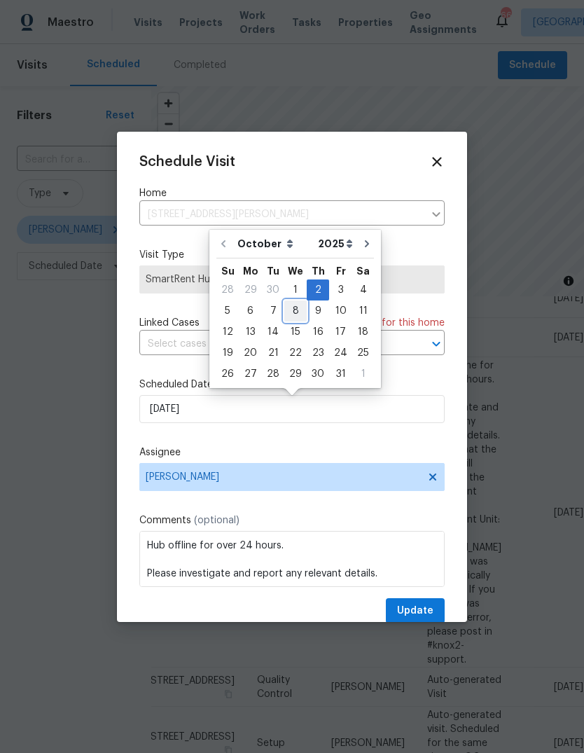
click at [295, 308] on div "8" at bounding box center [295, 311] width 22 height 20
type input "[DATE]"
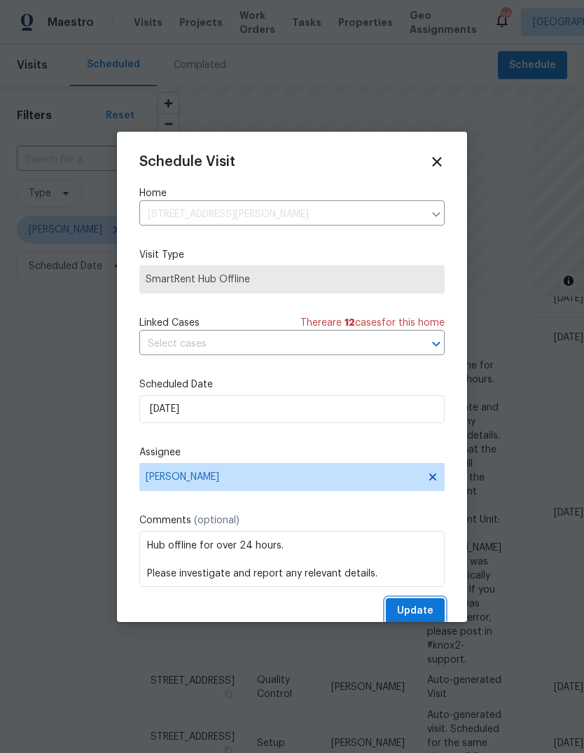
click at [438, 604] on button "Update" at bounding box center [415, 611] width 59 height 26
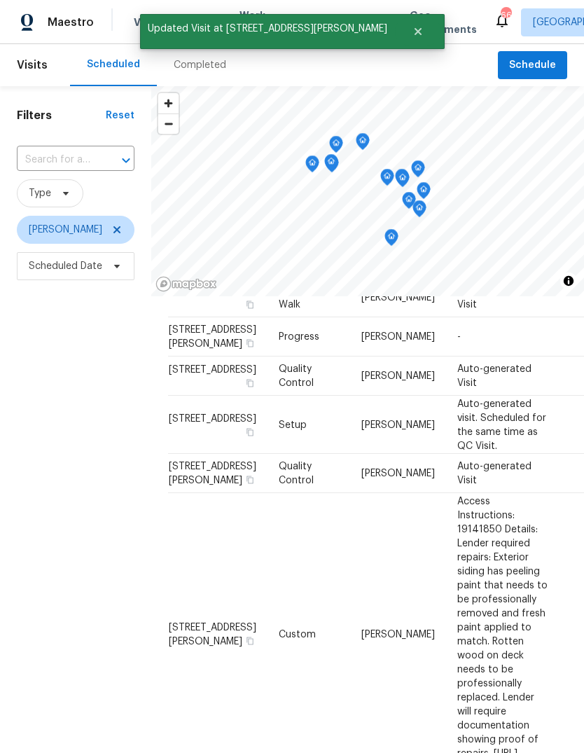
scroll to position [69, 0]
